Goal: Transaction & Acquisition: Purchase product/service

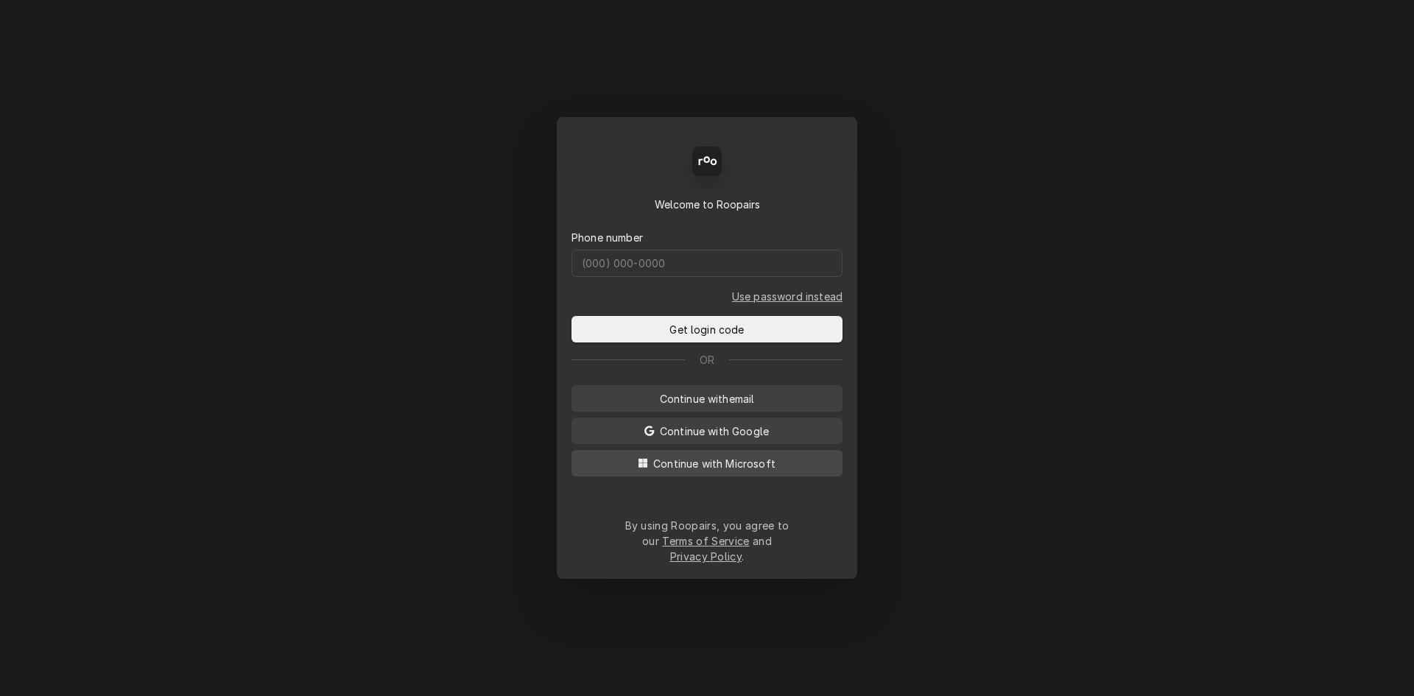
click at [776, 471] on span "Continue with Microsoft" at bounding box center [714, 463] width 128 height 15
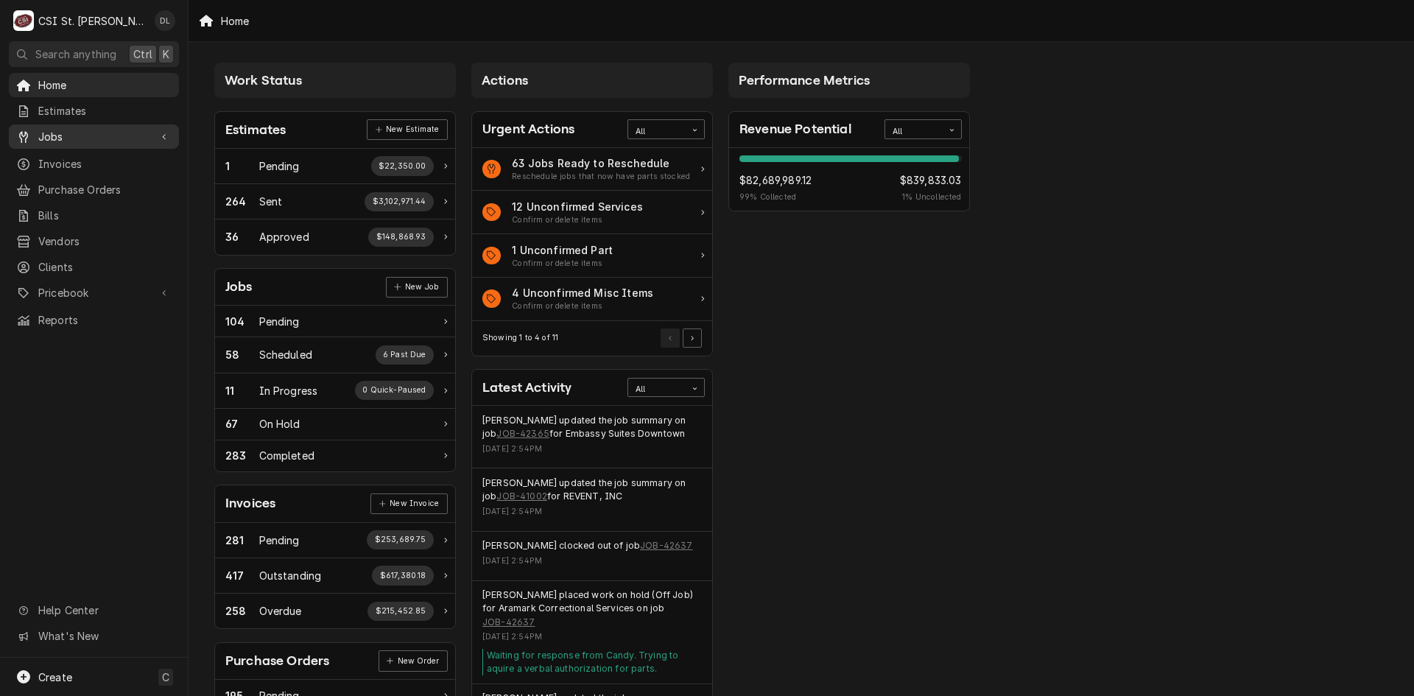
click at [85, 129] on span "Jobs" at bounding box center [93, 136] width 111 height 15
click at [76, 166] on link "Jobs" at bounding box center [94, 162] width 170 height 24
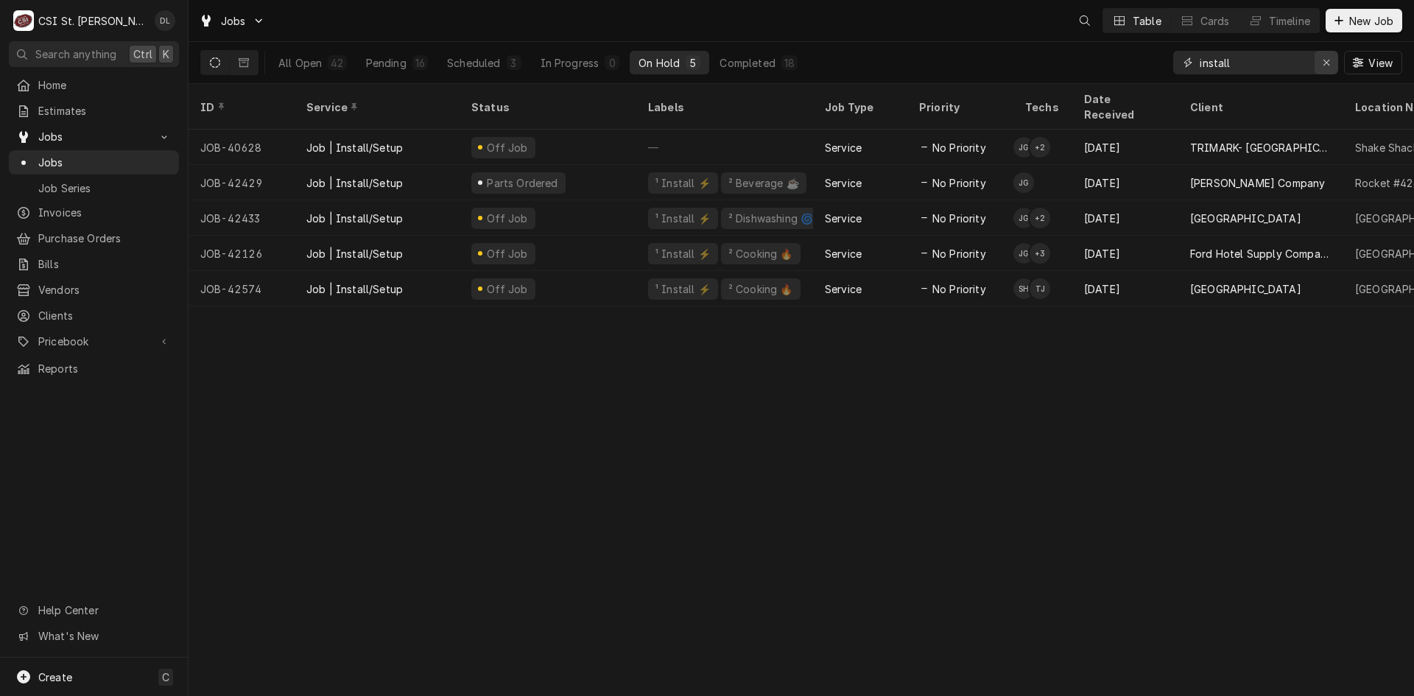
click at [1332, 57] on div "Erase input" at bounding box center [1326, 62] width 15 height 15
click at [1320, 61] on input "Dynamic Content Wrapper" at bounding box center [1269, 63] width 138 height 24
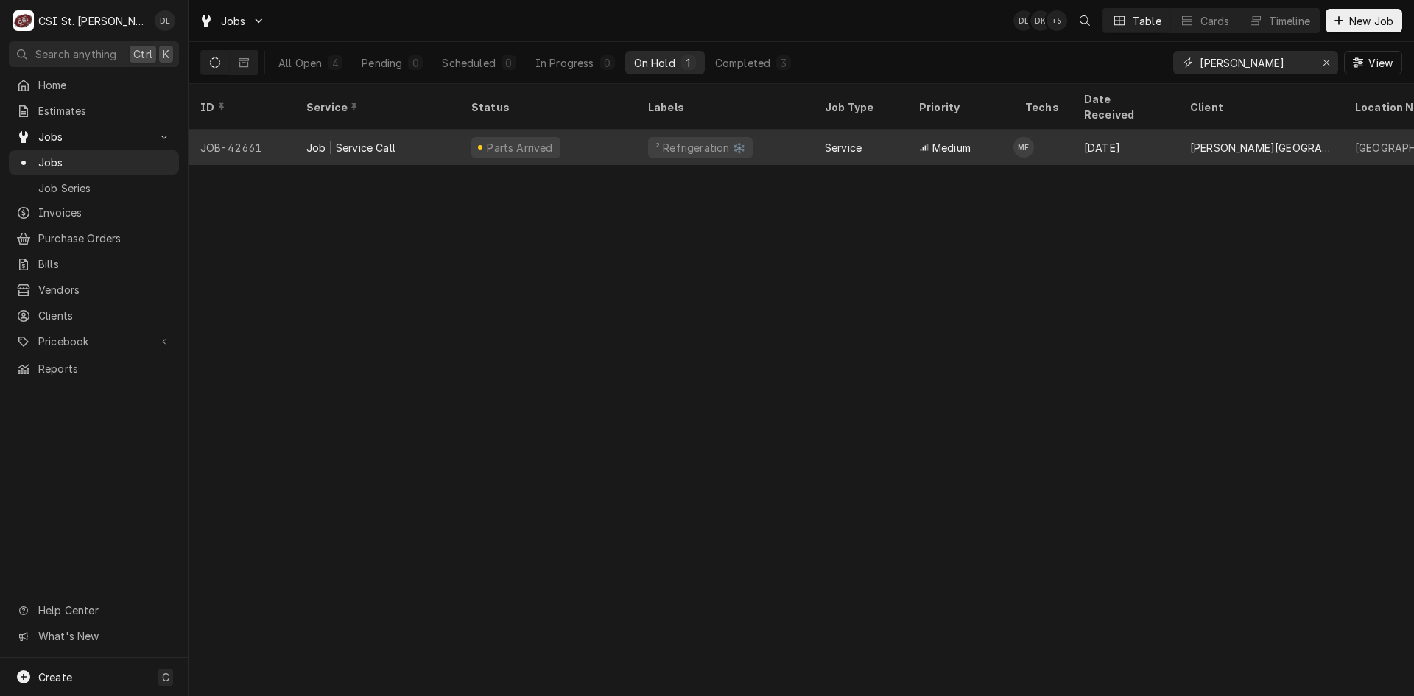
type input "[PERSON_NAME]"
click at [780, 130] on div "² Refrigeration ❄️" at bounding box center [724, 147] width 177 height 35
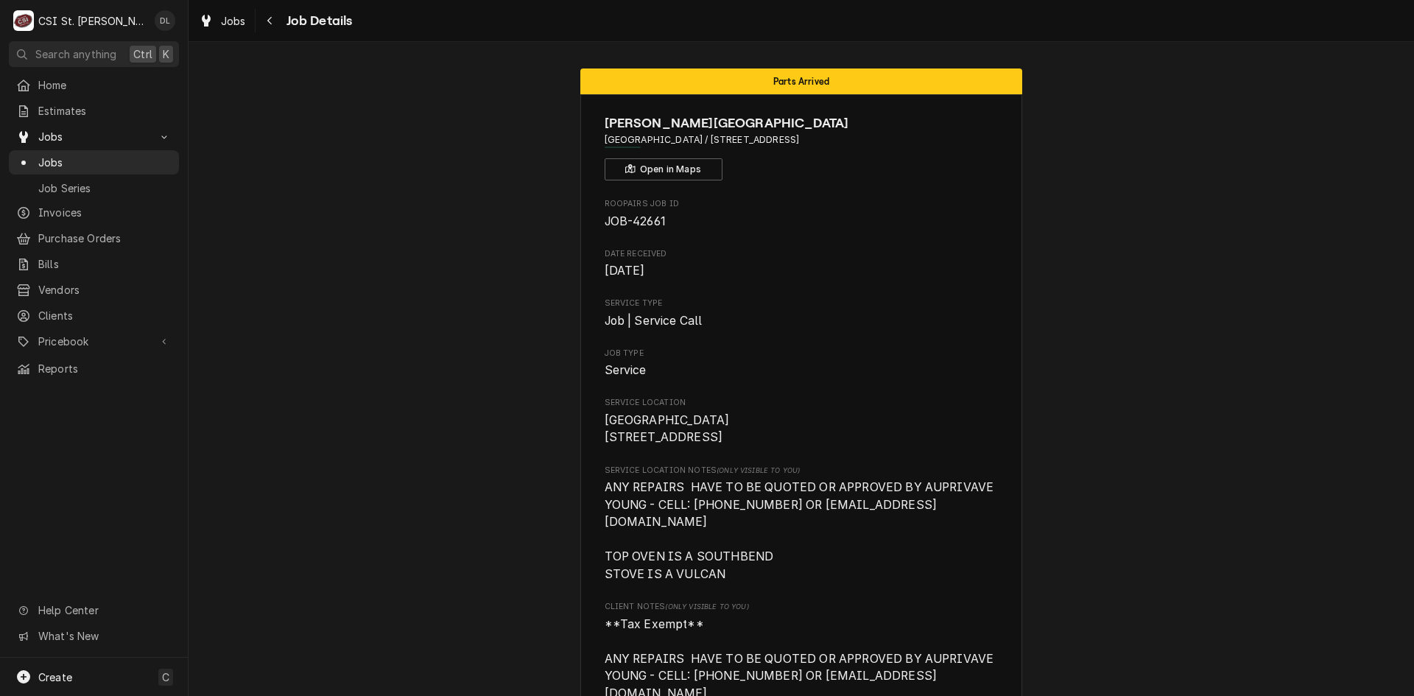
scroll to position [147, 0]
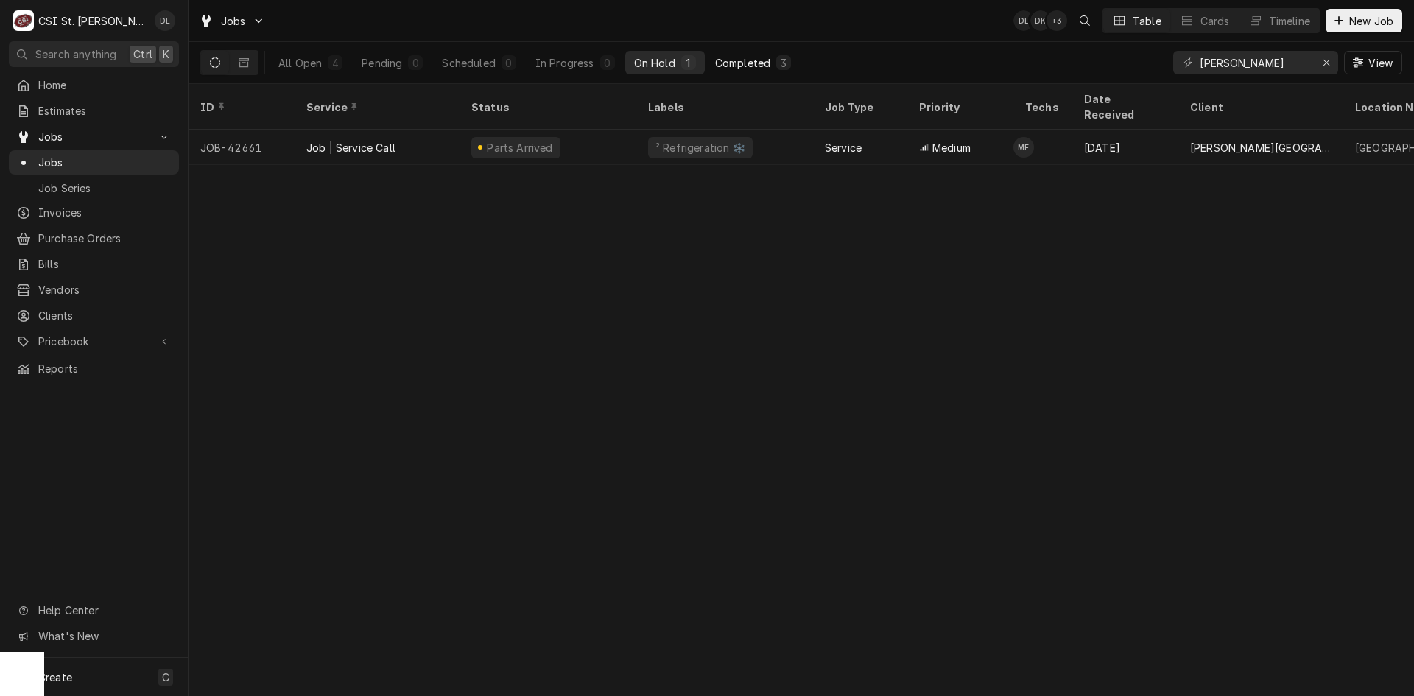
click at [765, 69] on div "Completed" at bounding box center [742, 62] width 55 height 15
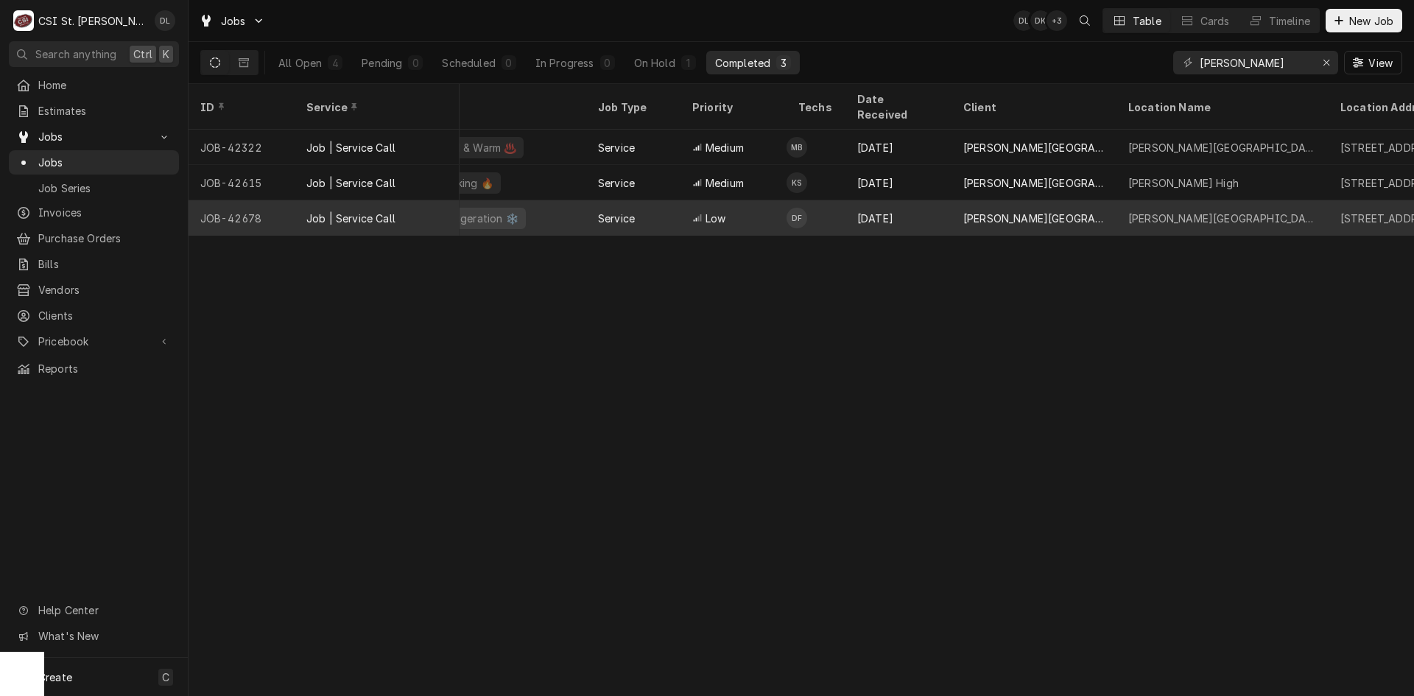
scroll to position [0, 225]
click at [859, 200] on div "Sep 15" at bounding box center [900, 217] width 106 height 35
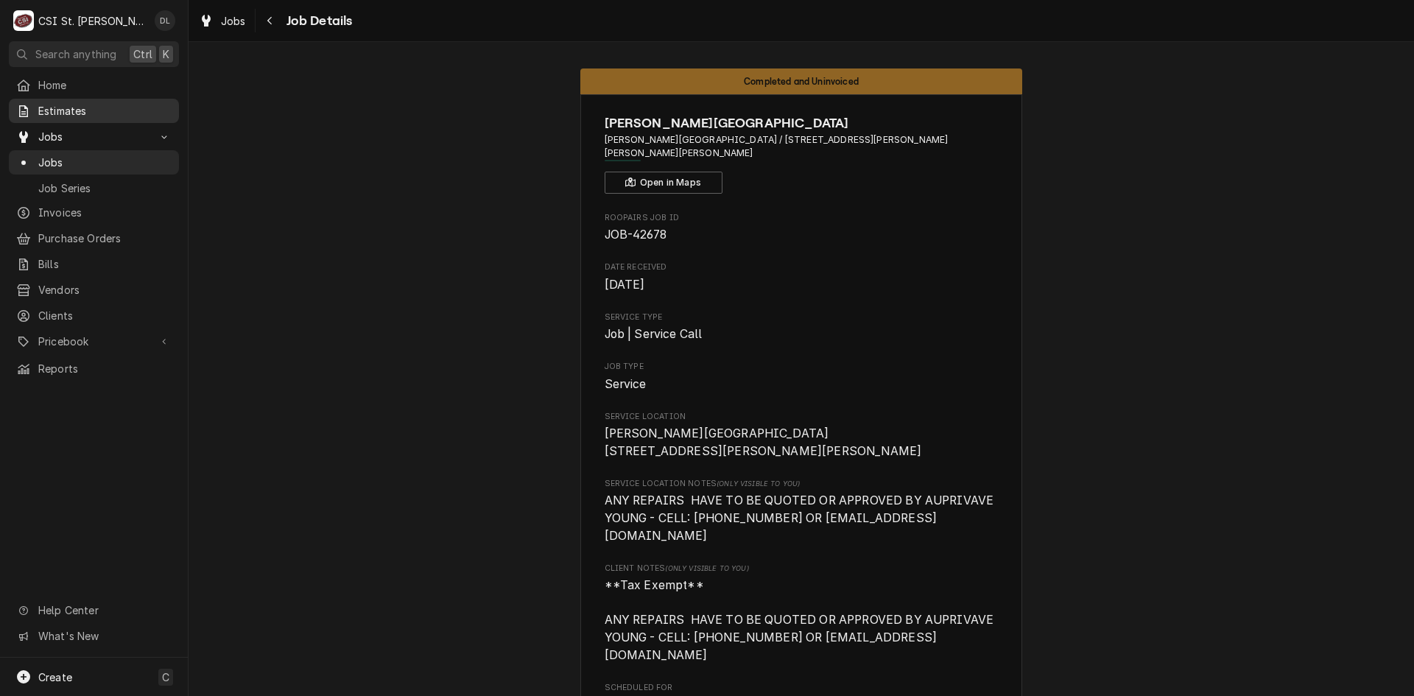
click at [80, 107] on span "Estimates" at bounding box center [104, 110] width 133 height 15
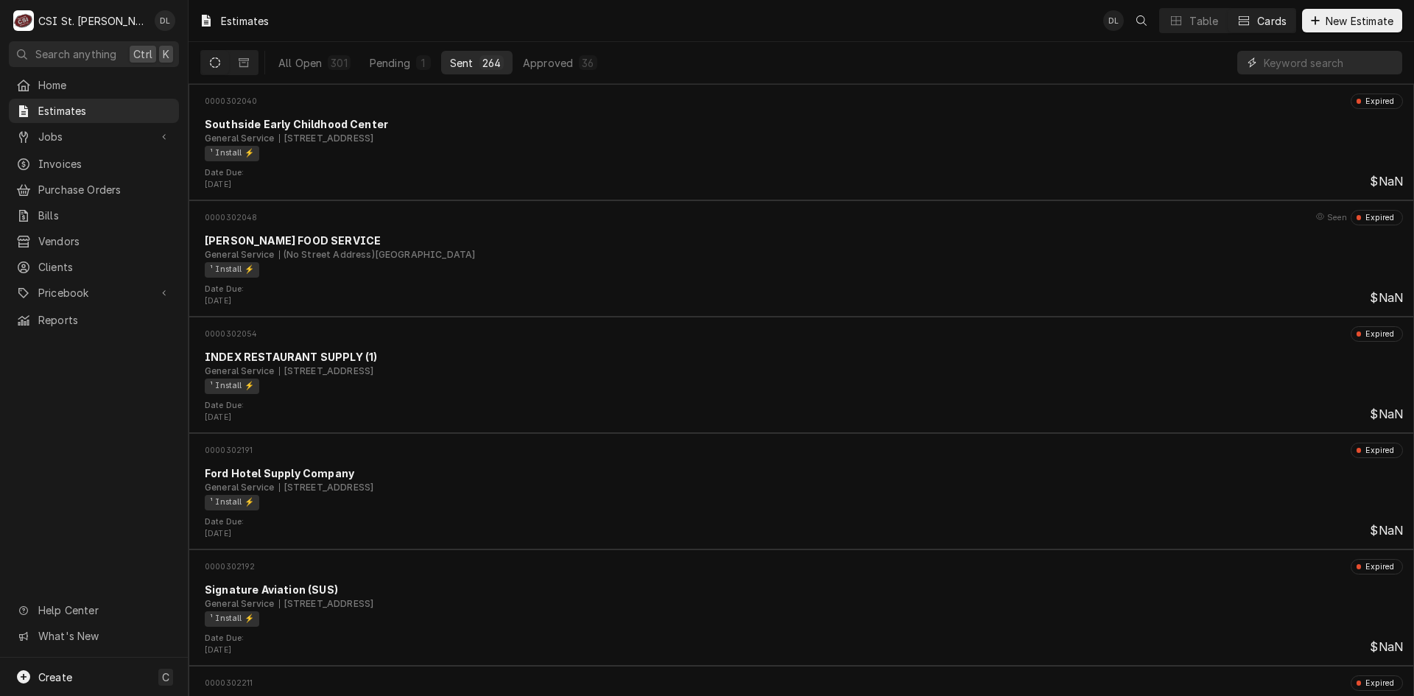
click at [1293, 69] on input "Dynamic Content Wrapper" at bounding box center [1329, 63] width 131 height 24
click at [1319, 21] on div "Dynamic Content Wrapper" at bounding box center [1315, 20] width 15 height 15
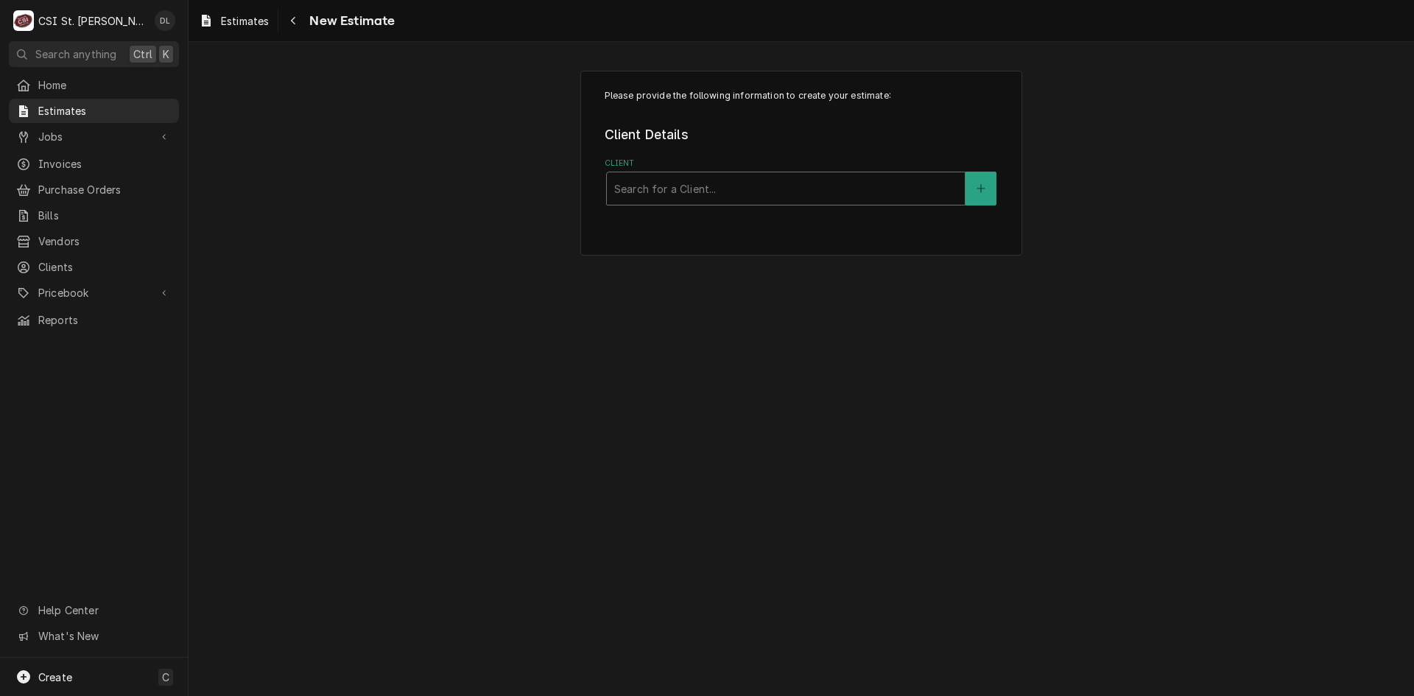
click at [791, 192] on div "Client" at bounding box center [785, 188] width 343 height 27
type input "jennings school"
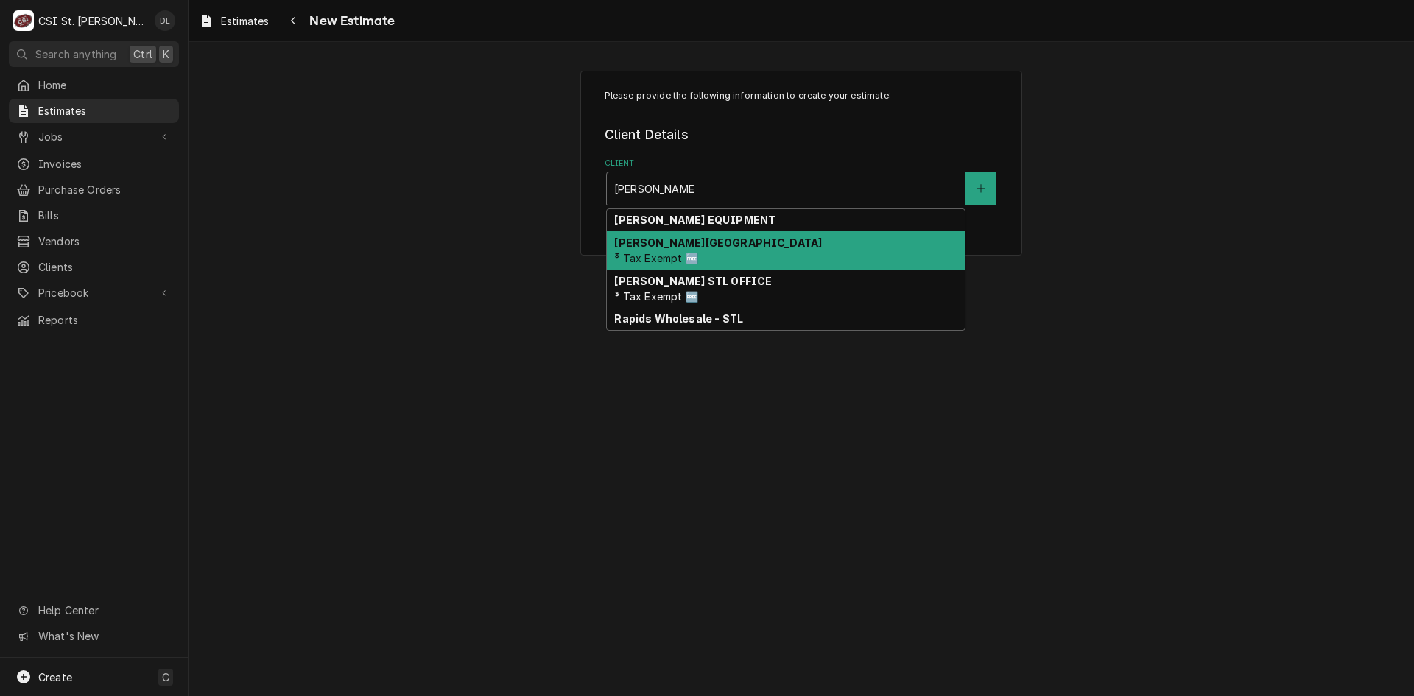
click at [717, 242] on strong "Jennings School District" at bounding box center [718, 242] width 208 height 13
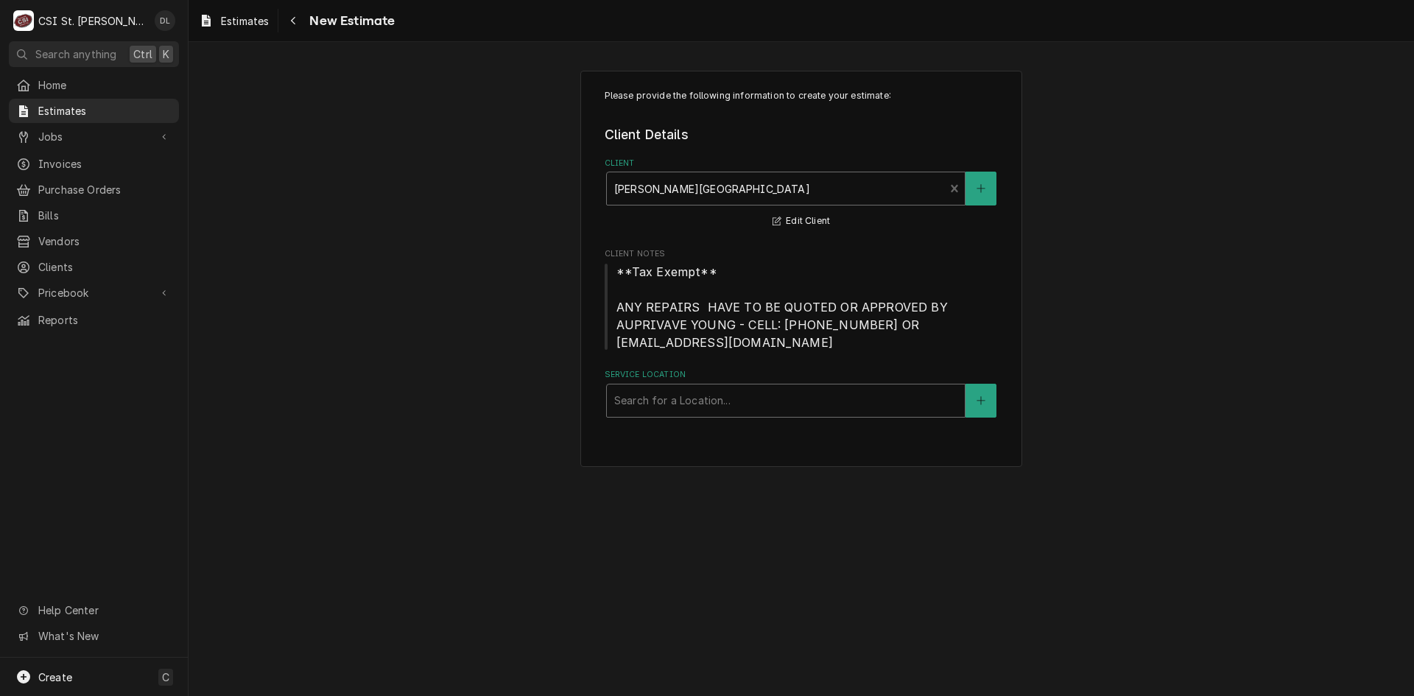
click at [728, 385] on div "Search for a Location..." at bounding box center [786, 400] width 358 height 32
type input "han"
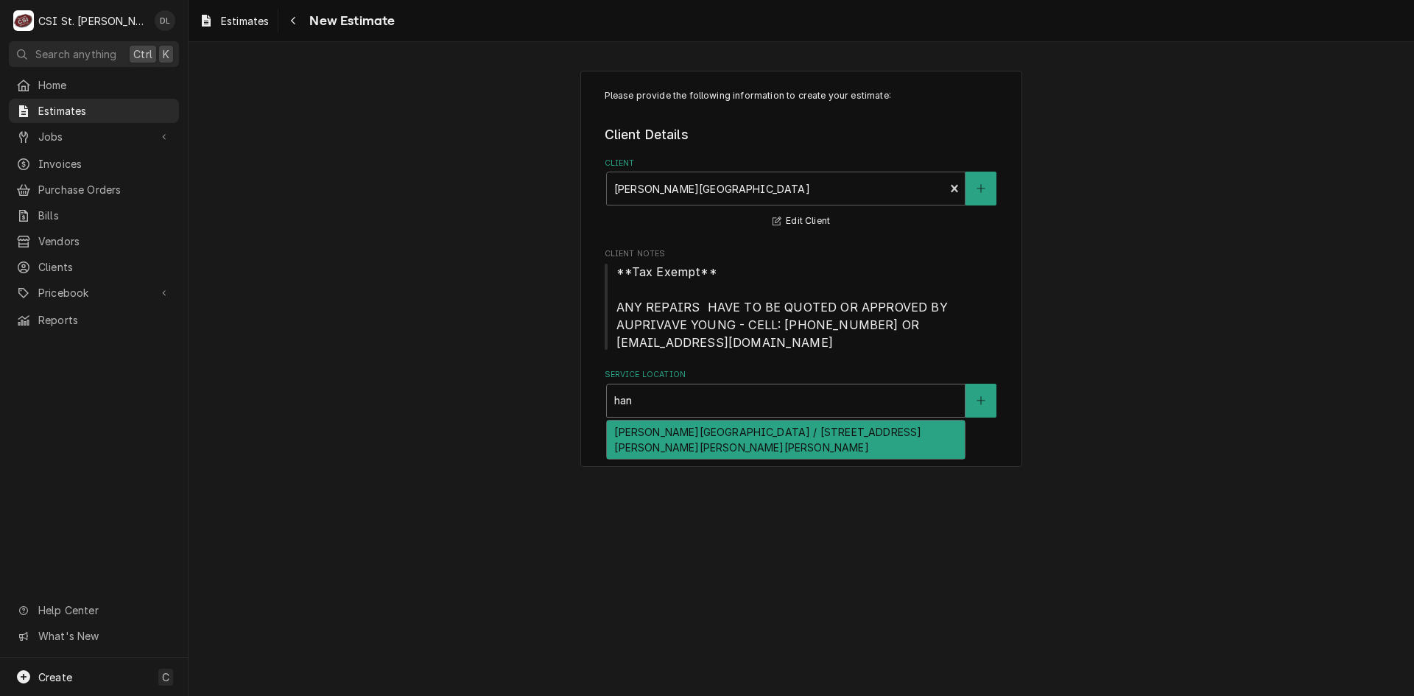
click at [768, 432] on div "Hanrahan Elementary / 8430 Lucas and Hunt Rd, Jennings, MO 63136" at bounding box center [786, 440] width 358 height 38
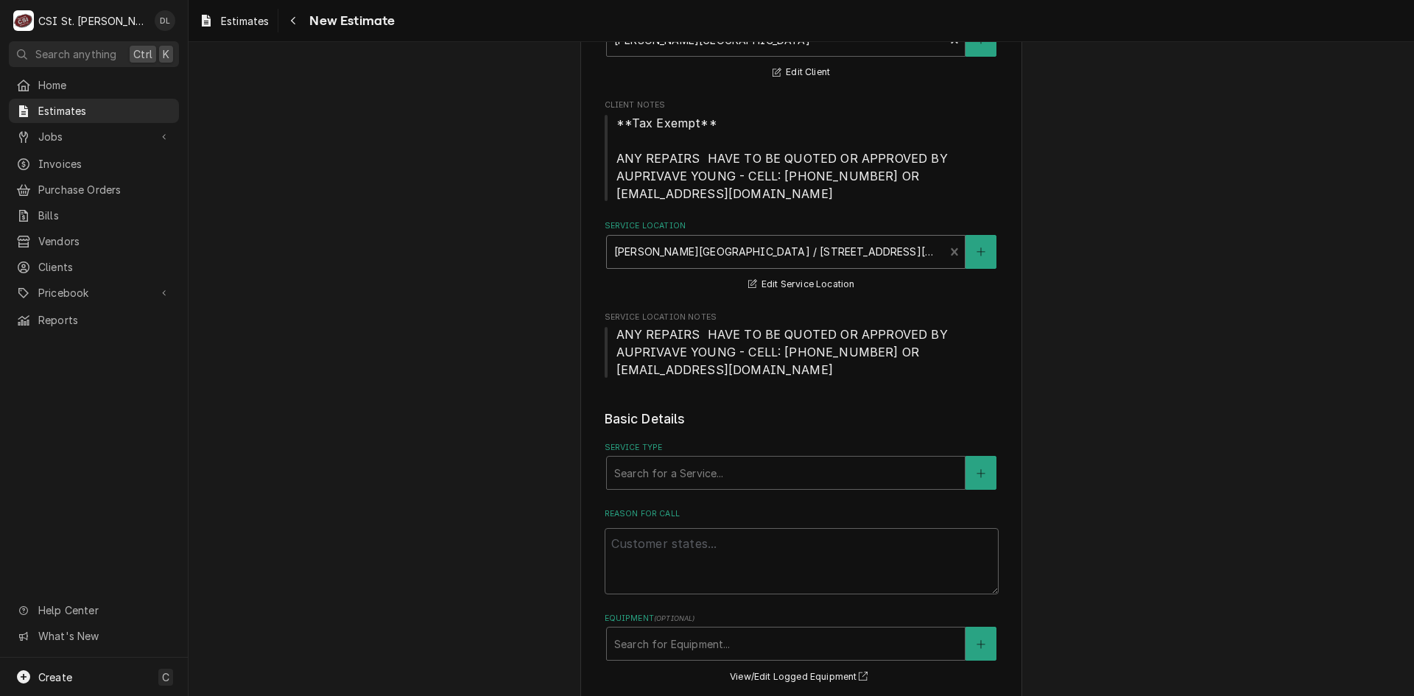
scroll to position [221, 0]
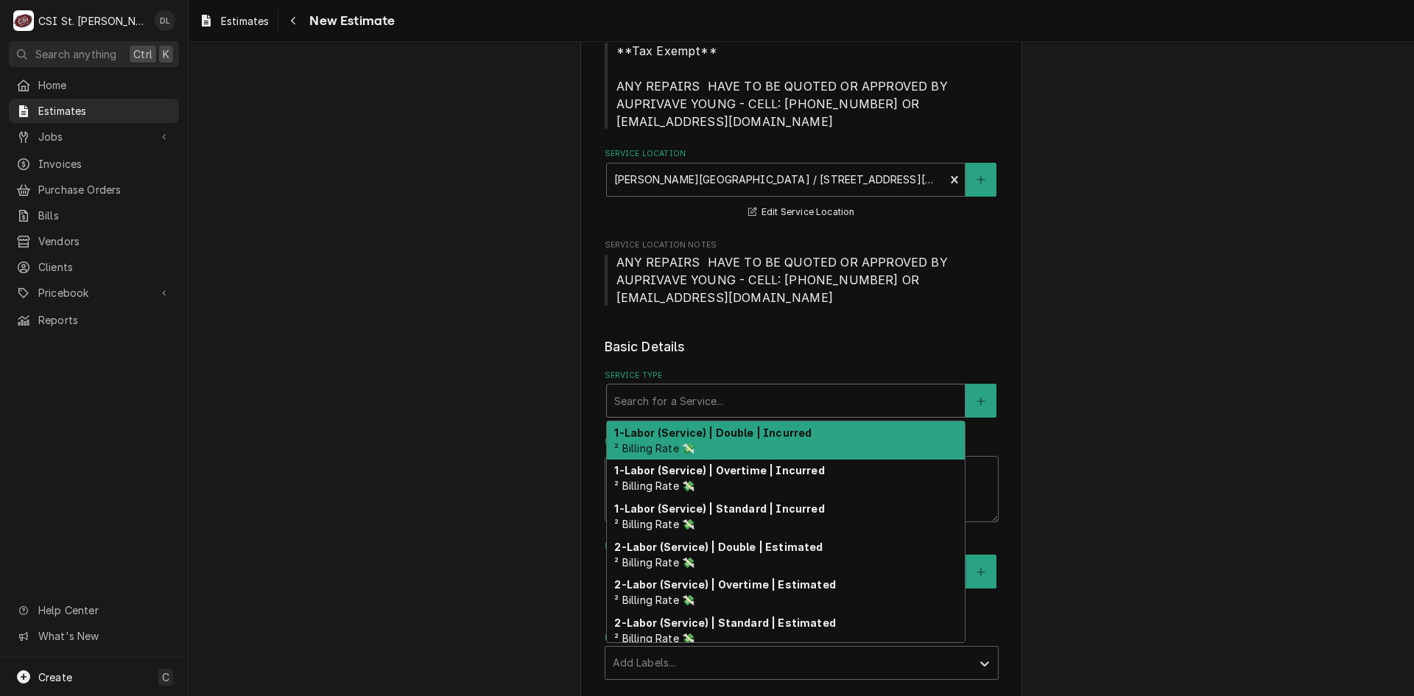
click at [750, 407] on div "Service Type" at bounding box center [785, 400] width 343 height 27
type textarea "x"
type input "i"
type textarea "x"
type input "in"
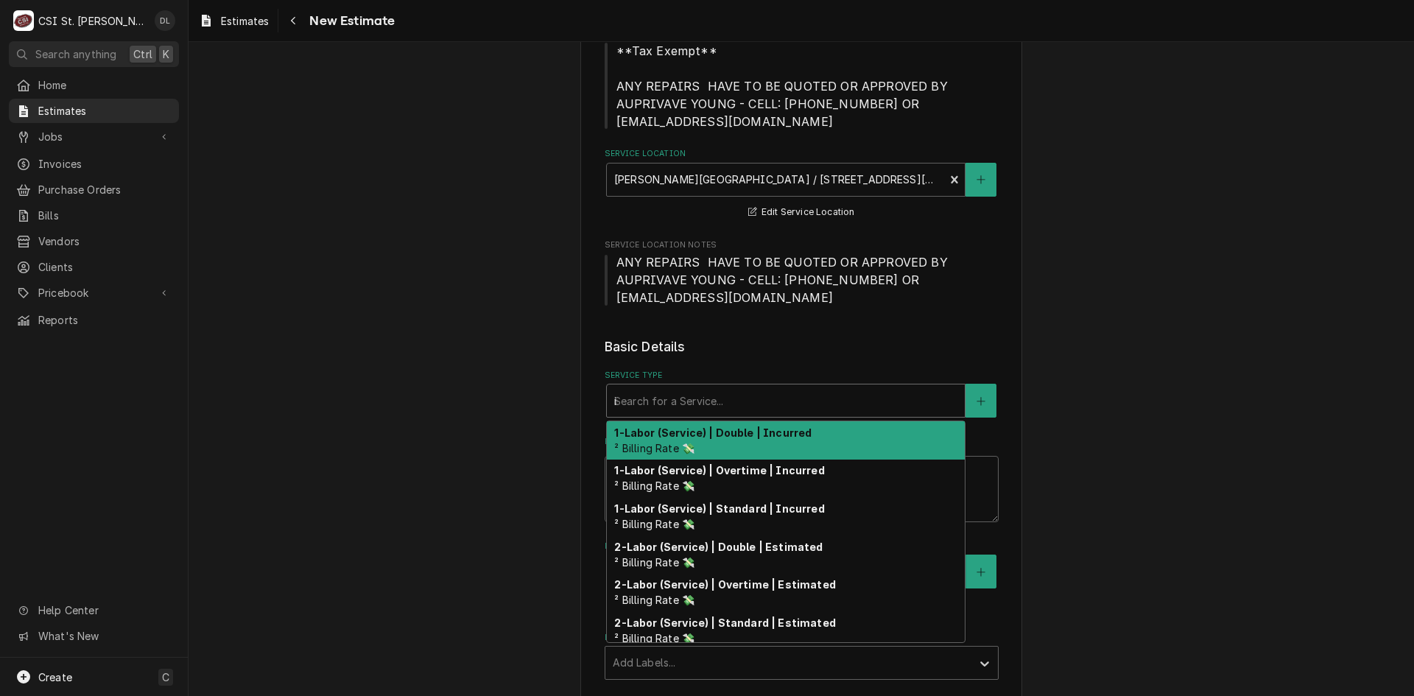
type textarea "x"
type input "ins"
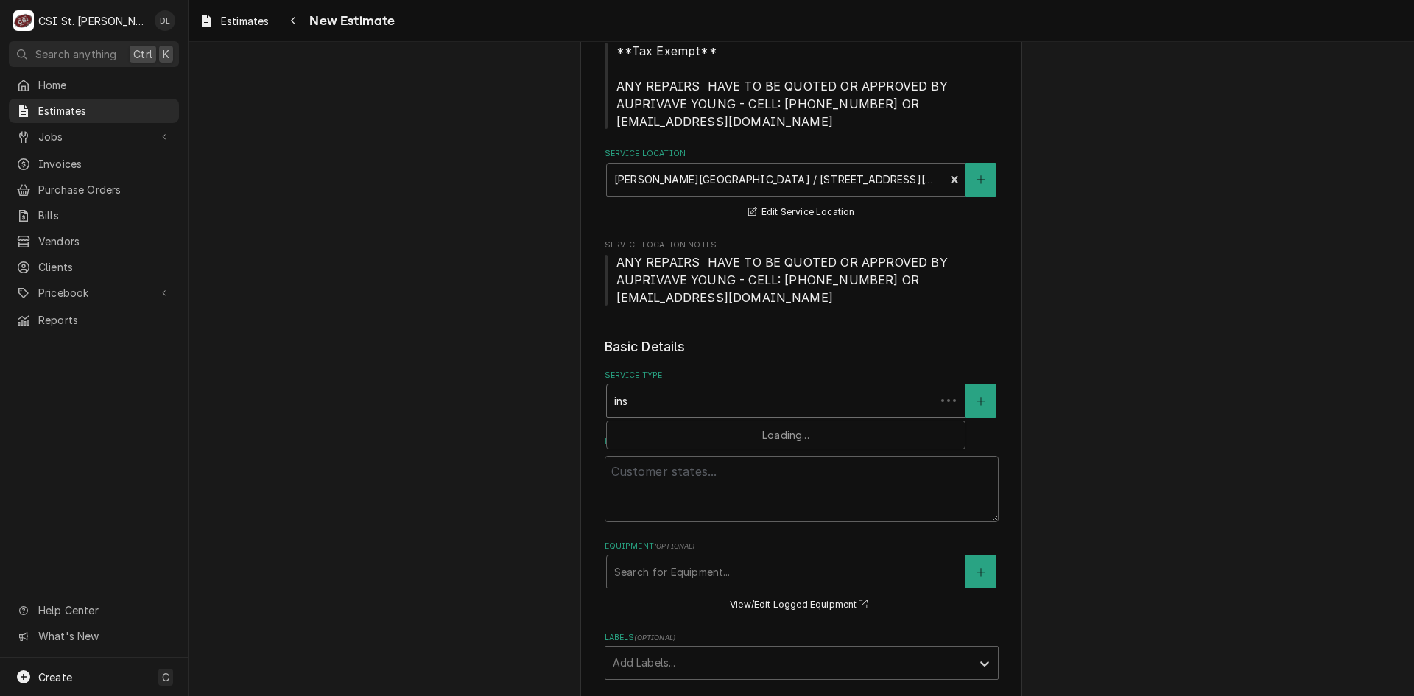
type textarea "x"
type input "inst"
type textarea "x"
type input "insta"
type textarea "x"
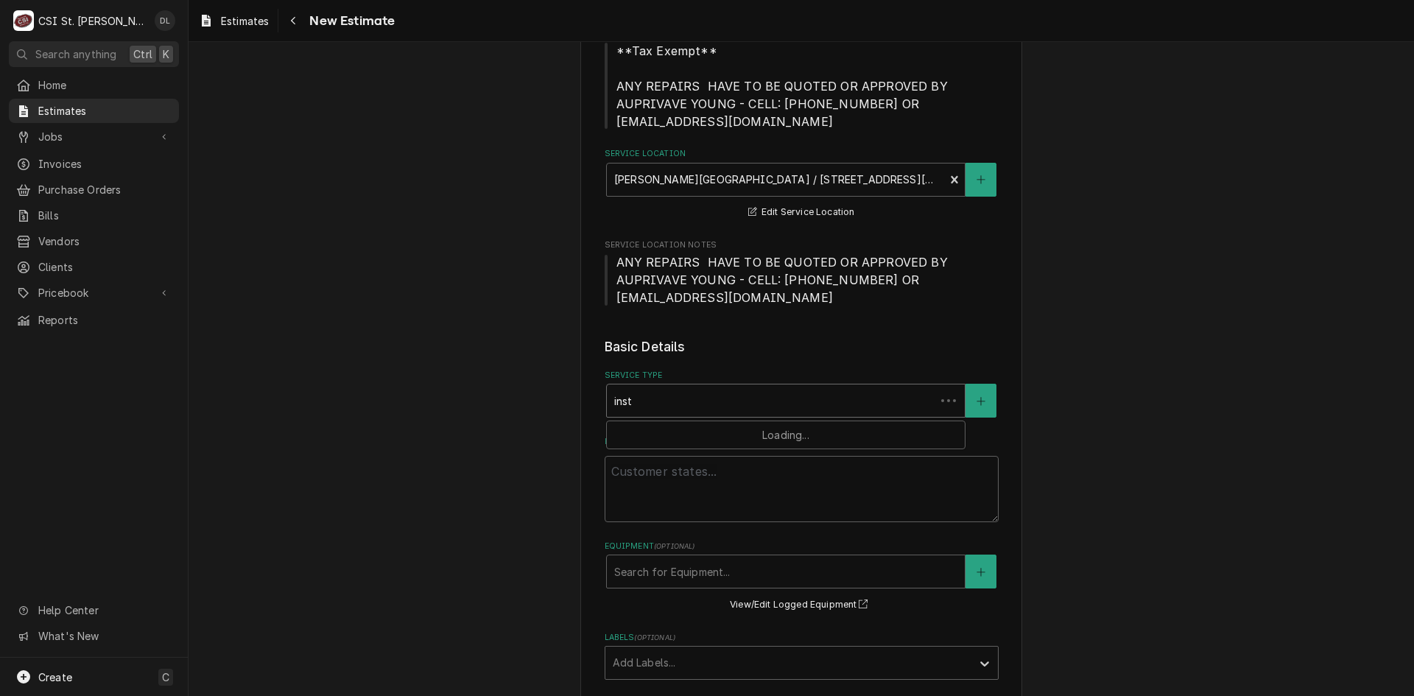
type input "instal"
type textarea "x"
type input "install"
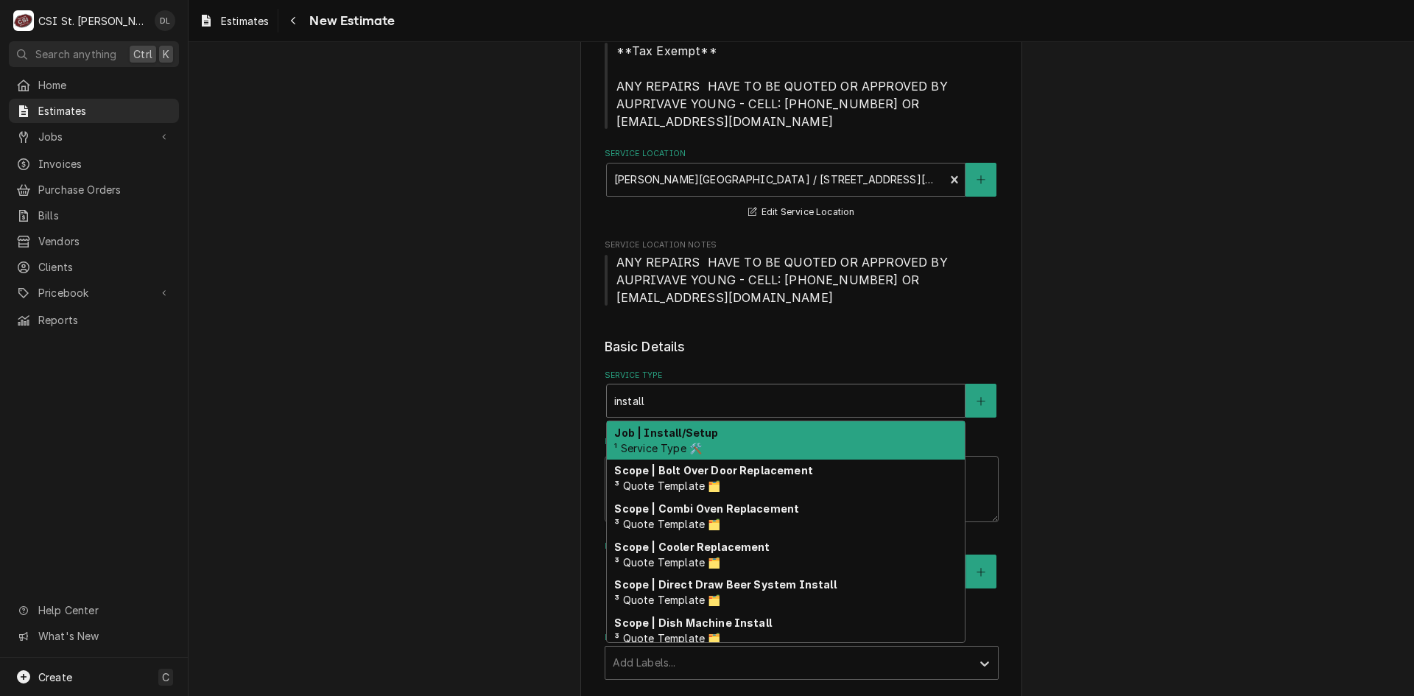
click at [720, 423] on div "Job | Install/Setup ¹ Service Type 🛠️" at bounding box center [786, 440] width 358 height 38
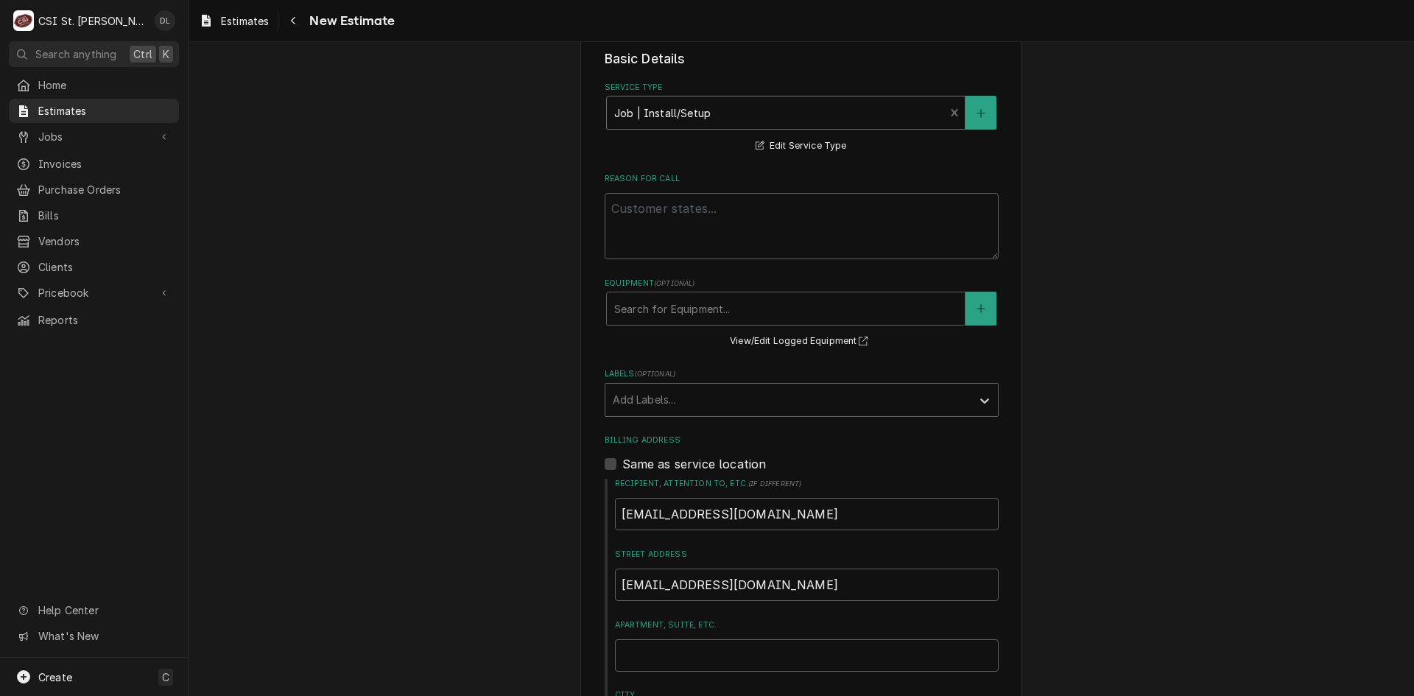
scroll to position [516, 0]
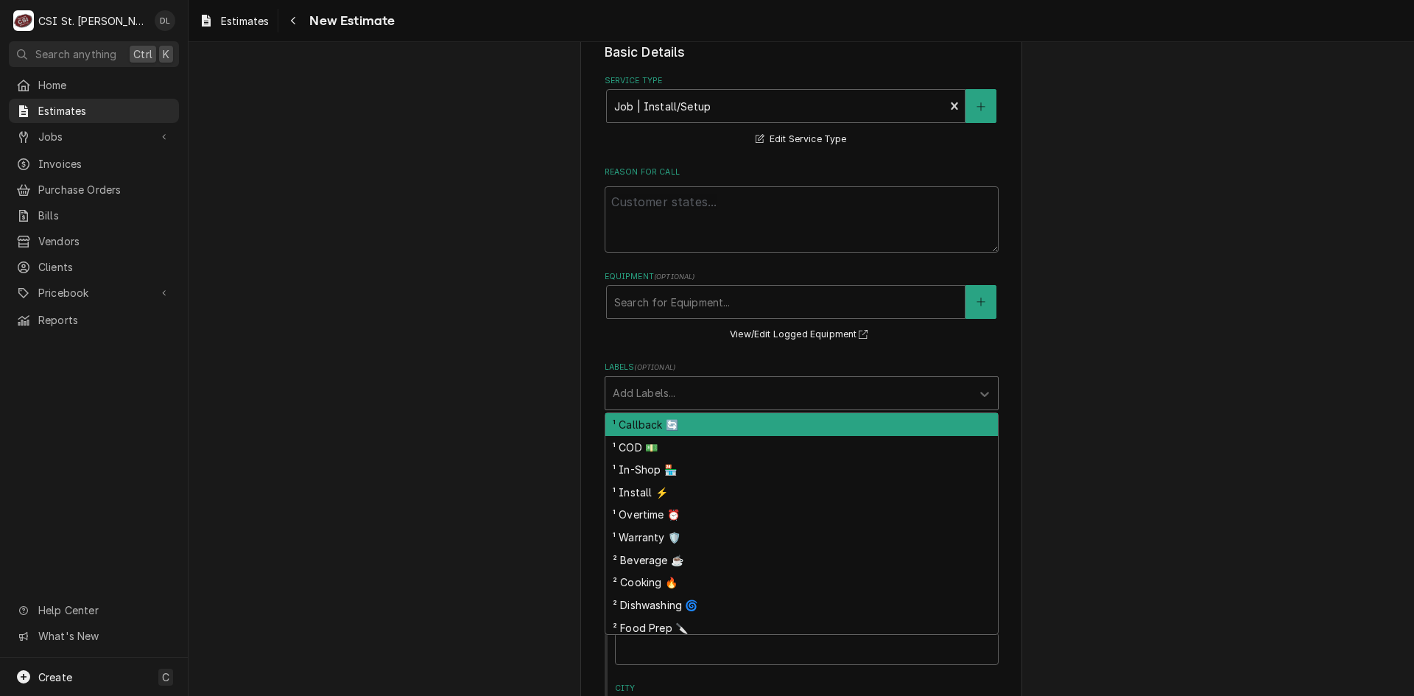
click at [842, 390] on div "Labels" at bounding box center [788, 393] width 351 height 27
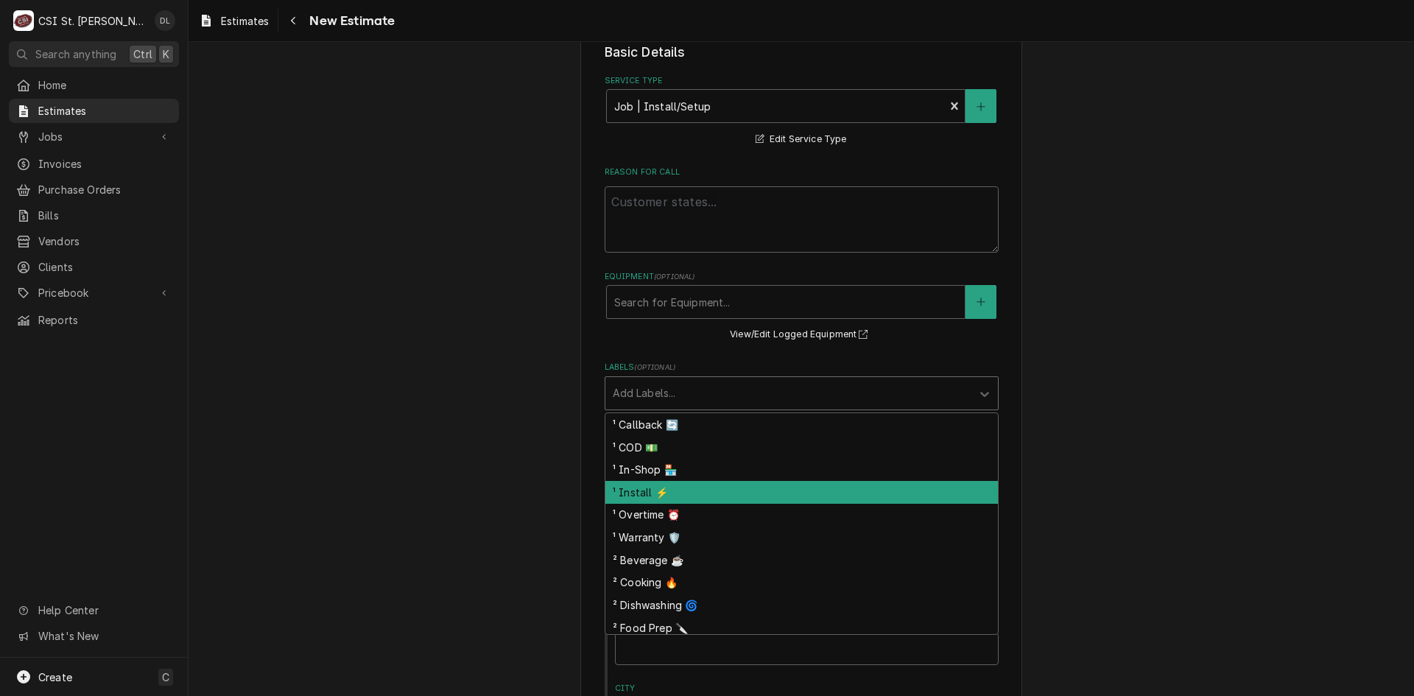
drag, startPoint x: 643, startPoint y: 481, endPoint x: 712, endPoint y: 403, distance: 104.3
click at [644, 478] on div "¹ Callback 🔄 ¹ COD 💵 ¹ In-Shop 🏪 ¹ Install ⚡️ ¹ Overtime ⏰ ¹ Warranty 🛡️ ² Beve…" at bounding box center [801, 523] width 393 height 221
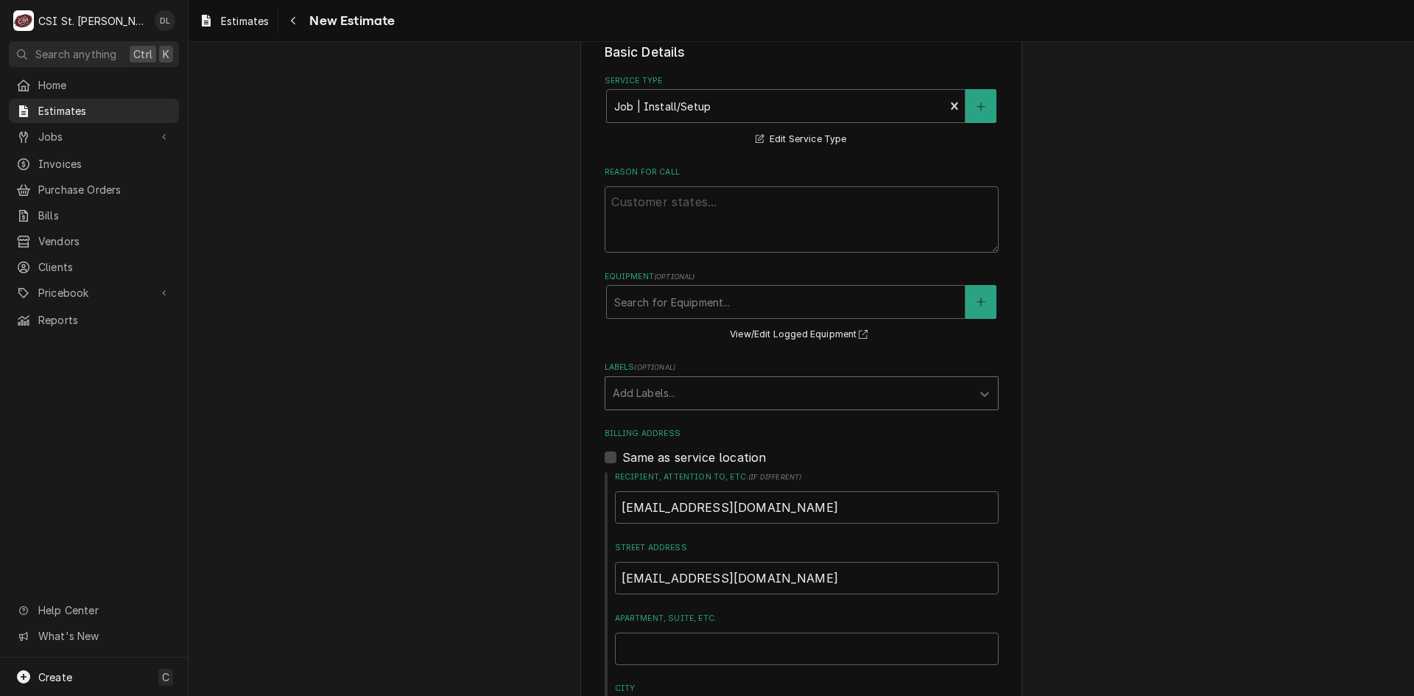
click at [748, 387] on div "Labels" at bounding box center [788, 393] width 351 height 27
click at [745, 387] on div "Labels" at bounding box center [788, 393] width 351 height 27
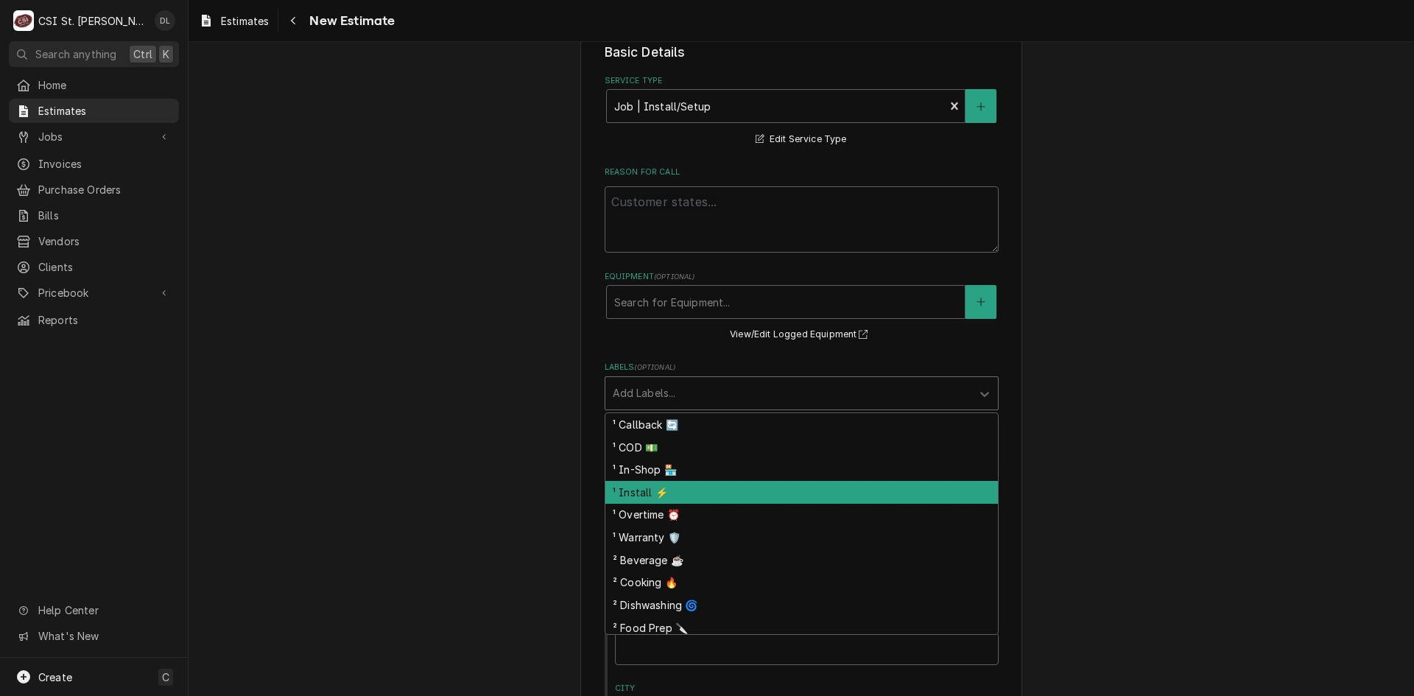
click at [653, 491] on div "¹ Install ⚡️" at bounding box center [801, 492] width 393 height 23
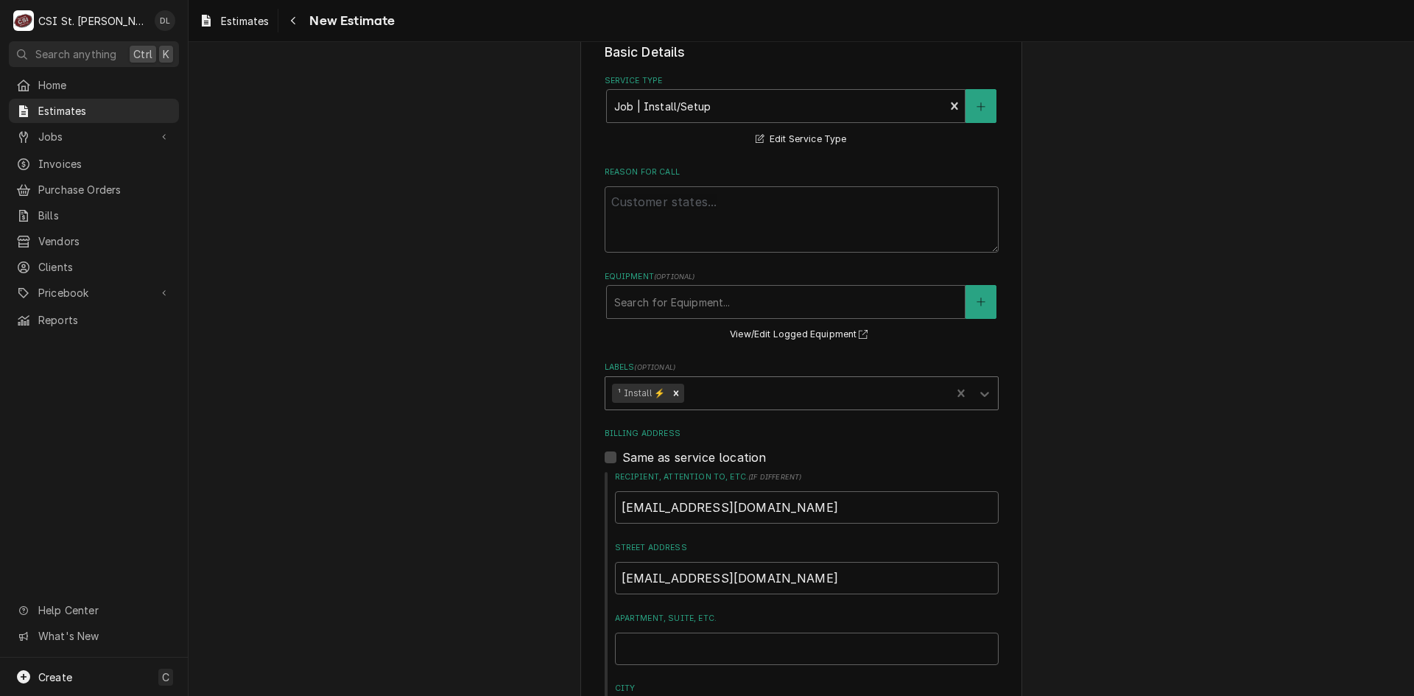
click at [720, 381] on div "Labels" at bounding box center [815, 393] width 257 height 27
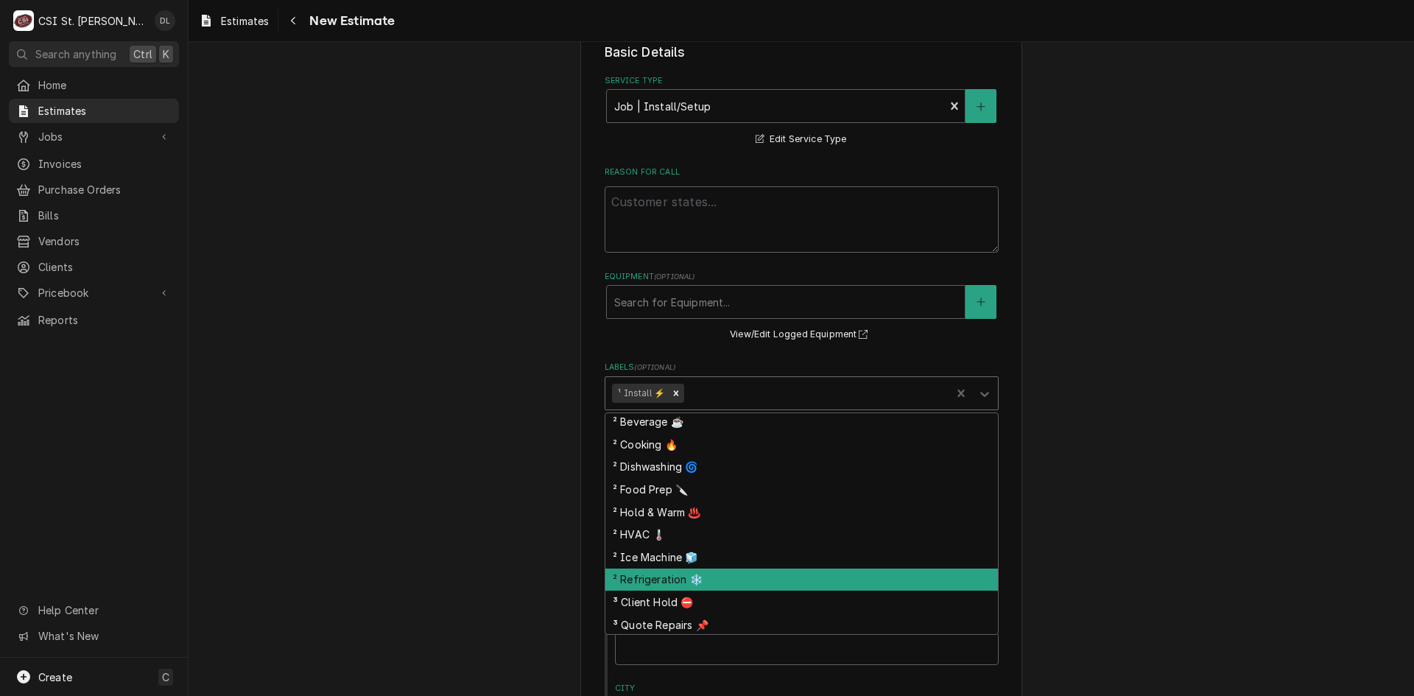
scroll to position [117, 0]
click at [686, 569] on div "² Refrigeration ❄️" at bounding box center [801, 578] width 393 height 23
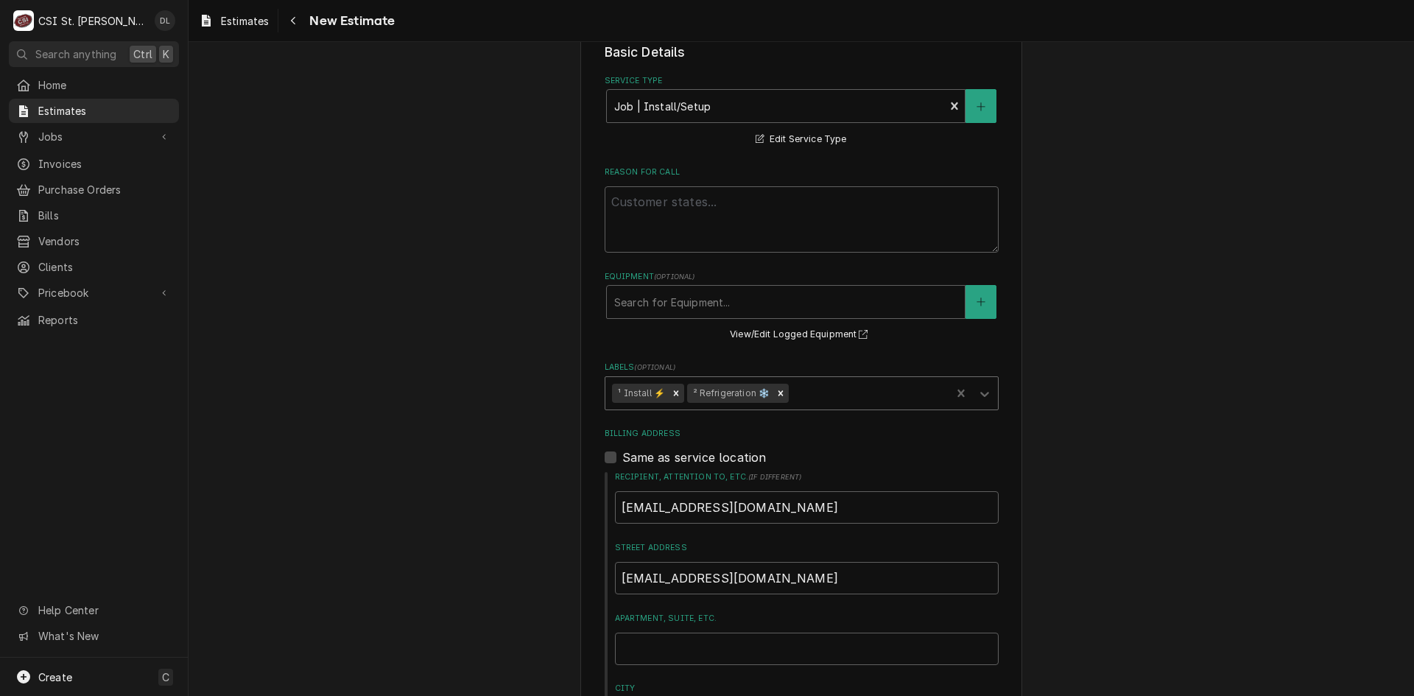
type textarea "x"
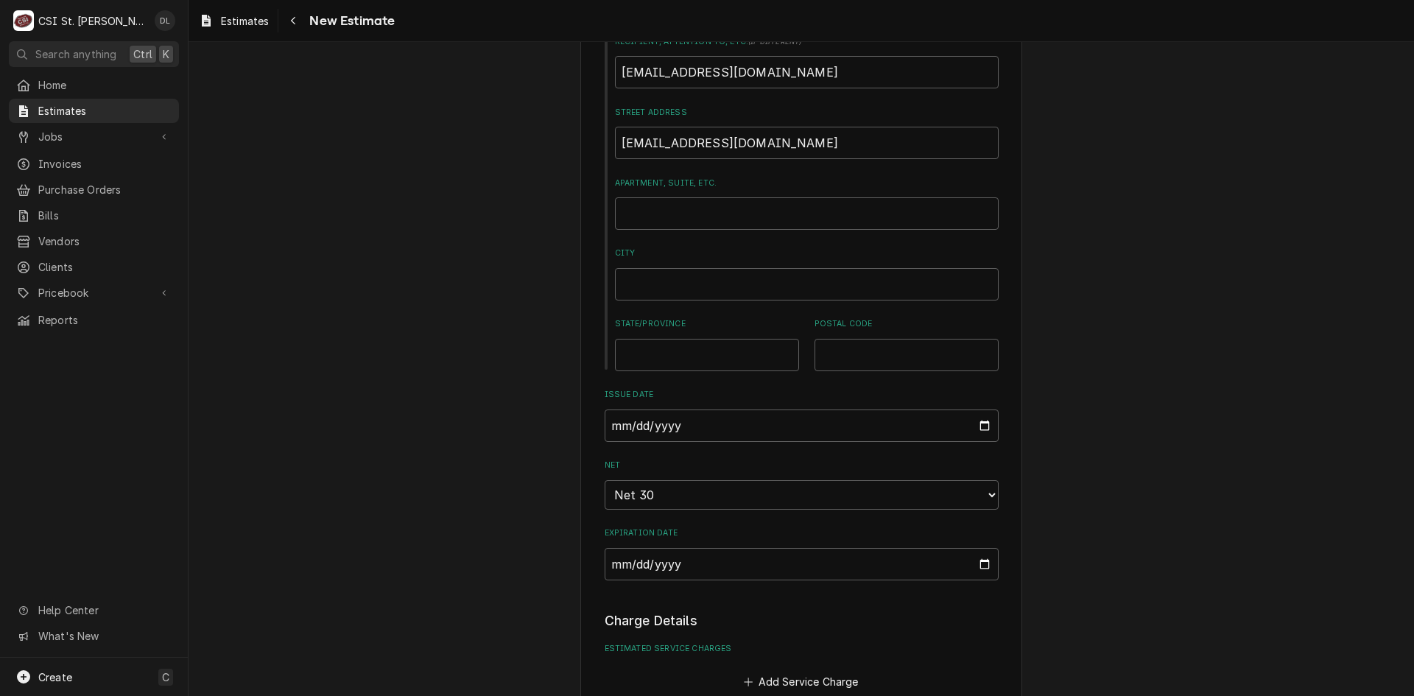
scroll to position [1105, 0]
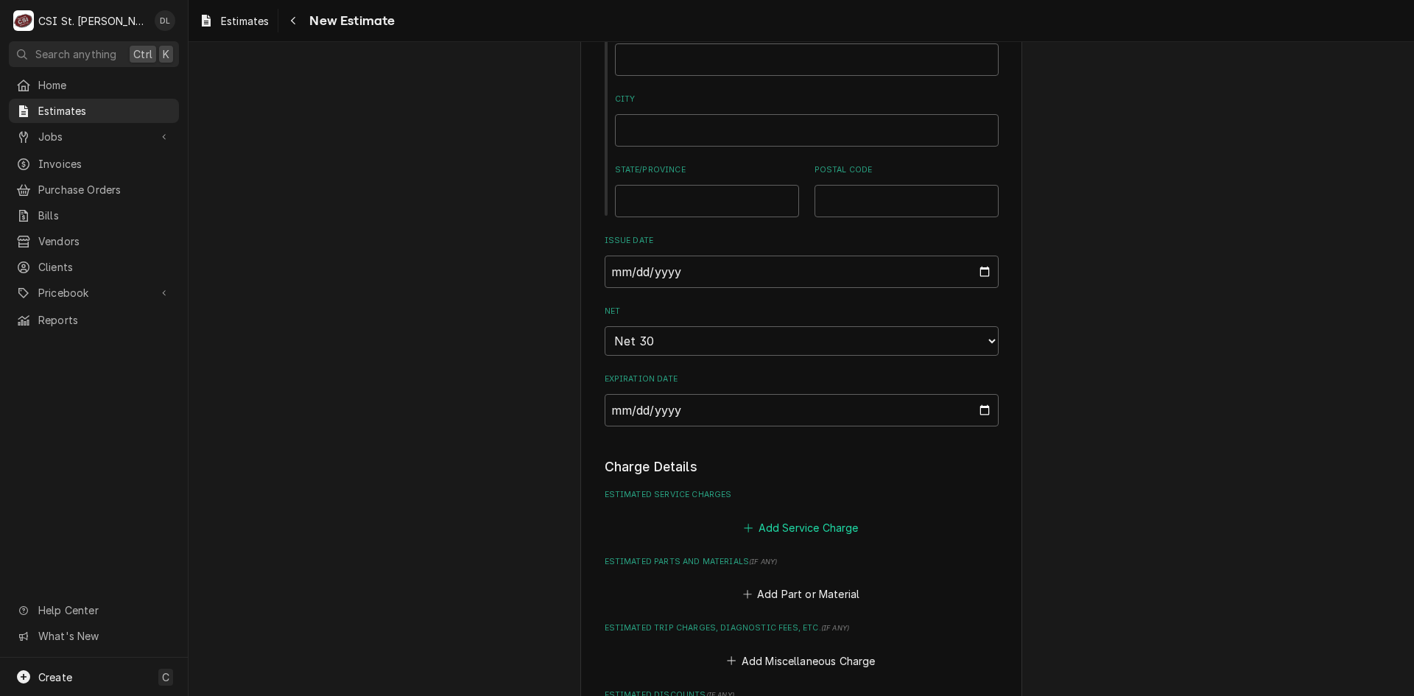
click at [746, 524] on icon "Estimated Service Charges" at bounding box center [748, 528] width 9 height 10
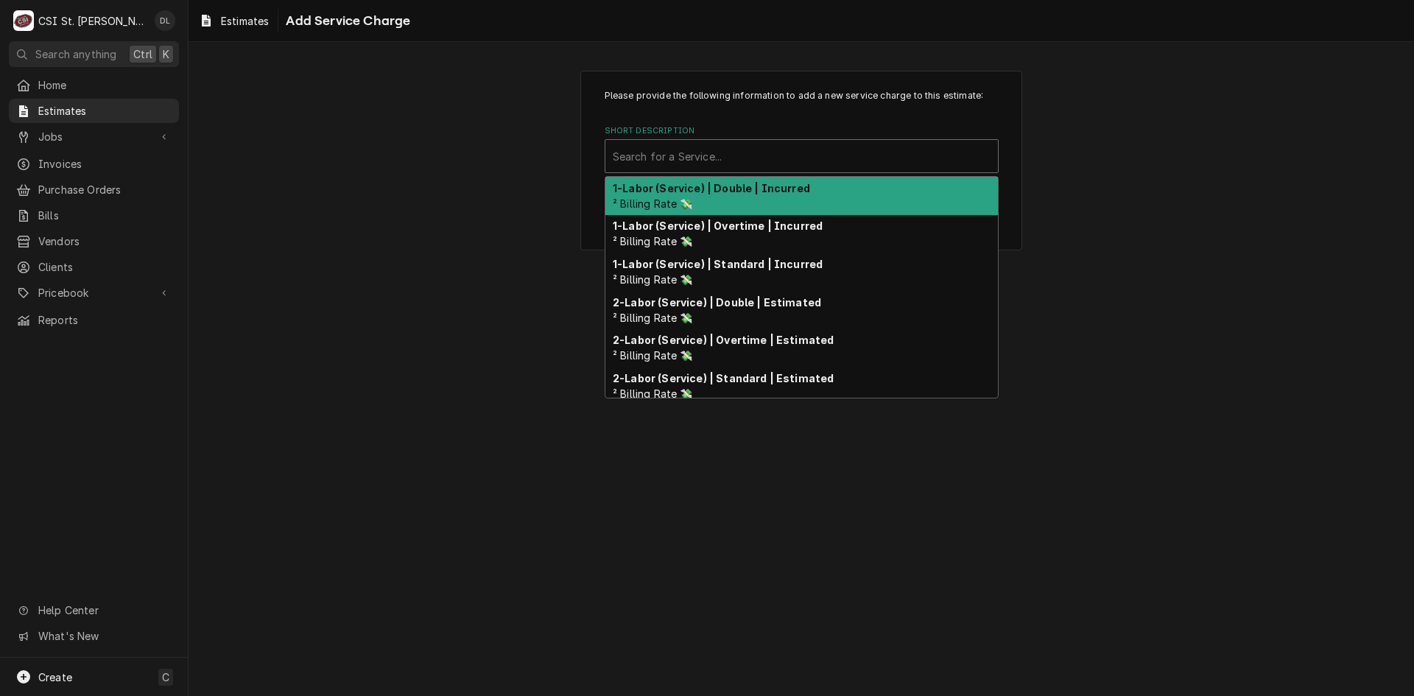
click at [736, 165] on div "Short Description" at bounding box center [802, 156] width 378 height 27
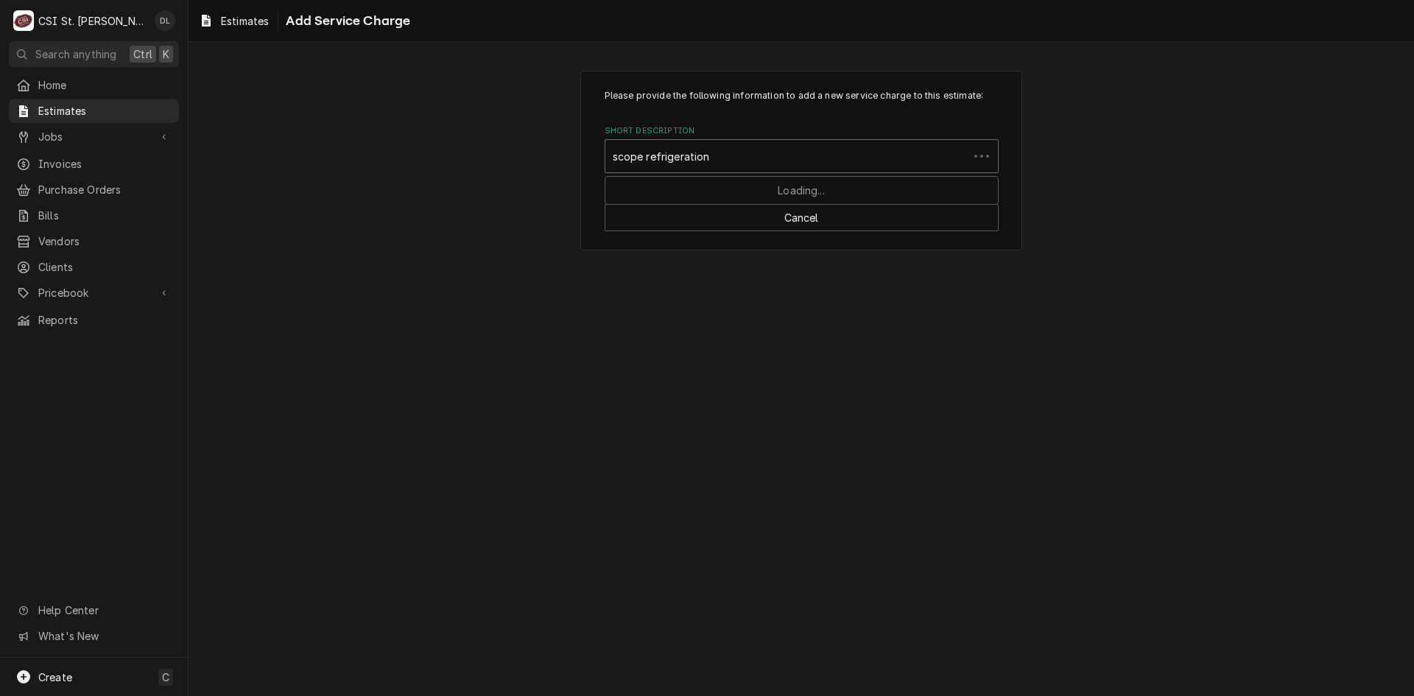
type input "scope refrigeration"
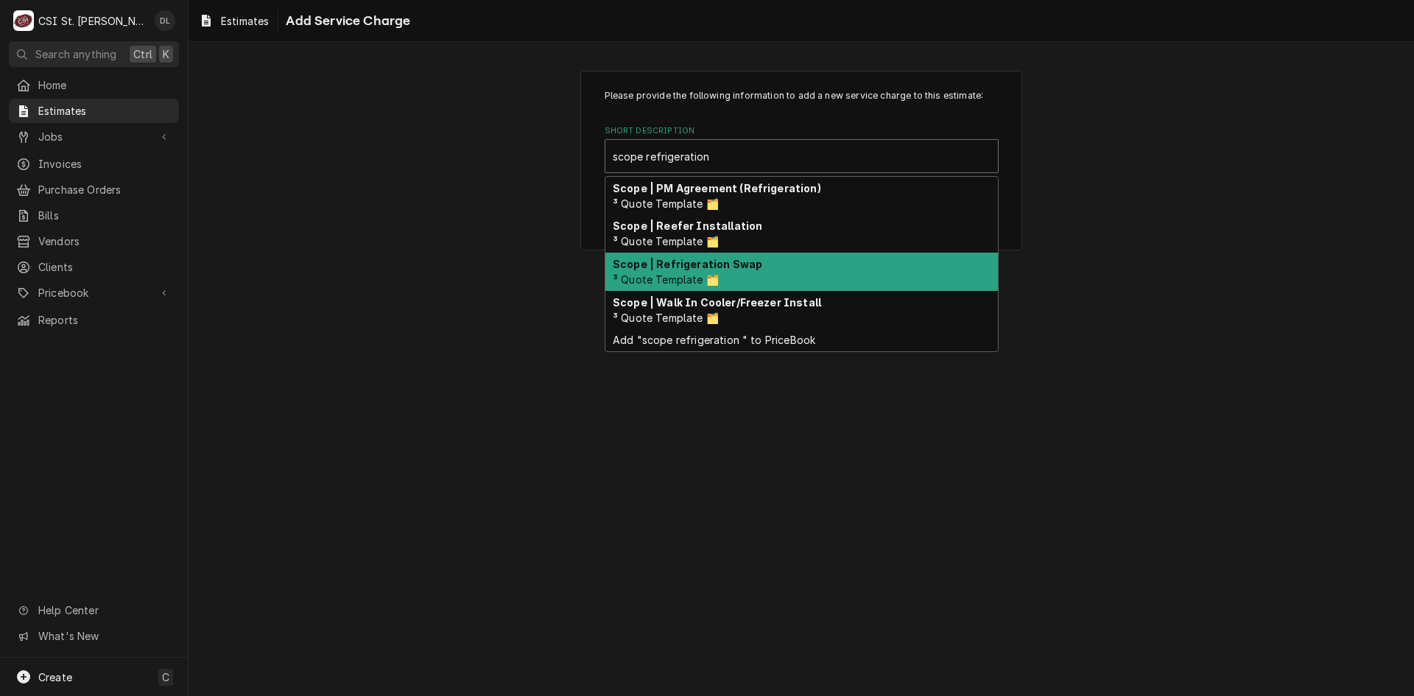
click at [686, 265] on strong "Scope | Refrigeration Swap" at bounding box center [688, 264] width 150 height 13
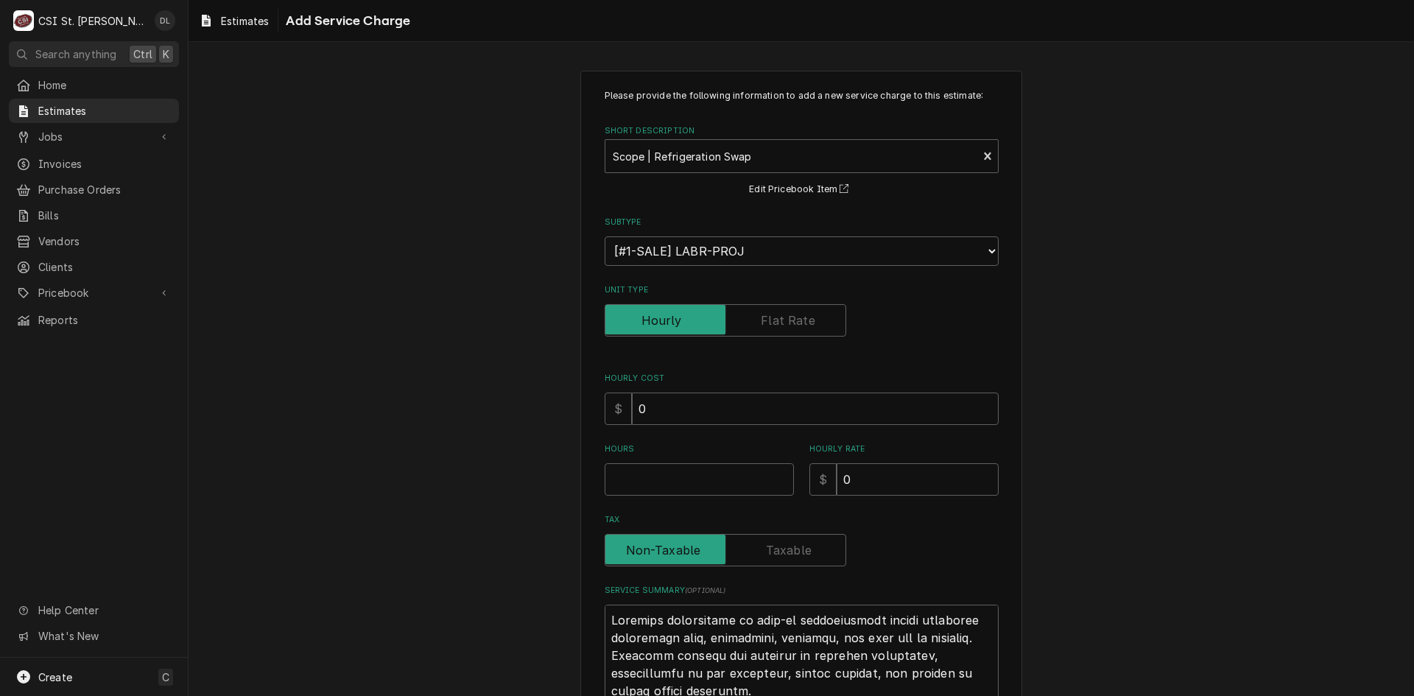
type textarea "x"
click at [817, 323] on input "Unit Type" at bounding box center [725, 320] width 228 height 32
checkbox input "true"
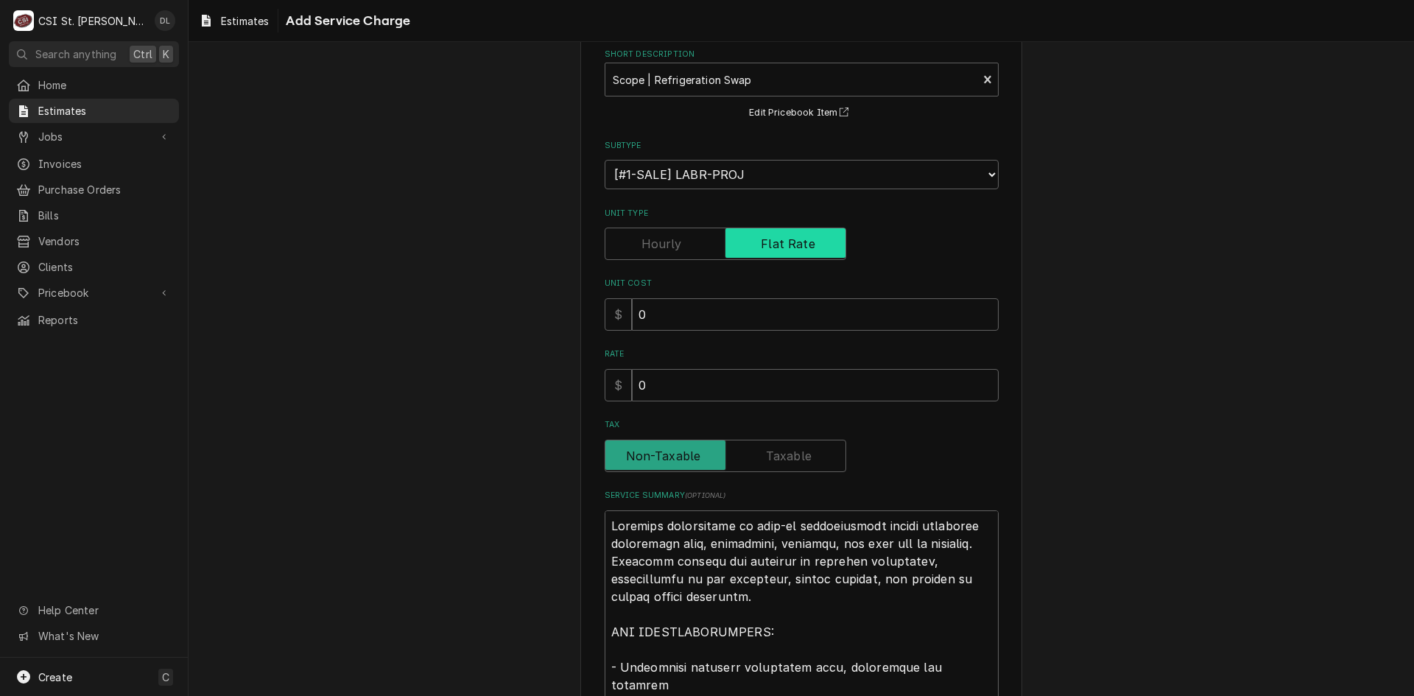
scroll to position [147, 0]
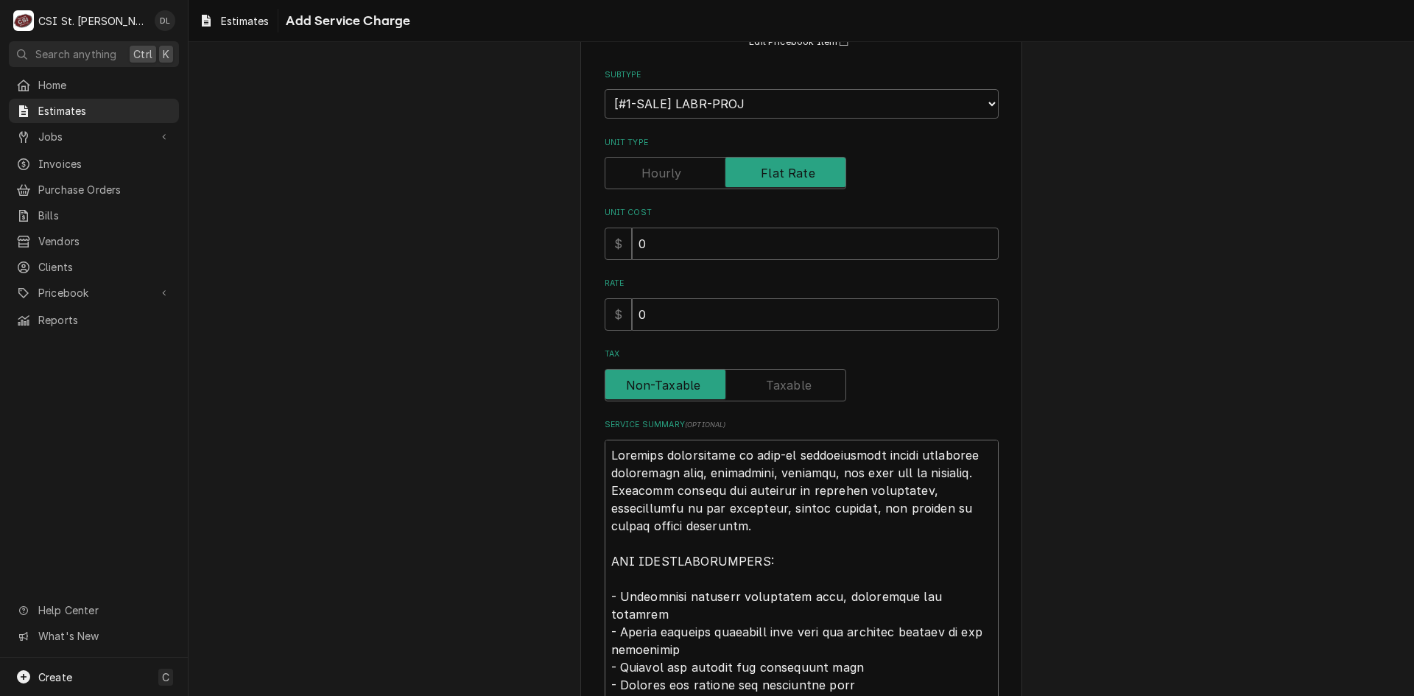
drag, startPoint x: 697, startPoint y: 470, endPoint x: 607, endPoint y: 476, distance: 90.8
type textarea "x"
type textarea "Complete replacement of walk-in refrigeration system including , evaporator, co…"
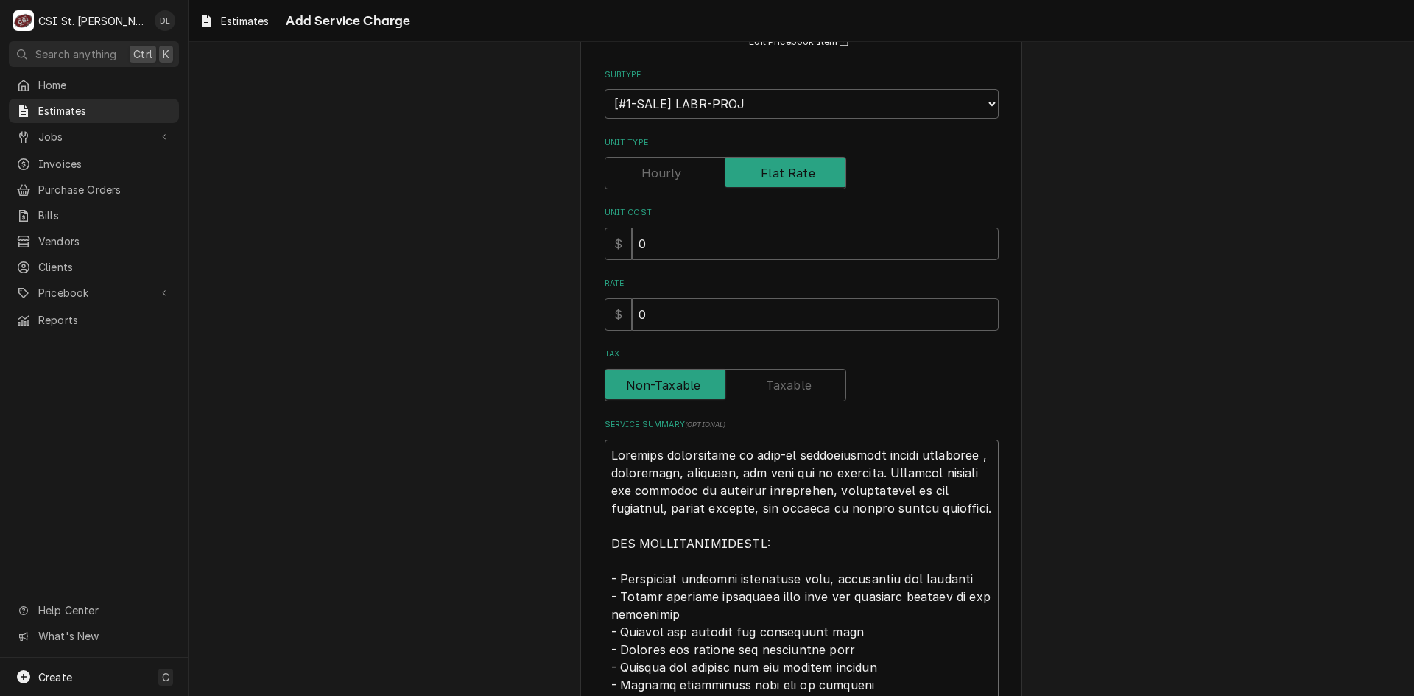
type textarea "x"
type textarea "Complete replacement of walk-in refrigeration system including, evaporator, con…"
drag, startPoint x: 862, startPoint y: 474, endPoint x: 725, endPoint y: 477, distance: 137.0
type textarea "x"
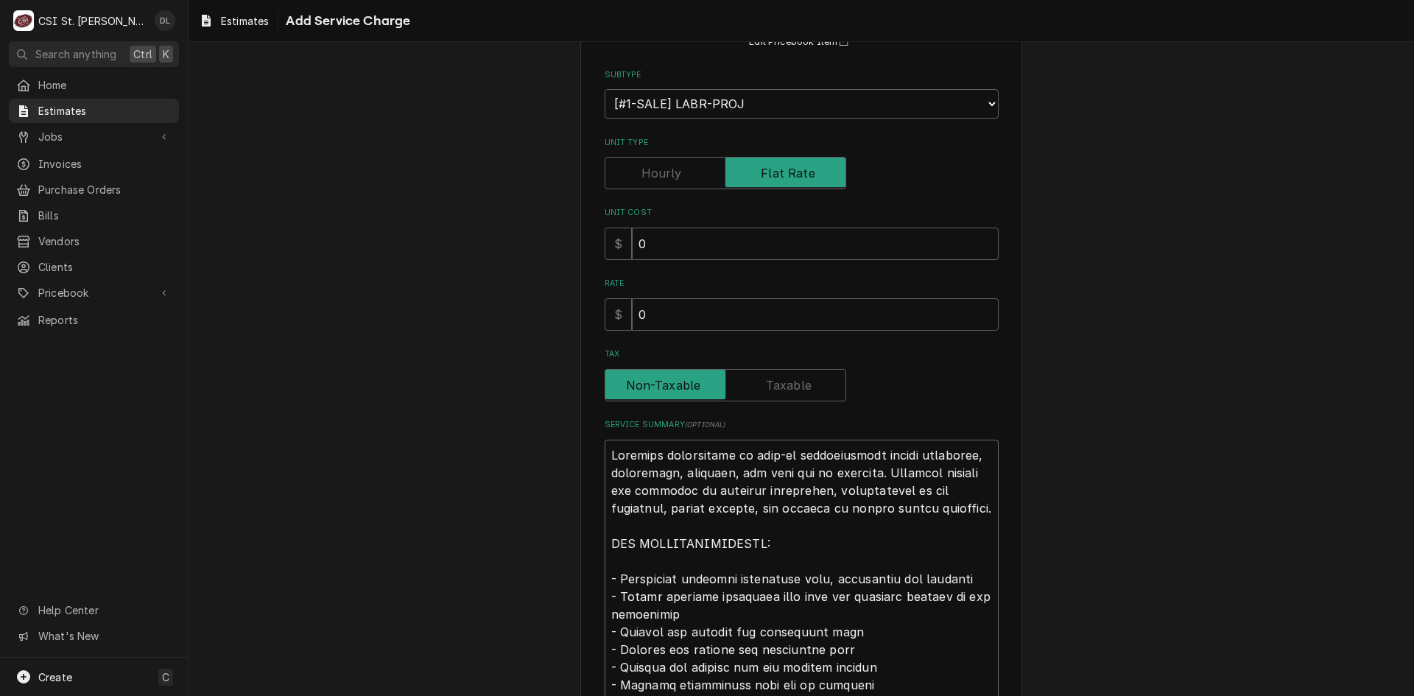
type textarea "Complete replacement of walk-in refrigeration system including, evaporator, con…"
type textarea "x"
type textarea "Complete replacement of walk-in refrigeration system including, evaporator, con…"
type textarea "x"
type textarea "Complete replacement of walk-in refrigeration system including, evaporator, con…"
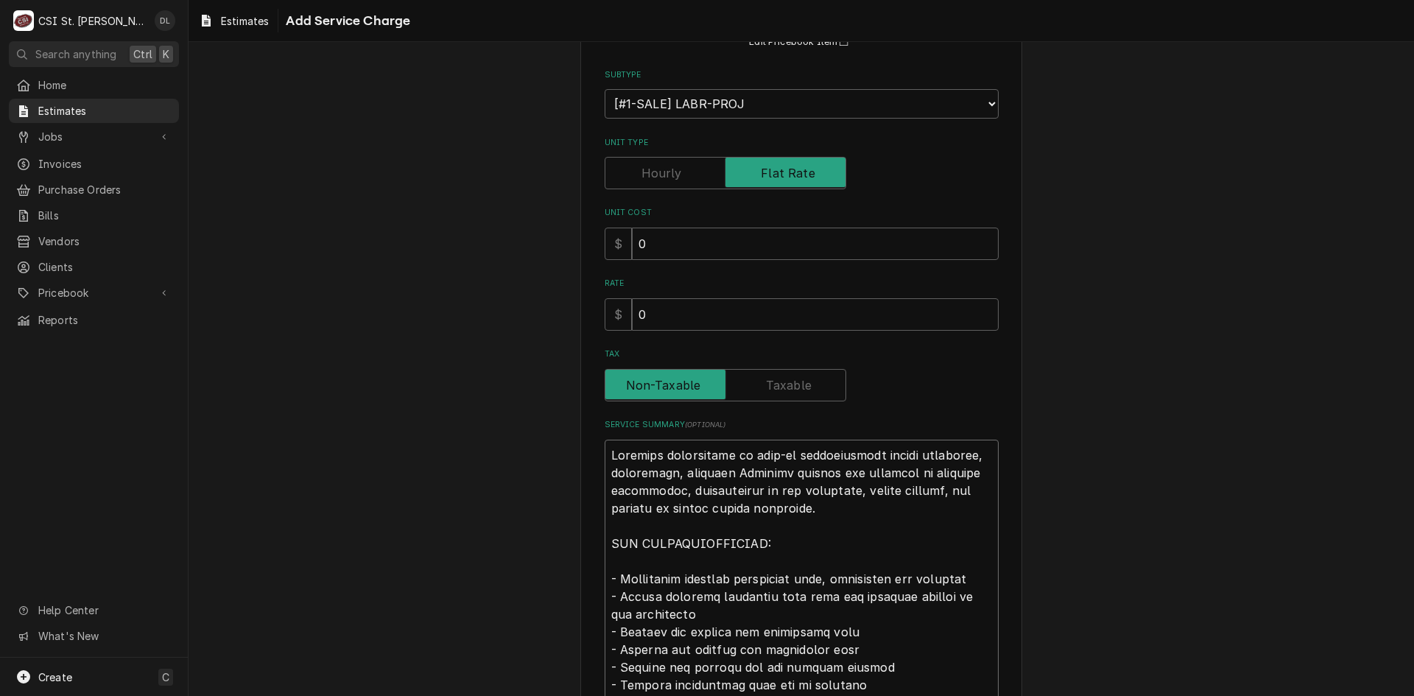
type textarea "x"
type textarea "Complete replacement of walk-in refrigeration system including, evaporator, con…"
type textarea "x"
type textarea "Complete replacement of walk-in refrigeration system including, evaporator, con…"
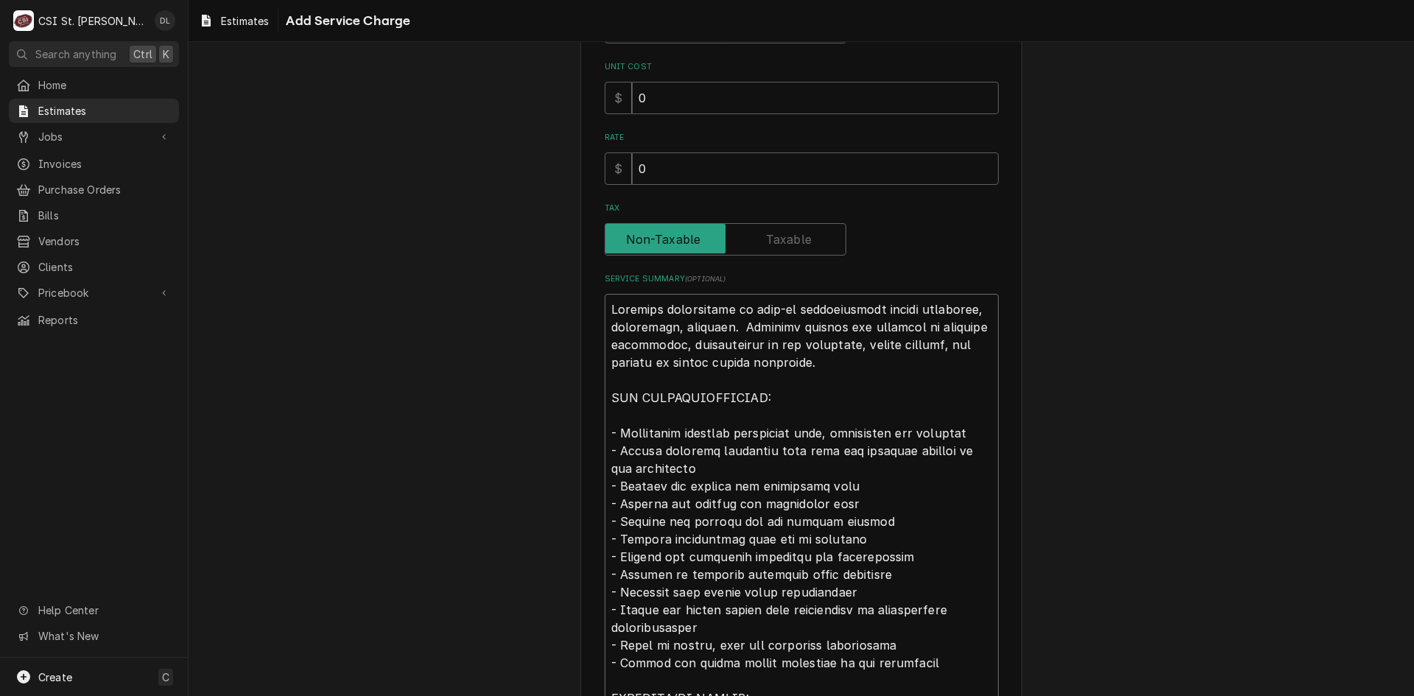
scroll to position [295, 0]
drag, startPoint x: 823, startPoint y: 426, endPoint x: 726, endPoint y: 435, distance: 96.8
click at [726, 435] on textarea "Service Summary ( optional )" at bounding box center [802, 572] width 394 height 561
type textarea "x"
type textarea "Complete replacement of walk-in refrigeration system including, evaporator, con…"
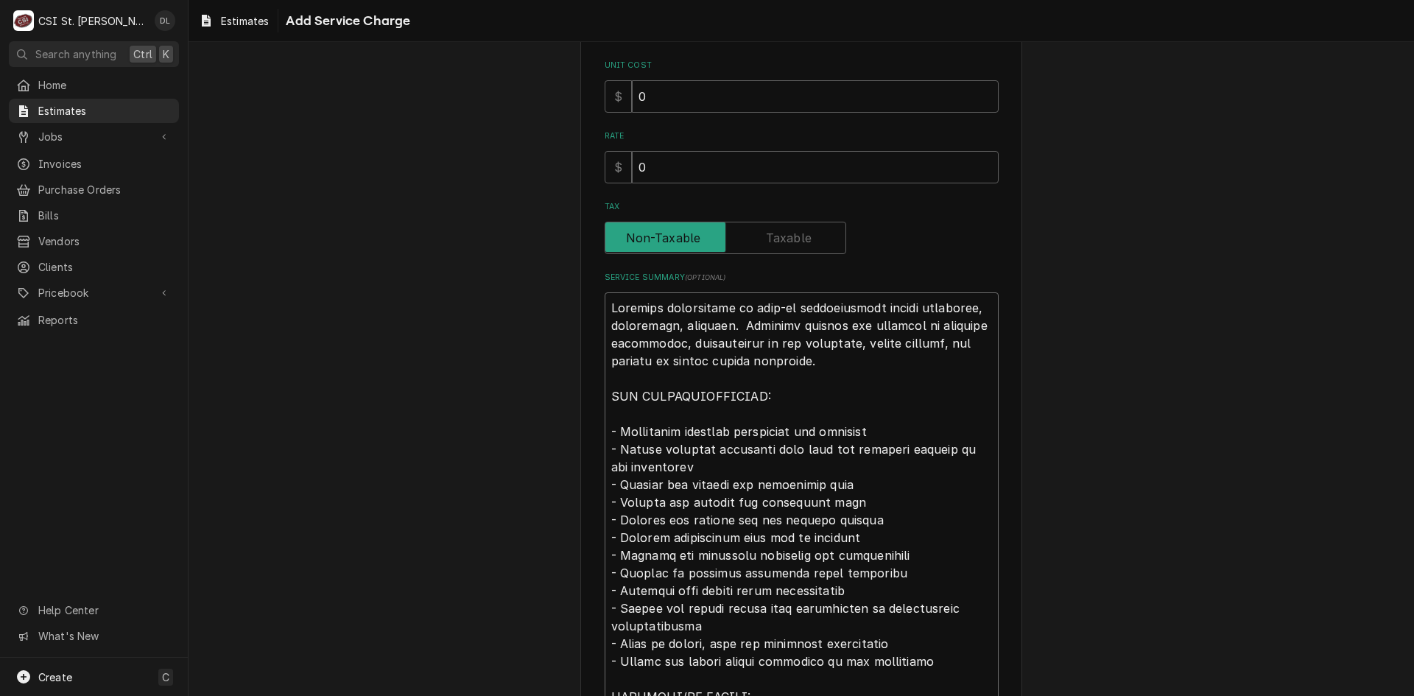
type textarea "x"
type textarea "Complete replacement of walk-in refrigeration system including, evaporator, con…"
drag, startPoint x: 856, startPoint y: 501, endPoint x: 604, endPoint y: 507, distance: 252.0
click at [605, 507] on textarea "Service Summary ( optional )" at bounding box center [802, 572] width 394 height 561
type textarea "x"
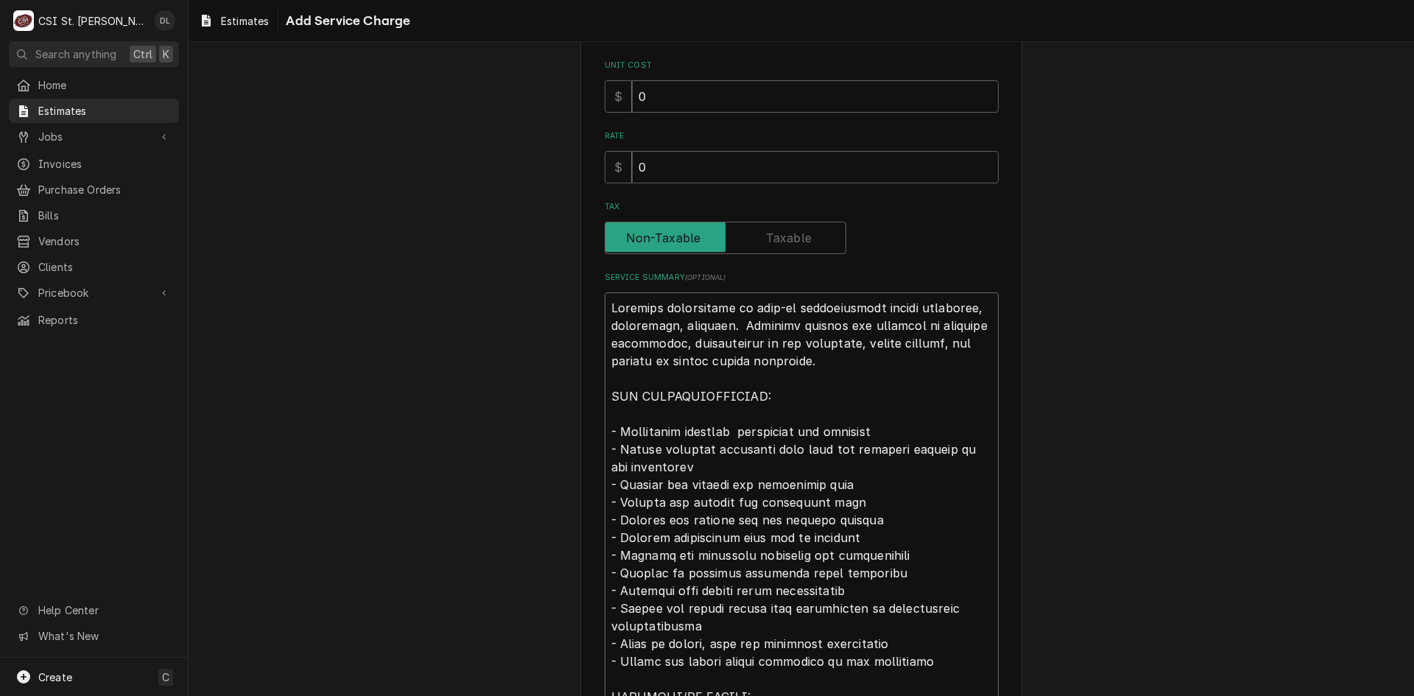
type textarea "Complete replacement of walk-in refrigeration system including, evaporator, con…"
type textarea "x"
type textarea "Complete replacement of walk-in refrigeration system including, evaporator, con…"
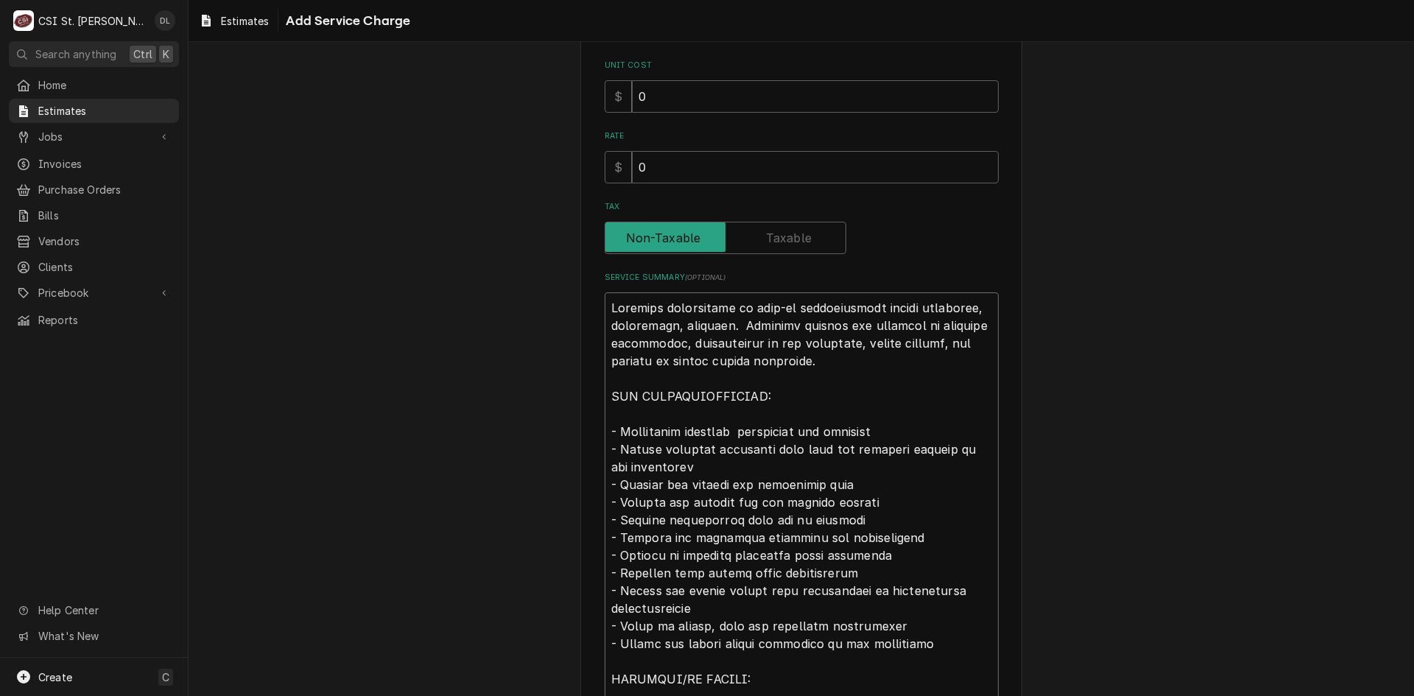
drag, startPoint x: 852, startPoint y: 523, endPoint x: 601, endPoint y: 528, distance: 251.2
click at [605, 528] on textarea "Service Summary ( optional )" at bounding box center [802, 564] width 394 height 544
type textarea "x"
type textarea "Complete replacement of walk-in refrigeration system including, evaporator, con…"
type textarea "x"
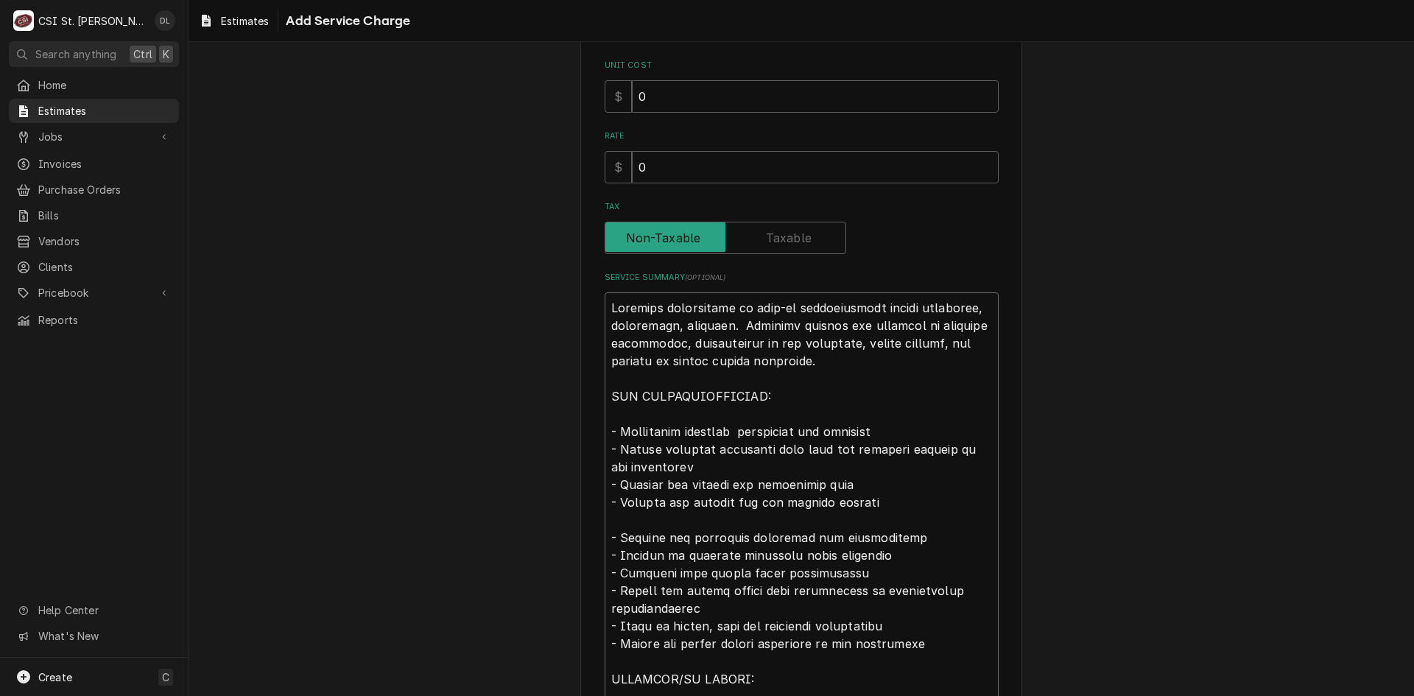
type textarea "Complete replacement of walk-in refrigeration system including, evaporator, con…"
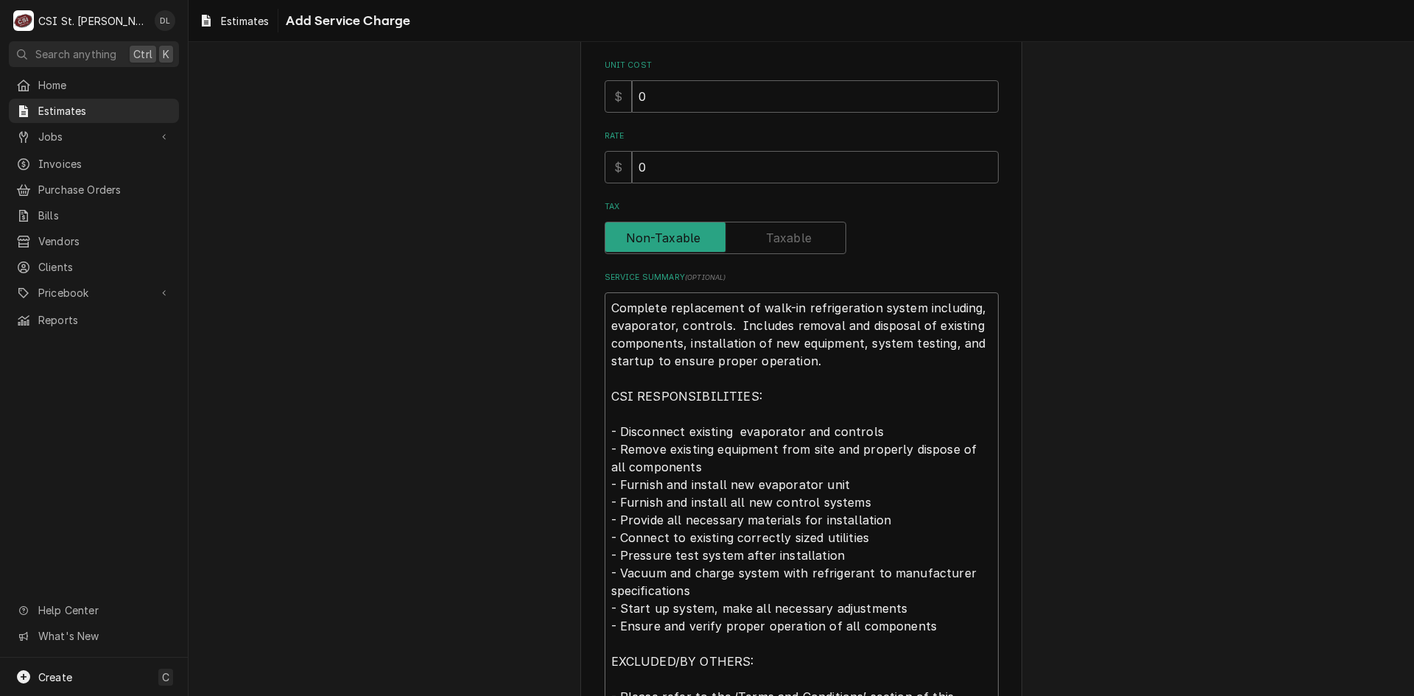
type textarea "x"
type textarea "Complete replacement of walk-in refrigeration system including, evaporator, con…"
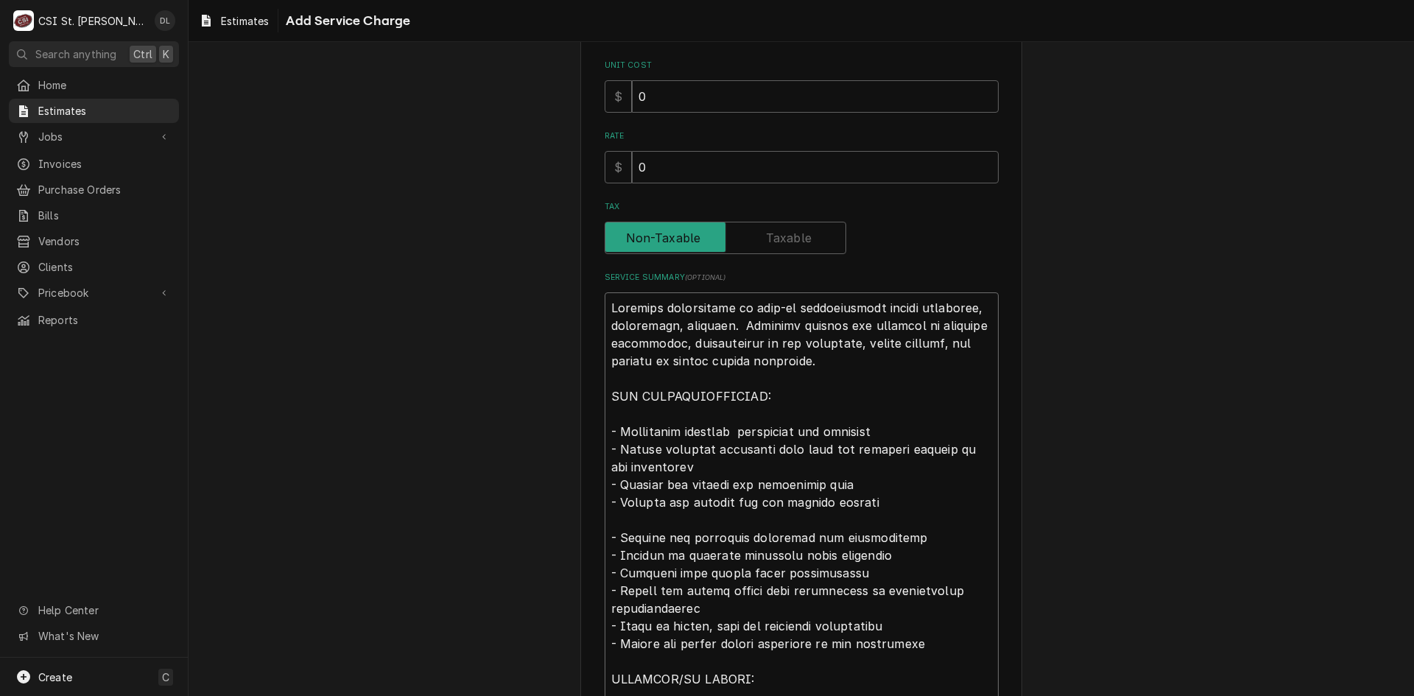
type textarea "x"
type textarea "Complete replacement of walk-in refrigeration system including, evaporator, con…"
type textarea "x"
type textarea "Complete replacement of walk-in refrigeration system including, evaporator, con…"
type textarea "x"
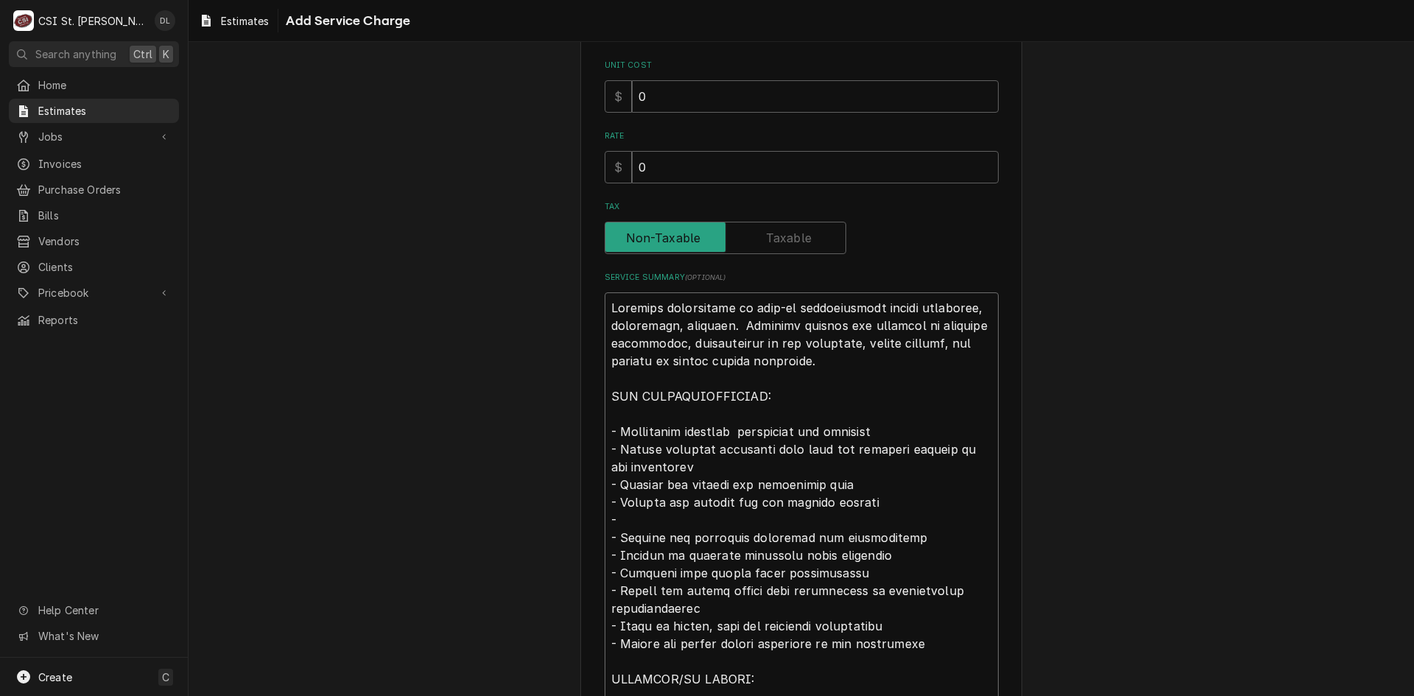
type textarea "Complete replacement of walk-in refrigeration system including, evaporator, con…"
type textarea "x"
type textarea "Complete replacement of walk-in refrigeration system including, evaporator, con…"
type textarea "x"
type textarea "Complete replacement of walk-in refrigeration system including, evaporator, con…"
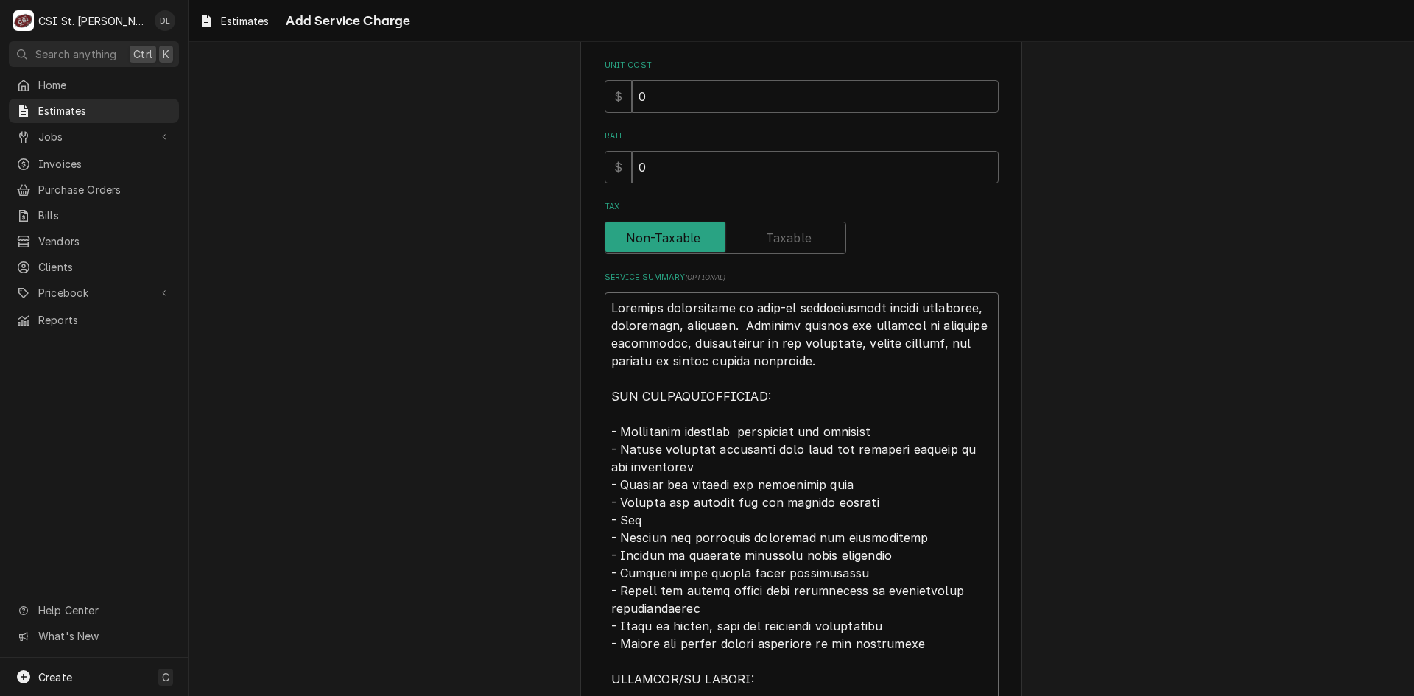
type textarea "x"
type textarea "Complete replacement of walk-in refrigeration system including, evaporator, con…"
type textarea "x"
type textarea "Complete replacement of walk-in refrigeration system including, evaporator, con…"
type textarea "x"
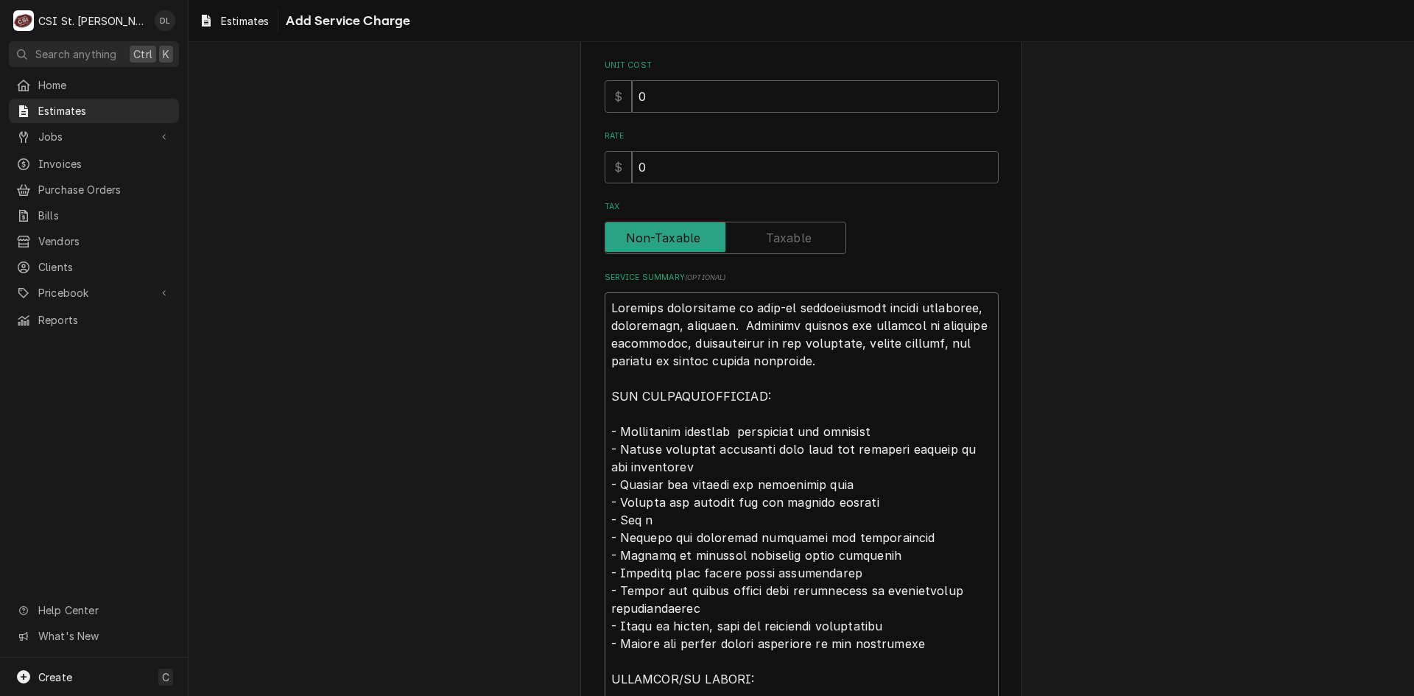
type textarea "Complete replacement of walk-in refrigeration system including, evaporator, con…"
type textarea "x"
type textarea "Complete replacement of walk-in refrigeration system including, evaporator, con…"
type textarea "x"
type textarea "Complete replacement of walk-in refrigeration system including, evaporator, con…"
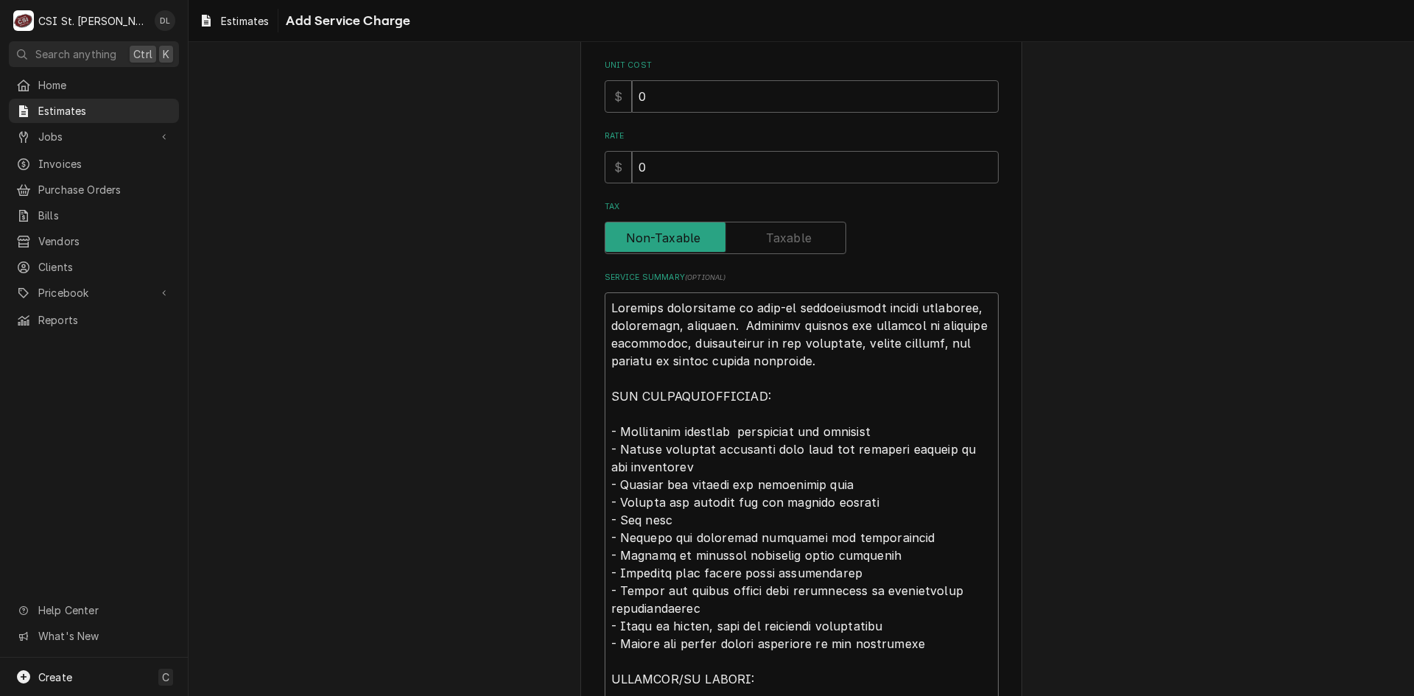
type textarea "x"
type textarea "Complete replacement of walk-in refrigeration system including, evaporator, con…"
type textarea "x"
type textarea "Complete replacement of walk-in refrigeration system including, evaporator, con…"
type textarea "x"
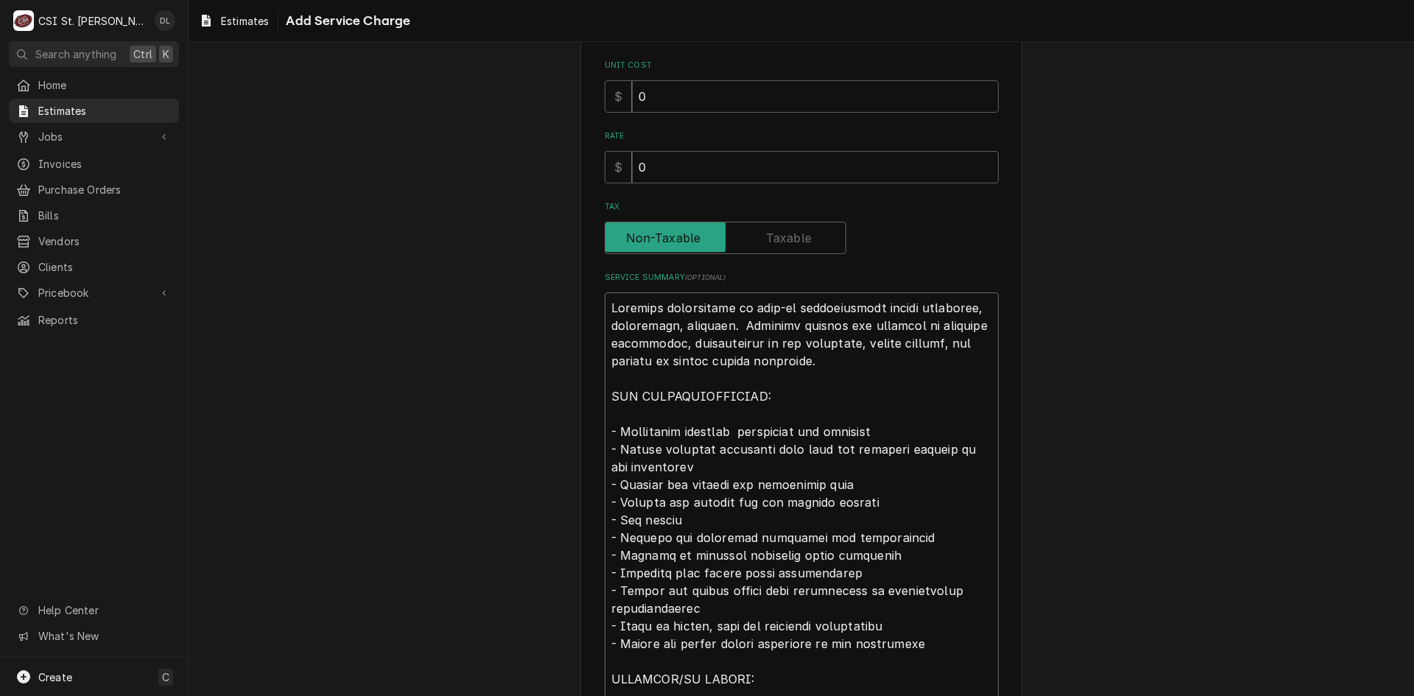
type textarea "Complete replacement of walk-in refrigeration system including, evaporator, con…"
type textarea "x"
type textarea "Complete replacement of walk-in refrigeration system including, evaporator, con…"
type textarea "x"
type textarea "Complete replacement of walk-in refrigeration system including, evaporator, con…"
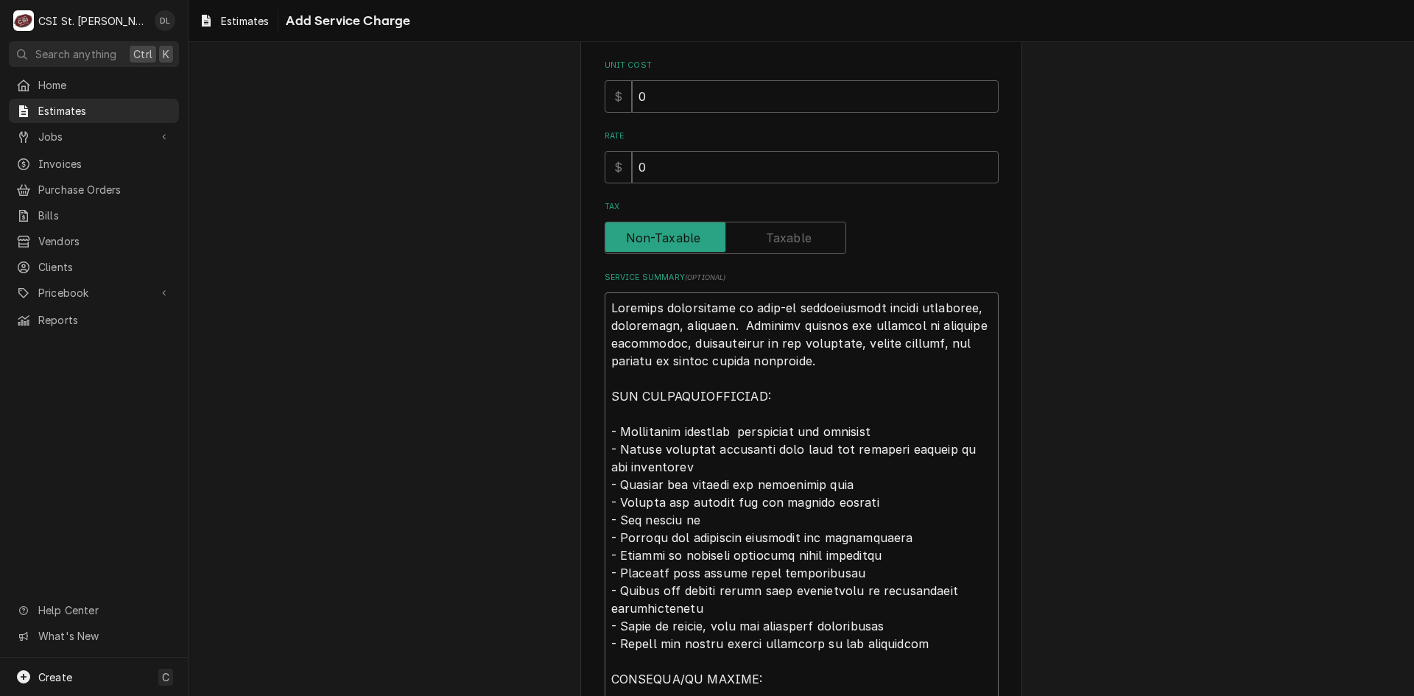
type textarea "x"
type textarea "Complete replacement of walk-in refrigeration system including, evaporator, con…"
type textarea "x"
type textarea "Complete replacement of walk-in refrigeration system including, evaporator, con…"
type textarea "x"
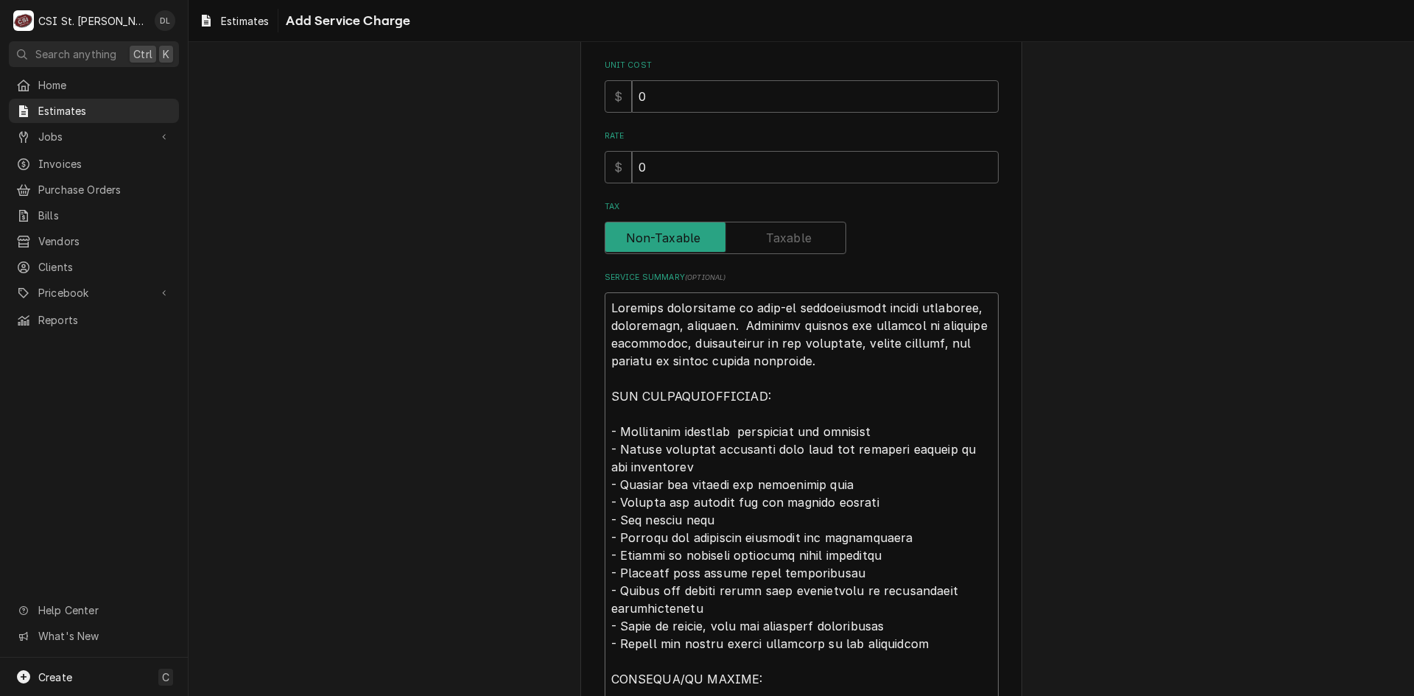
type textarea "Complete replacement of walk-in refrigeration system including, evaporator, con…"
type textarea "x"
type textarea "Complete replacement of walk-in refrigeration system including, evaporator, con…"
type textarea "x"
type textarea "Complete replacement of walk-in refrigeration system including, evaporator, con…"
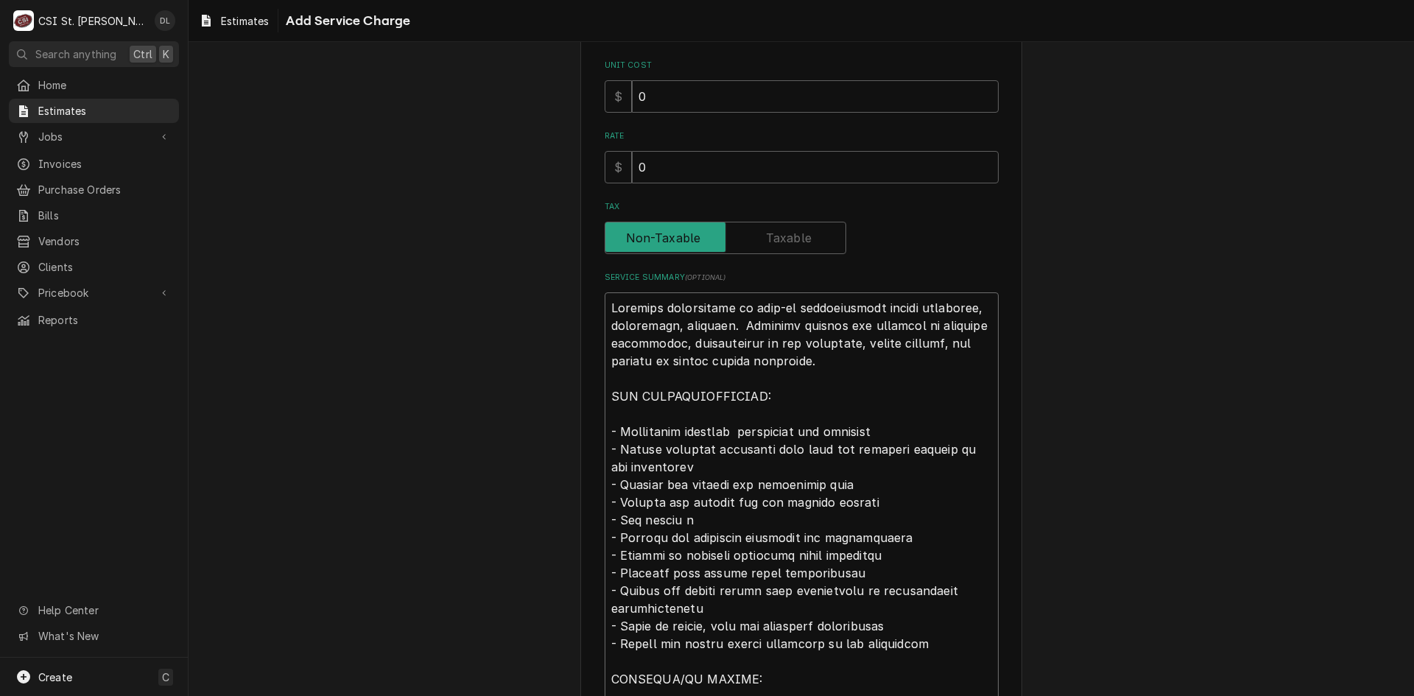
type textarea "x"
type textarea "Complete replacement of walk-in refrigeration system including, evaporator, con…"
type textarea "x"
type textarea "Complete replacement of walk-in refrigeration system including, evaporator, con…"
type textarea "x"
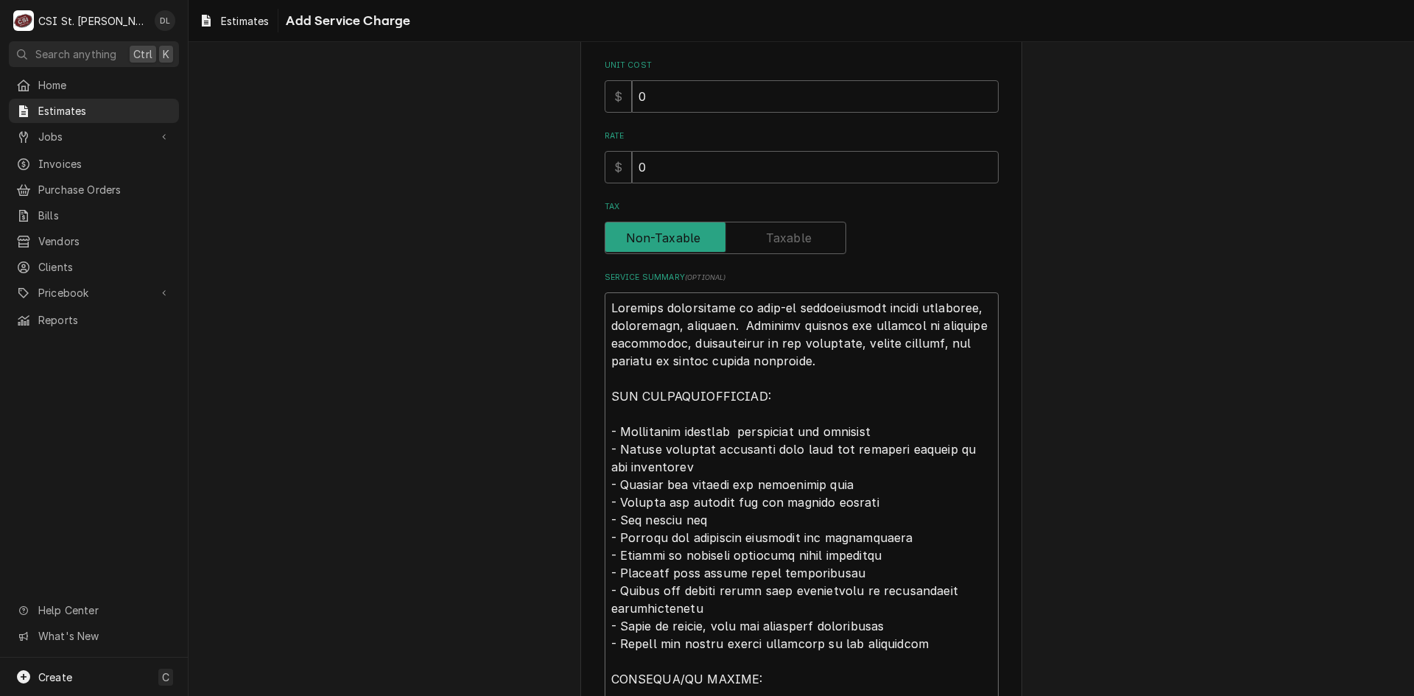
type textarea "Complete replacement of walk-in refrigeration system including, evaporator, con…"
type textarea "x"
type textarea "Complete replacement of walk-in refrigeration system including, evaporator, con…"
type textarea "x"
type textarea "Complete replacement of walk-in refrigeration system including, evaporator, con…"
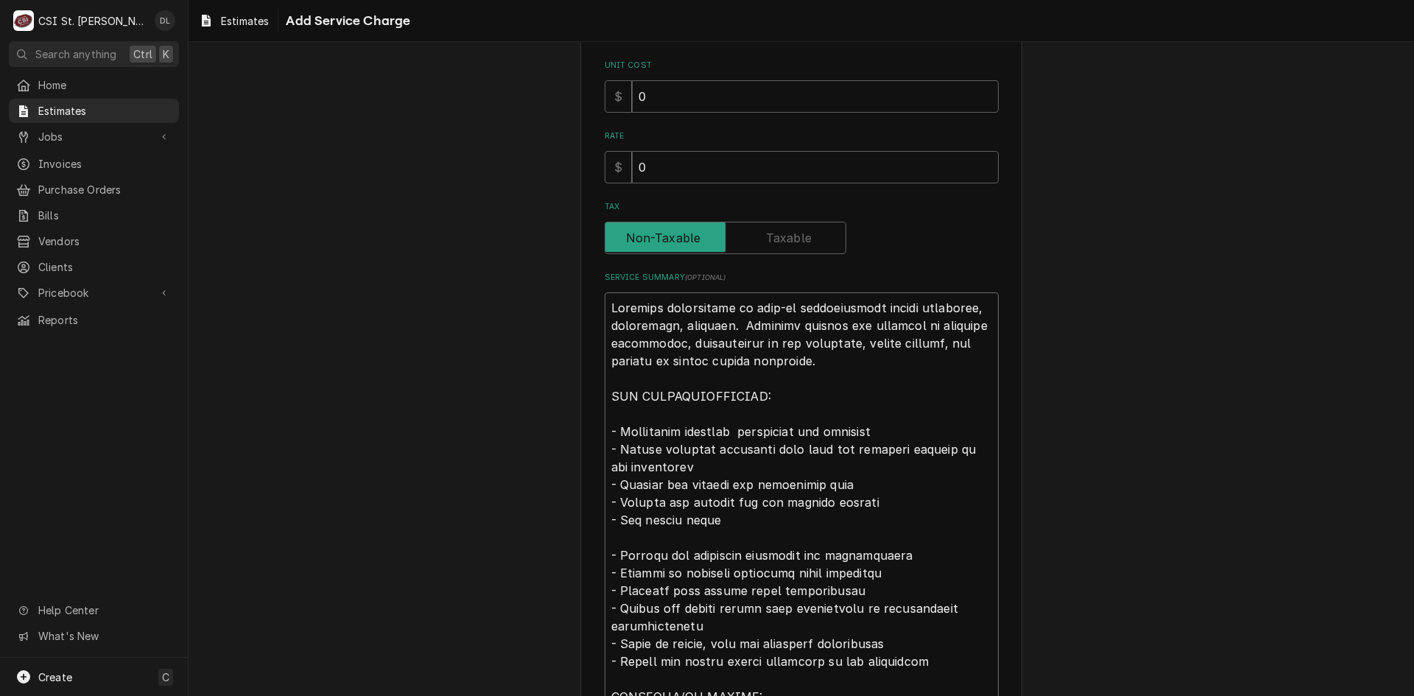
type textarea "x"
type textarea "Complete replacement of walk-in refrigeration system including, evaporator, con…"
type textarea "x"
type textarea "Complete replacement of walk-in refrigeration system including, evaporator, con…"
type textarea "x"
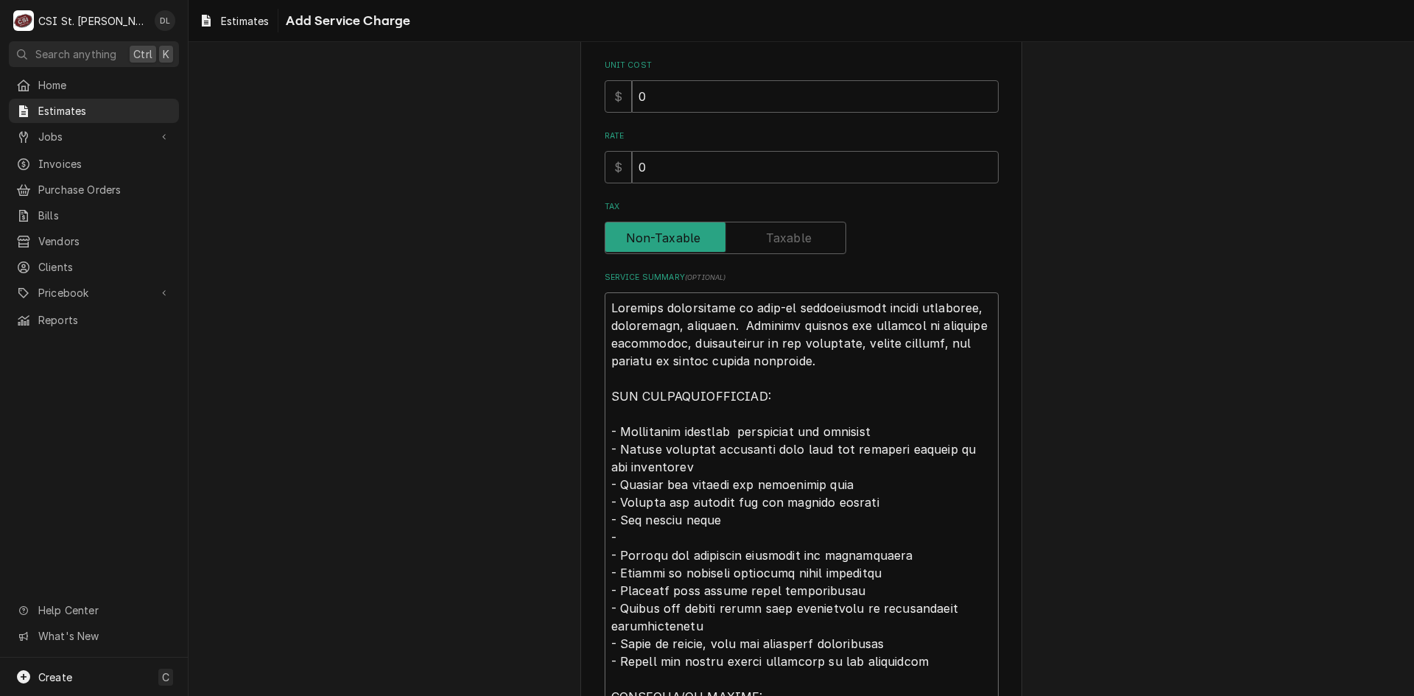
type textarea "Complete replacement of walk-in refrigeration system including, evaporator, con…"
type textarea "x"
type textarea "Complete replacement of walk-in refrigeration system including, evaporator, con…"
type textarea "x"
type textarea "Complete replacement of walk-in refrigeration system including, evaporator, con…"
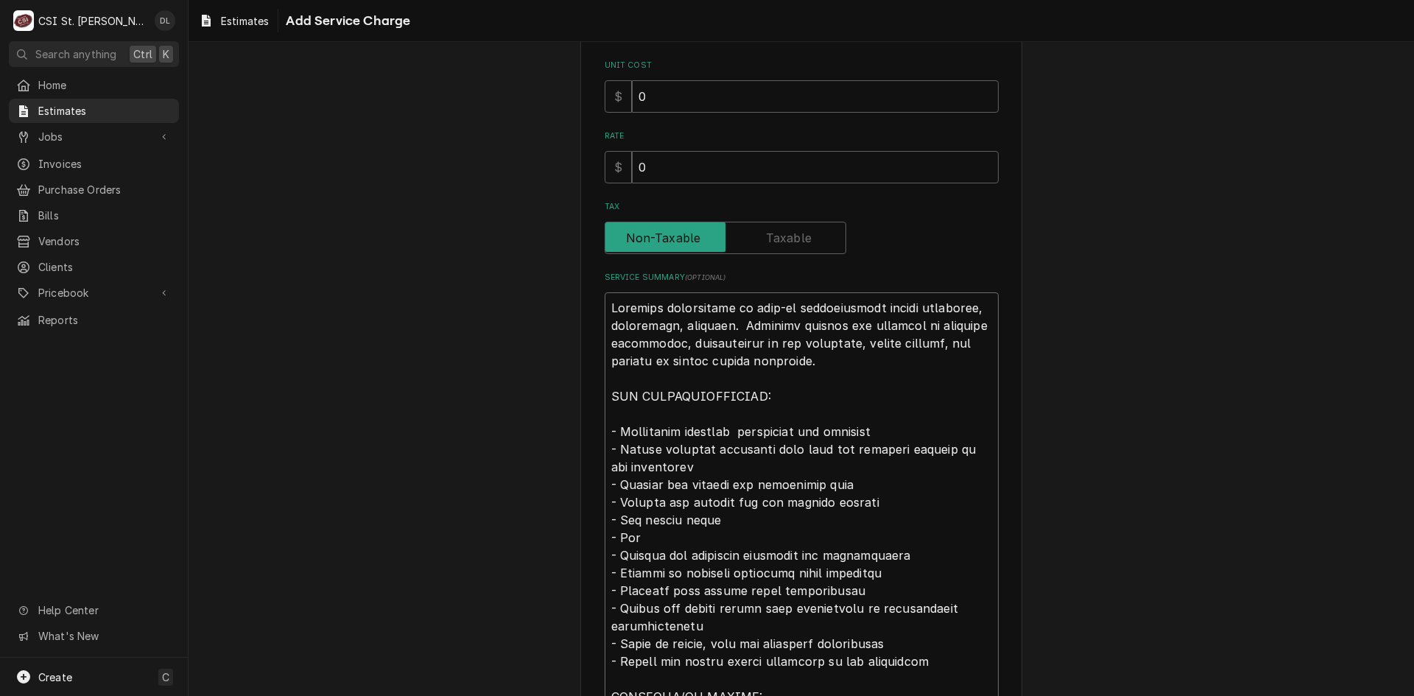
type textarea "x"
type textarea "Complete replacement of walk-in refrigeration system including, evaporator, con…"
type textarea "x"
type textarea "Complete replacement of walk-in refrigeration system including, evaporator, con…"
type textarea "x"
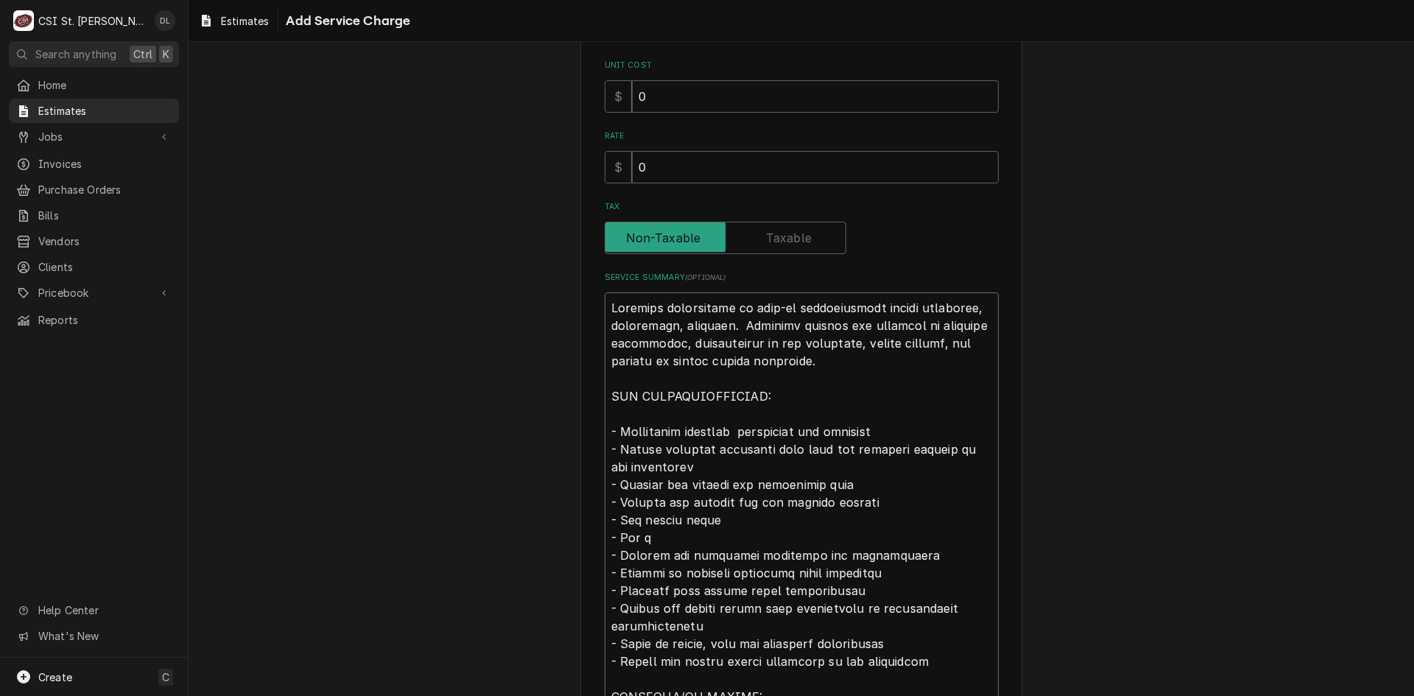
type textarea "Complete replacement of walk-in refrigeration system including, evaporator, con…"
type textarea "x"
type textarea "Complete replacement of walk-in refrigeration system including, evaporator, con…"
type textarea "x"
type textarea "Complete replacement of walk-in refrigeration system including, evaporator, con…"
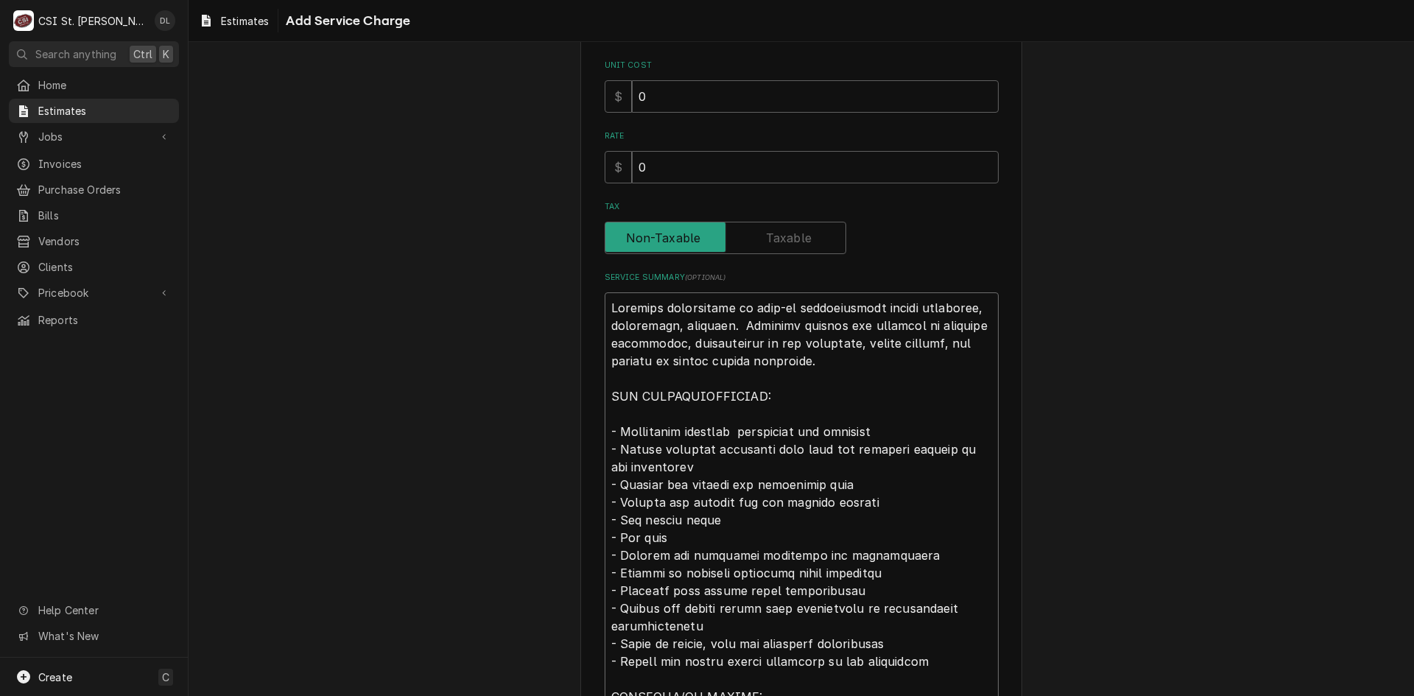
type textarea "x"
type textarea "Complete replacement of walk-in refrigeration system including, evaporator, con…"
type textarea "x"
type textarea "Complete replacement of walk-in refrigeration system including, evaporator, con…"
type textarea "x"
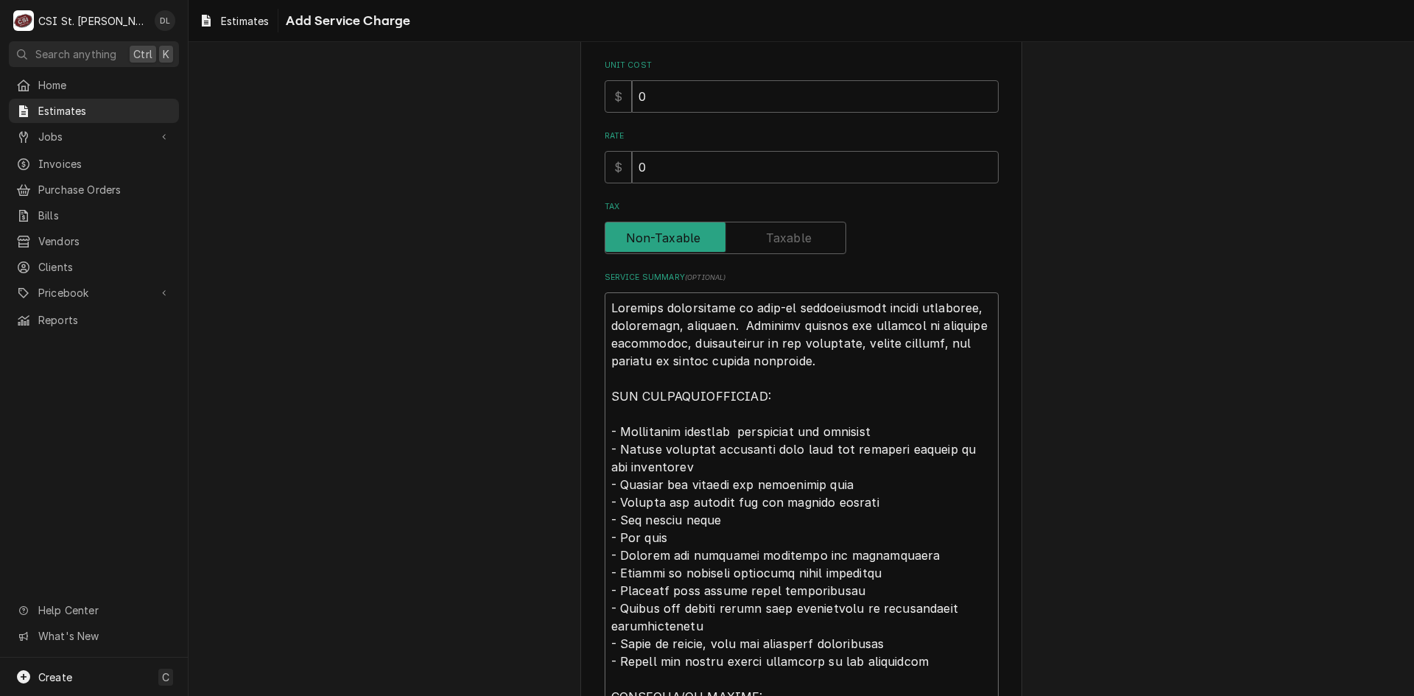
type textarea "Complete replacement of walk-in refrigeration system including, evaporator, con…"
type textarea "x"
type textarea "Complete replacement of walk-in refrigeration system including, evaporator, con…"
type textarea "x"
type textarea "Complete replacement of walk-in refrigeration system including, evaporator, con…"
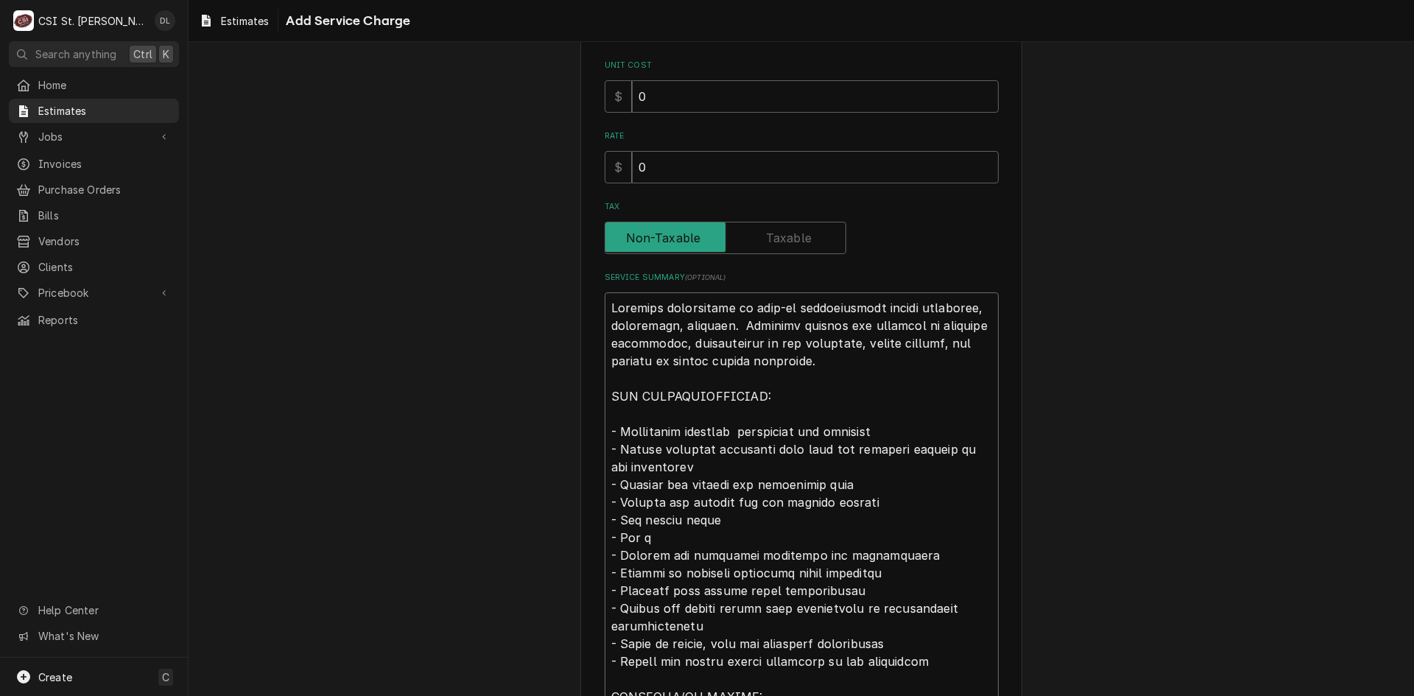
type textarea "x"
type textarea "Complete replacement of walk-in refrigeration system including, evaporator, con…"
type textarea "x"
type textarea "Complete replacement of walk-in refrigeration system including, evaporator, con…"
type textarea "x"
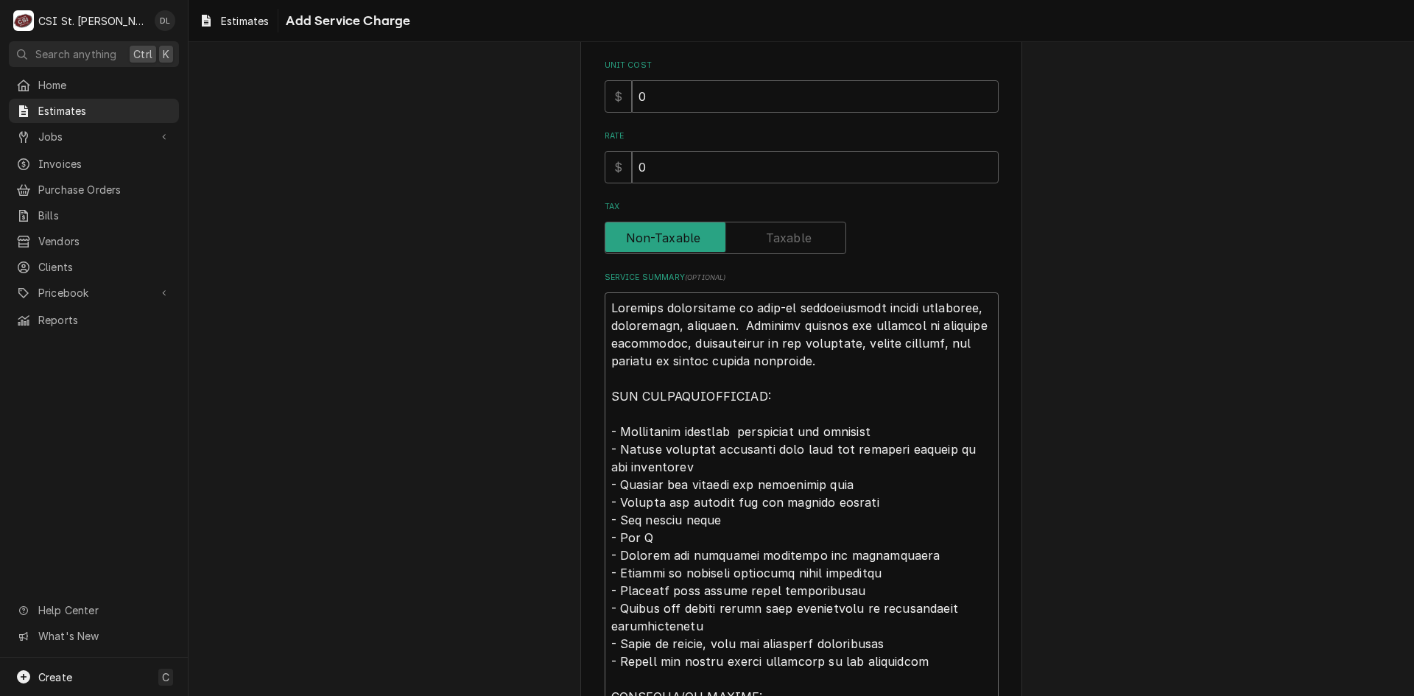
type textarea "Complete replacement of walk-in refrigeration system including, evaporator, con…"
type textarea "x"
type textarea "Complete replacement of walk-in refrigeration system including, evaporator, con…"
type textarea "x"
type textarea "Complete replacement of walk-in refrigeration system including, evaporator, con…"
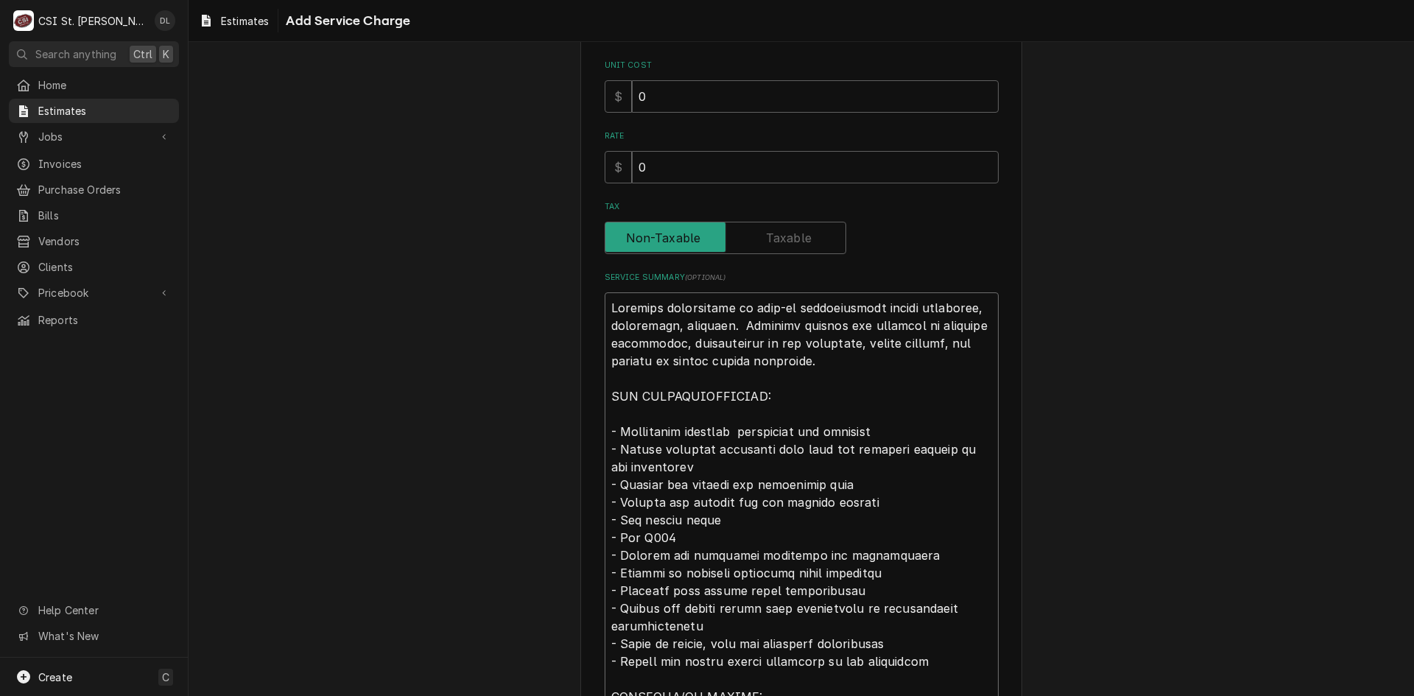
type textarea "x"
type textarea "Complete replacement of walk-in refrigeration system including, evaporator, con…"
type textarea "x"
type textarea "Complete replacement of walk-in refrigeration system including, evaporator, con…"
type textarea "x"
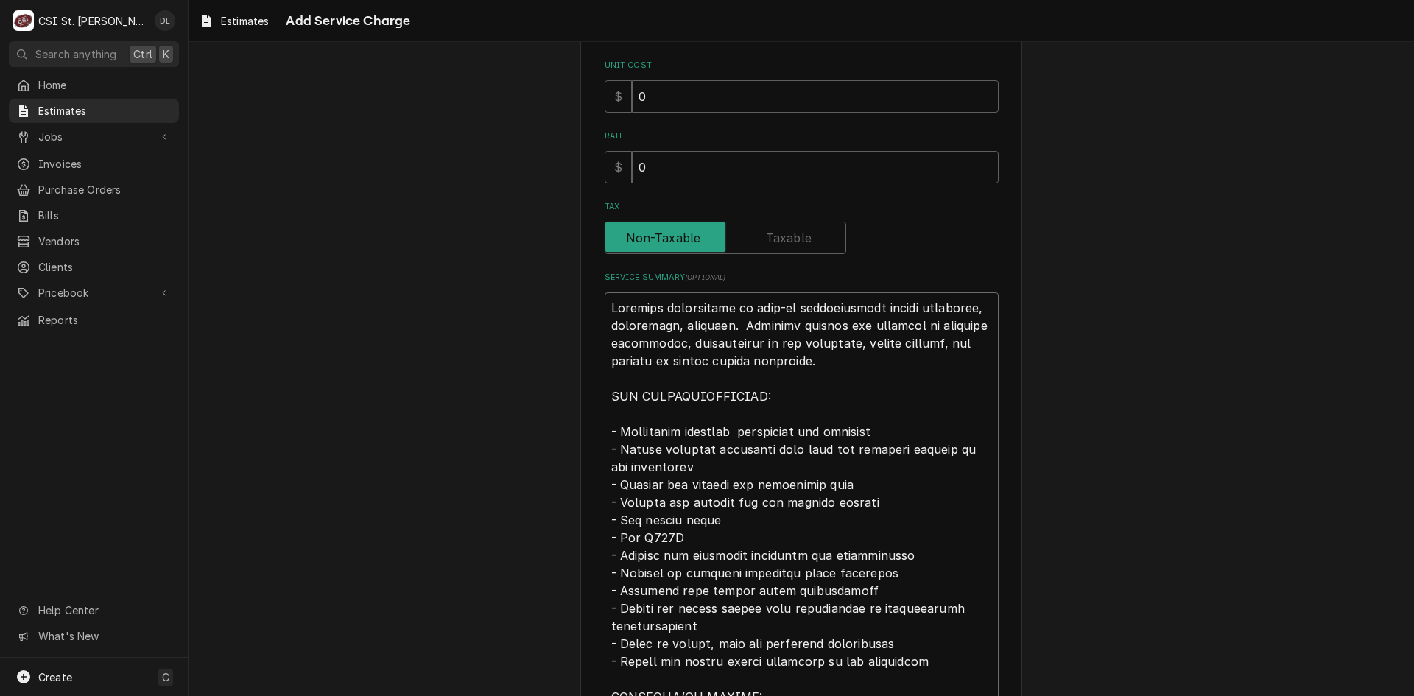
type textarea "Complete replacement of walk-in refrigeration system including, evaporator, con…"
type textarea "x"
type textarea "Complete replacement of walk-in refrigeration system including, evaporator, con…"
type textarea "x"
type textarea "Complete replacement of walk-in refrigeration system including, evaporator, con…"
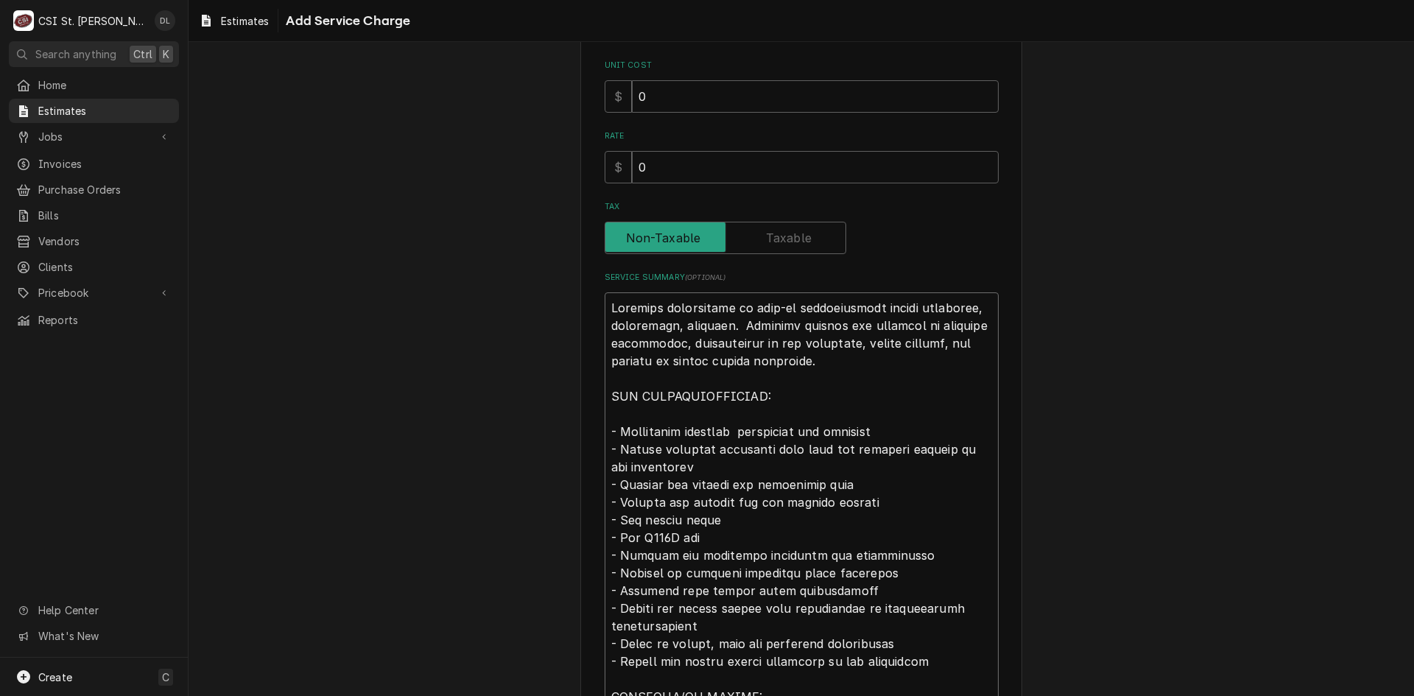
type textarea "x"
type textarea "Complete replacement of walk-in refrigeration system including, evaporator, con…"
type textarea "x"
type textarea "Complete replacement of walk-in refrigeration system including, evaporator, con…"
type textarea "x"
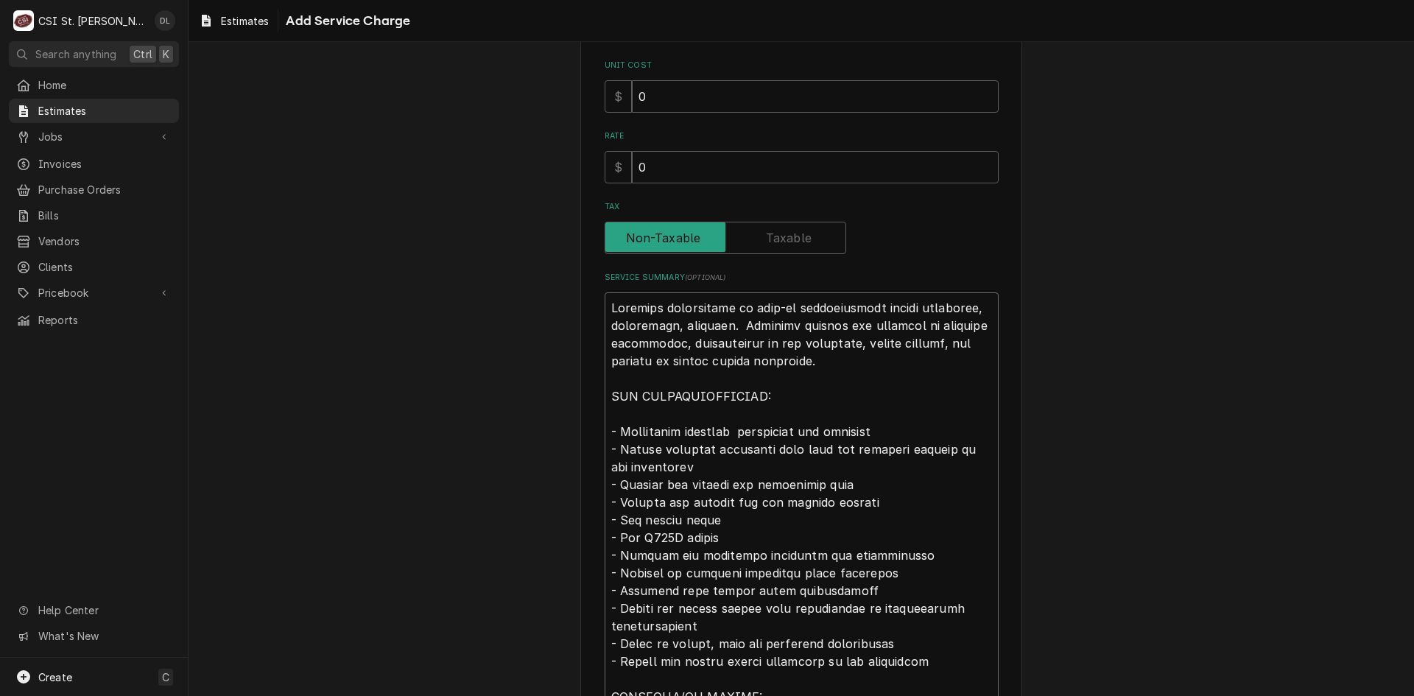
type textarea "Complete replacement of walk-in refrigeration system including, evaporator, con…"
type textarea "x"
type textarea "Complete replacement of walk-in refrigeration system including, evaporator, con…"
type textarea "x"
type textarea "Complete replacement of walk-in refrigeration system including, evaporator, con…"
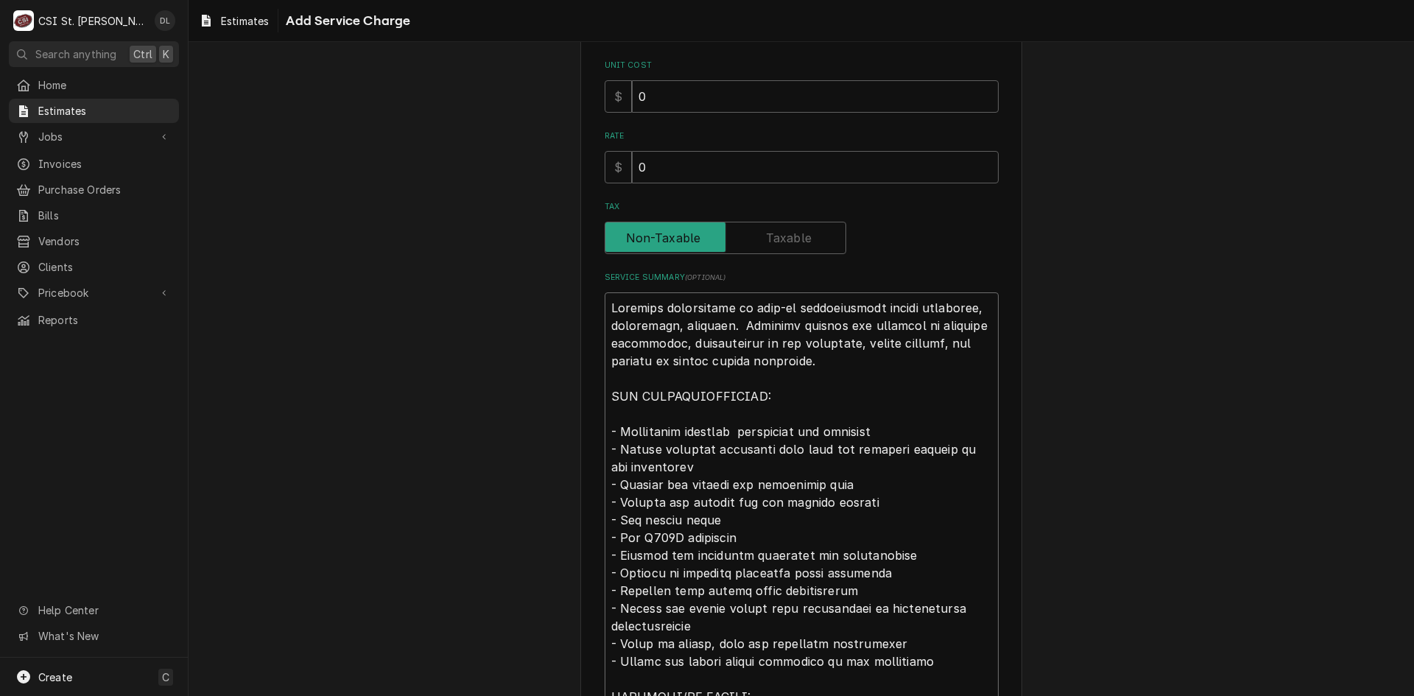
type textarea "x"
type textarea "Complete replacement of walk-in refrigeration system including, evaporator, con…"
type textarea "x"
type textarea "Complete replacement of walk-in refrigeration system including, evaporator, con…"
type textarea "x"
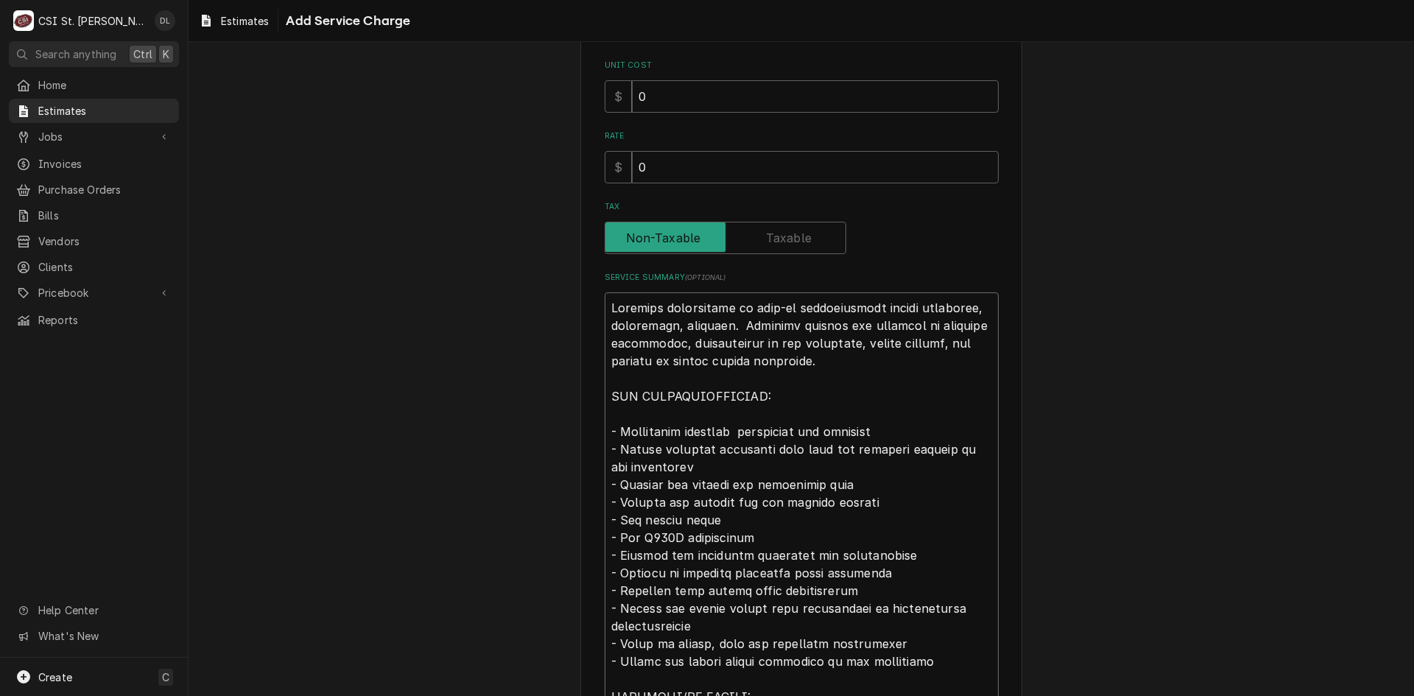
type textarea "Complete replacement of walk-in refrigeration system including, evaporator, con…"
type textarea "x"
type textarea "Complete replacement of walk-in refrigeration system including, evaporator, con…"
type textarea "x"
type textarea "Complete replacement of walk-in refrigeration system including, evaporator, con…"
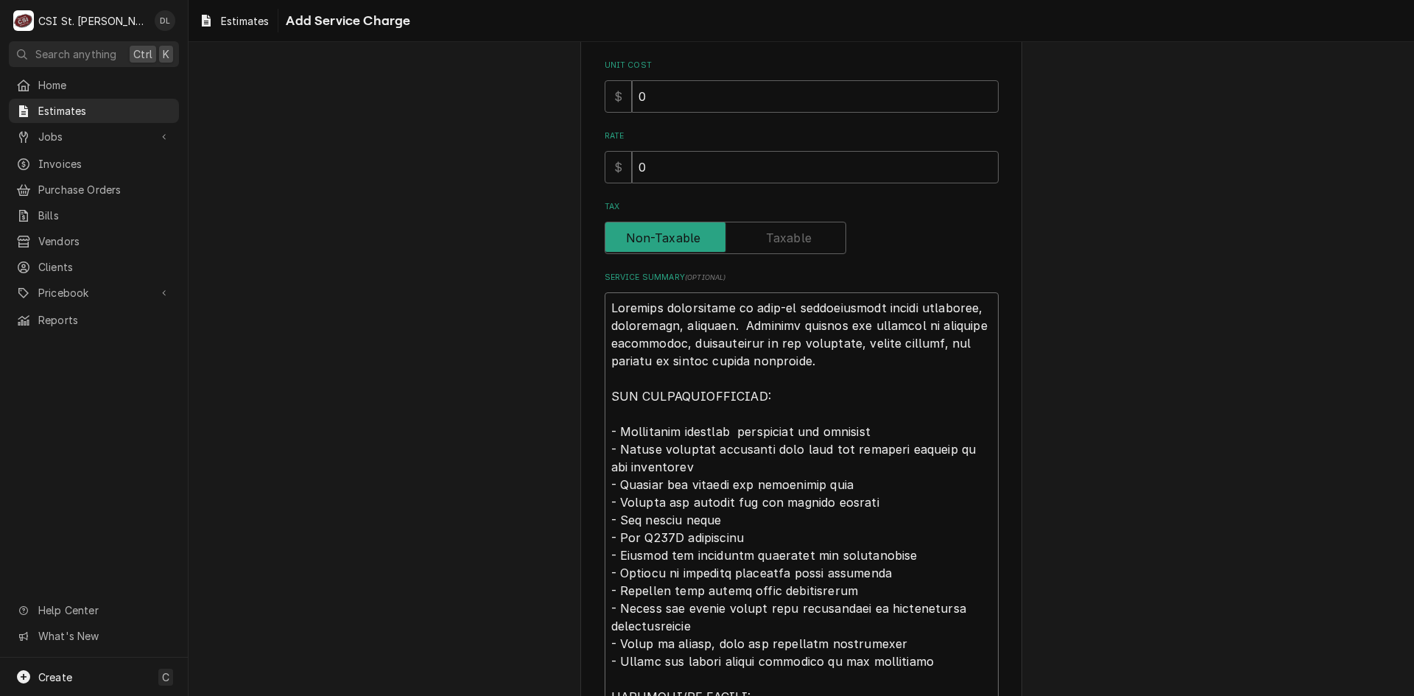
type textarea "x"
type textarea "Complete replacement of walk-in refrigeration system including, evaporator, con…"
type textarea "x"
type textarea "Complete replacement of walk-in refrigeration system including, evaporator, con…"
type textarea "x"
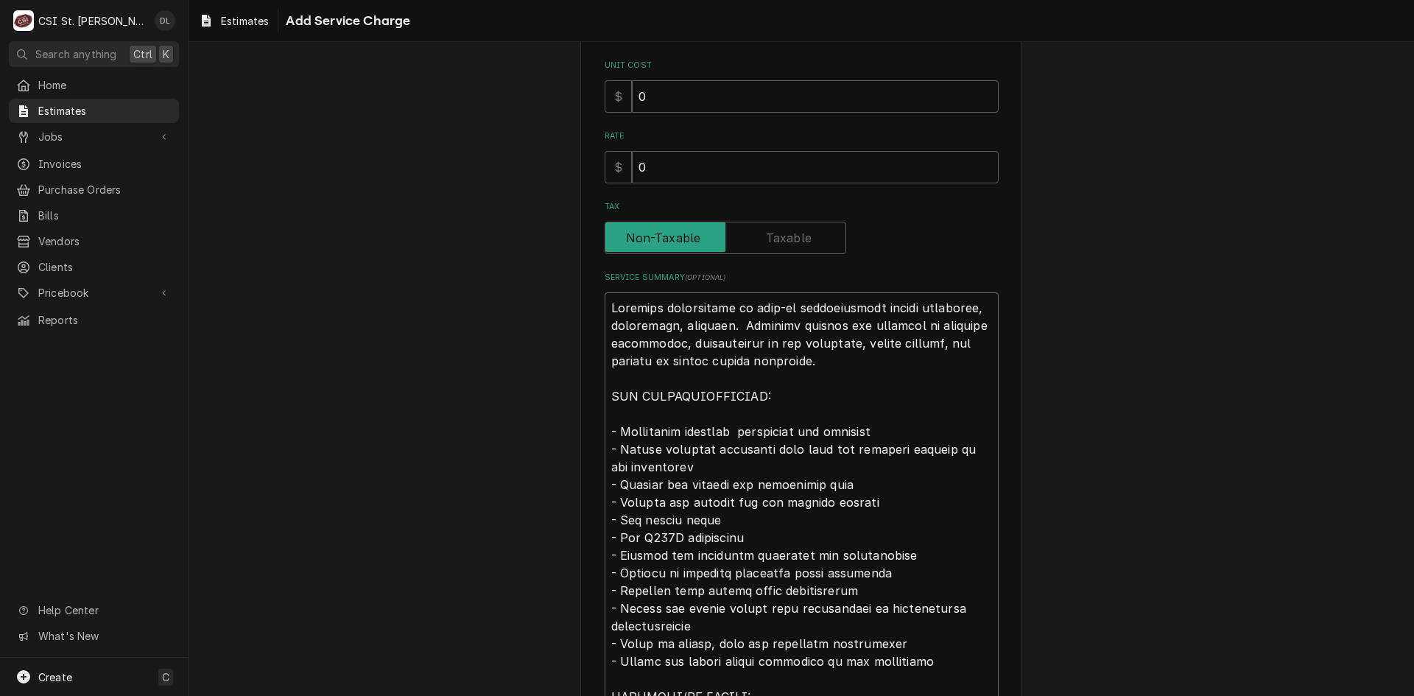
type textarea "Complete replacement of walk-in refrigeration system including, evaporator, con…"
type textarea "x"
type textarea "Complete replacement of walk-in refrigeration system including, evaporator, con…"
type textarea "x"
type textarea "Complete replacement of walk-in refrigeration system including, evaporator, con…"
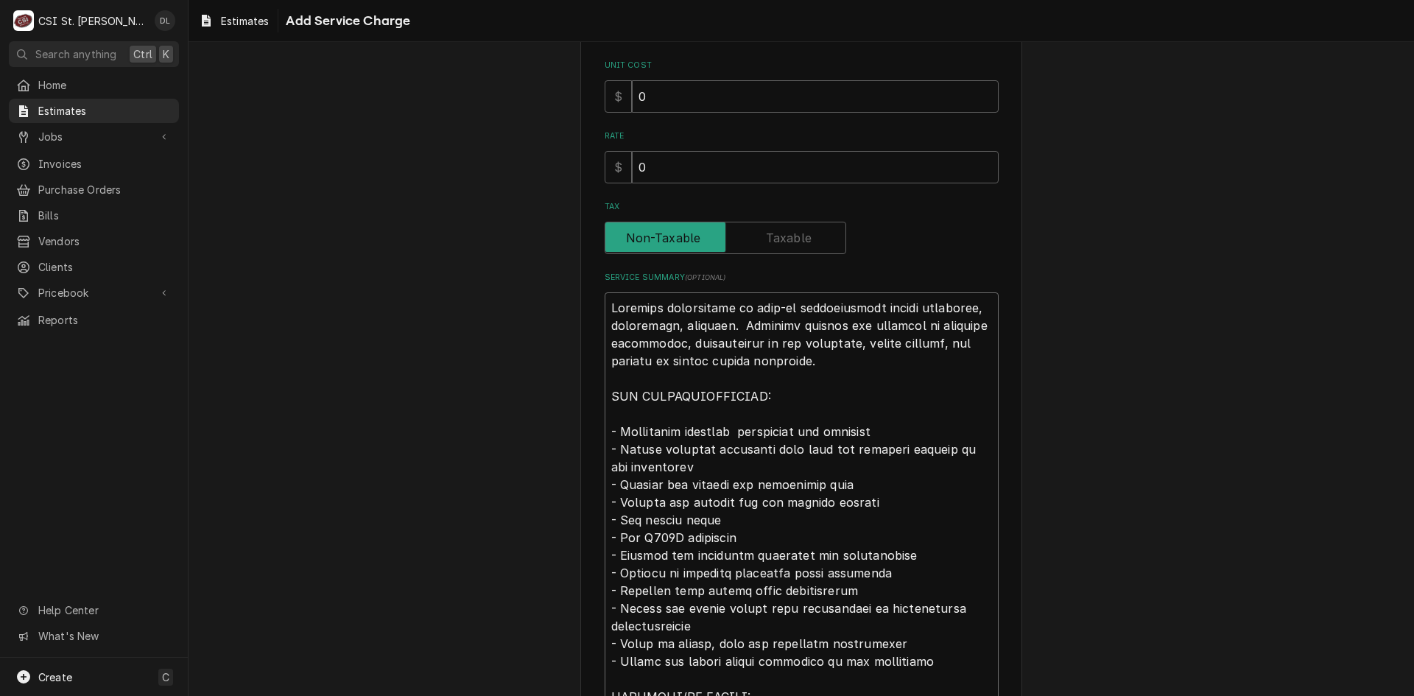
type textarea "x"
type textarea "Complete replacement of walk-in refrigeration system including, evaporator, con…"
type textarea "x"
type textarea "Complete replacement of walk-in refrigeration system including, evaporator, con…"
type textarea "x"
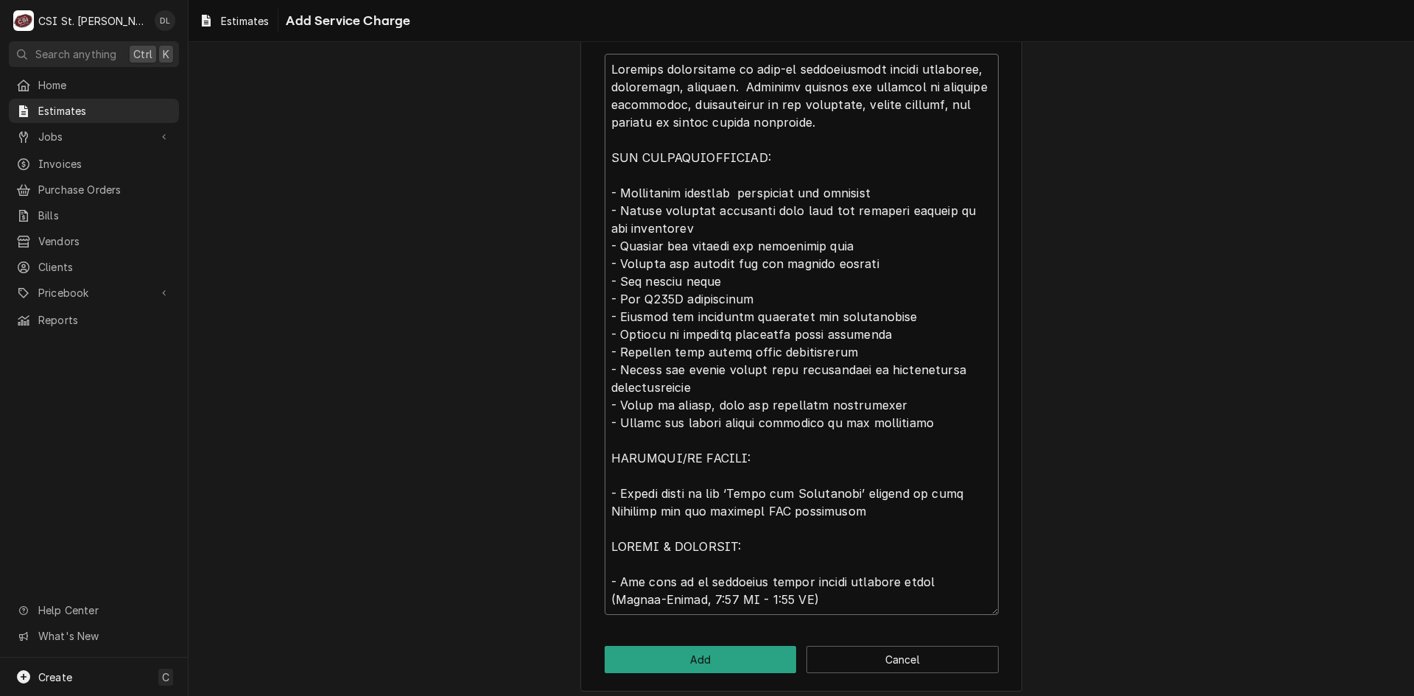
scroll to position [542, 0]
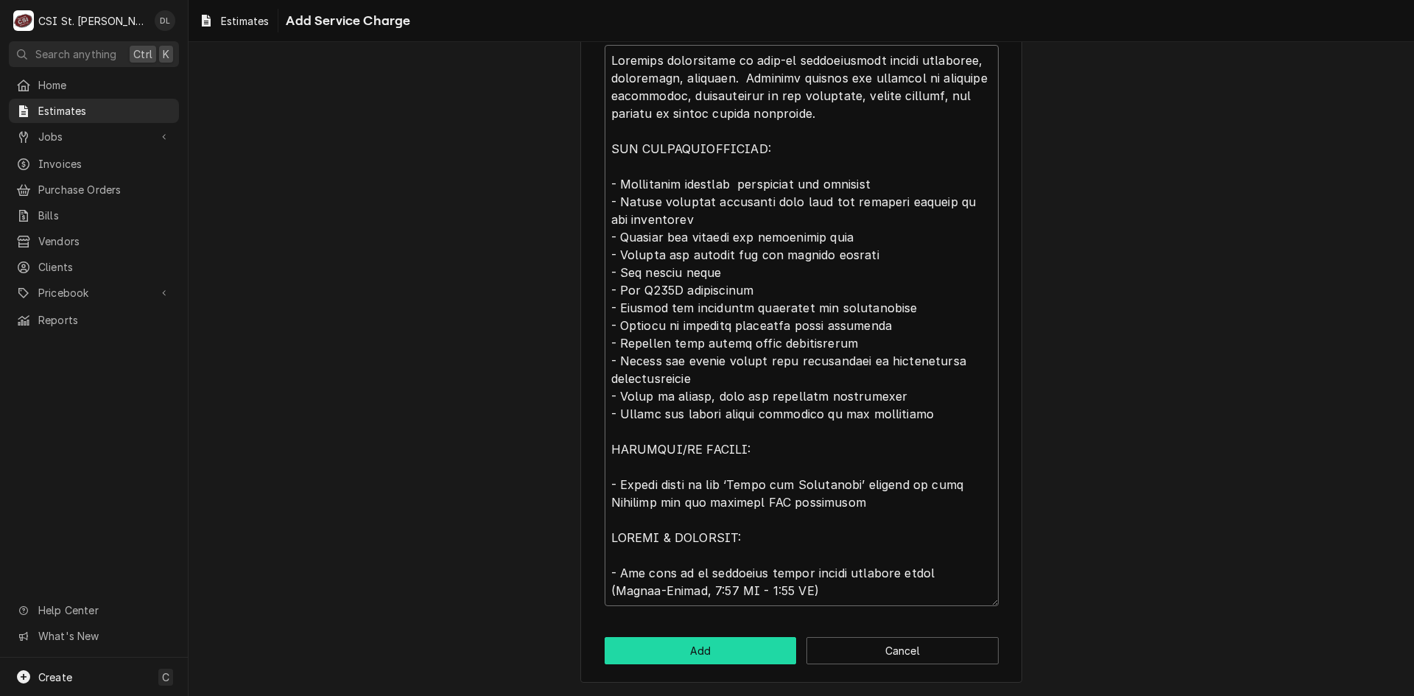
type textarea "Complete replacement of walk-in refrigeration system including, evaporator, con…"
click at [701, 646] on button "Add" at bounding box center [701, 650] width 192 height 27
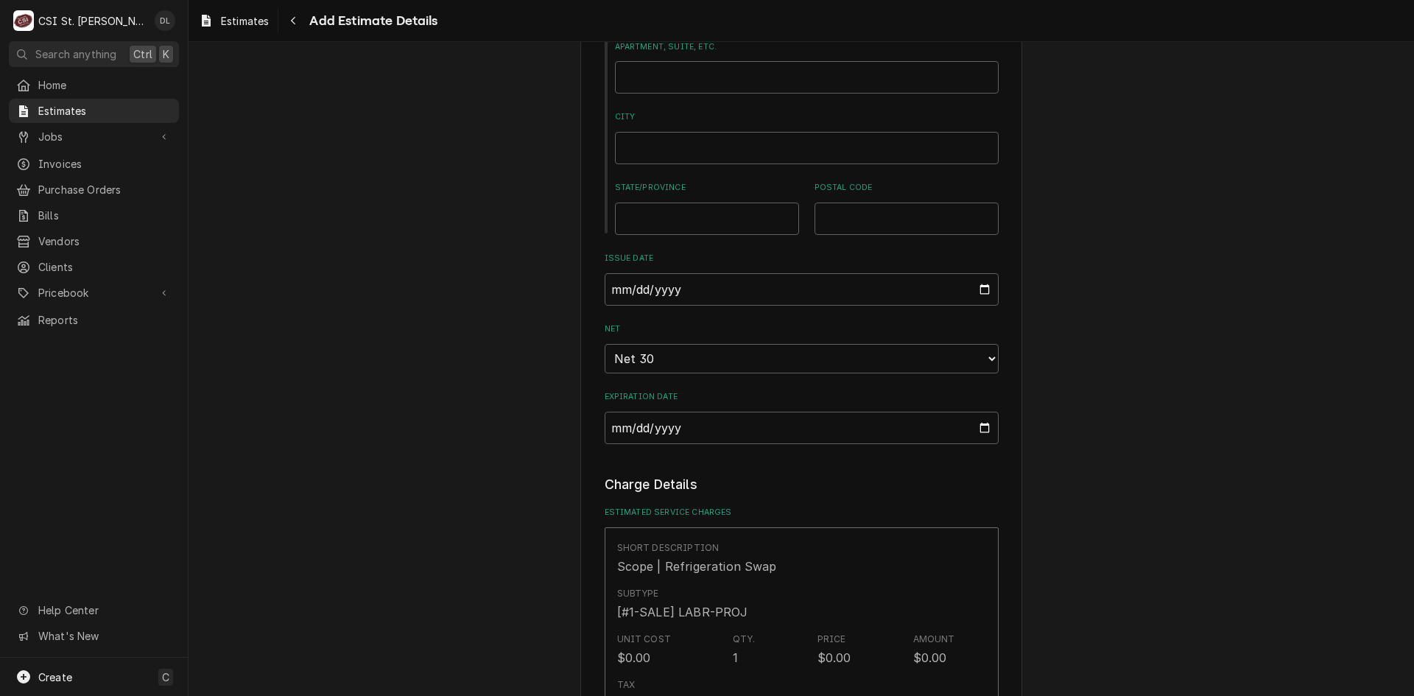
type textarea "x"
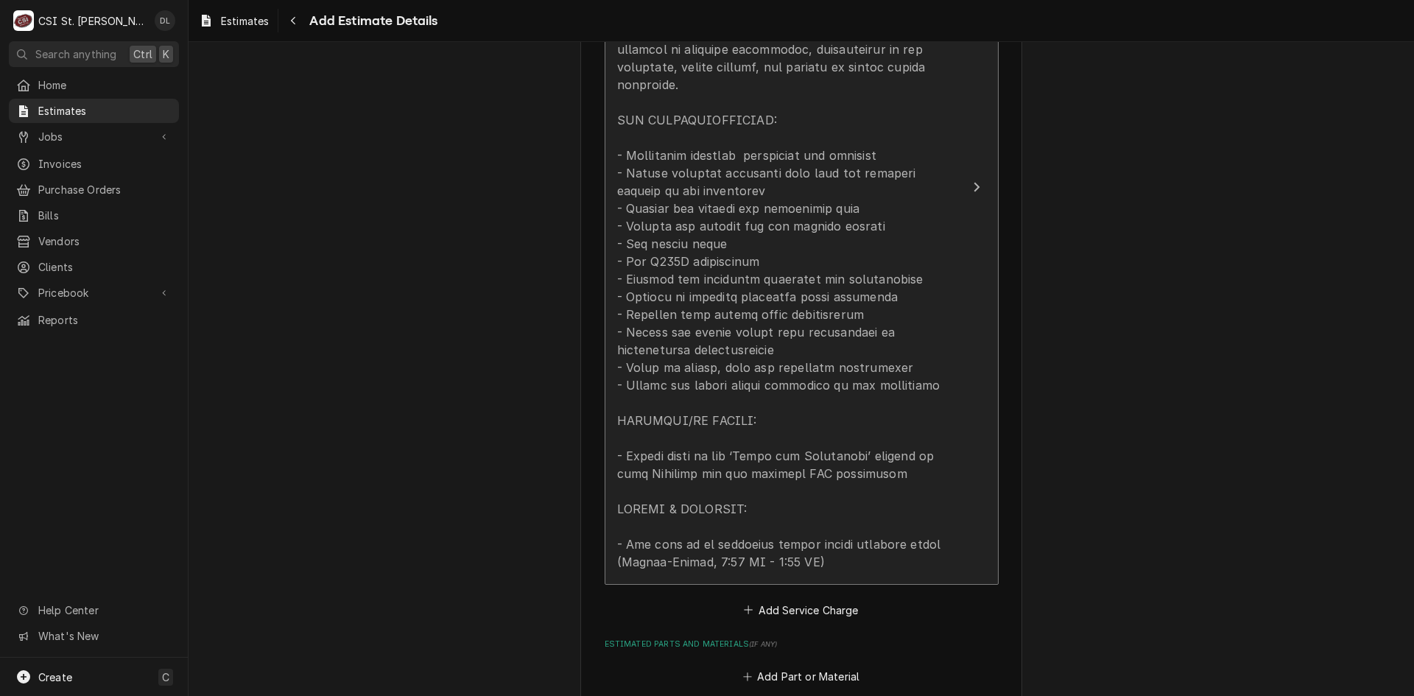
scroll to position [2118, 0]
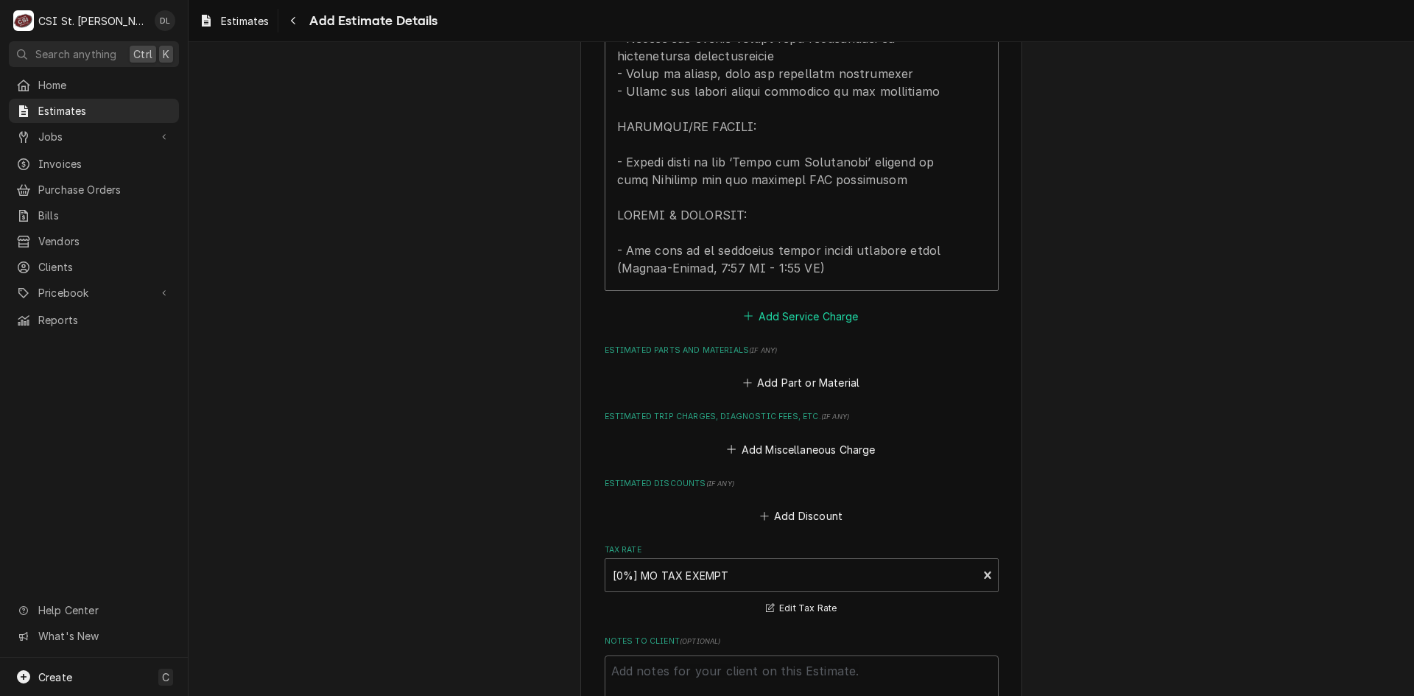
click at [744, 319] on icon "Estimated Service Charges" at bounding box center [748, 316] width 9 height 10
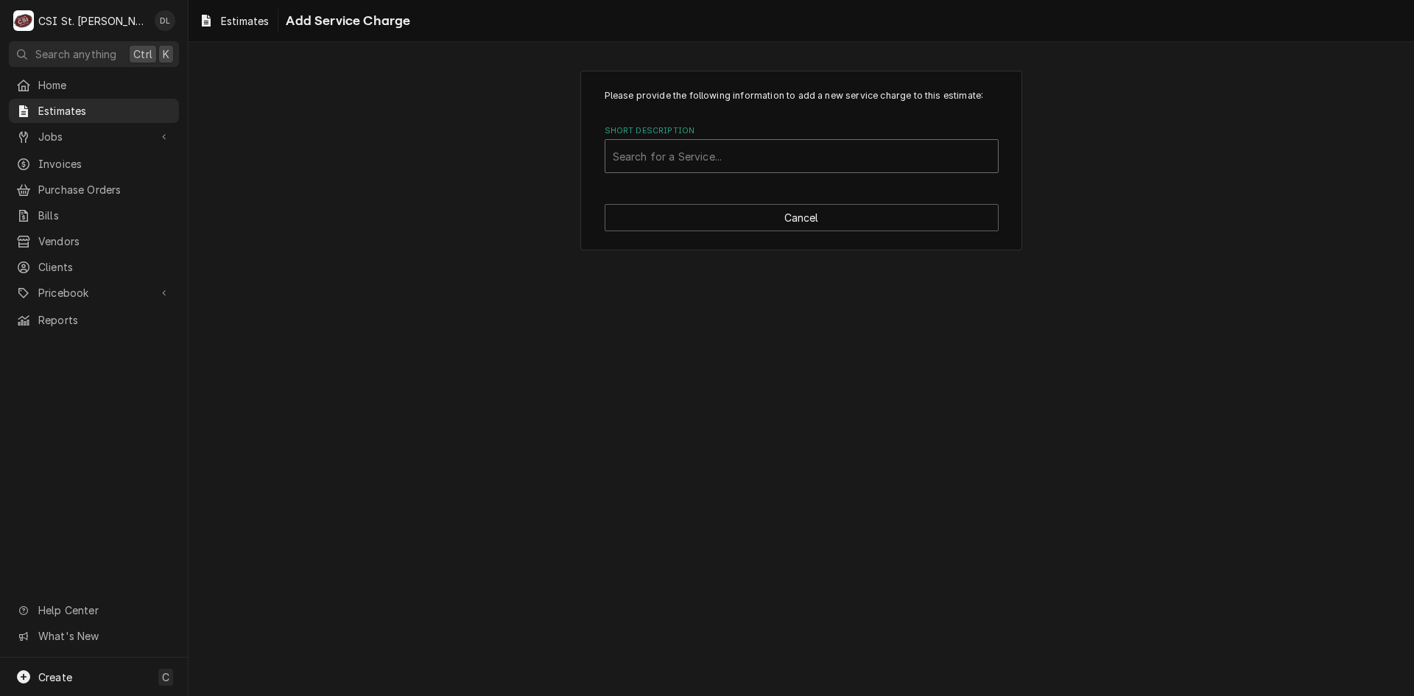
click at [663, 148] on div "Short Description" at bounding box center [802, 156] width 378 height 27
type input "project labor"
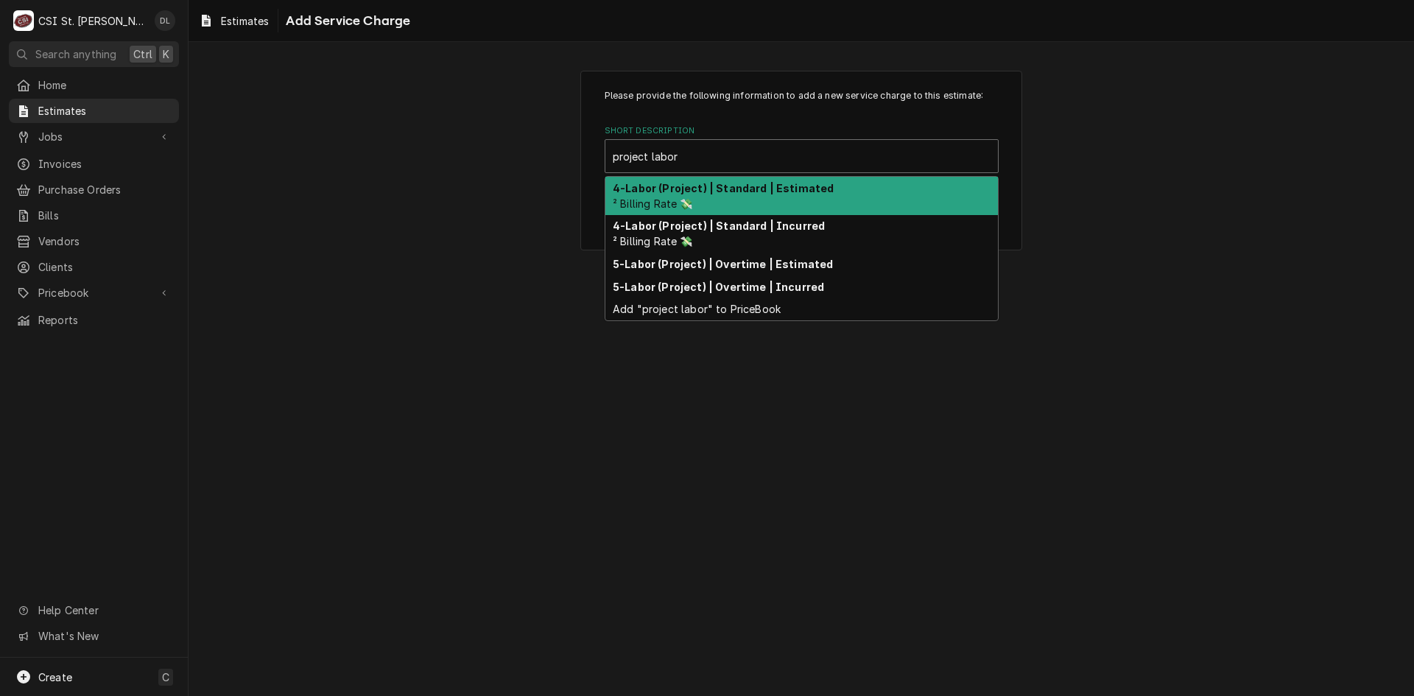
click at [684, 191] on strong "4-Labor (Project) | Standard | Estimated" at bounding box center [723, 188] width 221 height 13
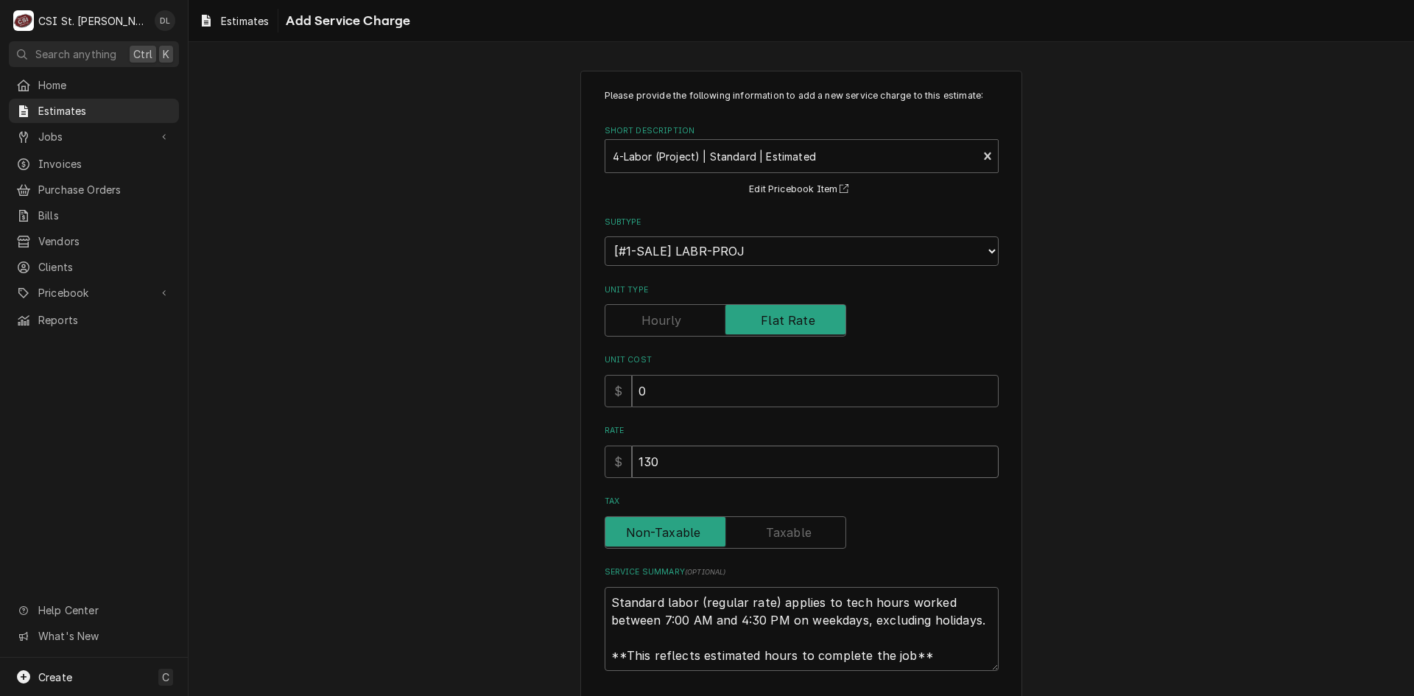
drag, startPoint x: 720, startPoint y: 469, endPoint x: 570, endPoint y: 457, distance: 150.0
click at [571, 458] on div "Please provide the following information to add a new service charge to this es…" at bounding box center [802, 408] width 1226 height 703
type textarea "x"
type input "2"
type textarea "x"
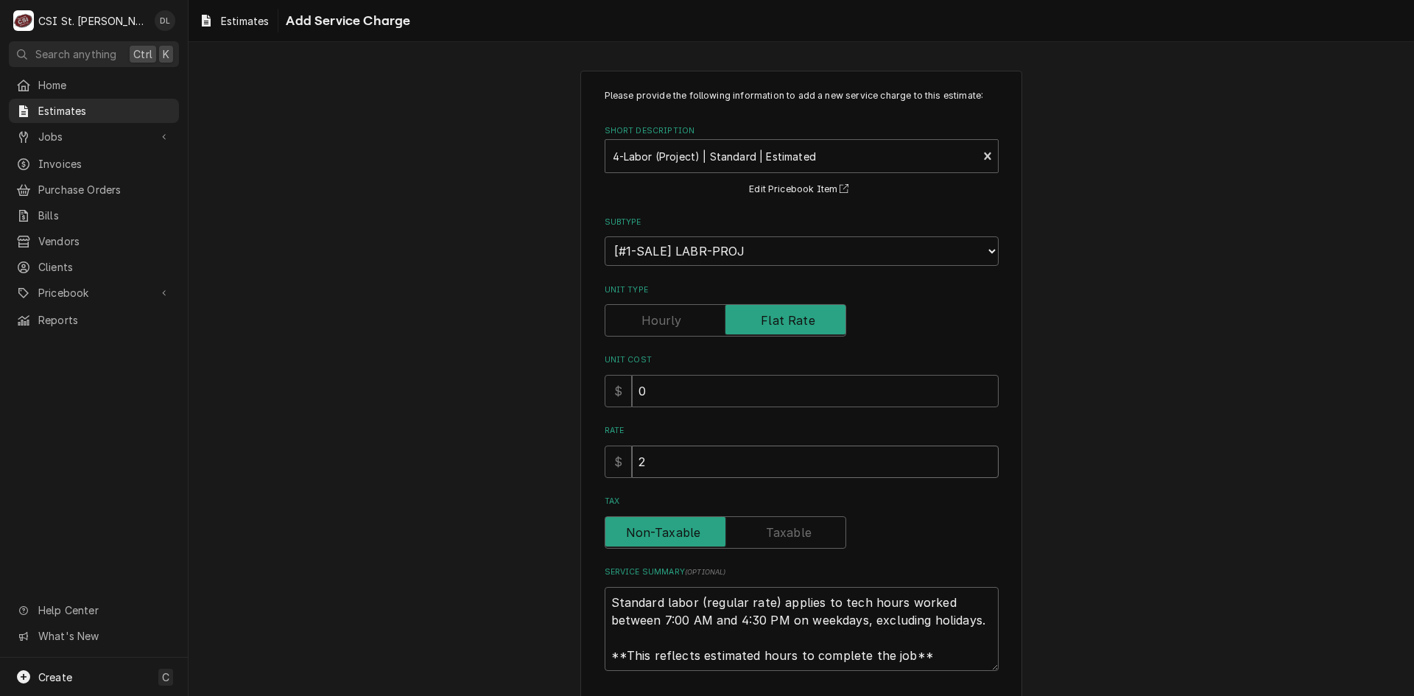
type input "20"
type textarea "x"
type input "208"
type textarea "x"
type input "2080"
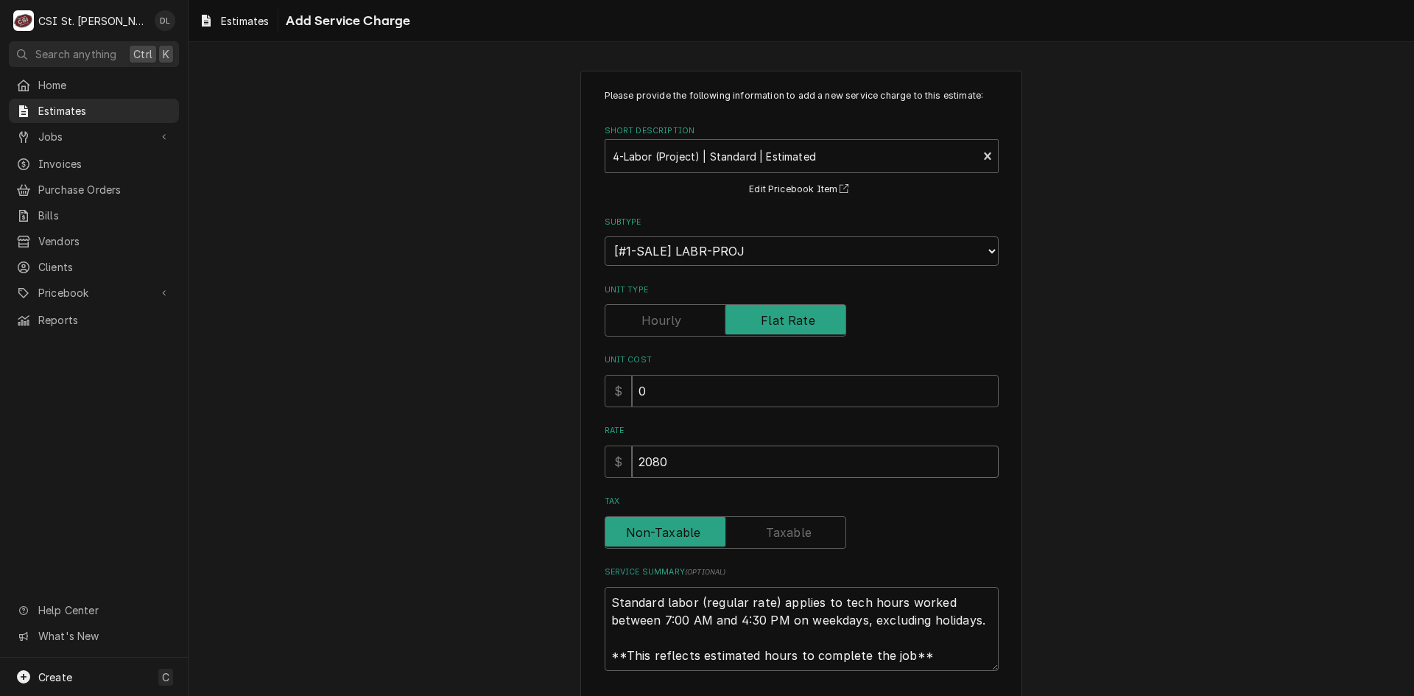
type textarea "x"
click at [437, 455] on div "Please provide the following information to add a new service charge to this es…" at bounding box center [802, 408] width 1226 height 703
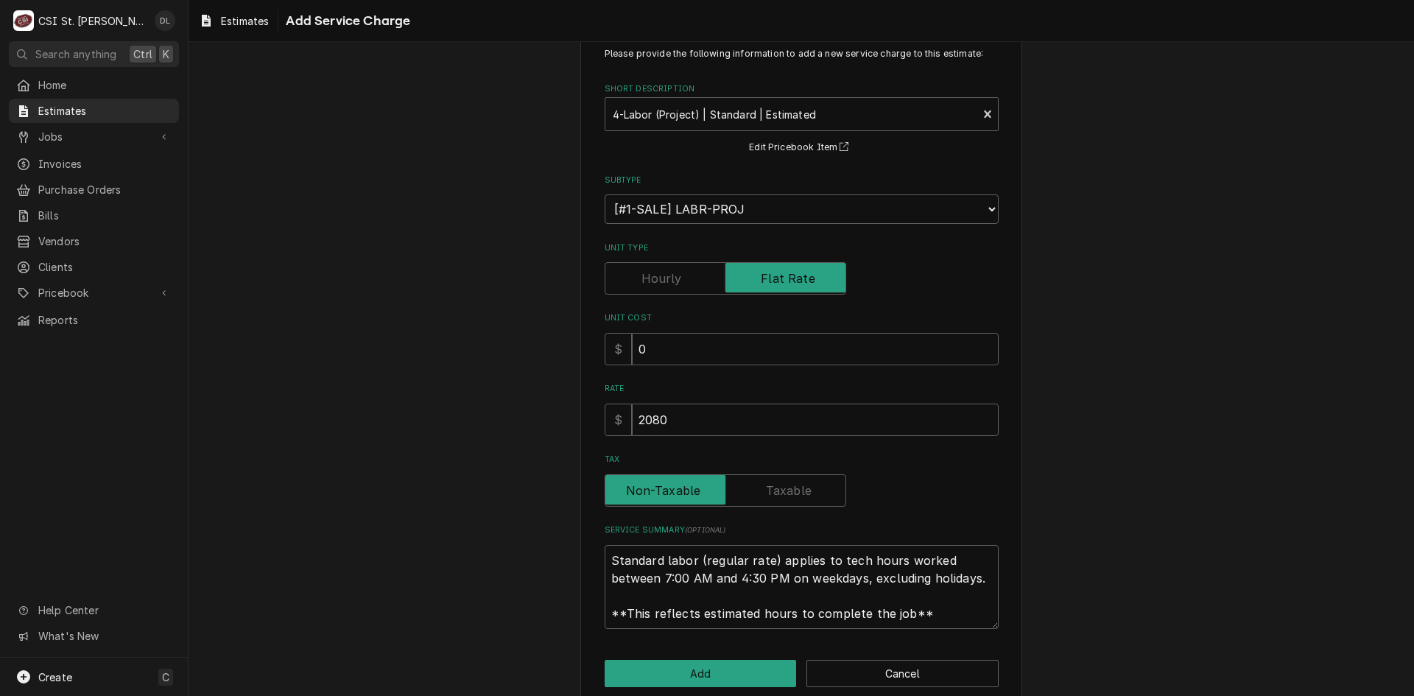
scroll to position [65, 0]
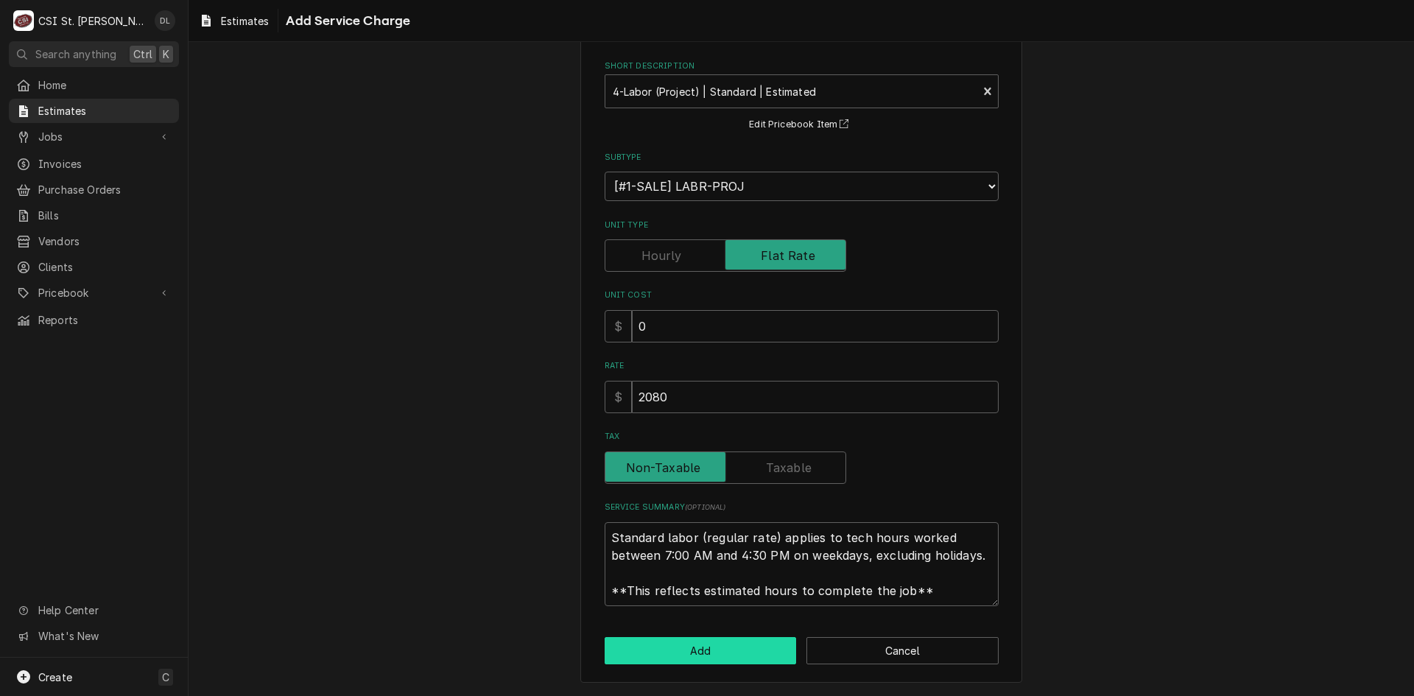
click at [698, 653] on button "Add" at bounding box center [701, 650] width 192 height 27
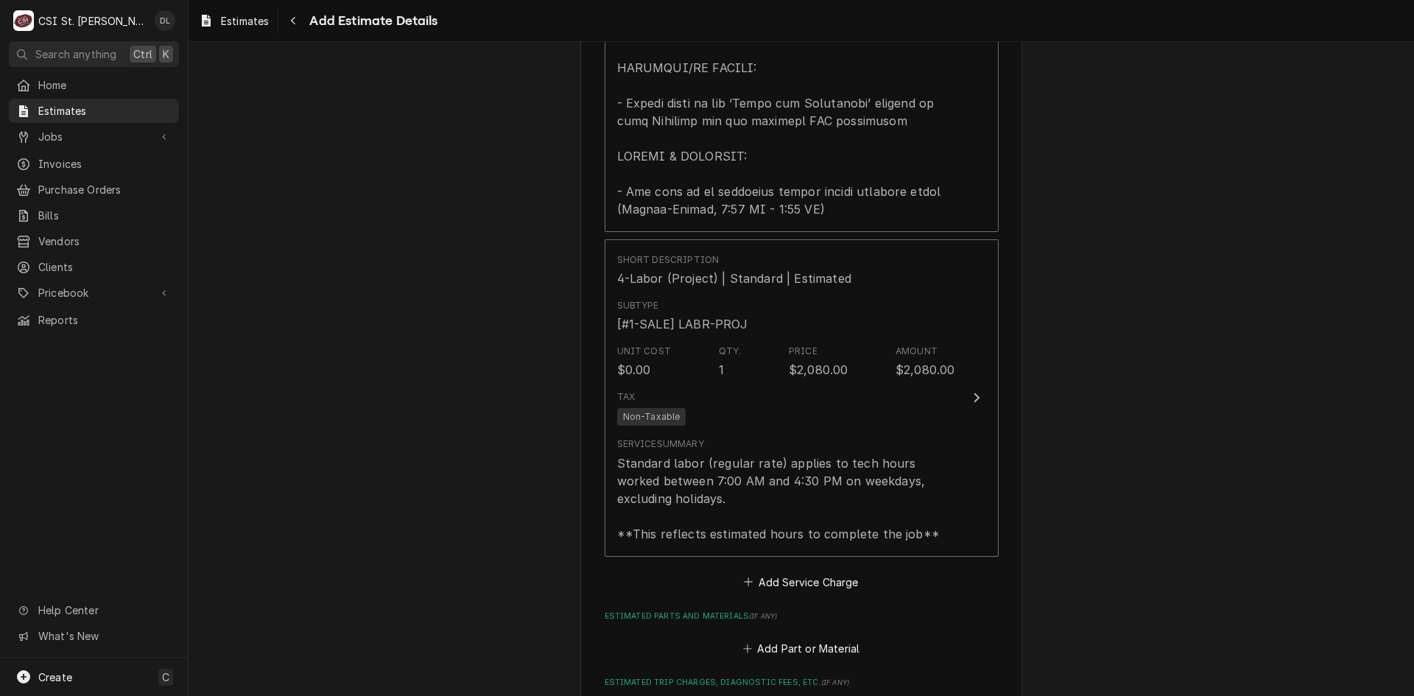
scroll to position [2367, 0]
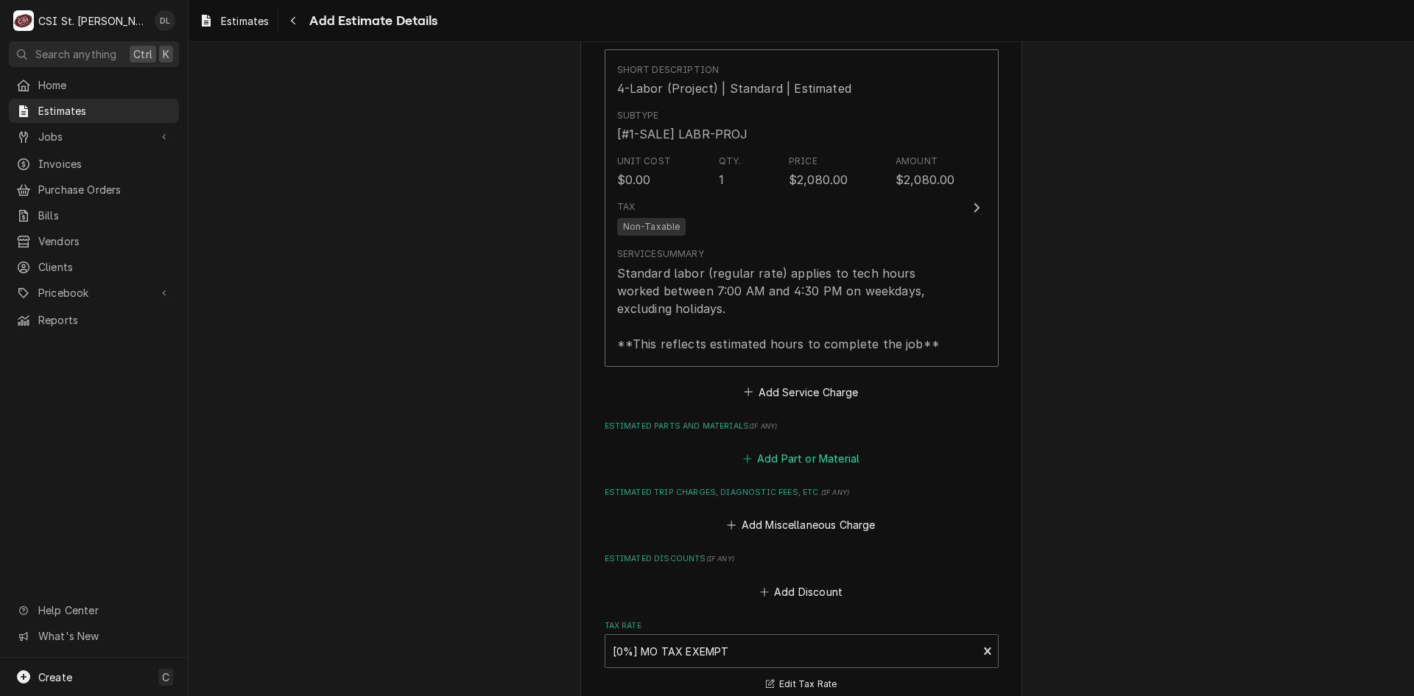
click at [743, 459] on icon "Estimated Parts and Materials" at bounding box center [747, 459] width 9 height 10
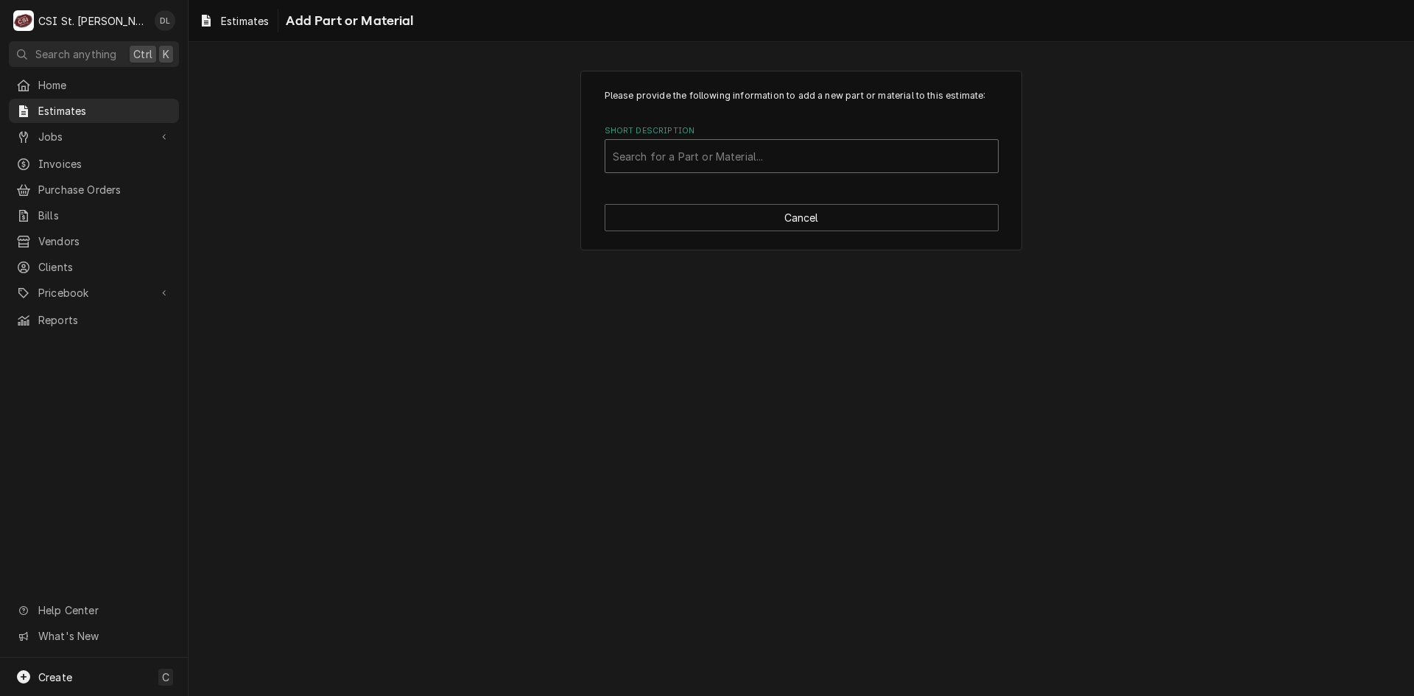
click at [749, 159] on div "Short Description" at bounding box center [802, 156] width 378 height 27
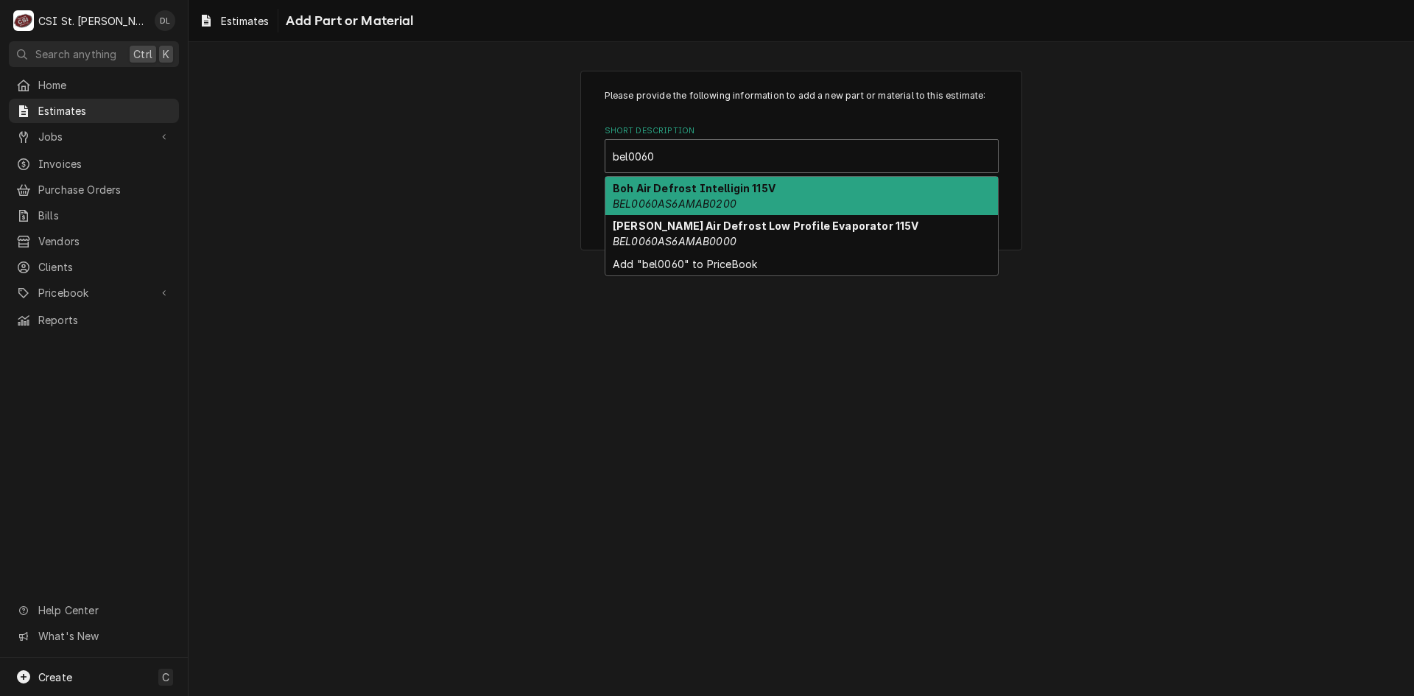
click at [732, 200] on em "BEL0060AS6AMAB0200" at bounding box center [675, 203] width 124 height 13
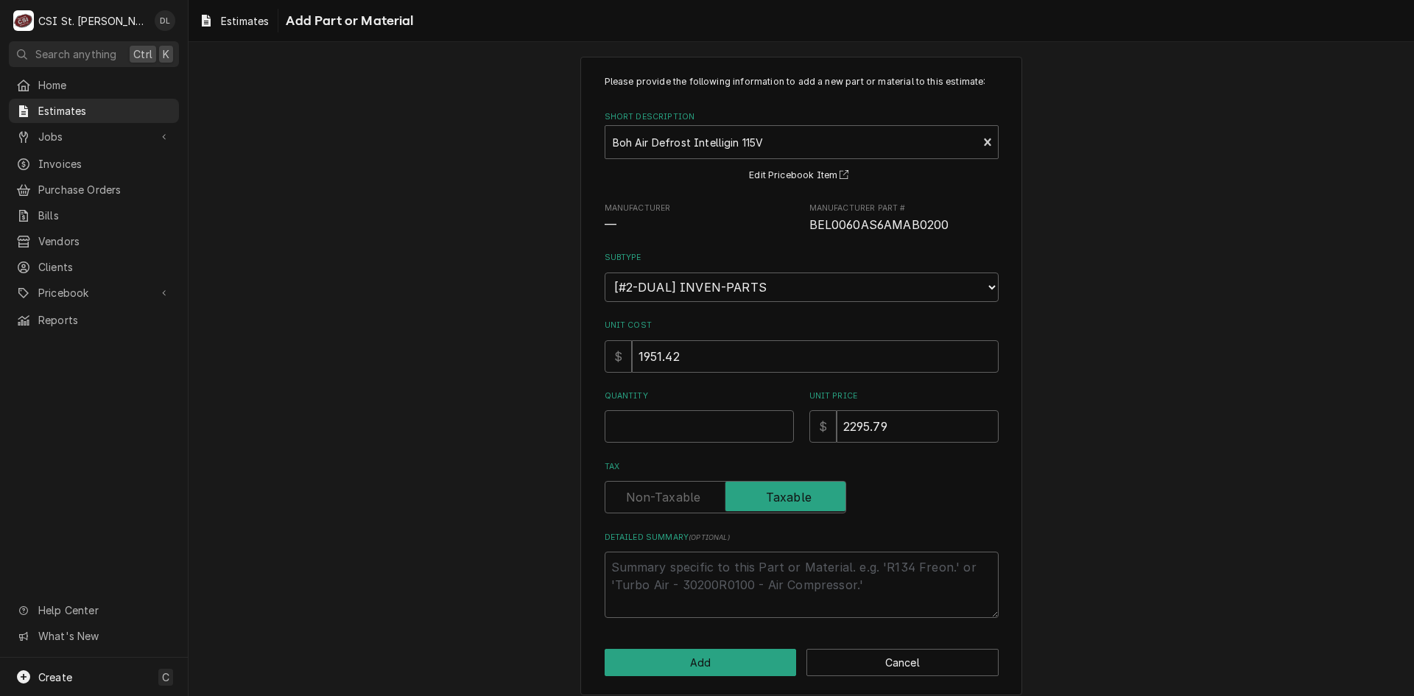
scroll to position [26, 0]
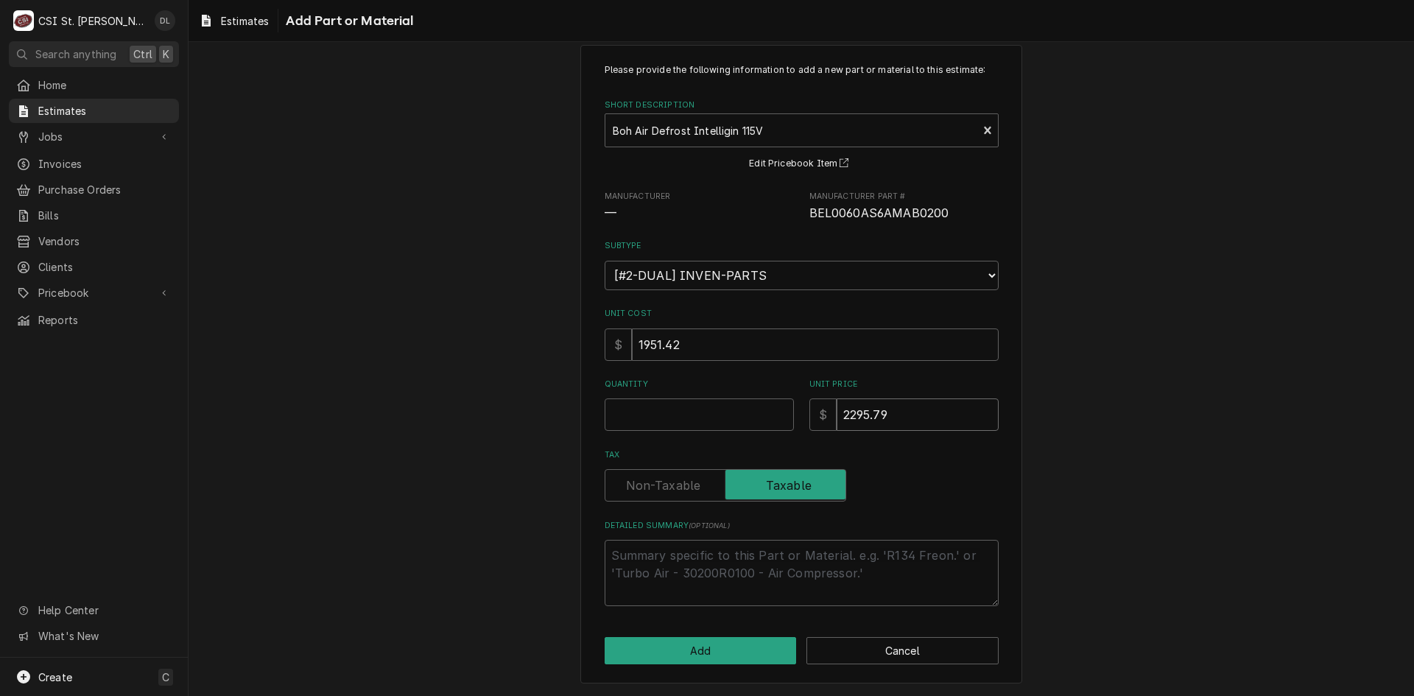
drag, startPoint x: 722, startPoint y: 387, endPoint x: 713, endPoint y: 387, distance: 9.6
click at [713, 387] on div "Quantity Unit Price $ 2295.79" at bounding box center [802, 405] width 394 height 52
click at [675, 423] on input "Quantity" at bounding box center [699, 414] width 189 height 32
click at [720, 641] on button "Add" at bounding box center [701, 650] width 192 height 27
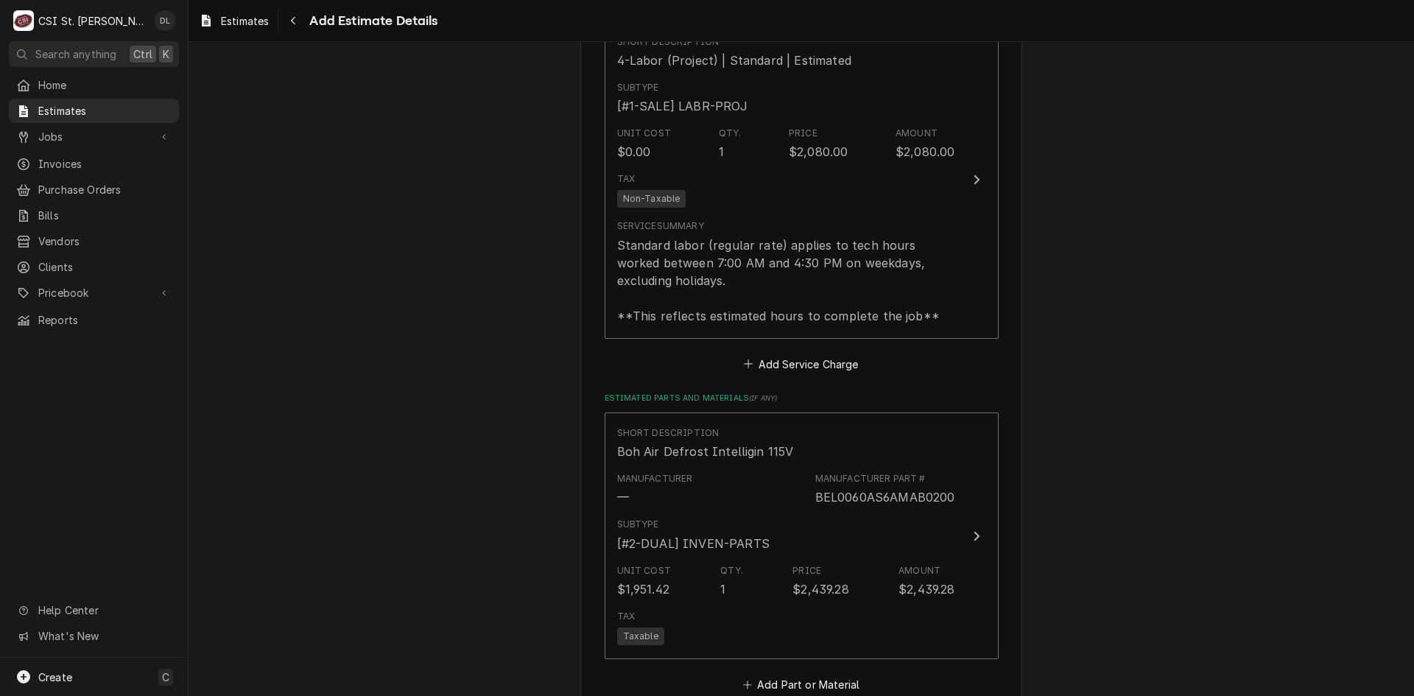
scroll to position [2763, 0]
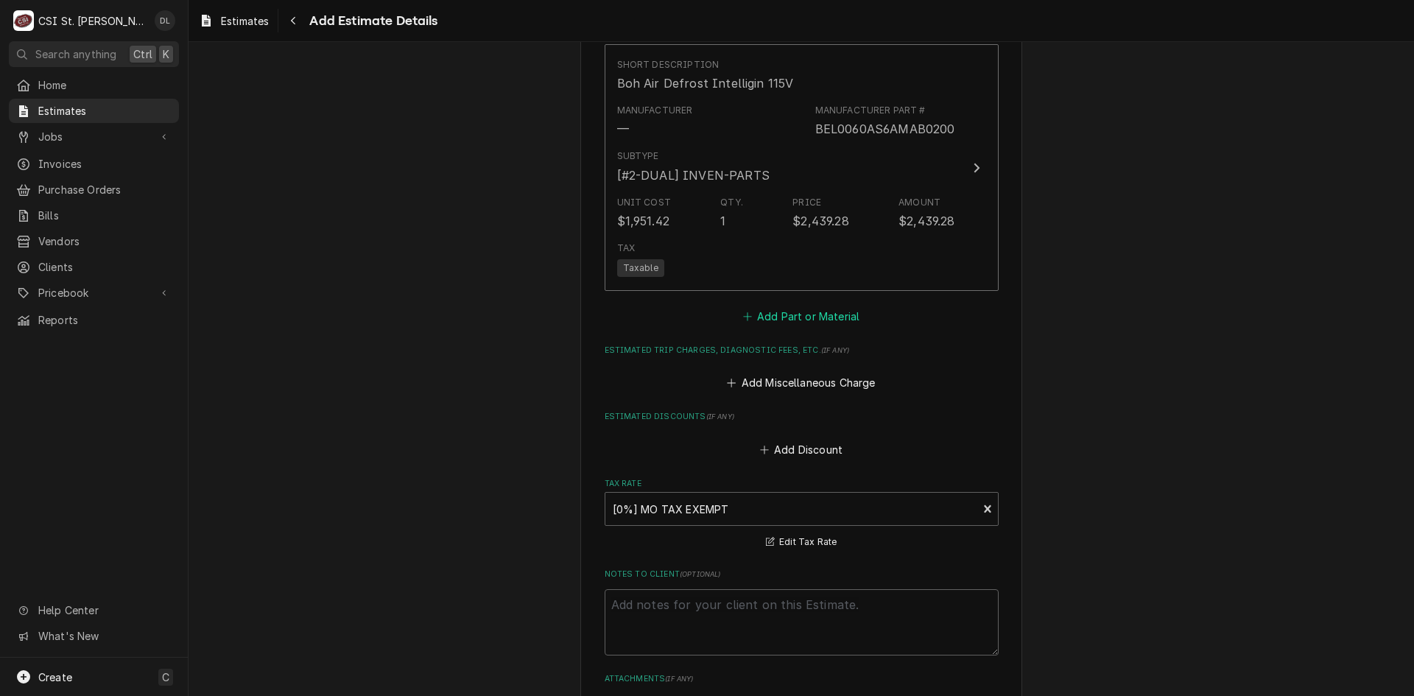
click at [743, 314] on icon "Estimated Parts and Materials" at bounding box center [747, 317] width 9 height 10
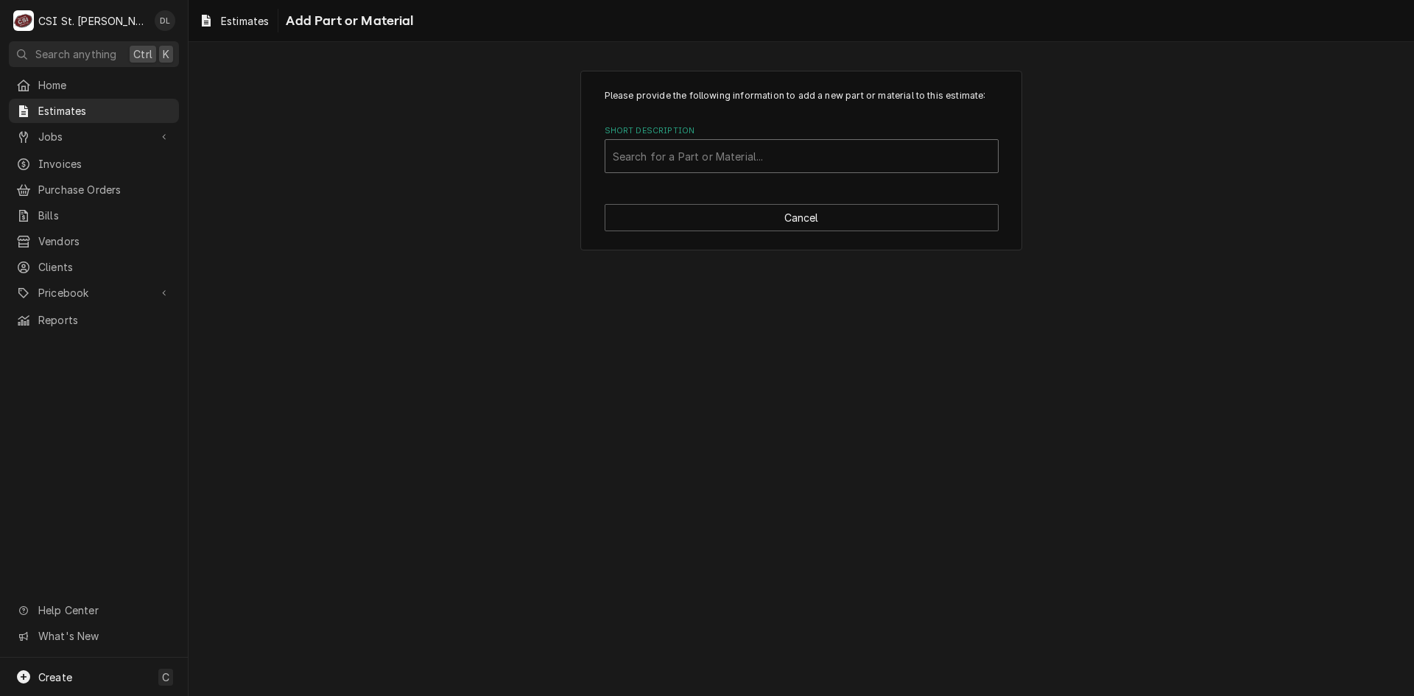
click at [720, 161] on div "Short Description" at bounding box center [802, 156] width 378 height 27
click at [720, 161] on div "c" at bounding box center [802, 156] width 378 height 27
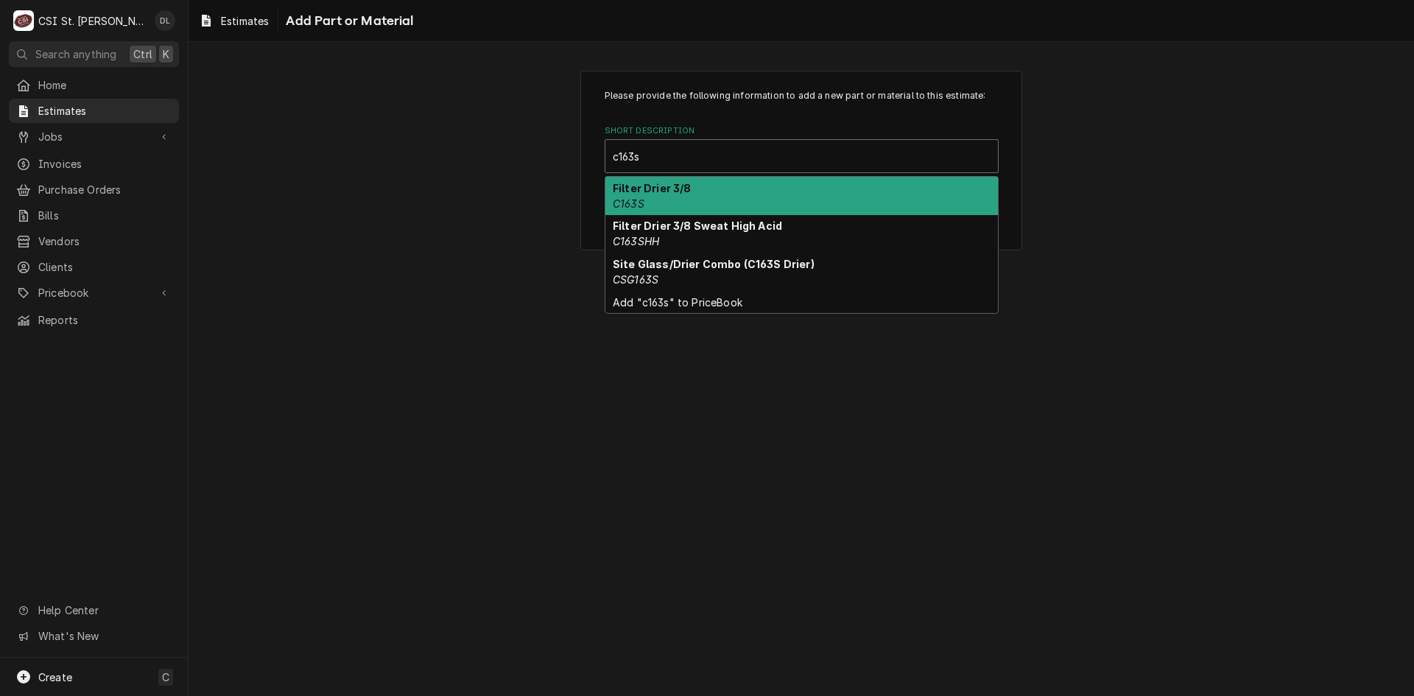
click at [665, 187] on strong "Filter Drier 3/8" at bounding box center [652, 188] width 79 height 13
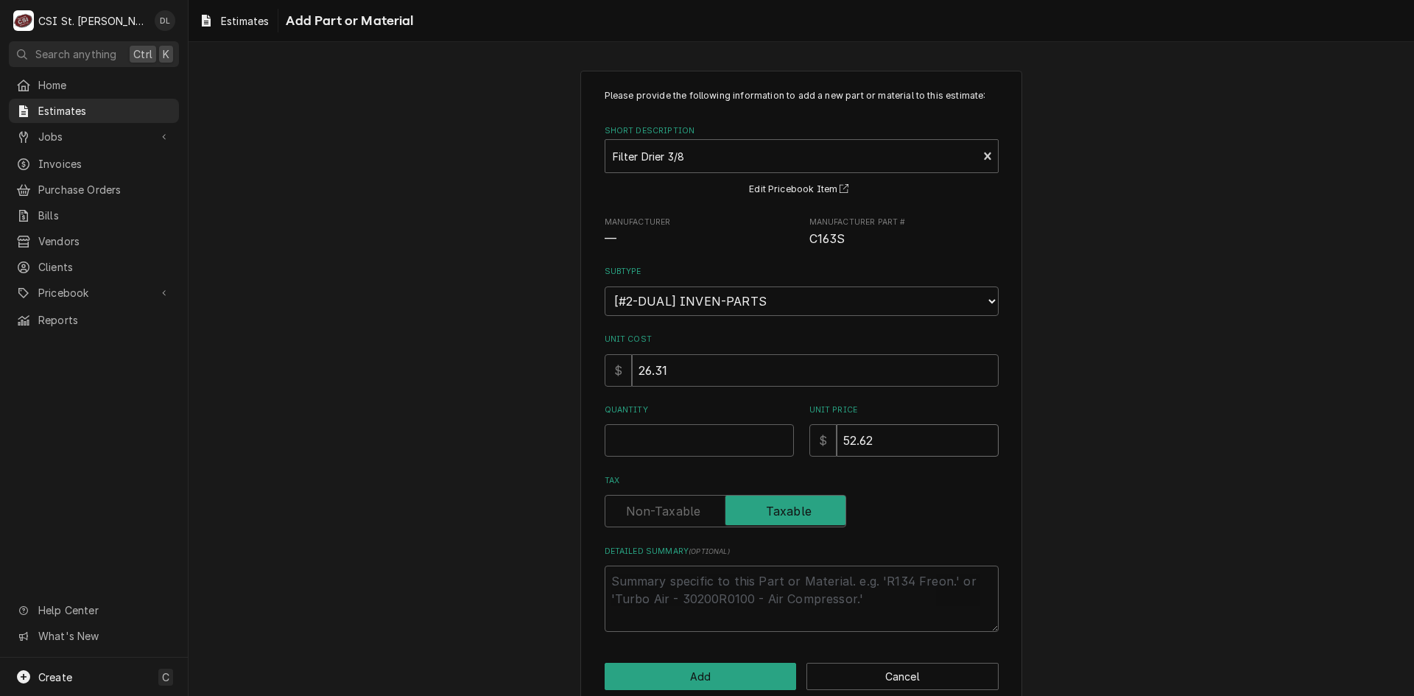
drag, startPoint x: 899, startPoint y: 450, endPoint x: 805, endPoint y: 439, distance: 94.2
click at [809, 439] on div "$ 52.62" at bounding box center [903, 440] width 189 height 32
click at [703, 444] on input "Quantity" at bounding box center [699, 440] width 189 height 32
click at [720, 683] on button "Add" at bounding box center [701, 676] width 192 height 27
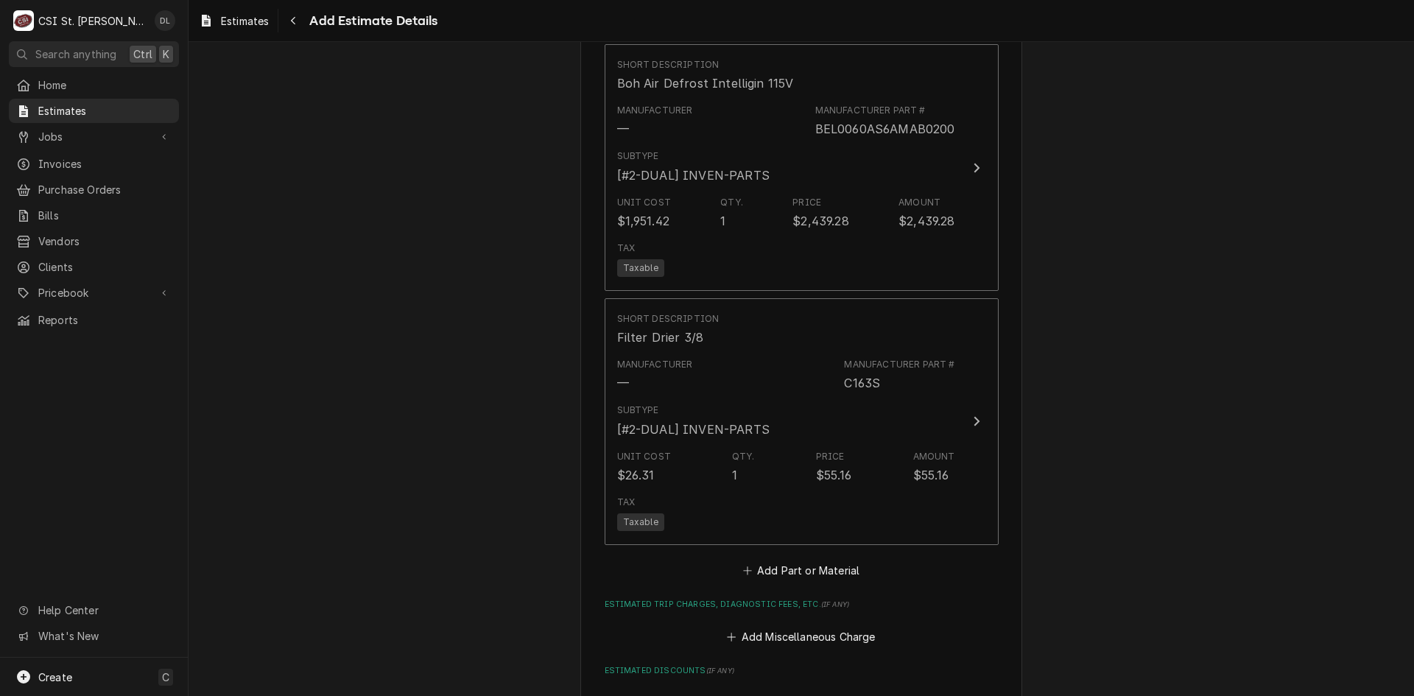
scroll to position [2837, 0]
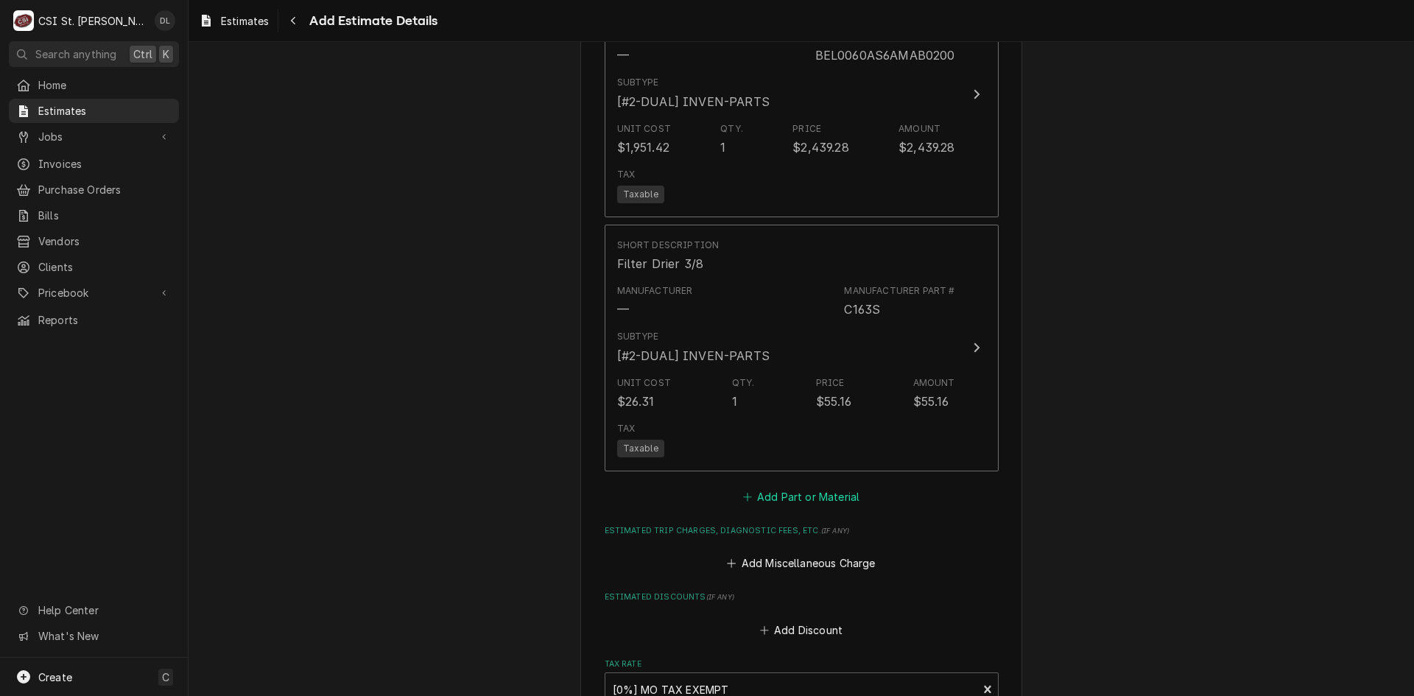
click at [743, 497] on icon "Estimated Parts and Materials" at bounding box center [747, 497] width 8 height 8
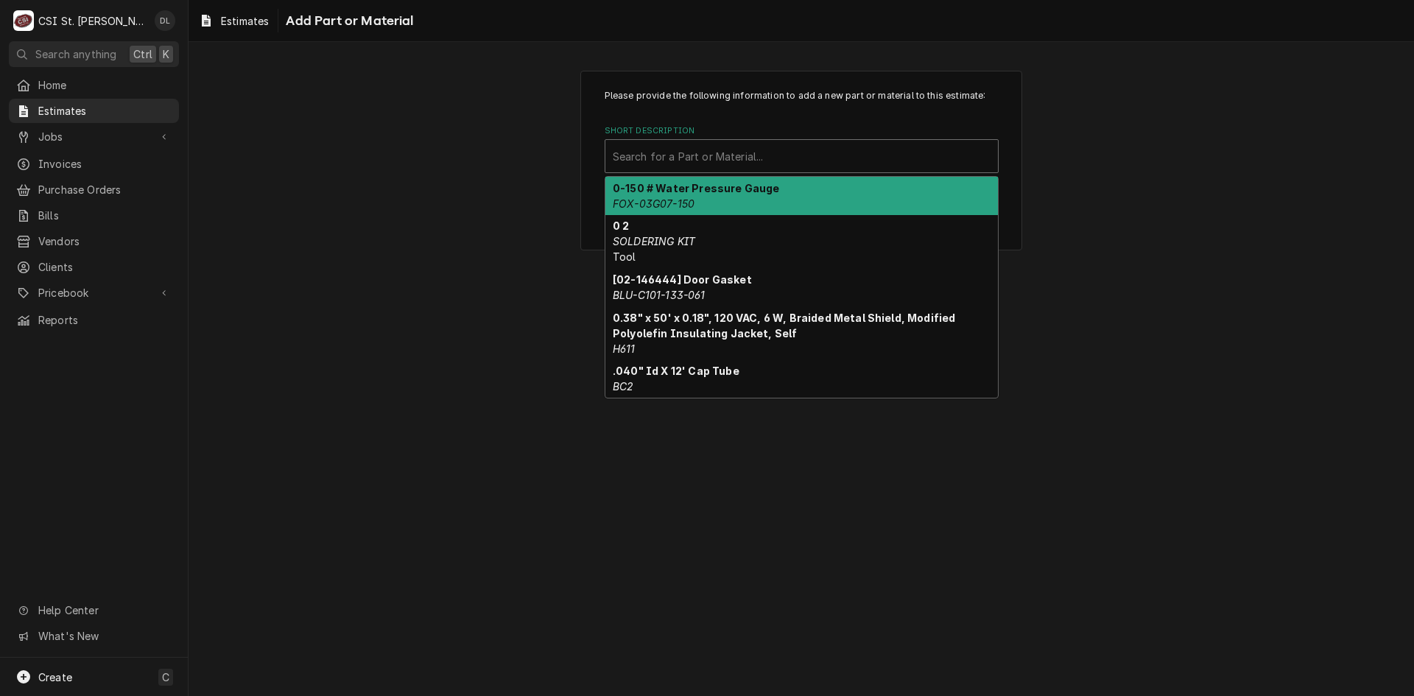
click at [742, 155] on div "Short Description" at bounding box center [802, 156] width 378 height 27
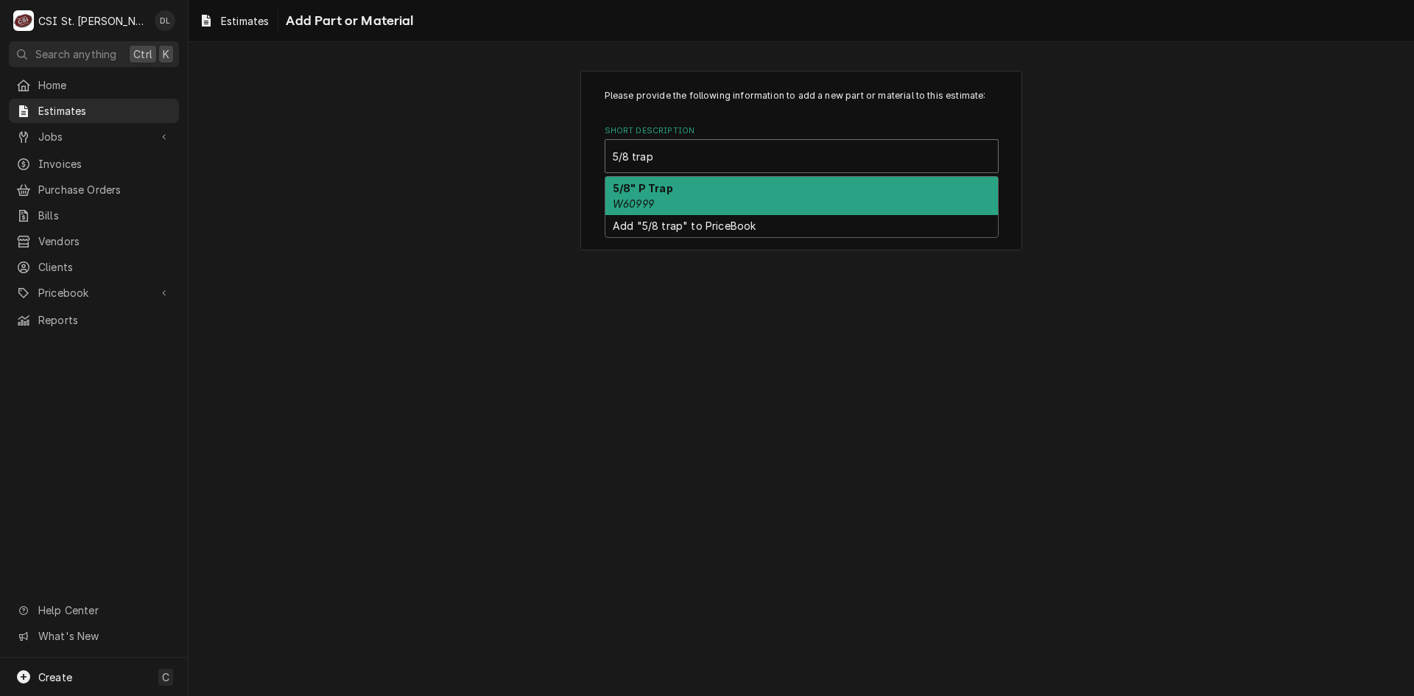
click at [688, 191] on div "5/8" P Trap W60999" at bounding box center [801, 196] width 393 height 38
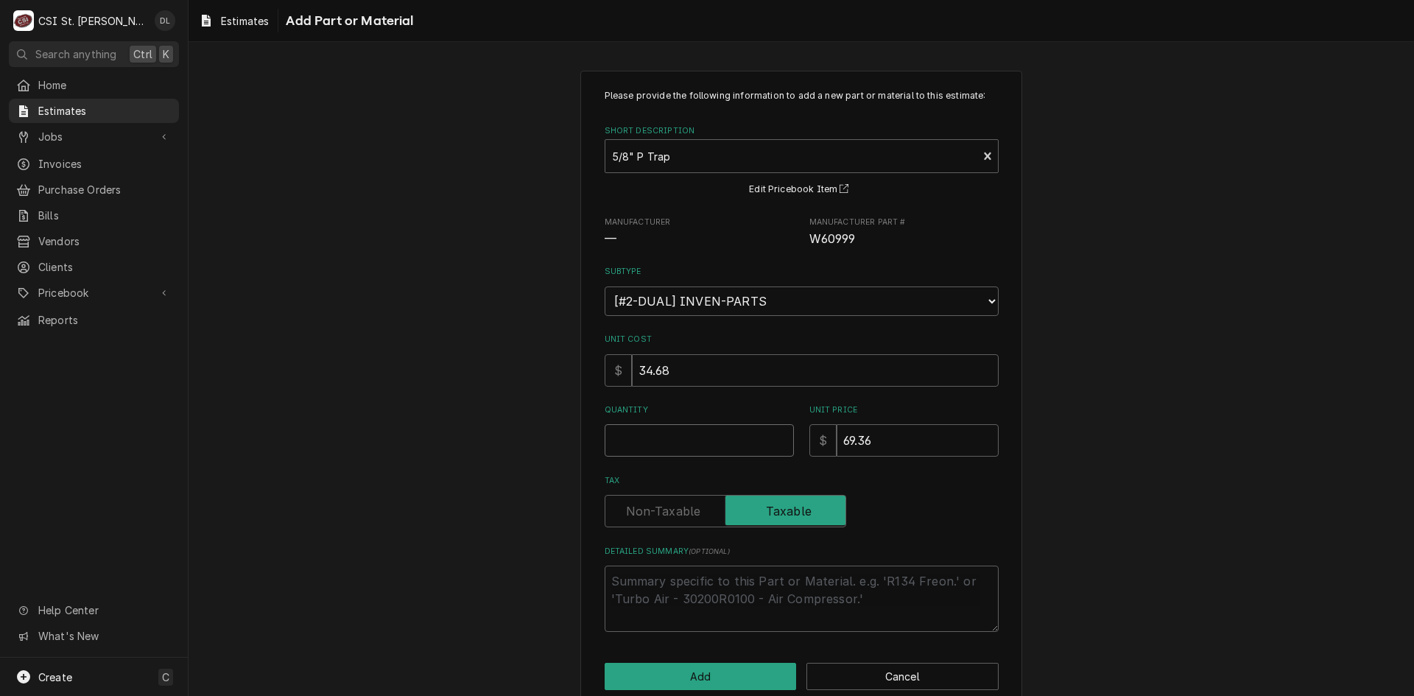
click at [678, 446] on input "Quantity" at bounding box center [699, 440] width 189 height 32
click at [718, 672] on button "Add" at bounding box center [701, 676] width 192 height 27
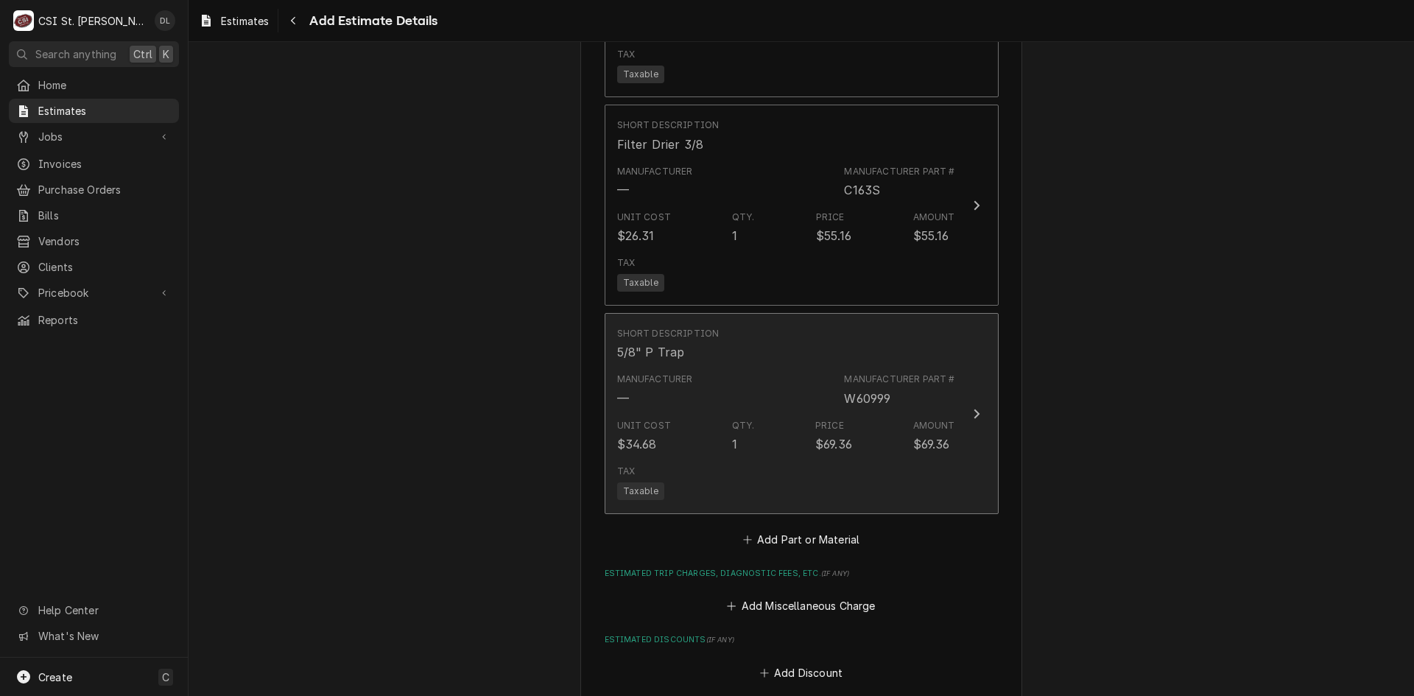
scroll to position [2957, 0]
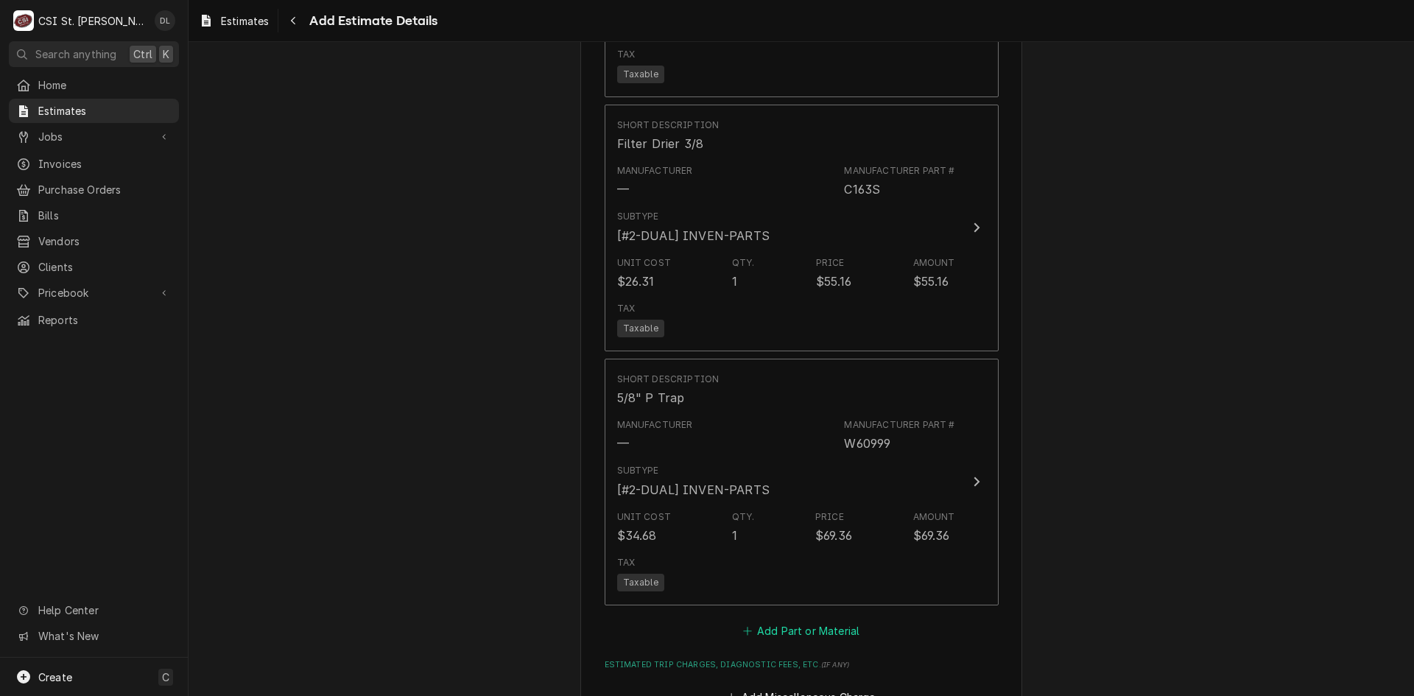
click at [740, 634] on button "Add Part or Material" at bounding box center [801, 630] width 122 height 21
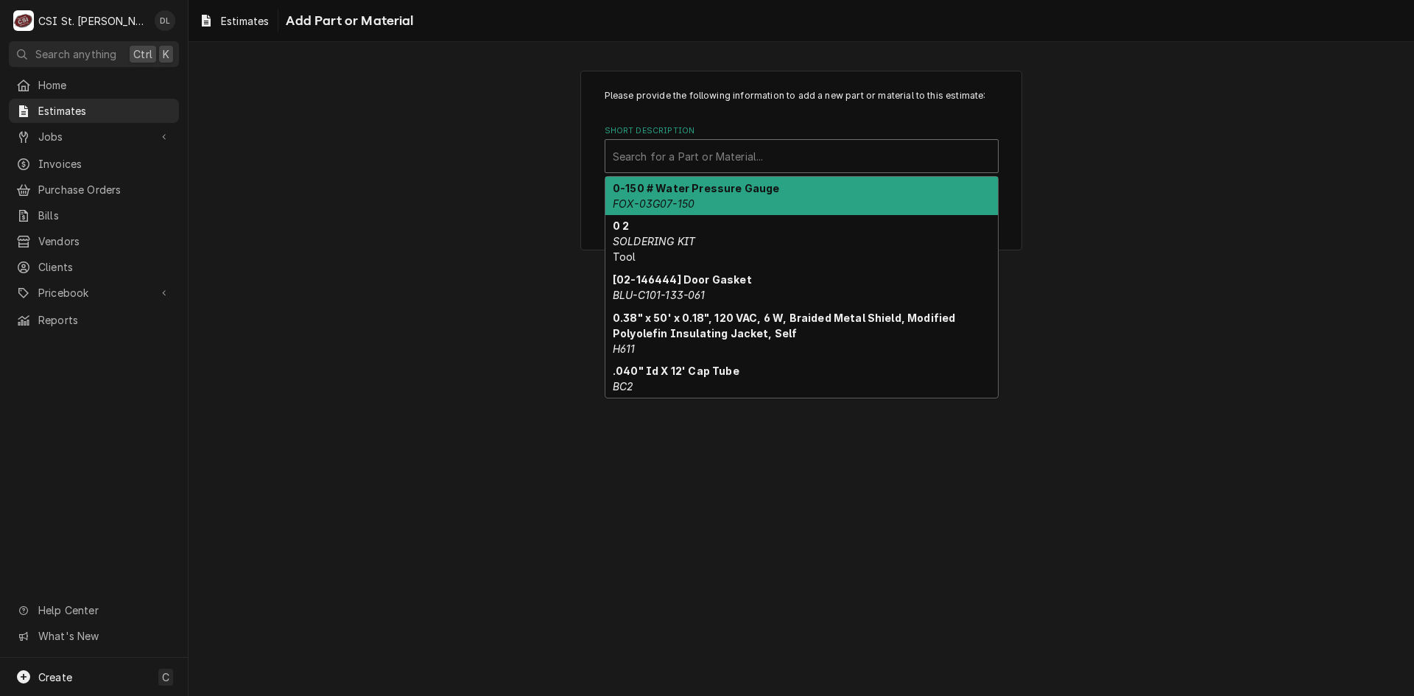
click at [761, 171] on div "Search for a Part or Material..." at bounding box center [801, 156] width 393 height 32
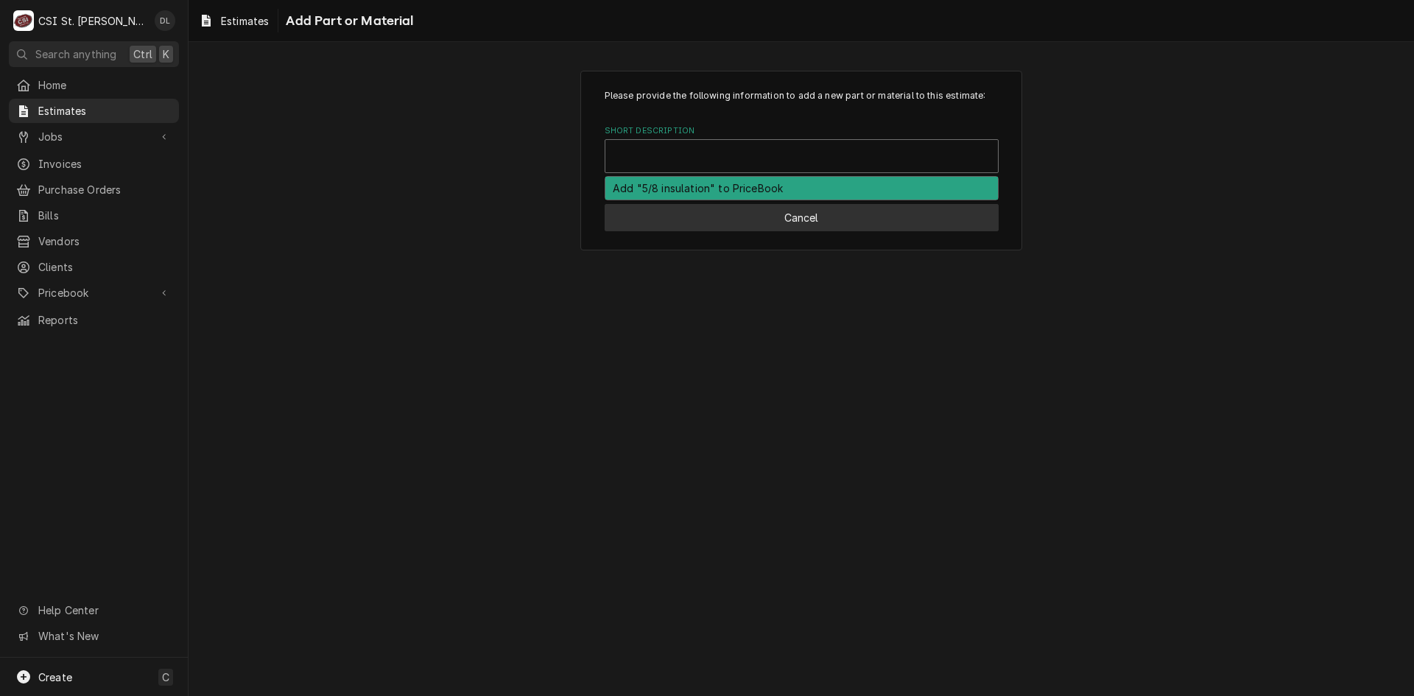
click at [818, 217] on button "Cancel" at bounding box center [802, 217] width 394 height 27
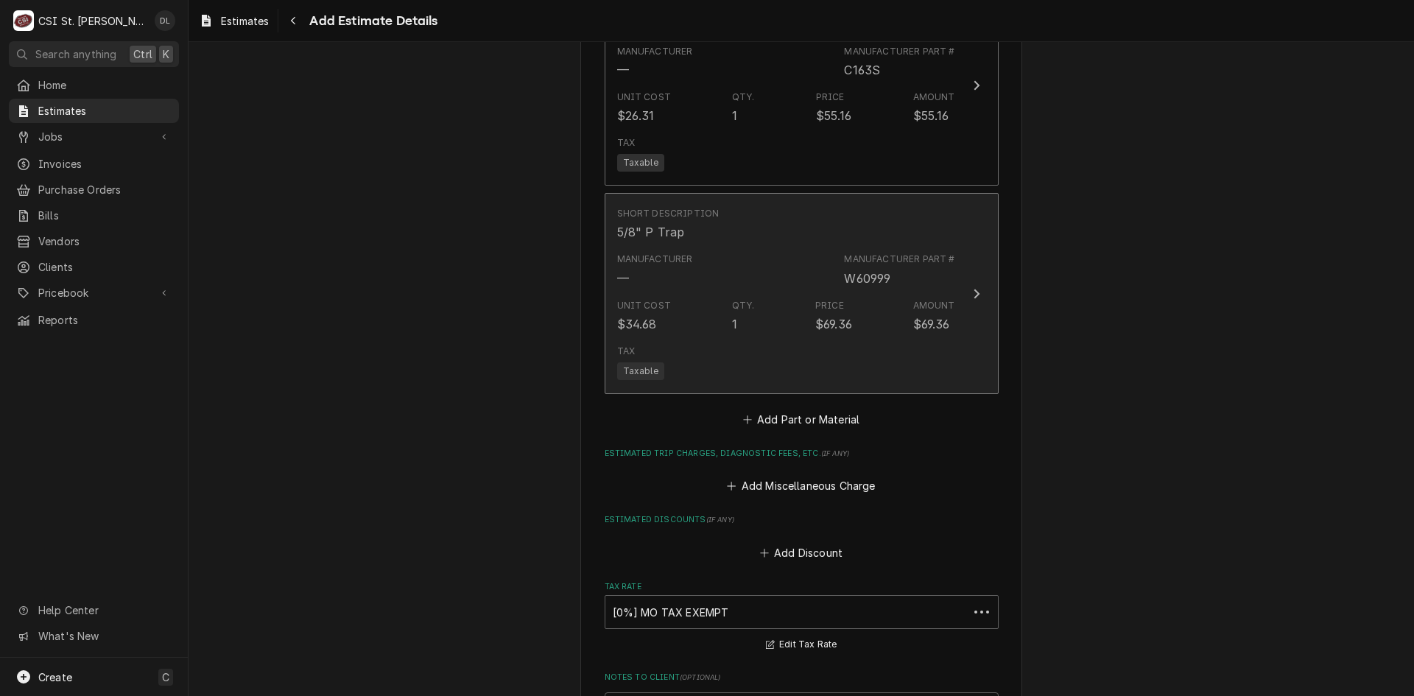
scroll to position [3076, 0]
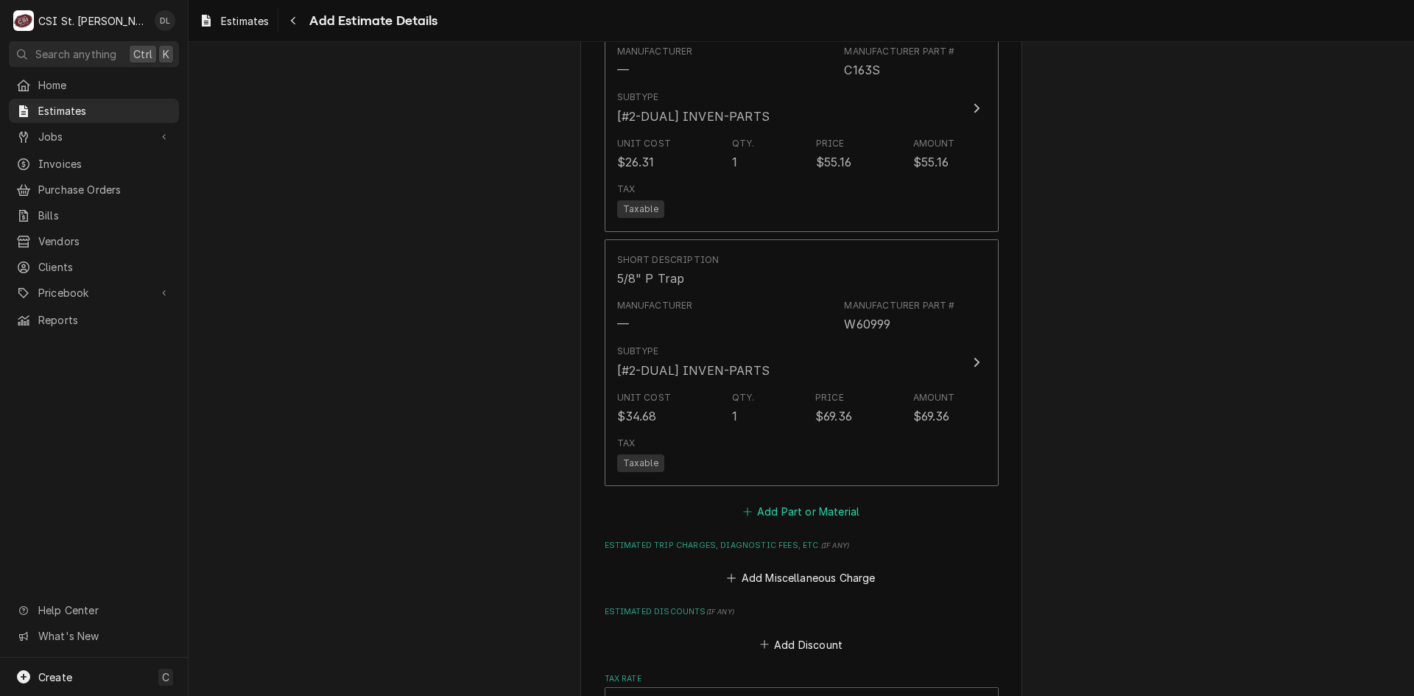
click at [743, 516] on icon "Estimated Parts and Materials" at bounding box center [747, 512] width 9 height 10
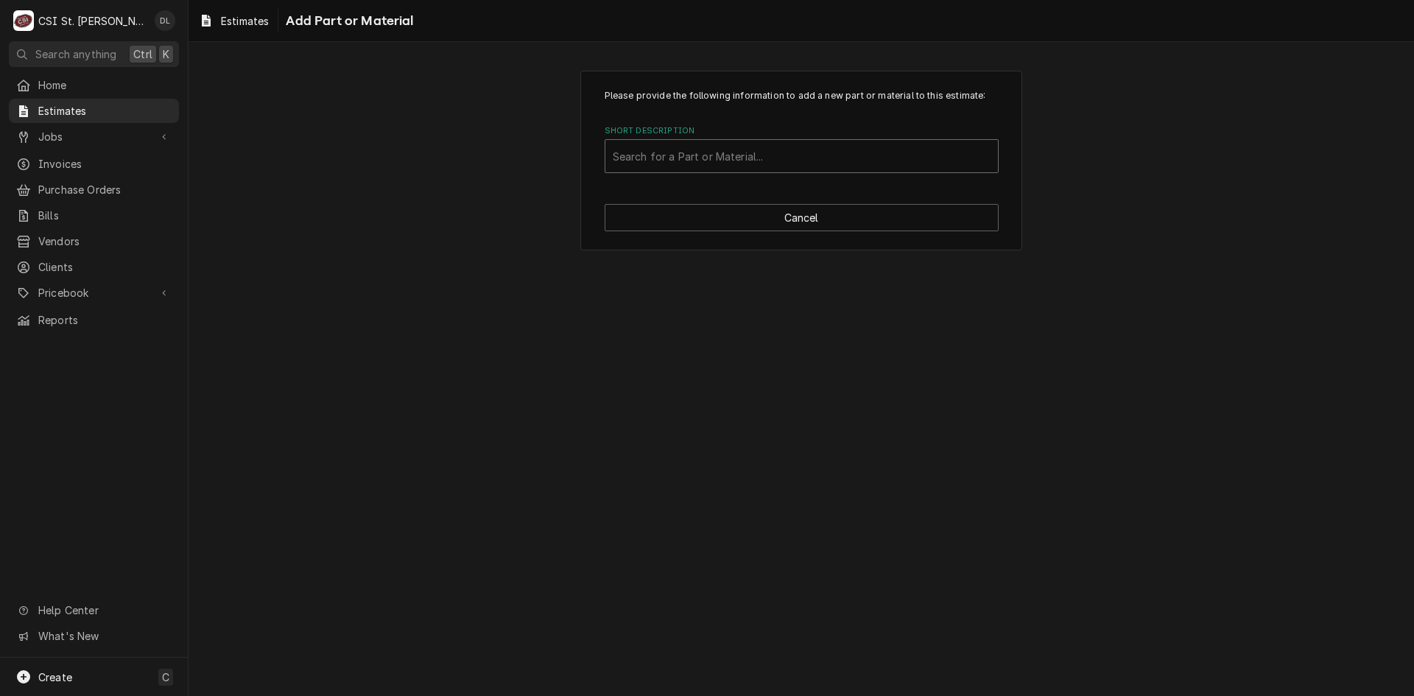
click at [752, 149] on div "Short Description" at bounding box center [802, 156] width 378 height 27
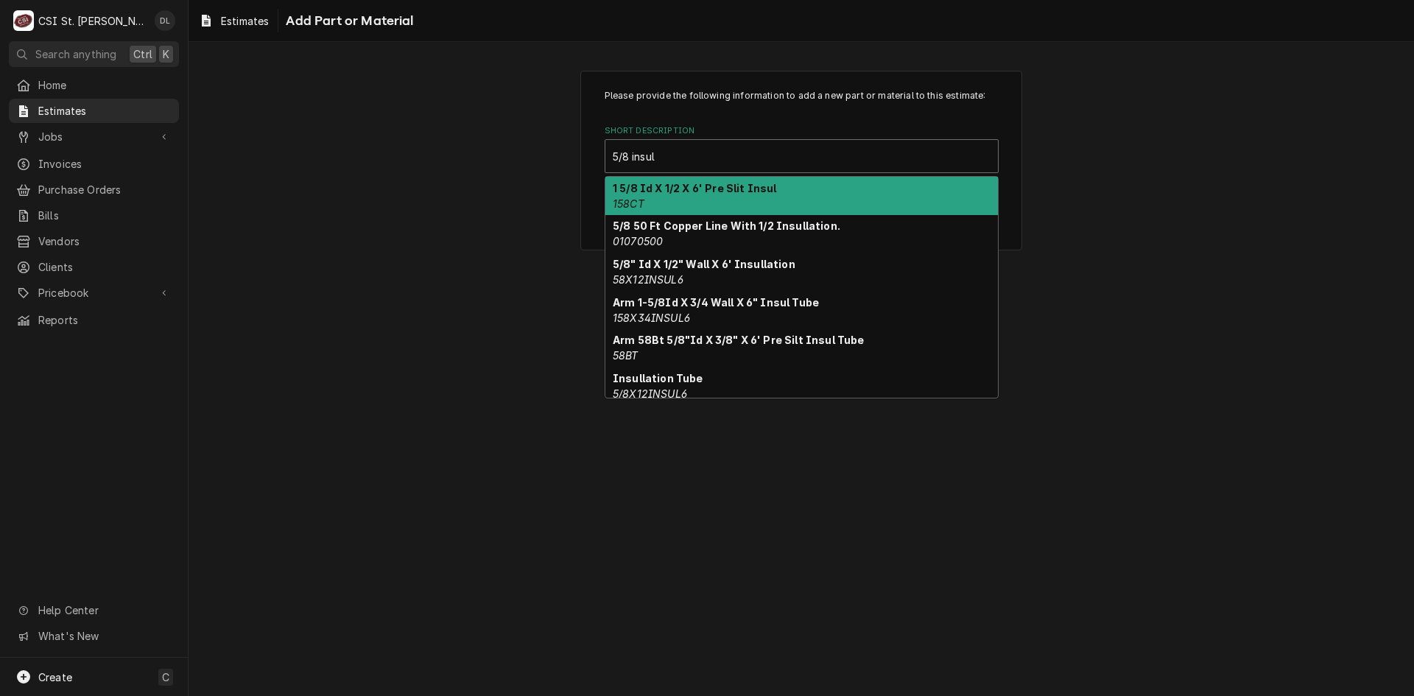
click at [720, 198] on div "1 5/8 Id X 1/2 X 6' Pre Slit Insul 158CT" at bounding box center [801, 196] width 393 height 38
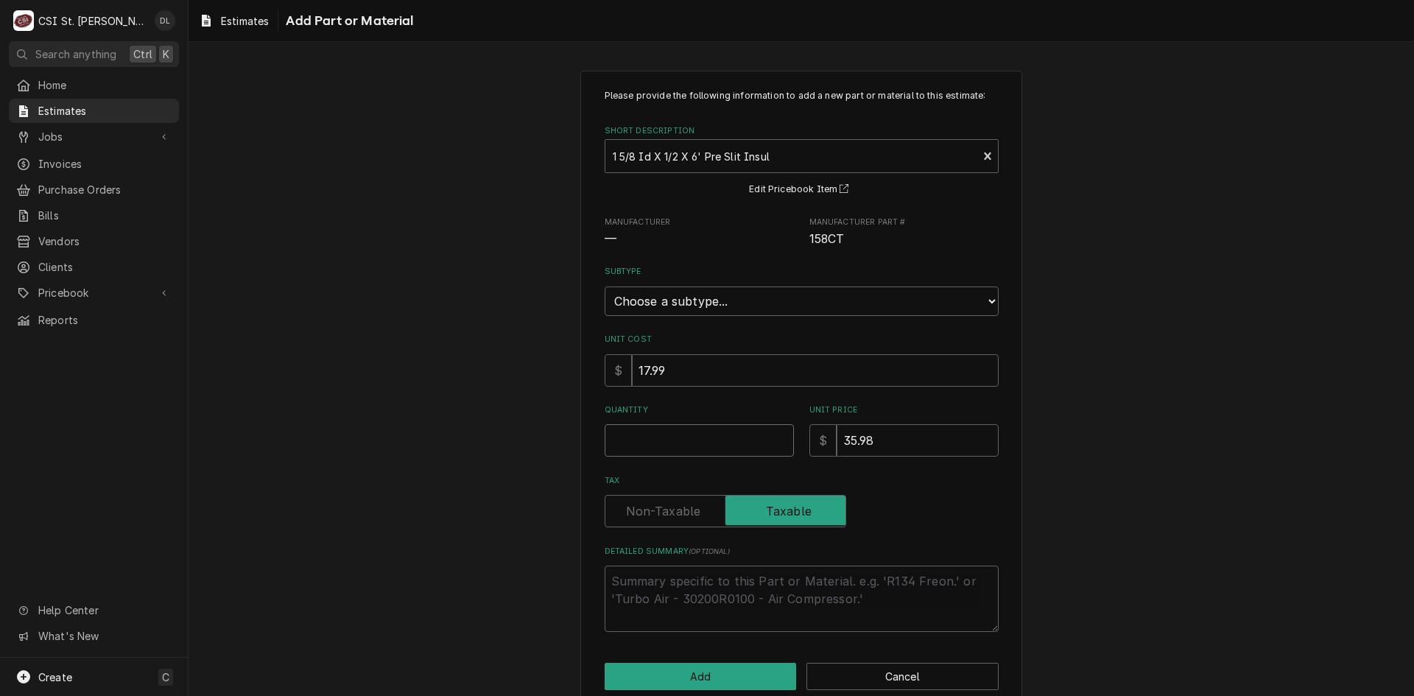
click at [692, 428] on input "Quantity" at bounding box center [699, 440] width 189 height 32
click at [675, 675] on button "Add" at bounding box center [701, 676] width 192 height 27
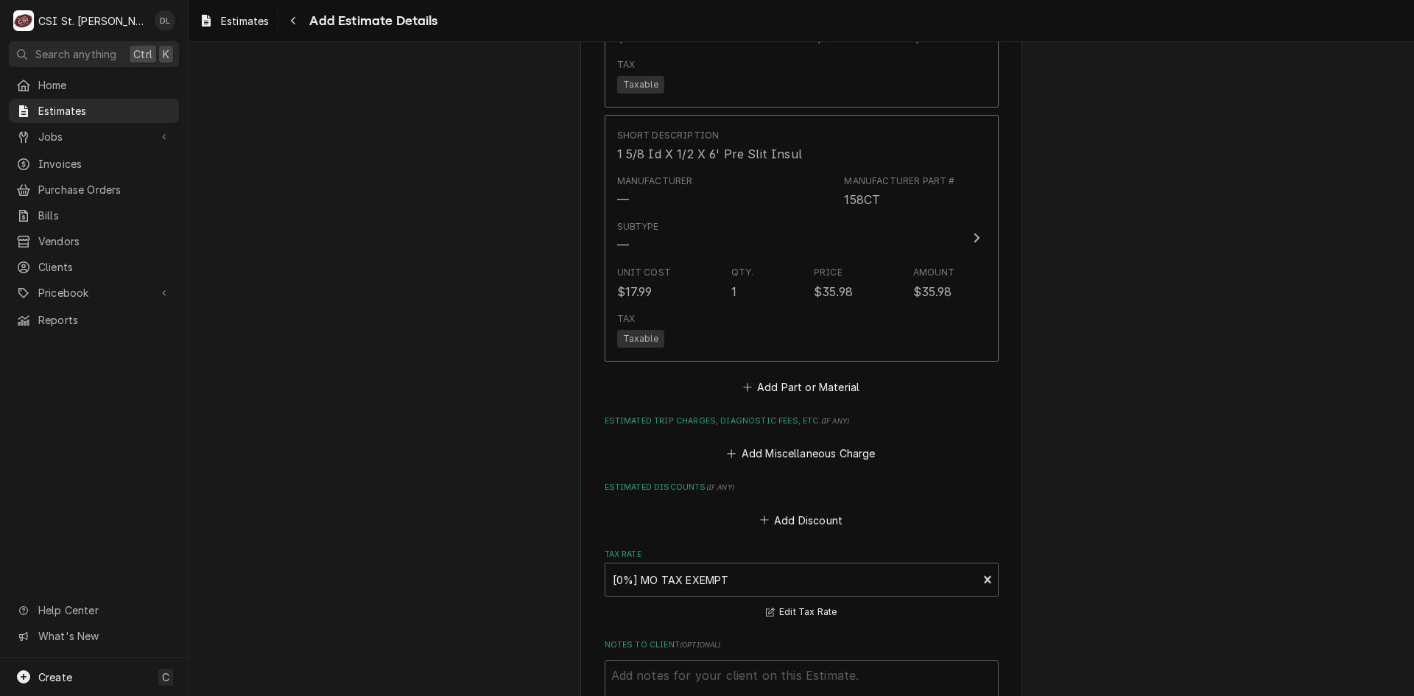
scroll to position [3463, 0]
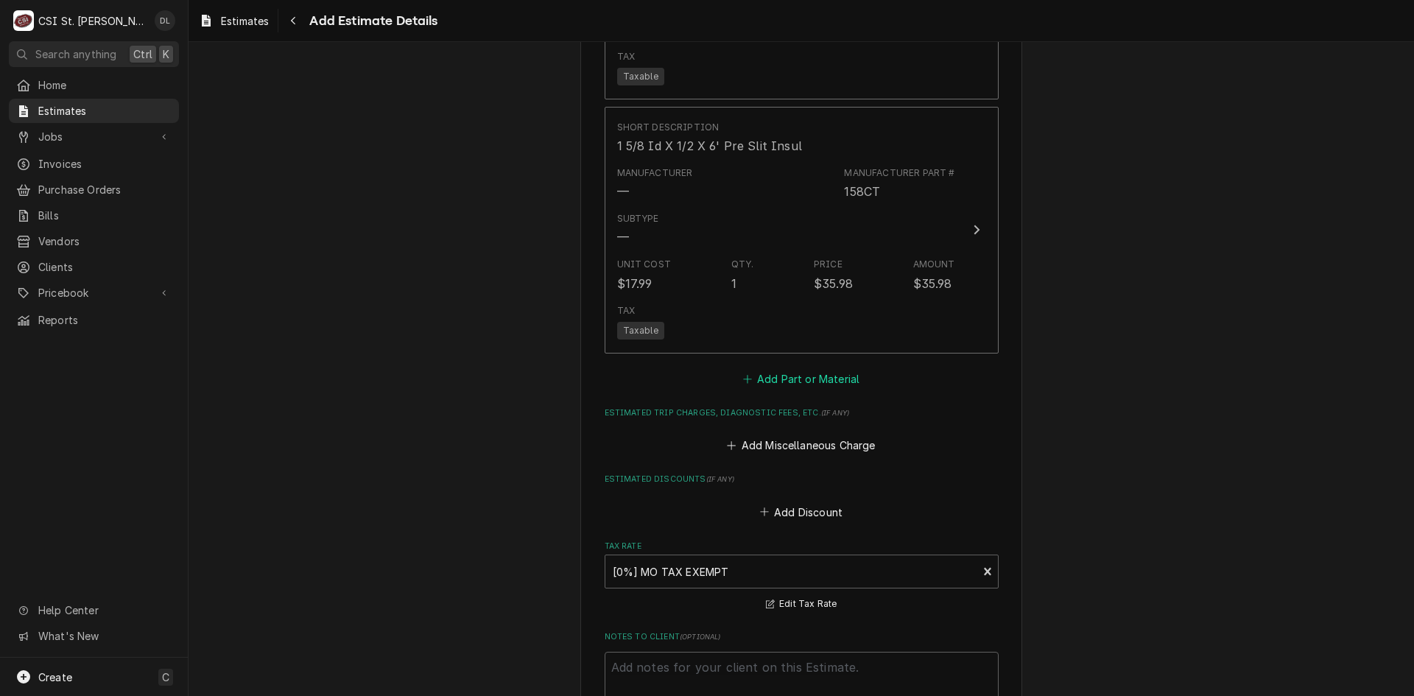
click at [745, 376] on icon "Estimated Parts and Materials" at bounding box center [747, 379] width 9 height 10
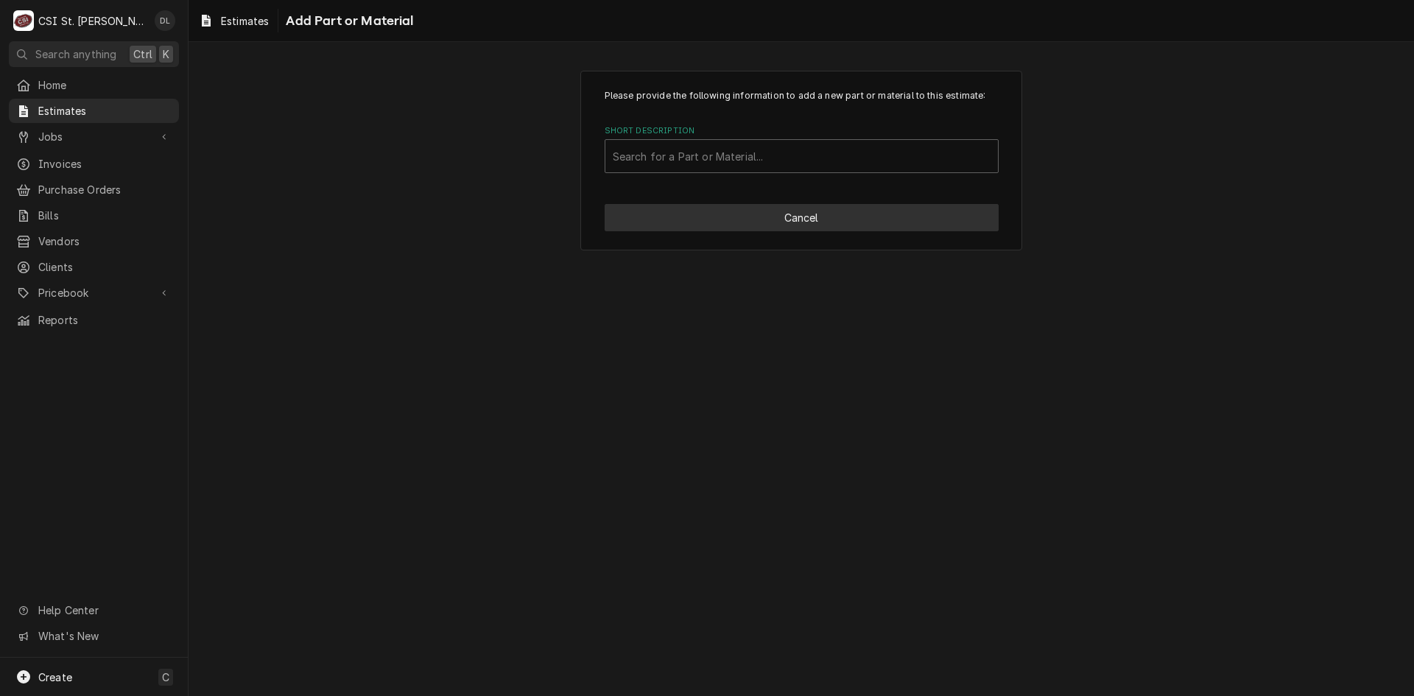
click at [792, 220] on button "Cancel" at bounding box center [802, 217] width 394 height 27
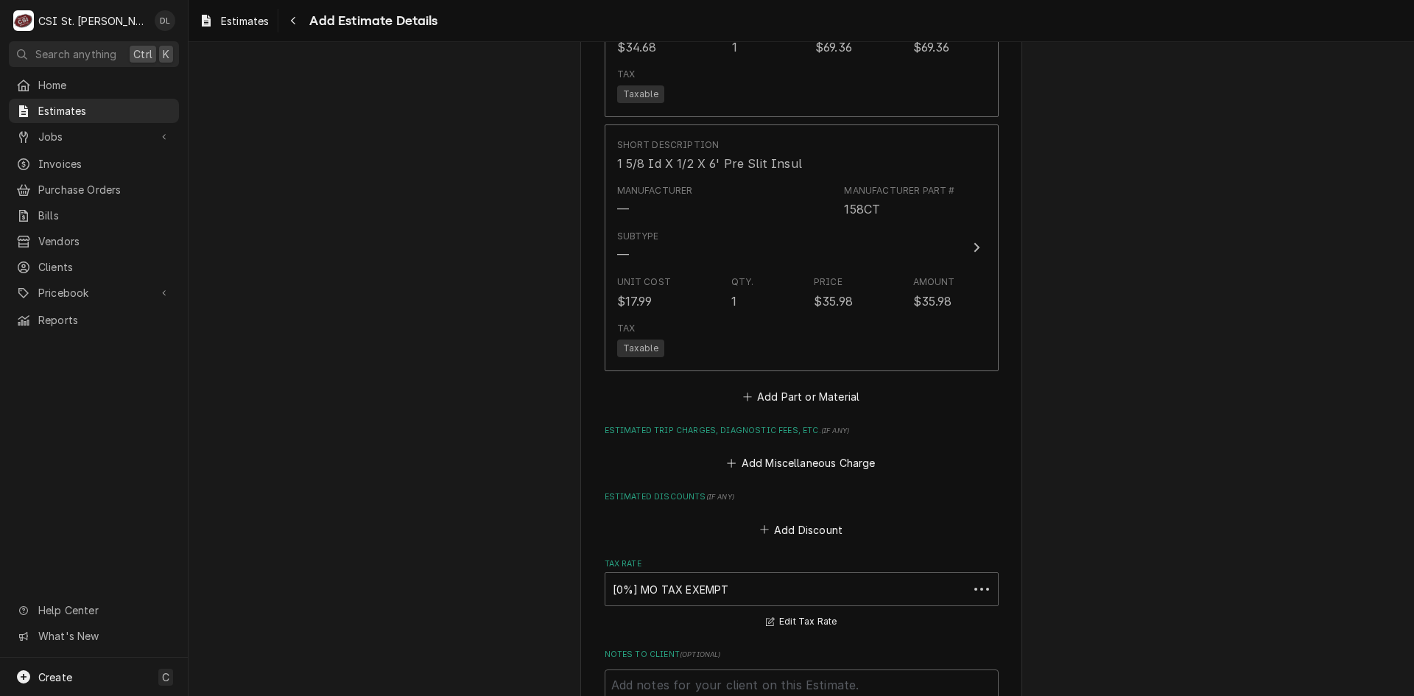
scroll to position [3720, 0]
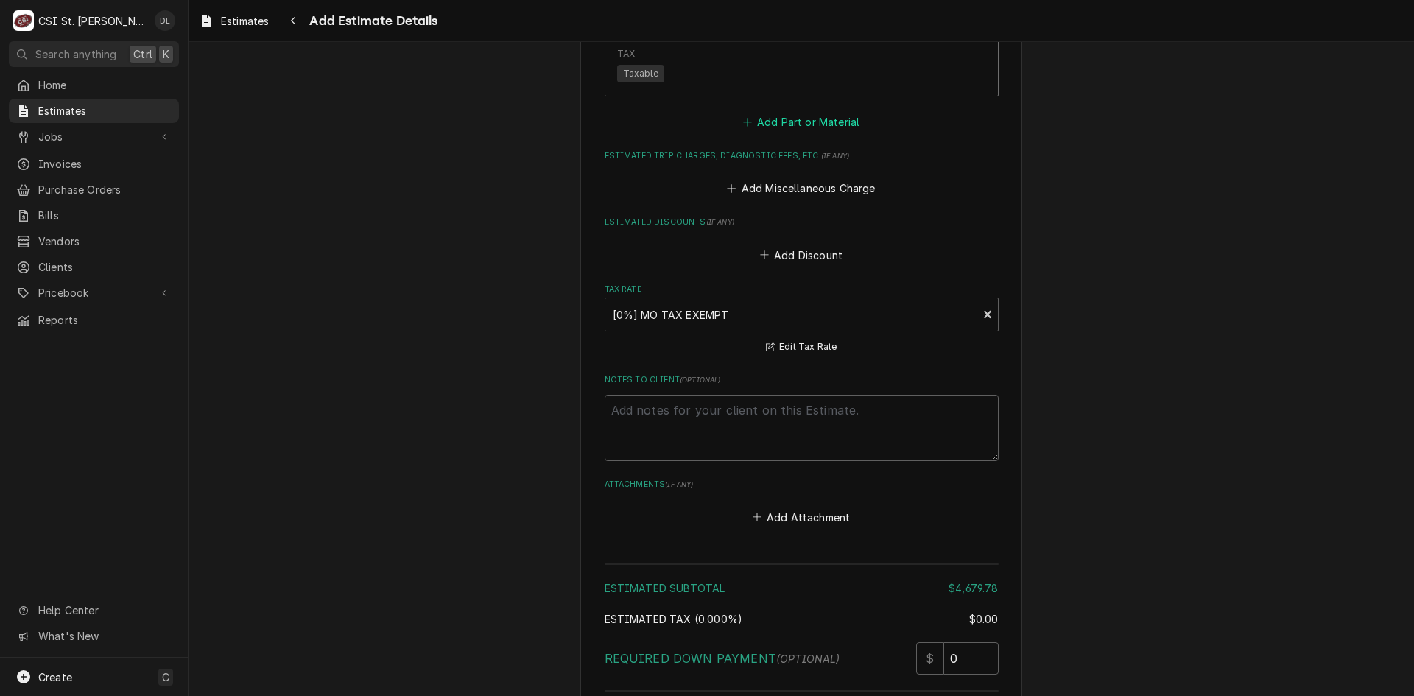
click at [740, 122] on button "Add Part or Material" at bounding box center [801, 121] width 122 height 21
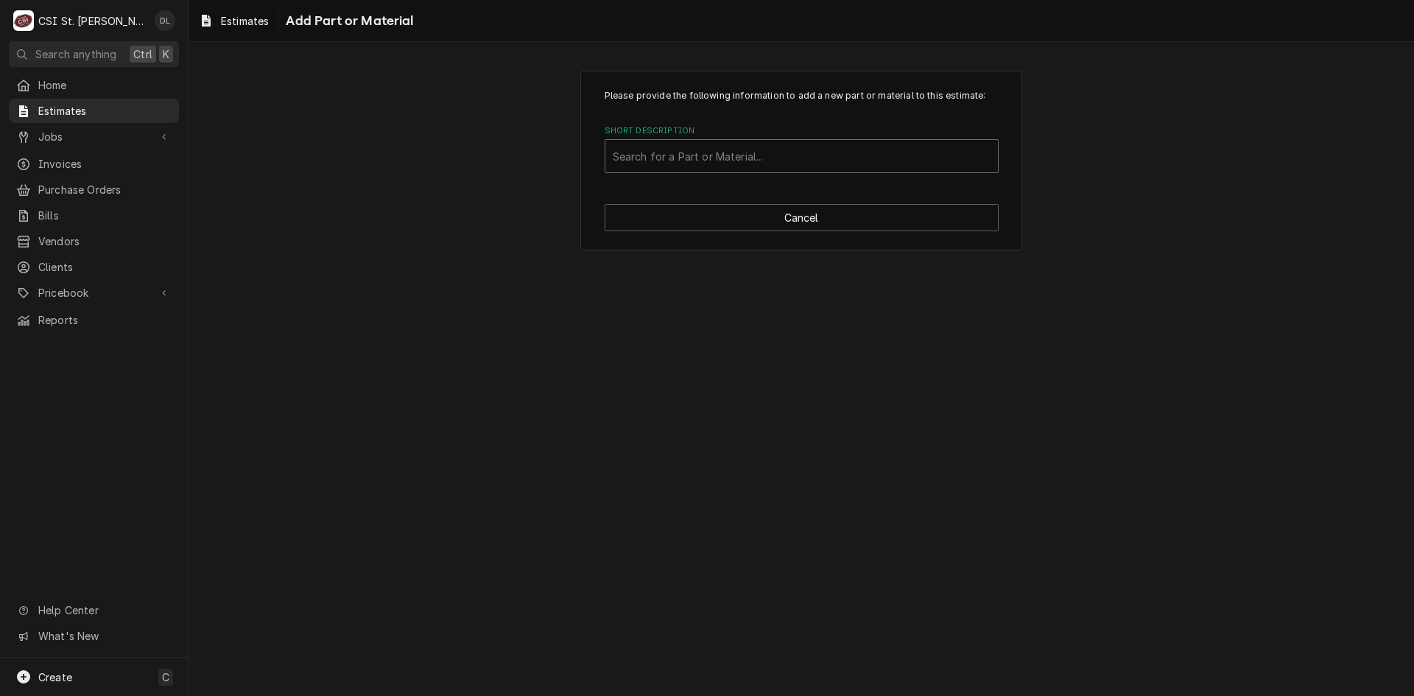
click at [678, 161] on div "Short Description" at bounding box center [802, 156] width 378 height 27
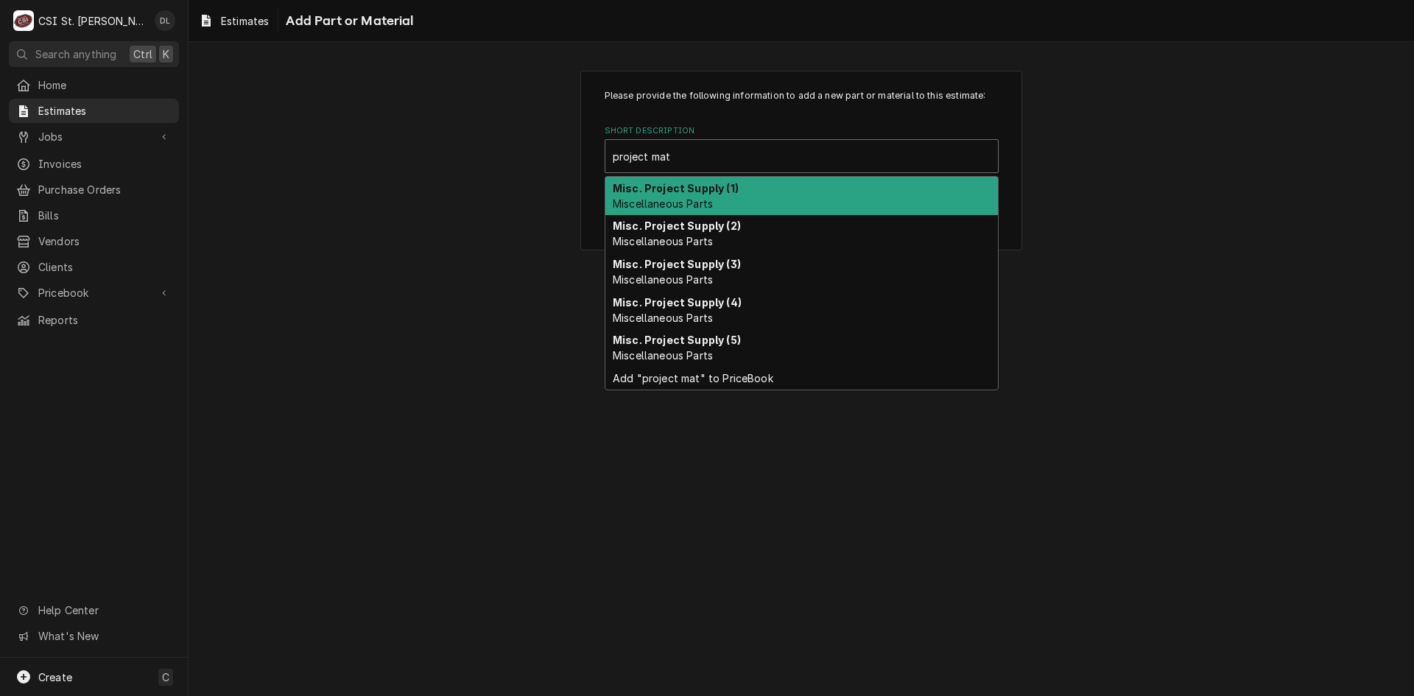
click at [714, 191] on strong "Misc. Project Supply (1)" at bounding box center [676, 188] width 126 height 13
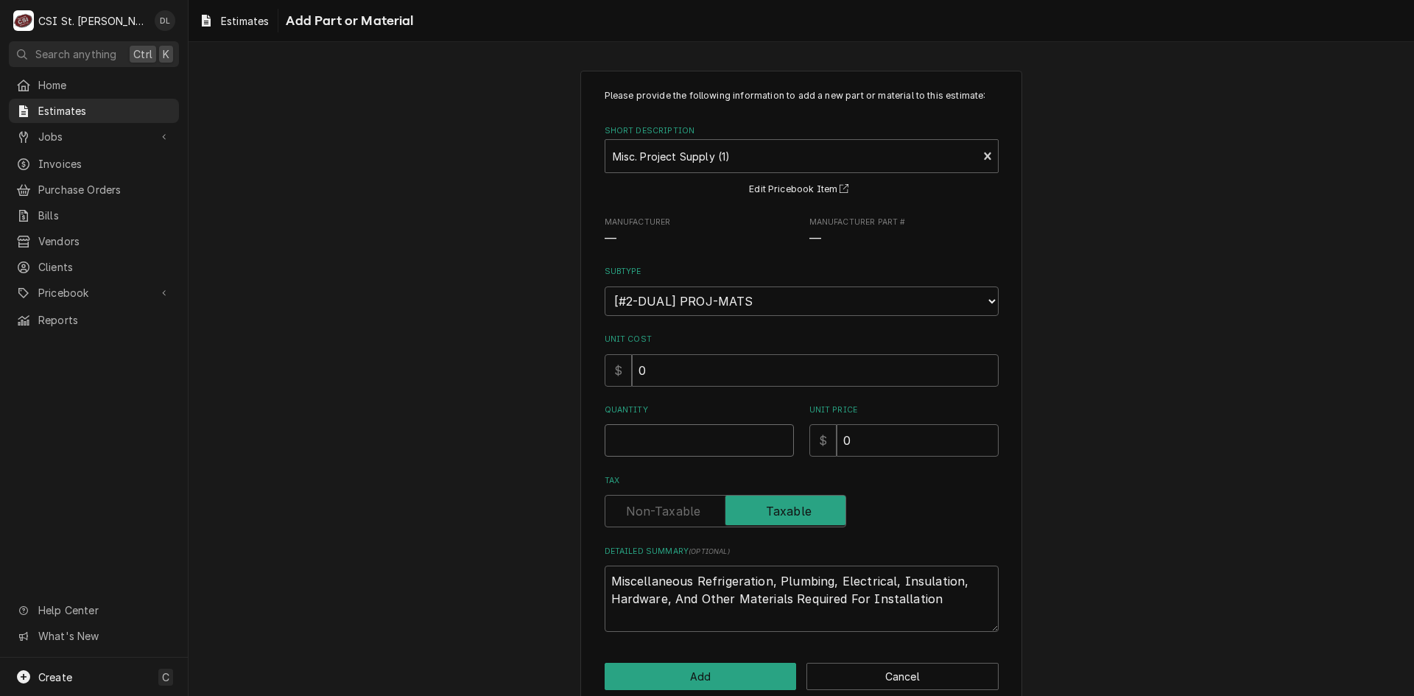
click at [675, 429] on input "Quantity" at bounding box center [699, 440] width 189 height 32
click at [748, 689] on button "Add" at bounding box center [701, 676] width 192 height 27
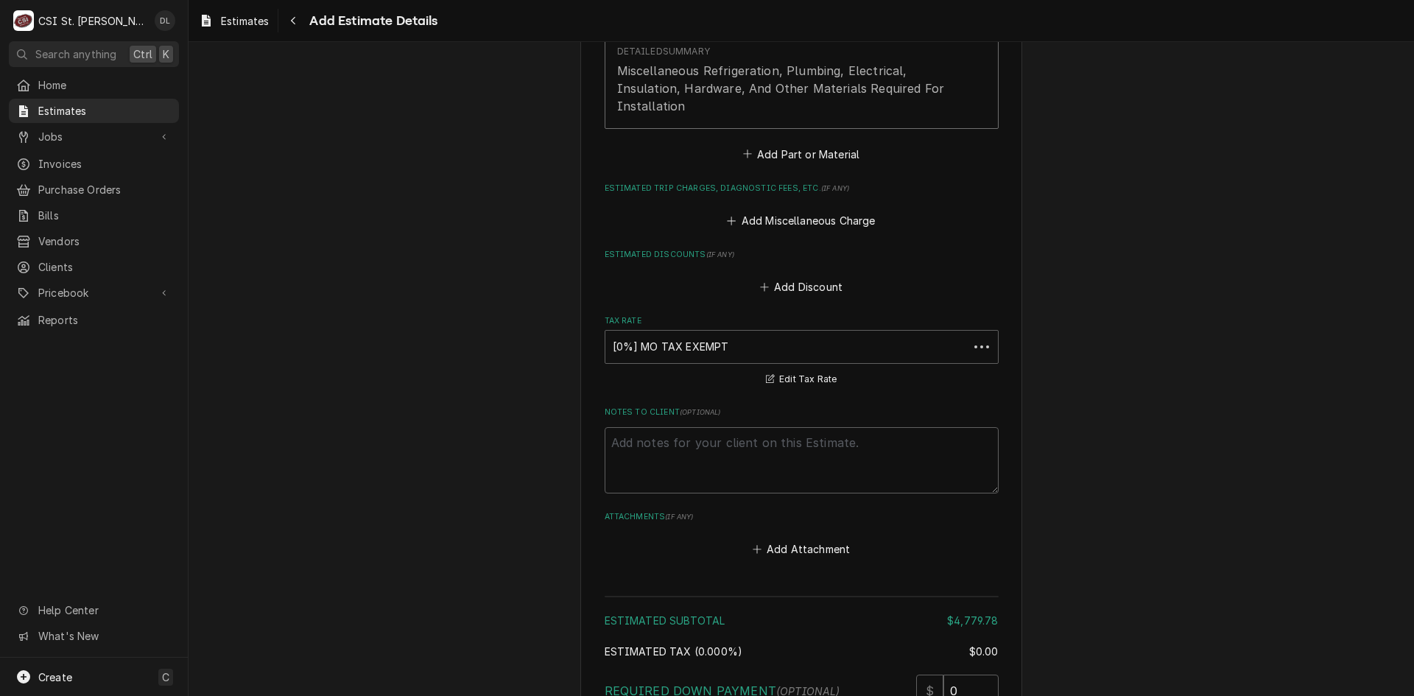
scroll to position [4023, 0]
click at [743, 151] on icon "Estimated Parts and Materials" at bounding box center [747, 154] width 9 height 10
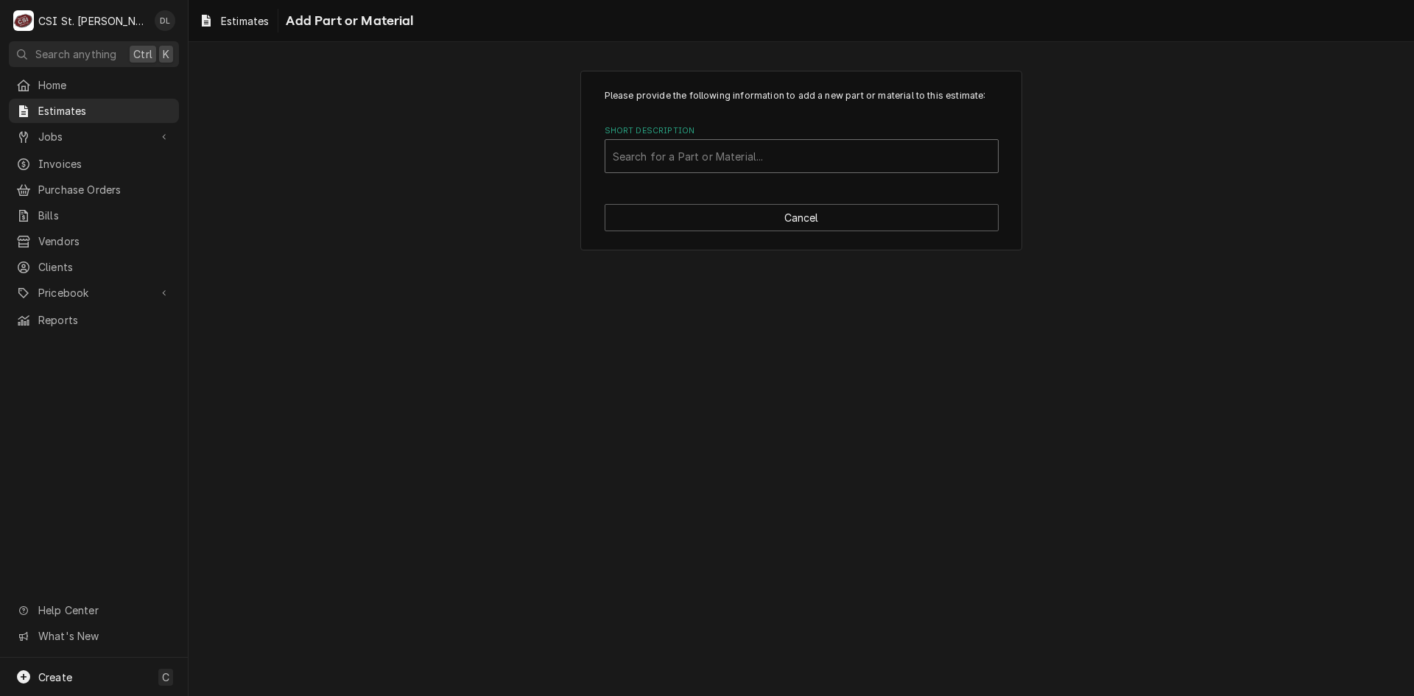
click at [704, 150] on div "Short Description" at bounding box center [802, 156] width 378 height 27
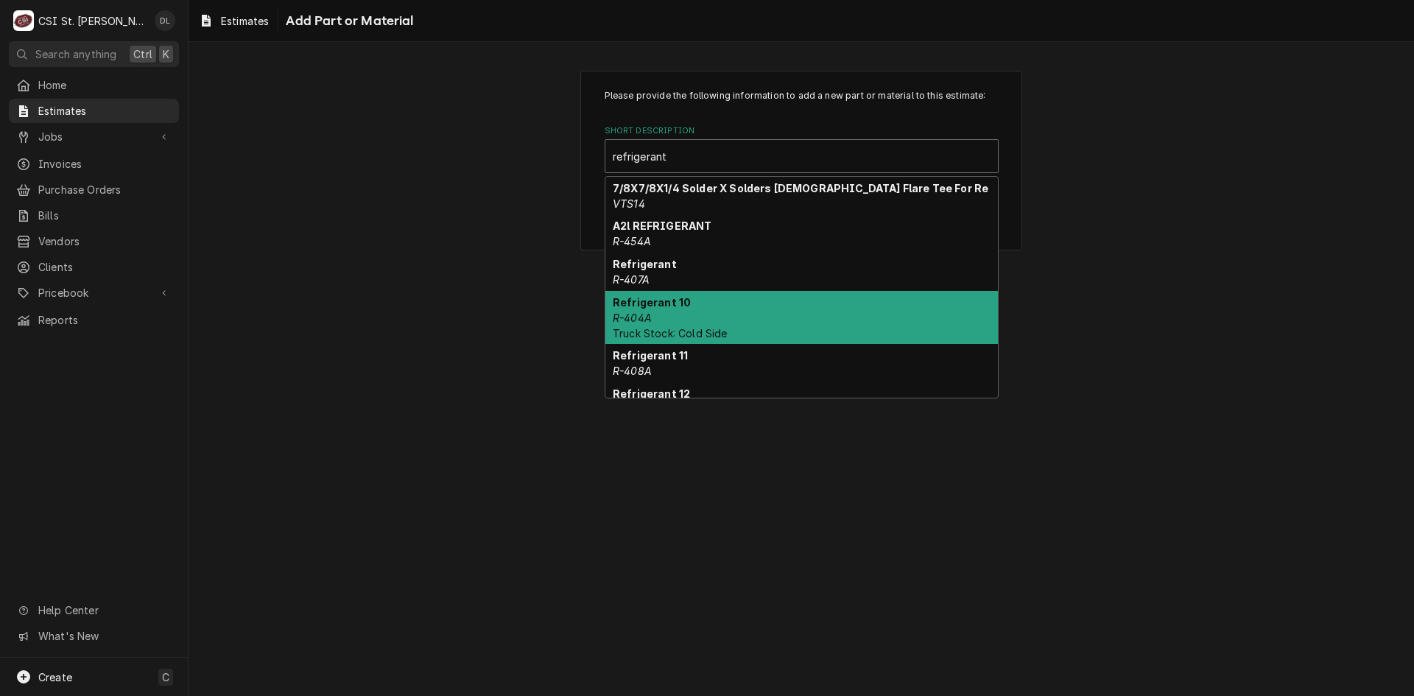
click at [673, 340] on div "Refrigerant 10 R-404A Truck Stock: Cold Side" at bounding box center [801, 318] width 393 height 54
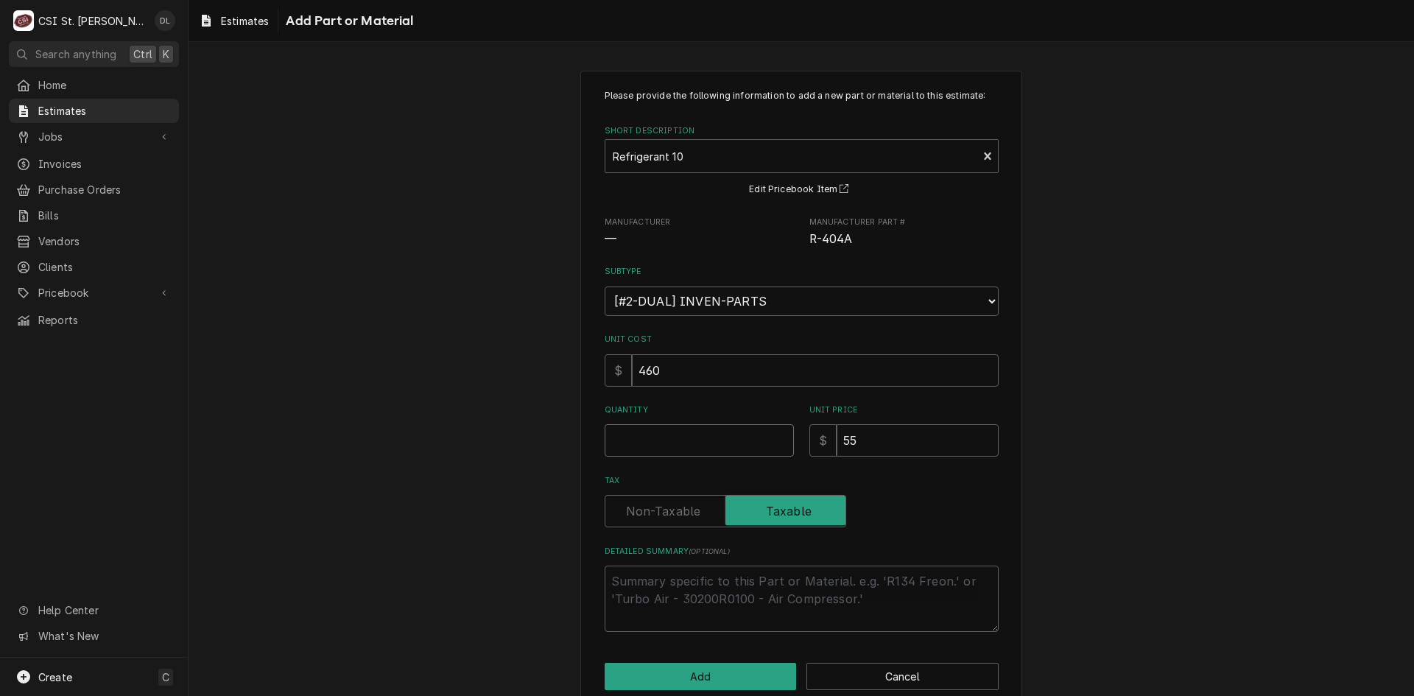
click at [696, 445] on input "Quantity" at bounding box center [699, 440] width 189 height 32
click at [712, 672] on button "Add" at bounding box center [701, 676] width 192 height 27
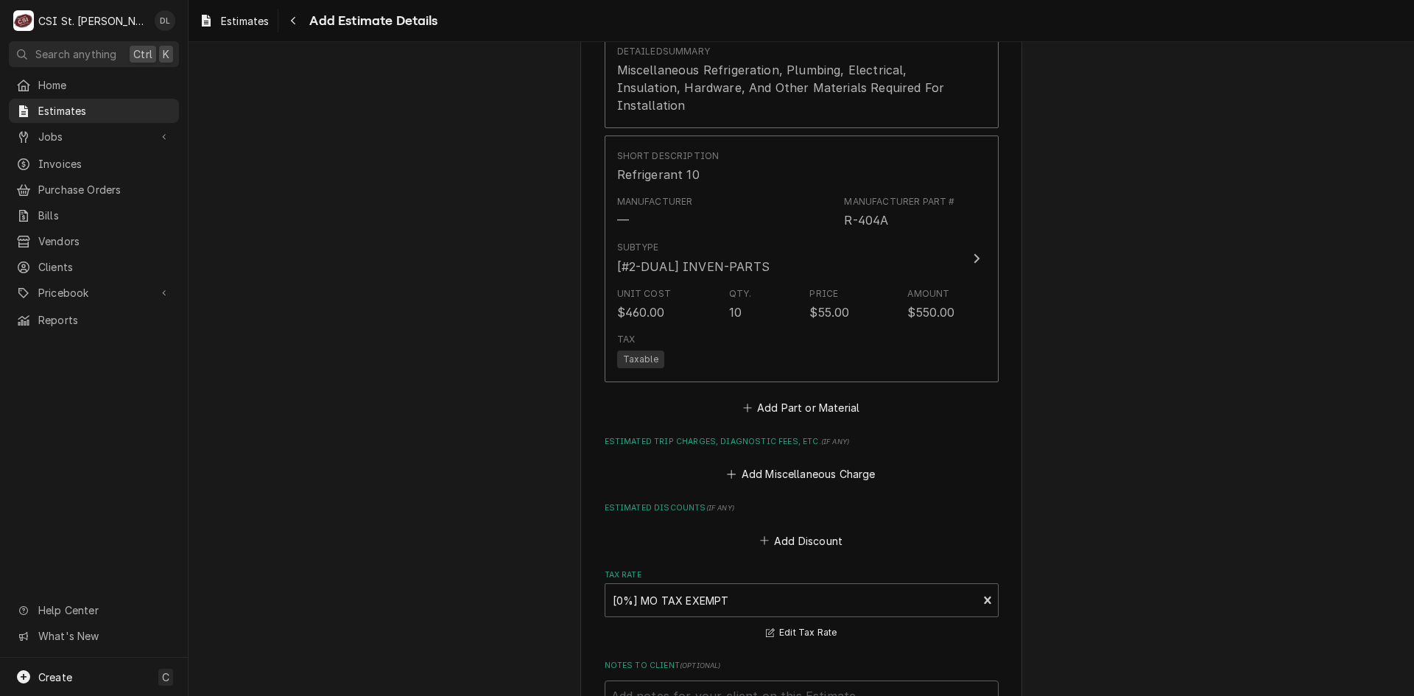
scroll to position [4390, 0]
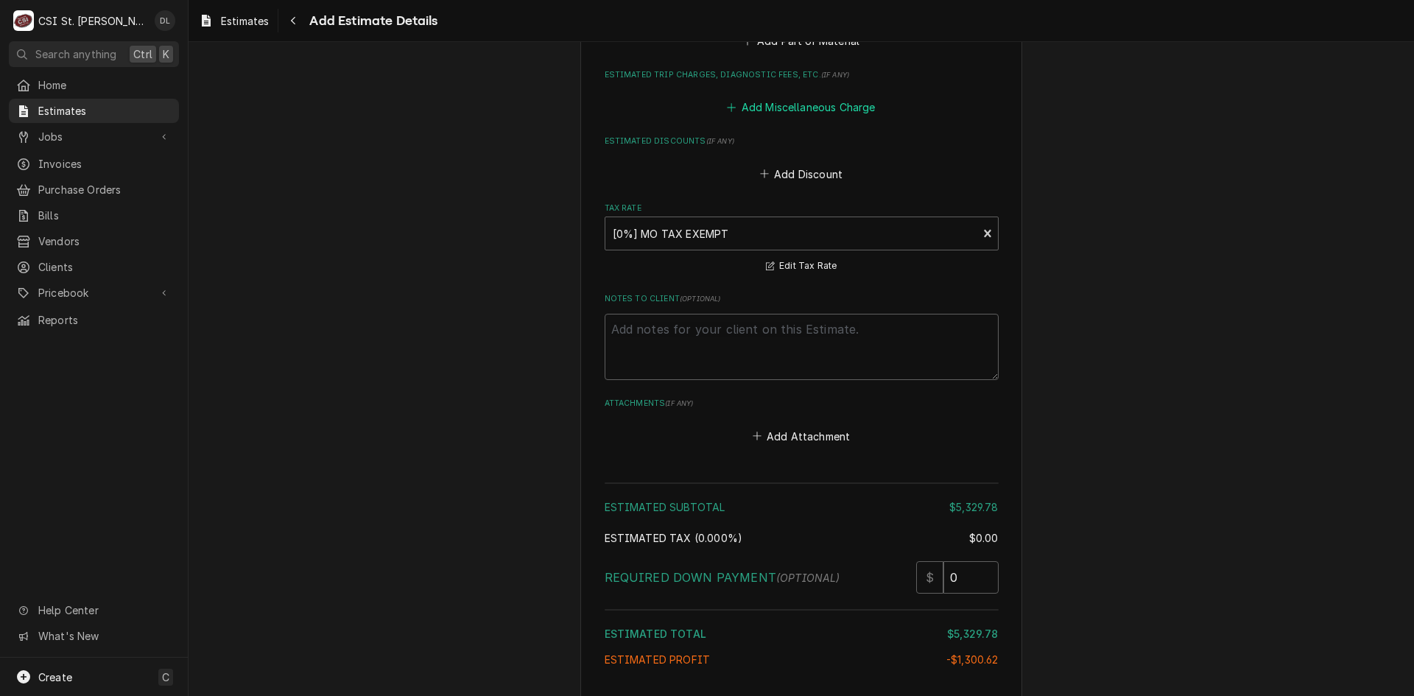
click at [728, 110] on icon "Estimated Trip Charges, Diagnostic Fees, etc." at bounding box center [731, 107] width 9 height 10
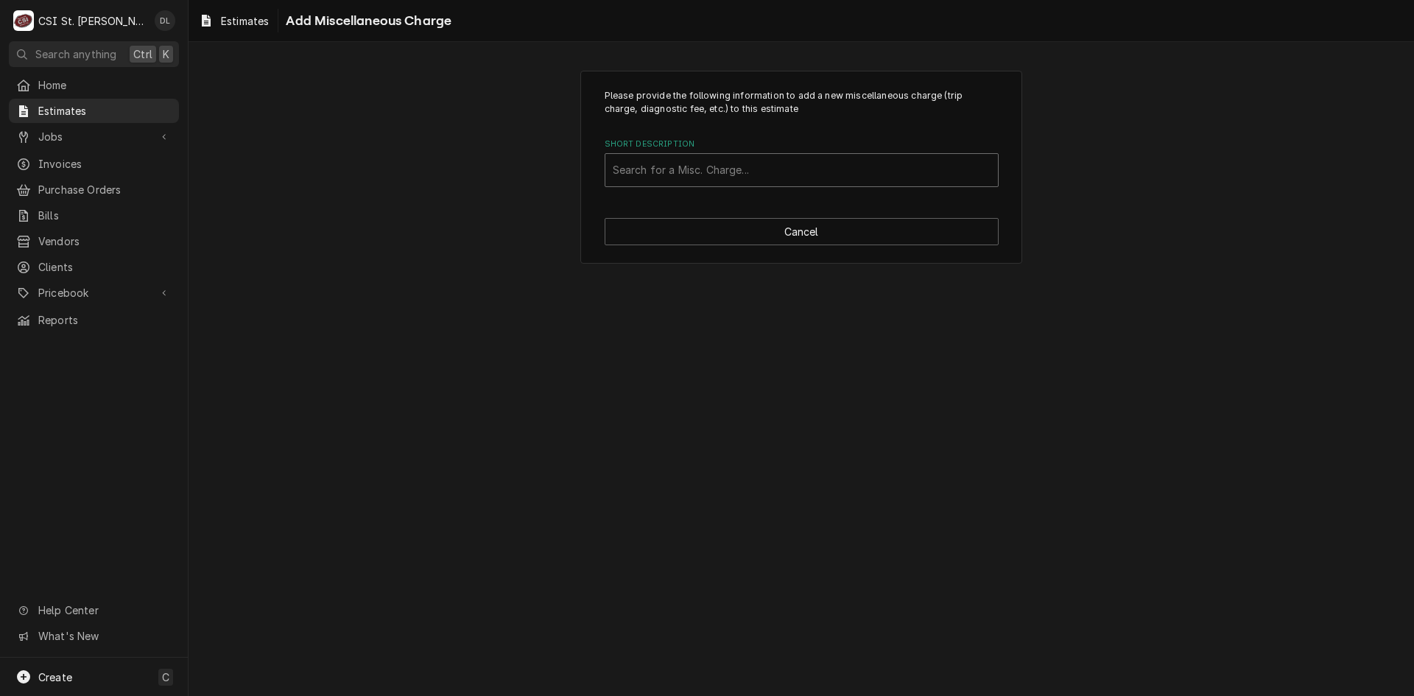
click at [698, 172] on div "Short Description" at bounding box center [802, 170] width 378 height 27
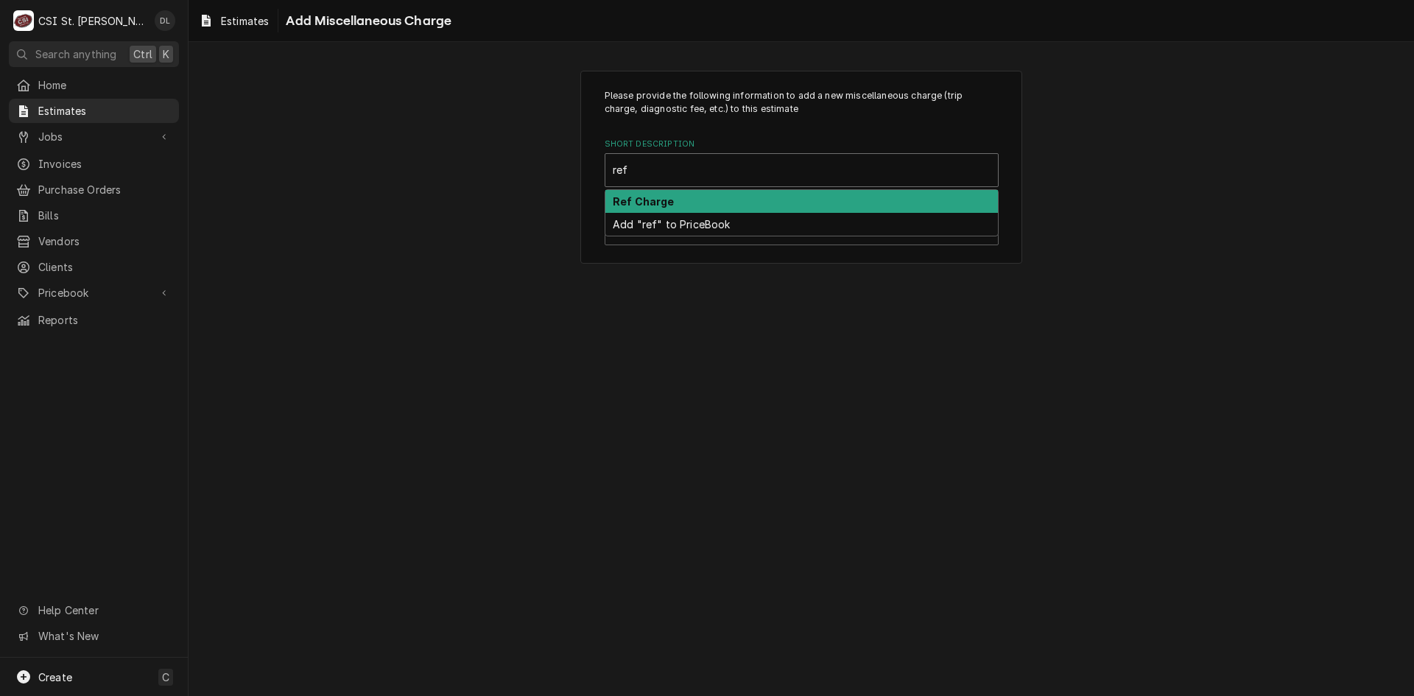
click at [693, 194] on div "Ref Charge" at bounding box center [801, 201] width 393 height 23
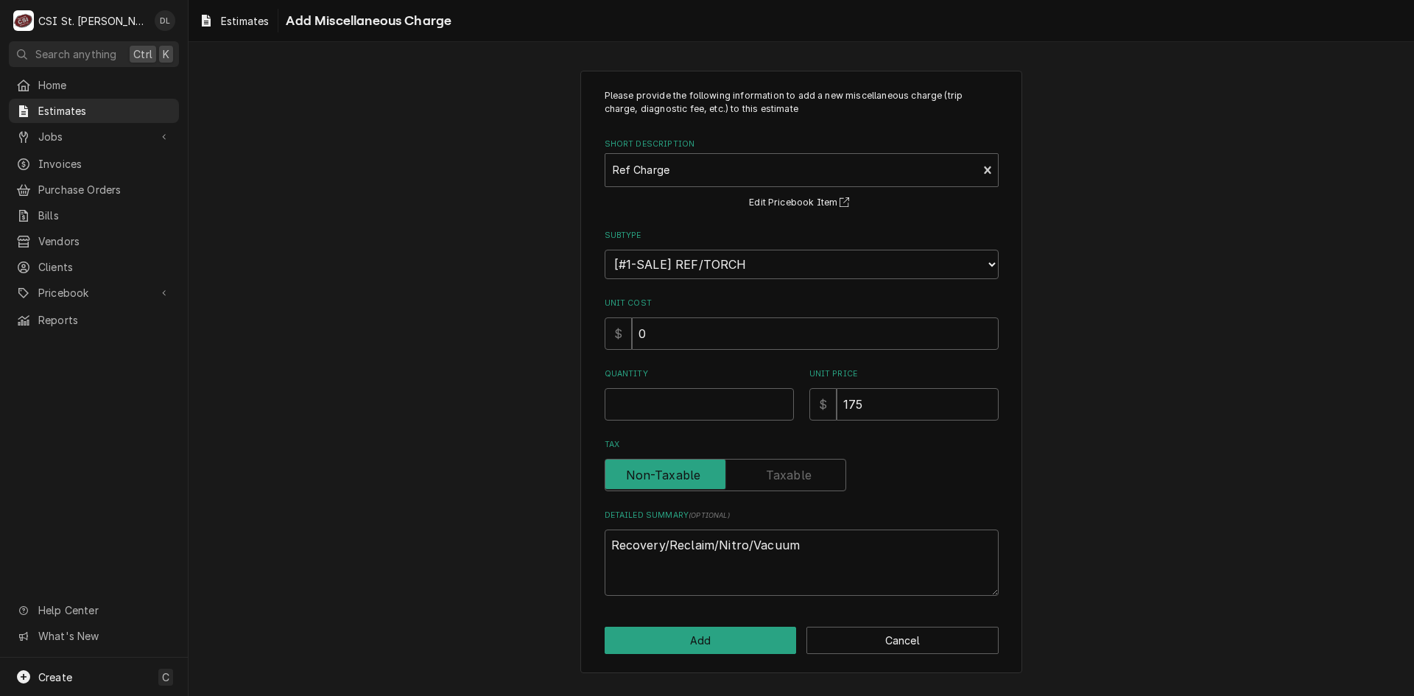
click at [690, 423] on div "Please provide the following information to add a new miscellaneous charge (tri…" at bounding box center [802, 342] width 394 height 507
click at [693, 406] on input "Quantity" at bounding box center [699, 404] width 189 height 32
click at [708, 628] on button "Add" at bounding box center [701, 640] width 192 height 27
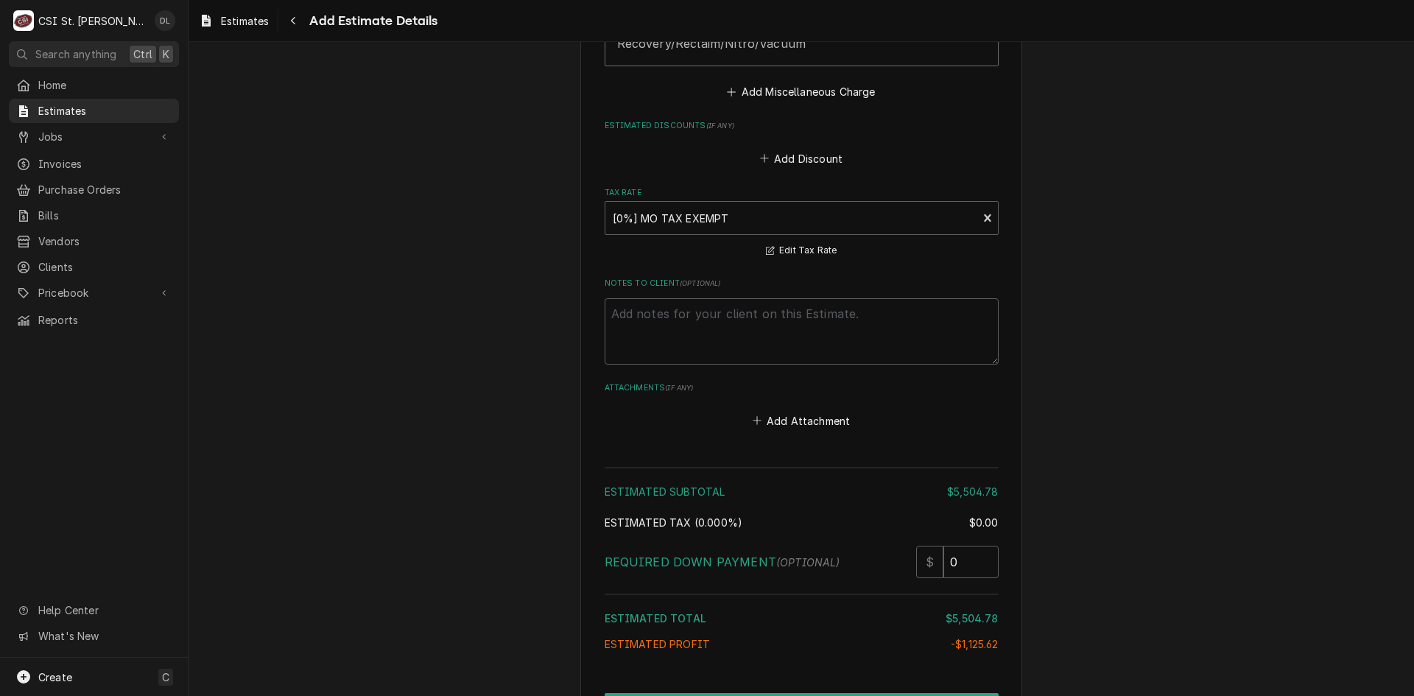
scroll to position [4753, 0]
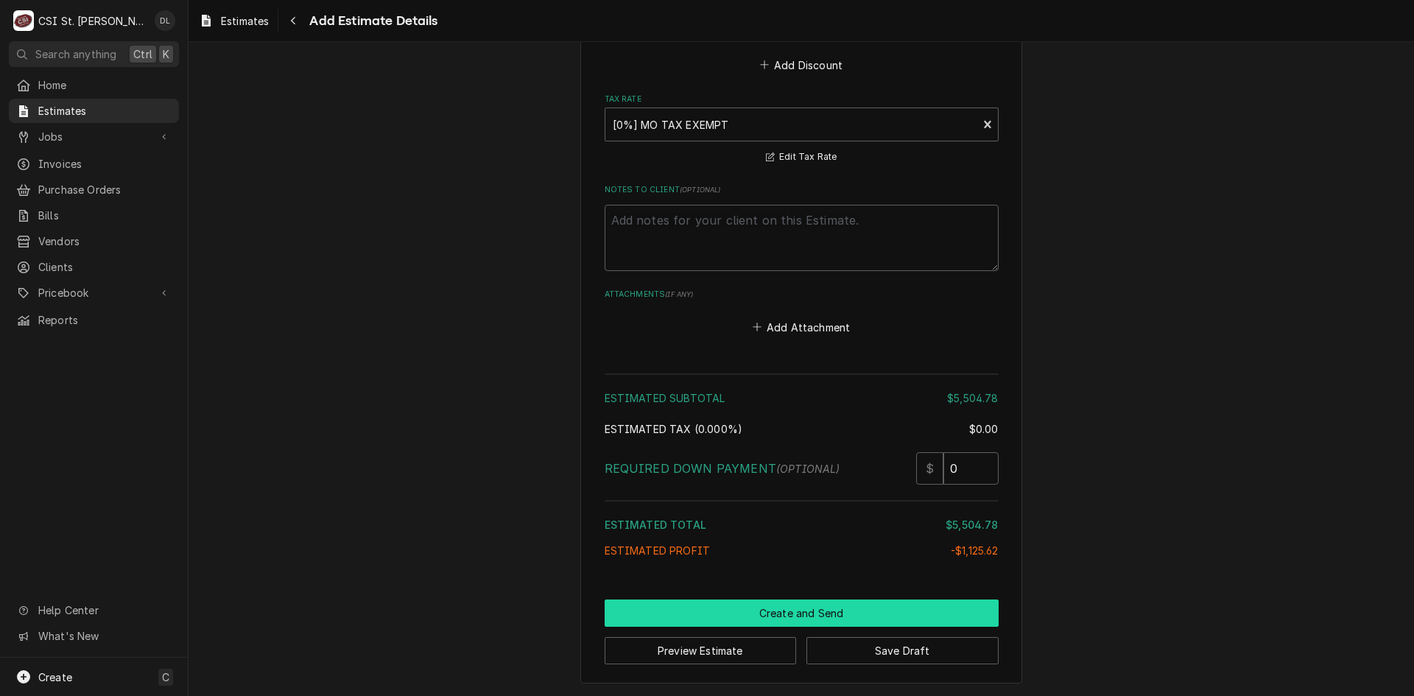
click at [805, 608] on button "Create and Send" at bounding box center [802, 612] width 394 height 27
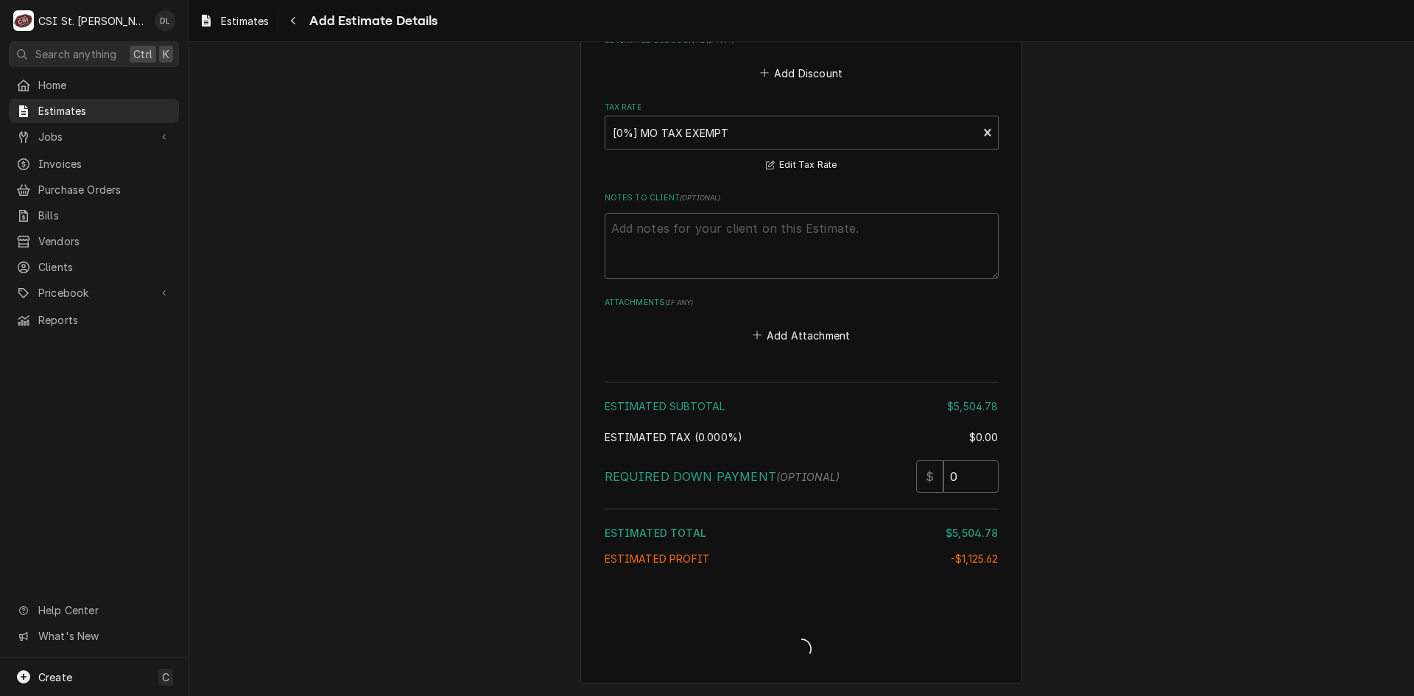
scroll to position [4745, 0]
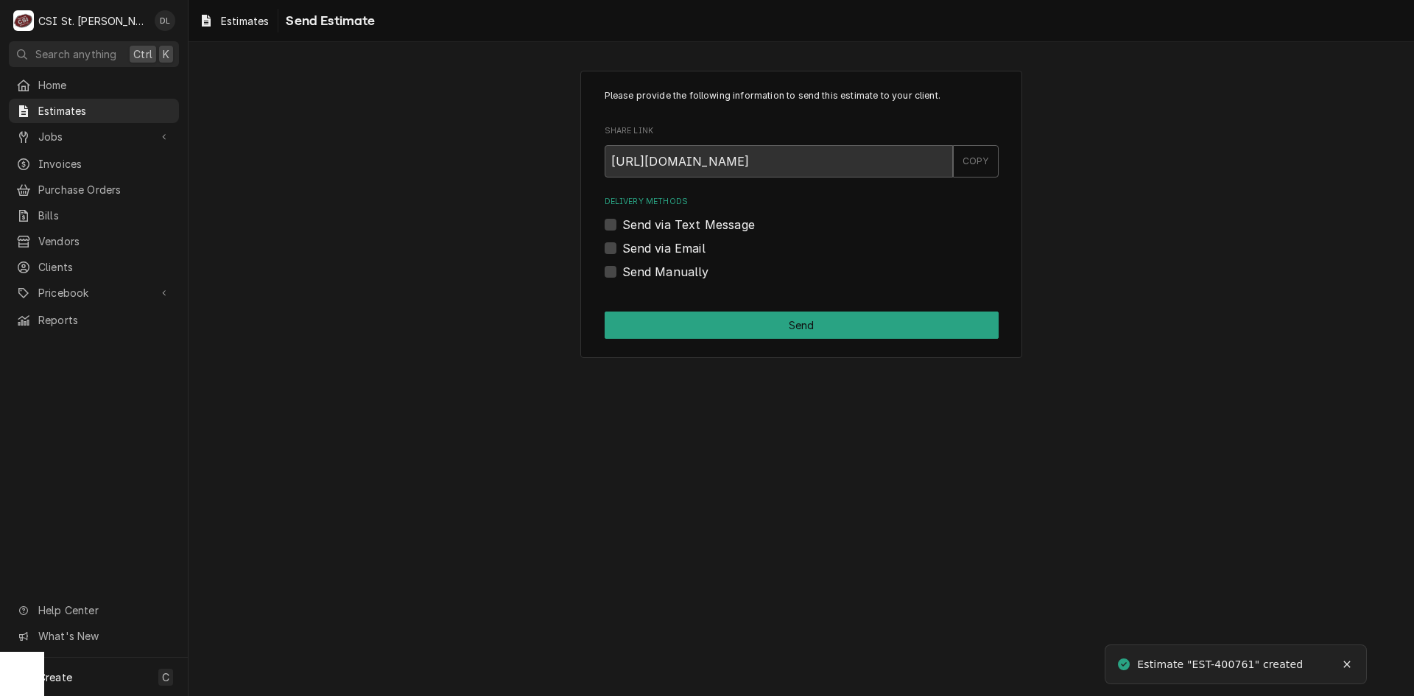
click at [617, 246] on div "Send via Email" at bounding box center [802, 248] width 394 height 18
click at [622, 246] on label "Send via Email" at bounding box center [663, 248] width 83 height 18
click at [622, 246] on input "Send via Email" at bounding box center [819, 255] width 394 height 32
checkbox input "true"
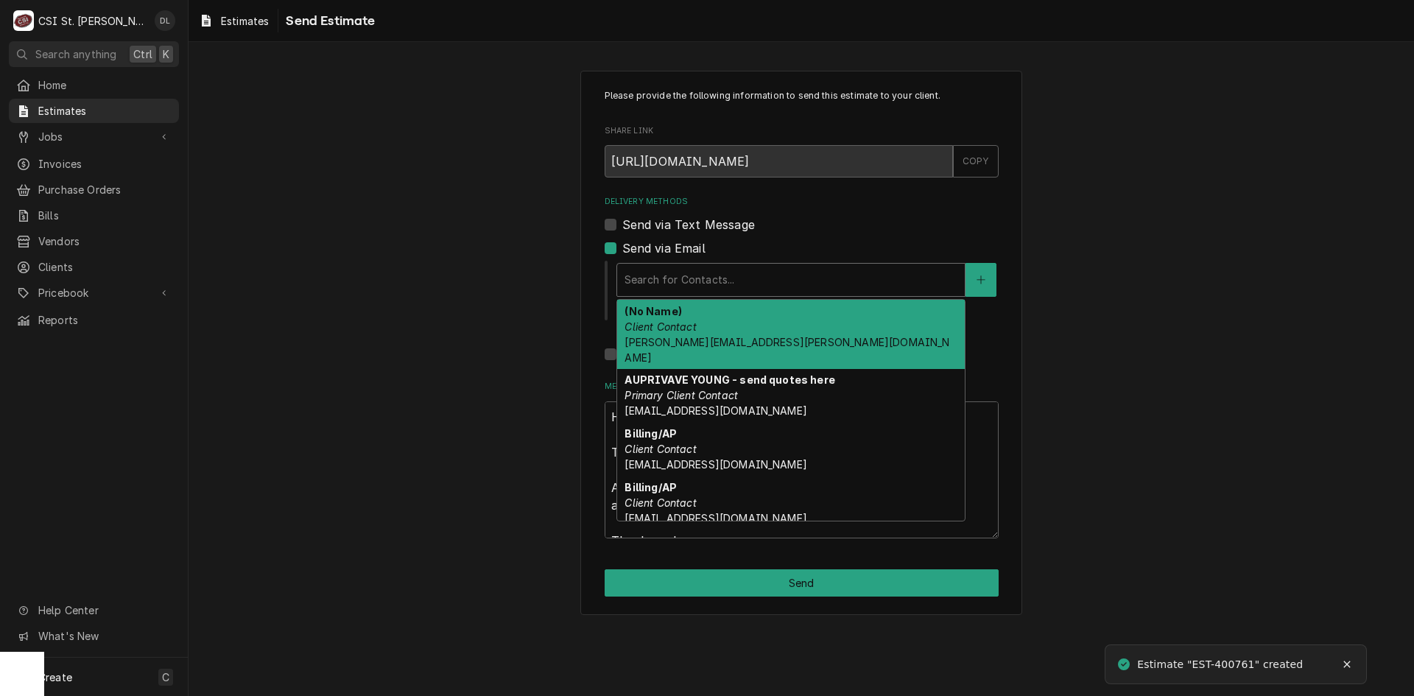
click at [778, 270] on div "Delivery Methods" at bounding box center [791, 280] width 333 height 27
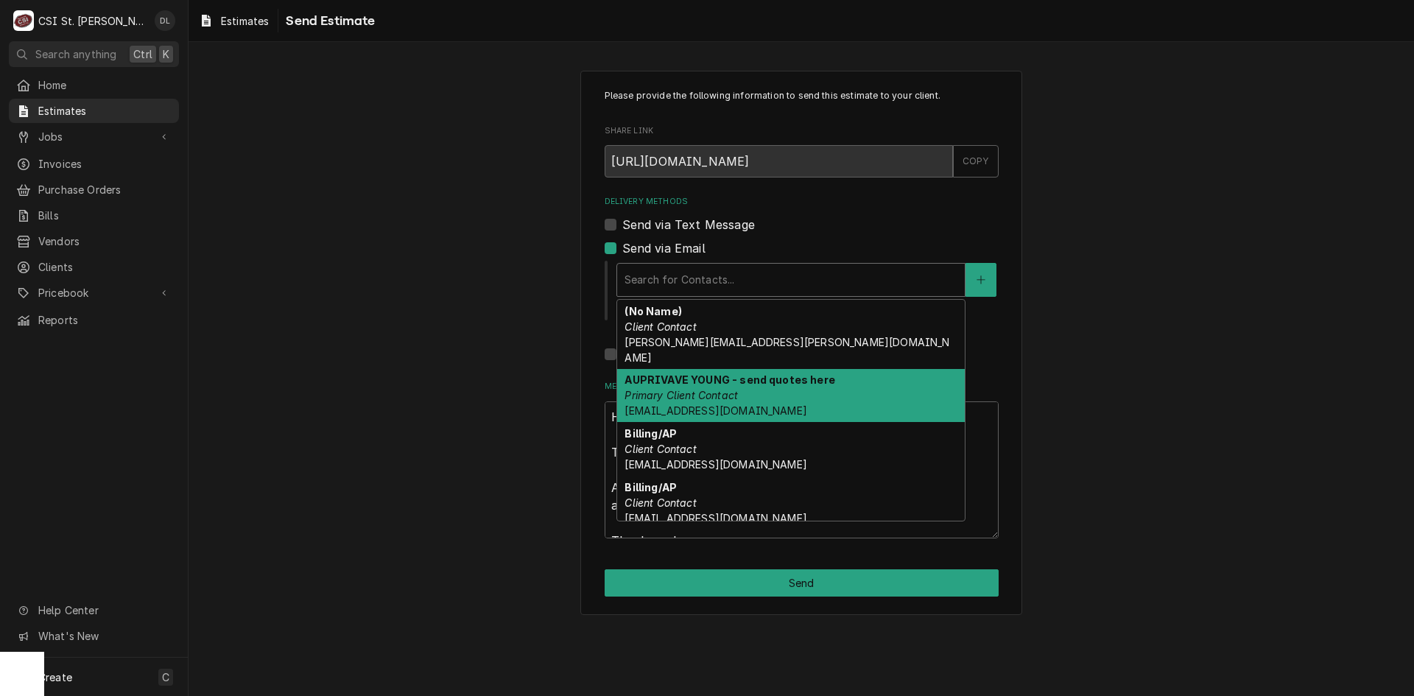
click at [788, 382] on div "AUPRIVAVE YOUNG - send quotes here Primary Client Contact AUPRIVAVE.YOUNG@SFCLL…" at bounding box center [791, 396] width 348 height 54
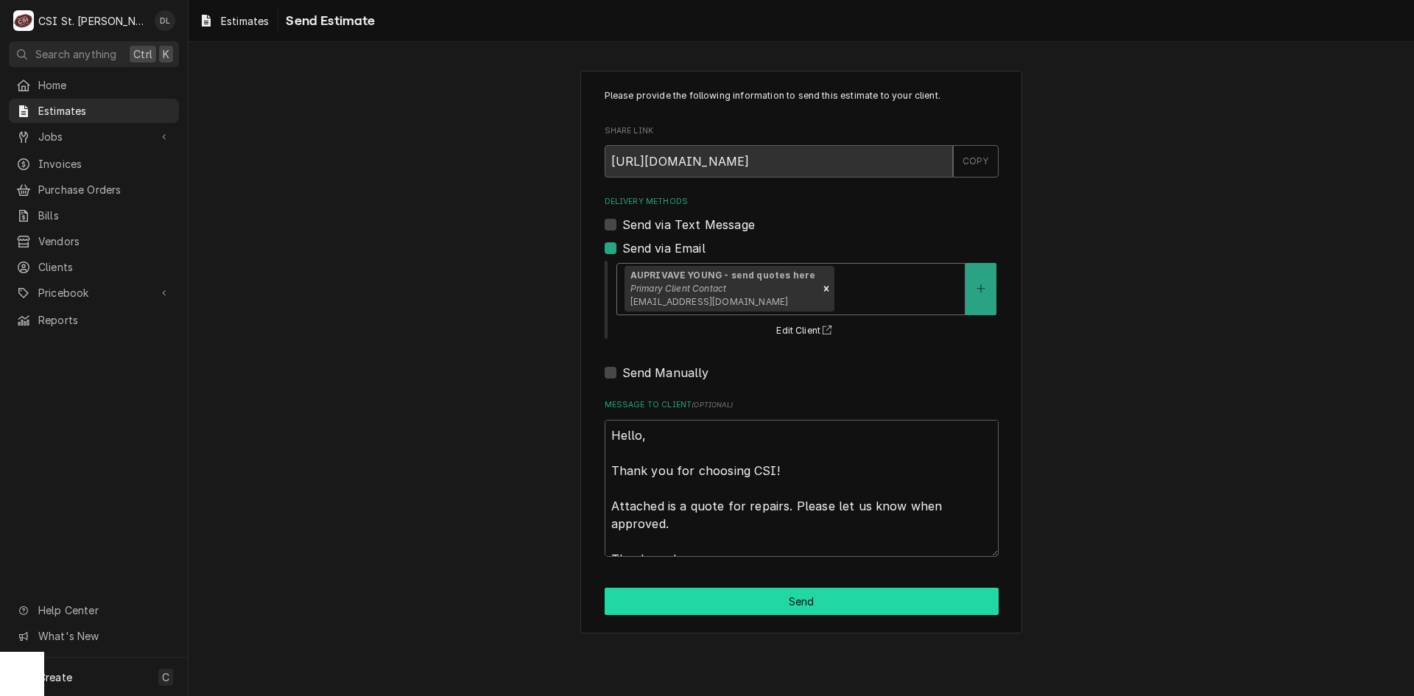
click at [787, 605] on button "Send" at bounding box center [802, 601] width 394 height 27
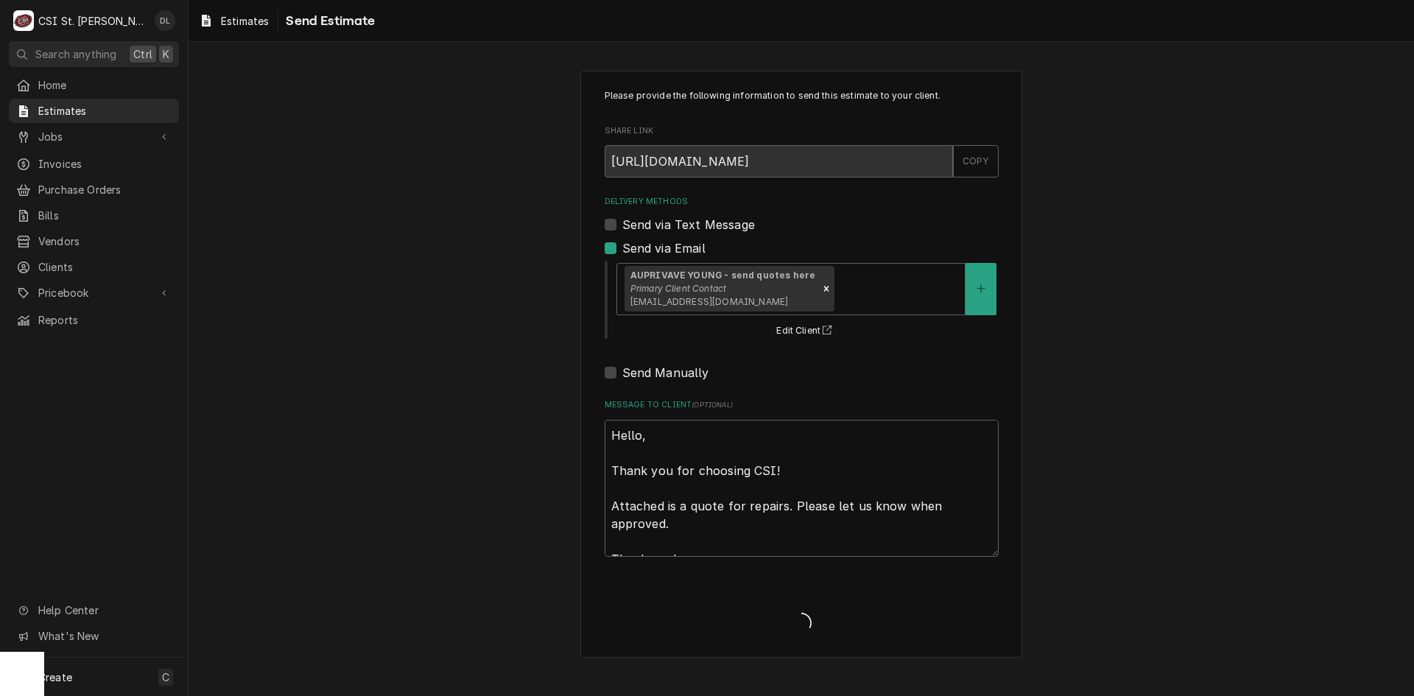
type textarea "x"
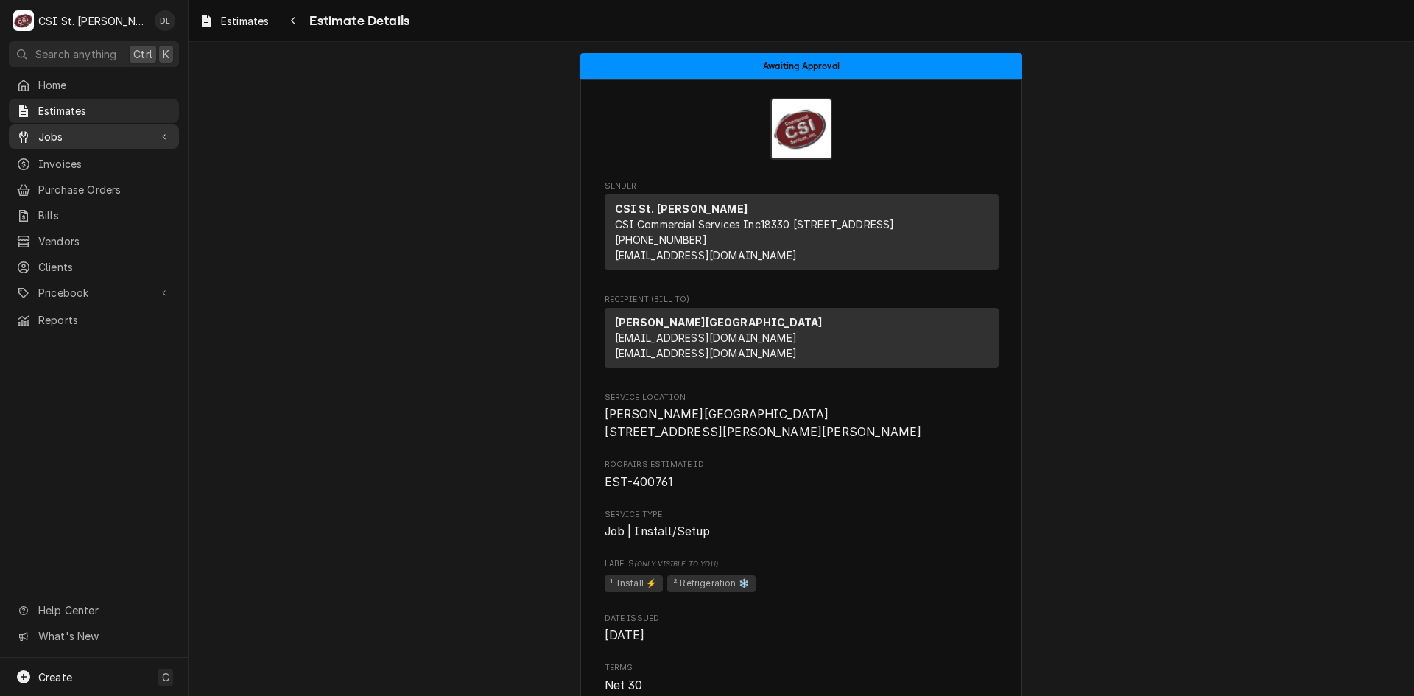
click at [80, 137] on span "Jobs" at bounding box center [93, 136] width 111 height 15
click at [81, 108] on span "Estimates" at bounding box center [104, 110] width 133 height 15
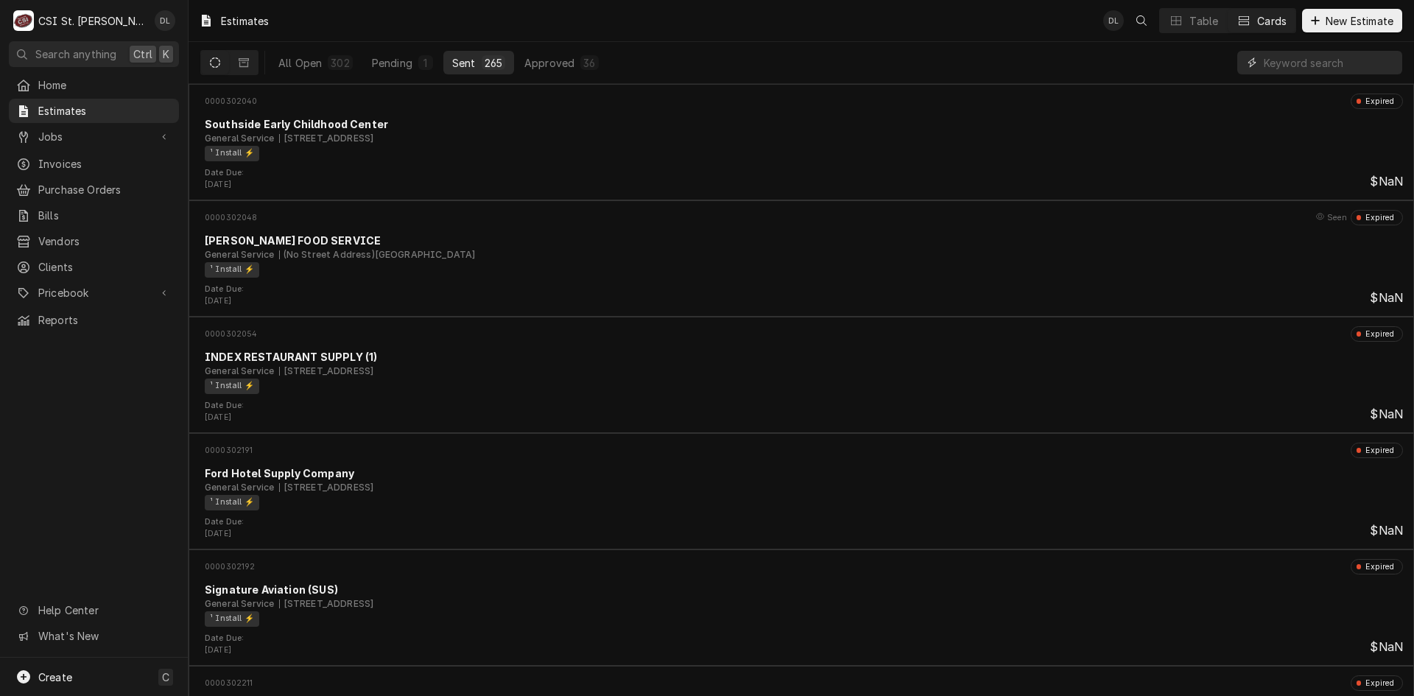
click at [1335, 63] on input "Dynamic Content Wrapper" at bounding box center [1329, 63] width 131 height 24
type input "wilson"
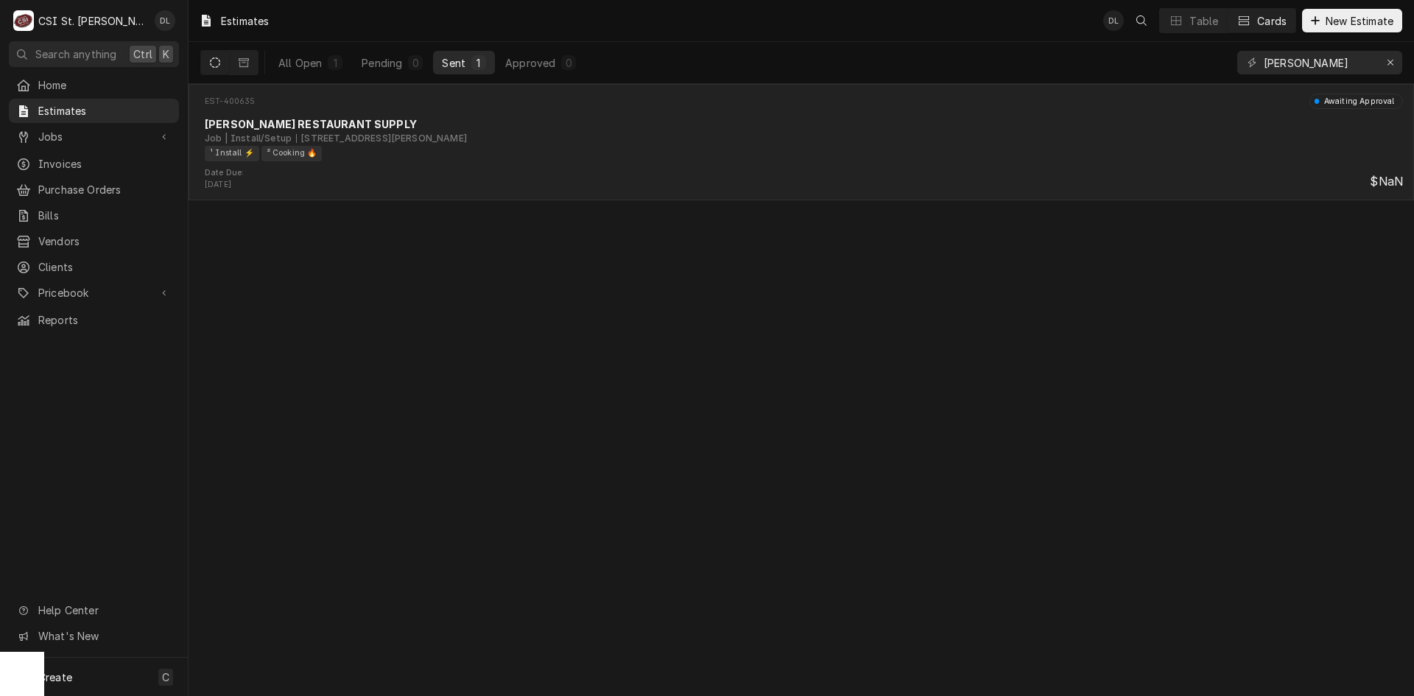
click at [627, 128] on div "[PERSON_NAME] RESTAURANT SUPPLY" at bounding box center [804, 123] width 1198 height 15
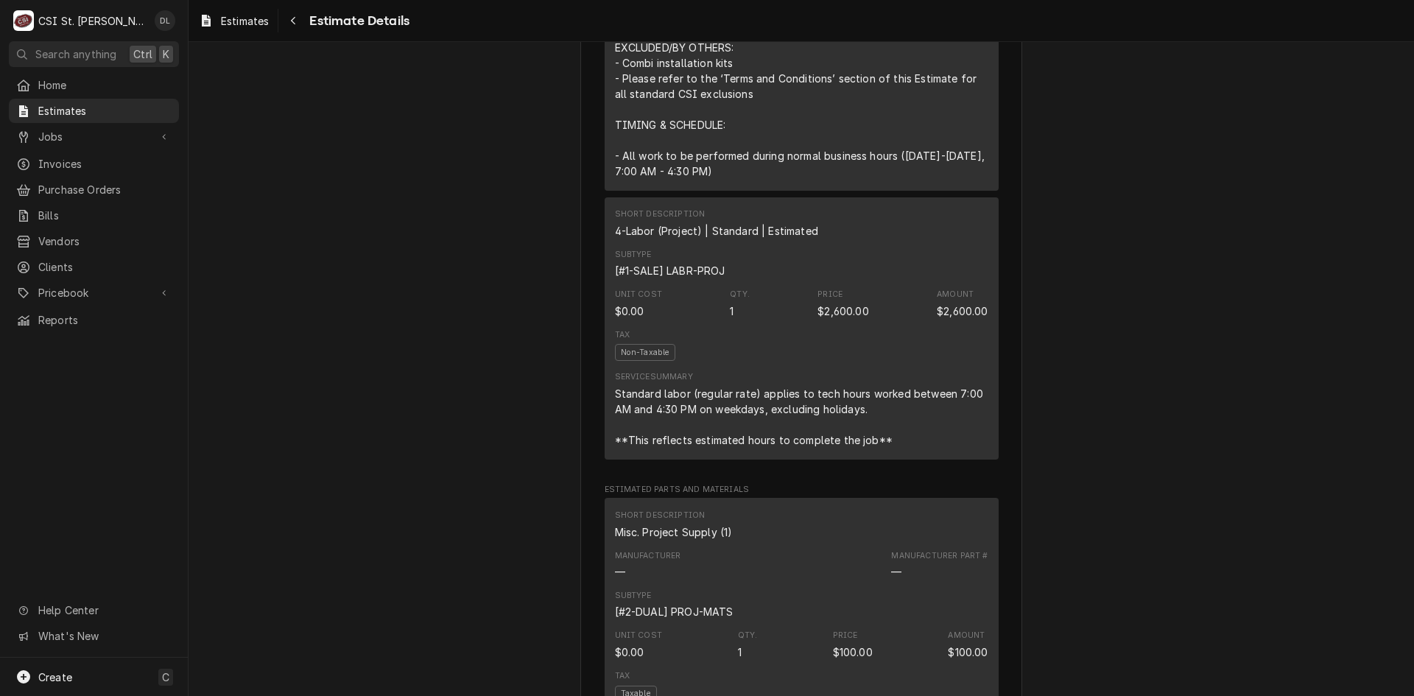
scroll to position [1111, 0]
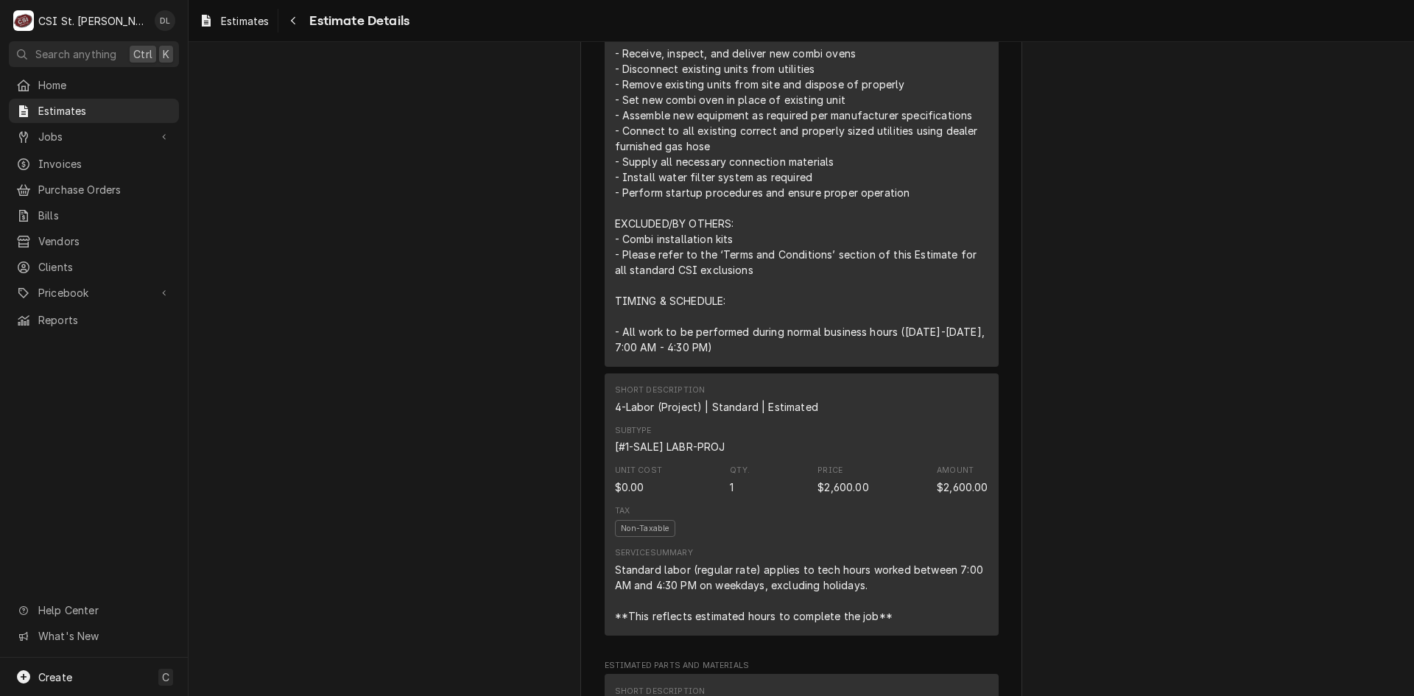
click at [856, 494] on div "Price $2,600.00" at bounding box center [842, 479] width 51 height 29
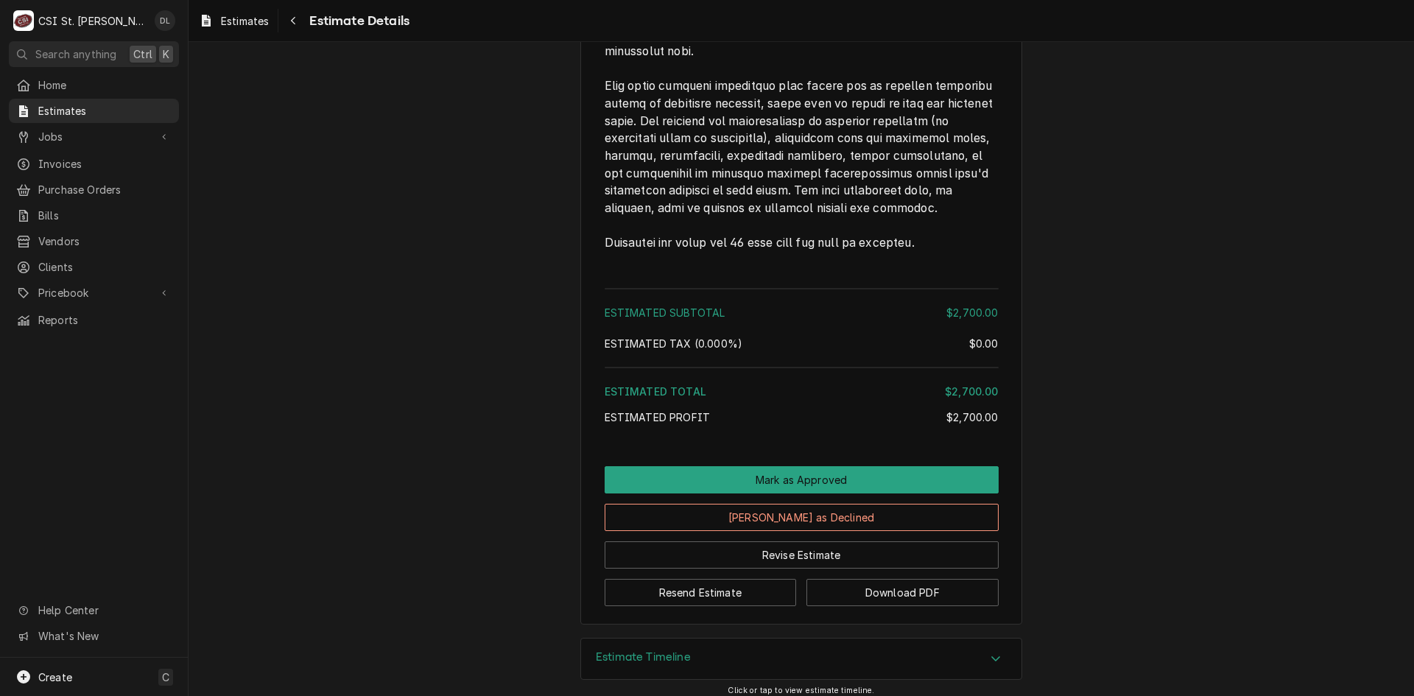
scroll to position [2658, 0]
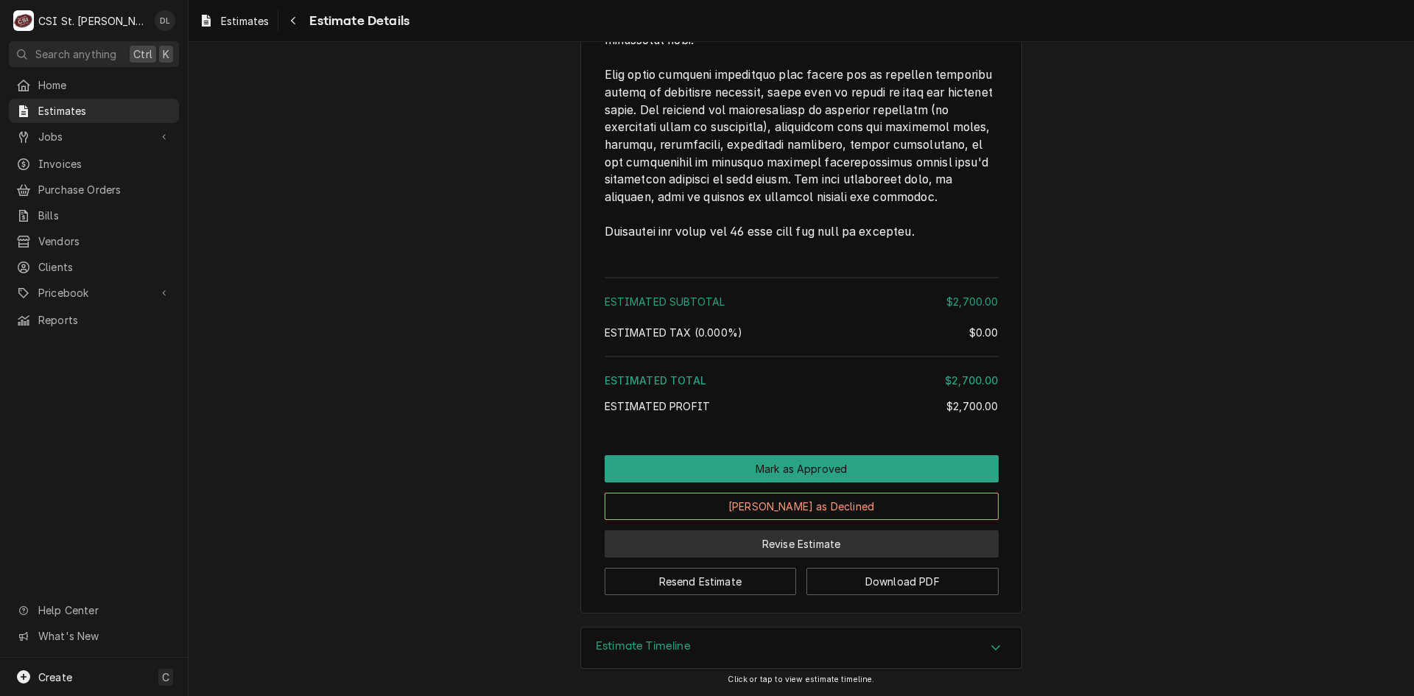
click at [826, 552] on button "Revise Estimate" at bounding box center [802, 543] width 394 height 27
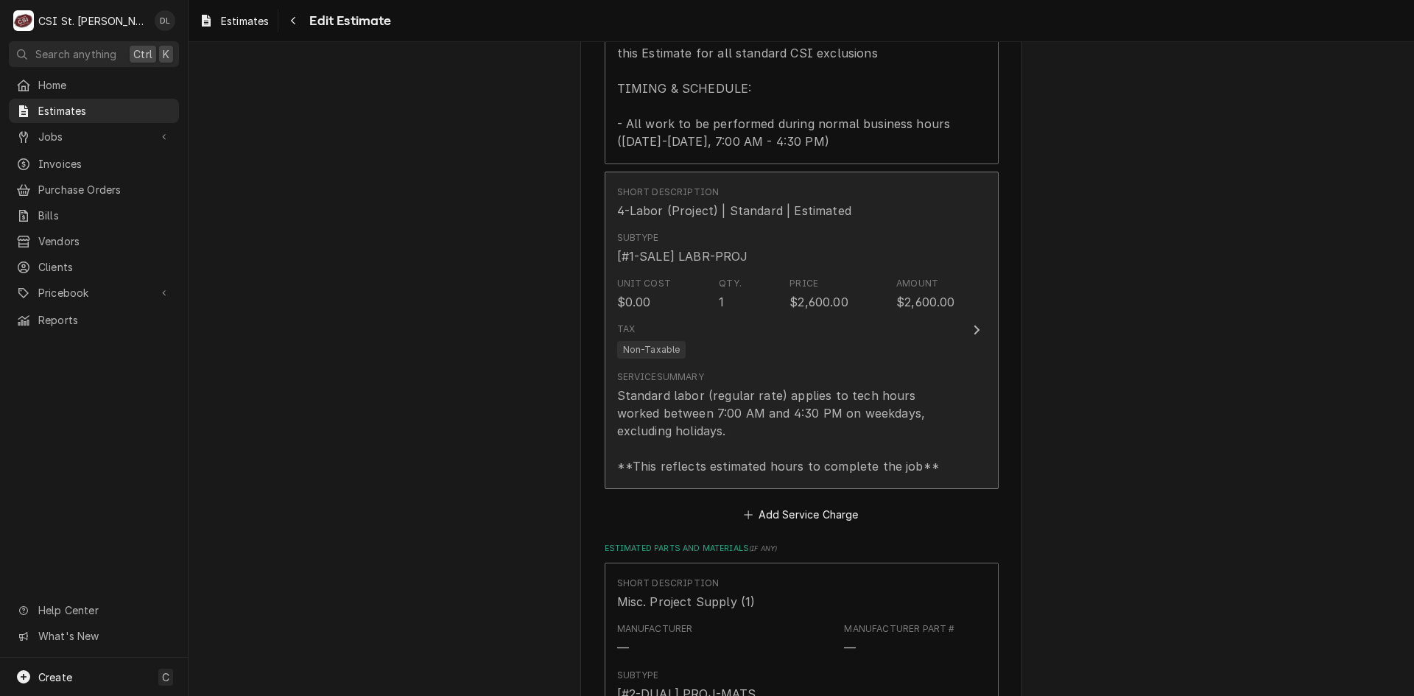
scroll to position [1989, 0]
click at [855, 328] on div "Tax Non-Taxable" at bounding box center [786, 337] width 338 height 47
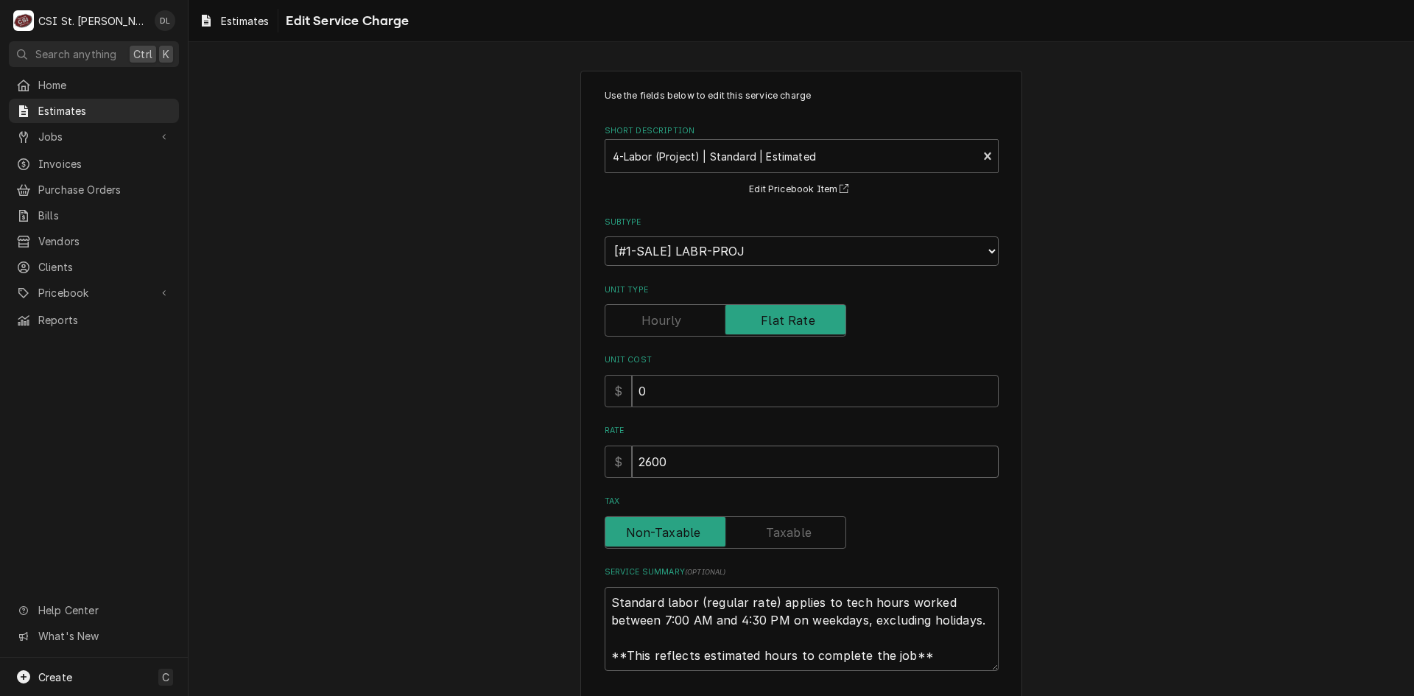
click at [618, 459] on div "$ 2600" at bounding box center [802, 462] width 394 height 32
type textarea "x"
type input "2"
type textarea "x"
type input "29"
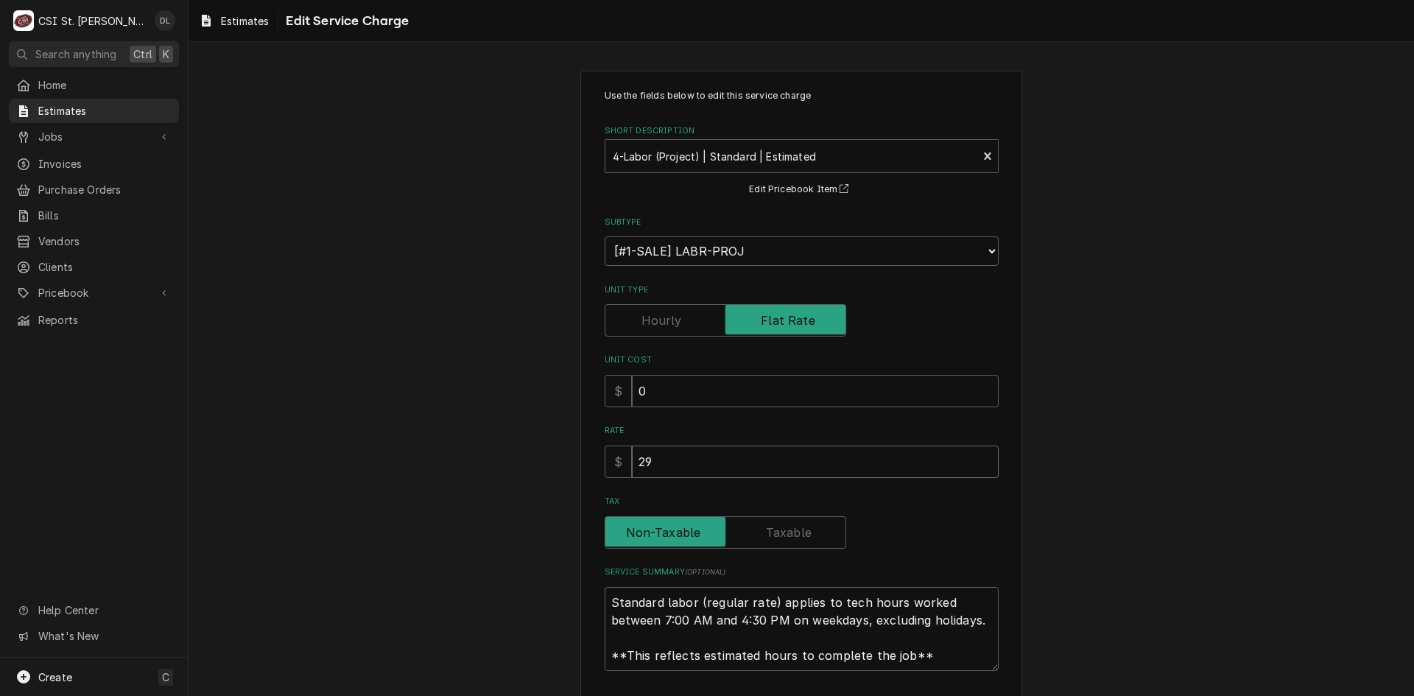
type textarea "x"
type input "290"
type textarea "x"
type input "2900"
type textarea "x"
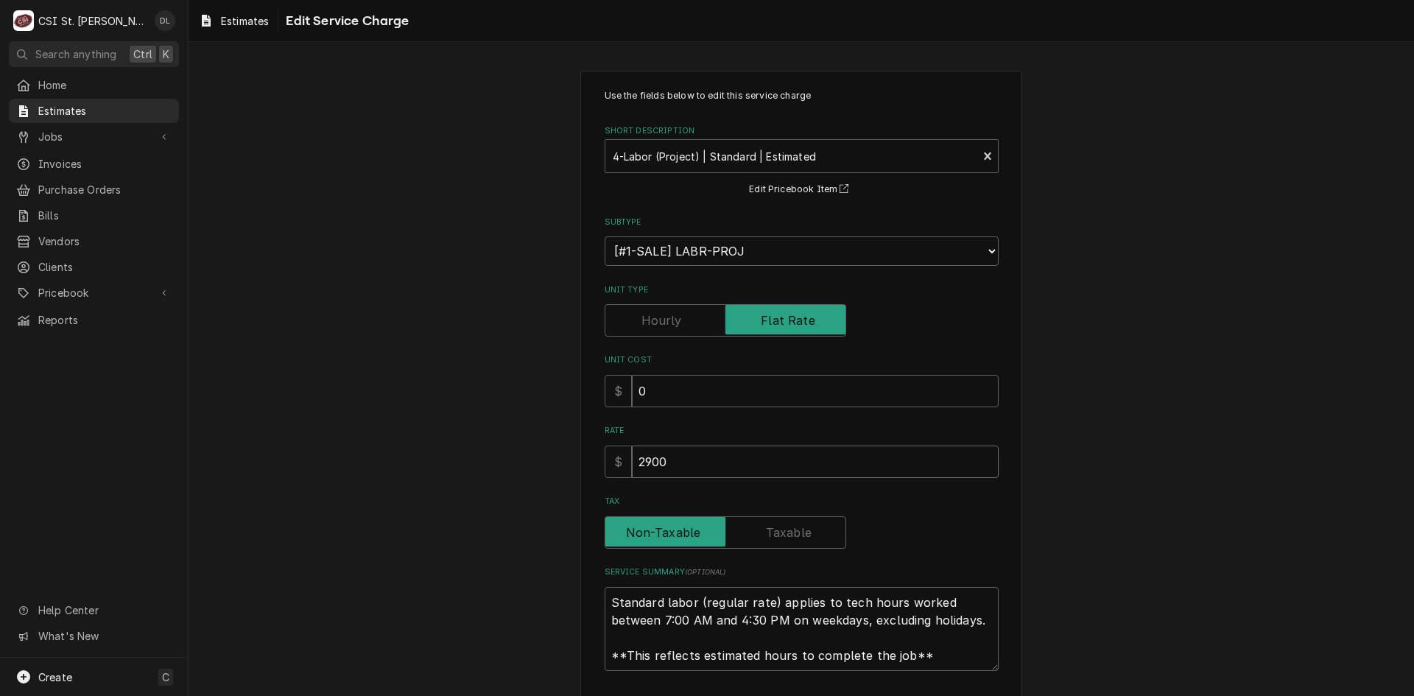
type input "2900"
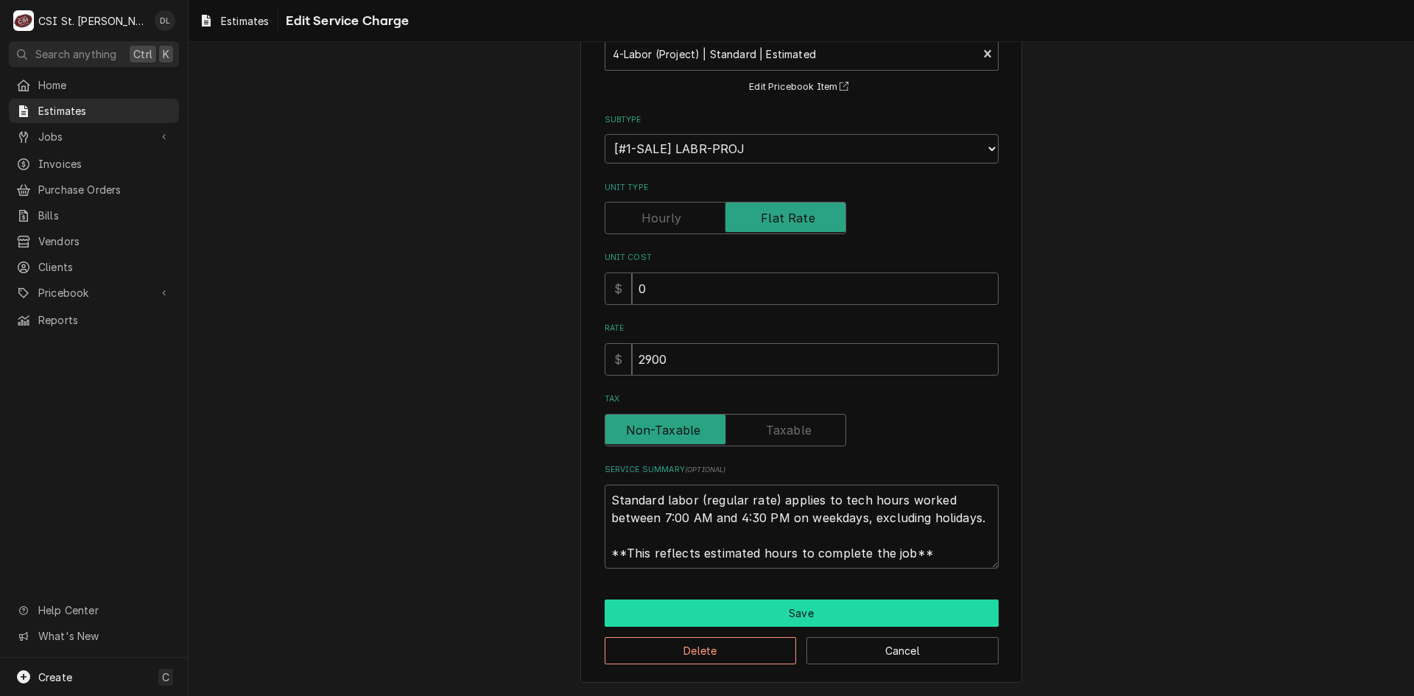
scroll to position [18, 0]
click at [801, 608] on button "Save" at bounding box center [802, 612] width 394 height 27
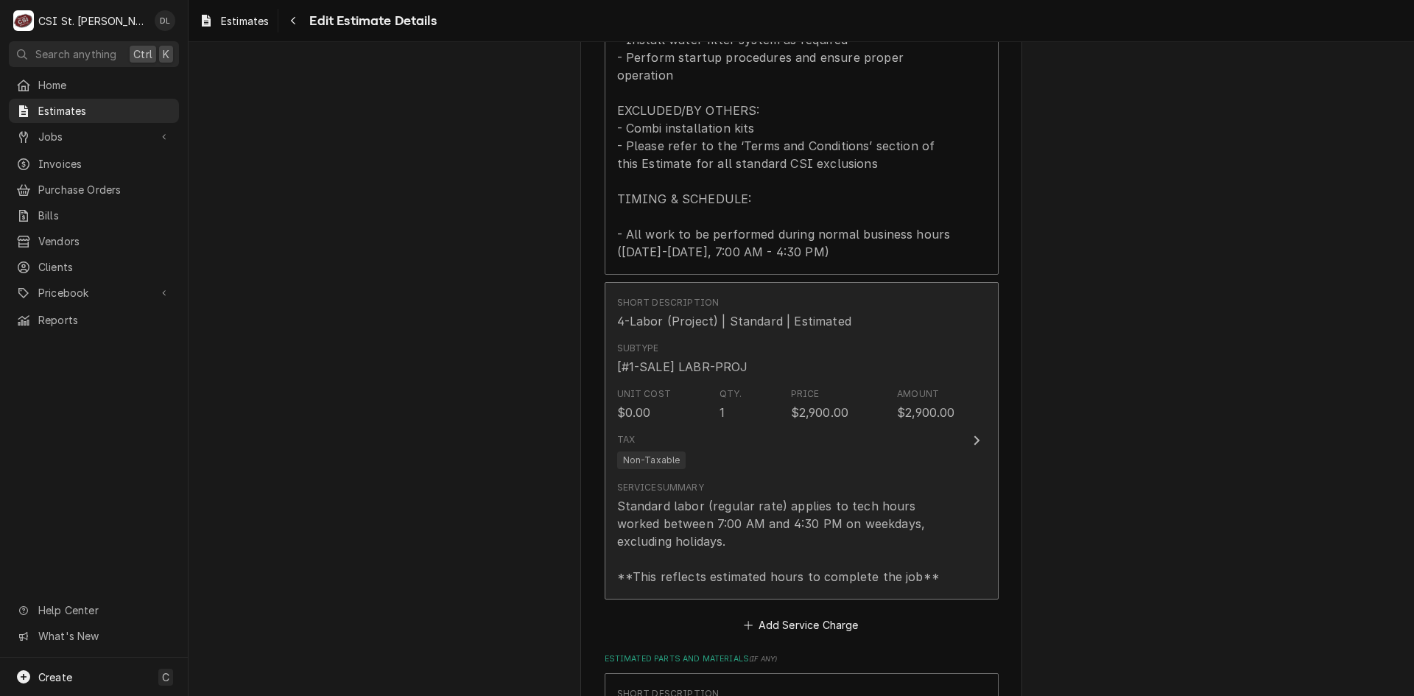
scroll to position [1869, 0]
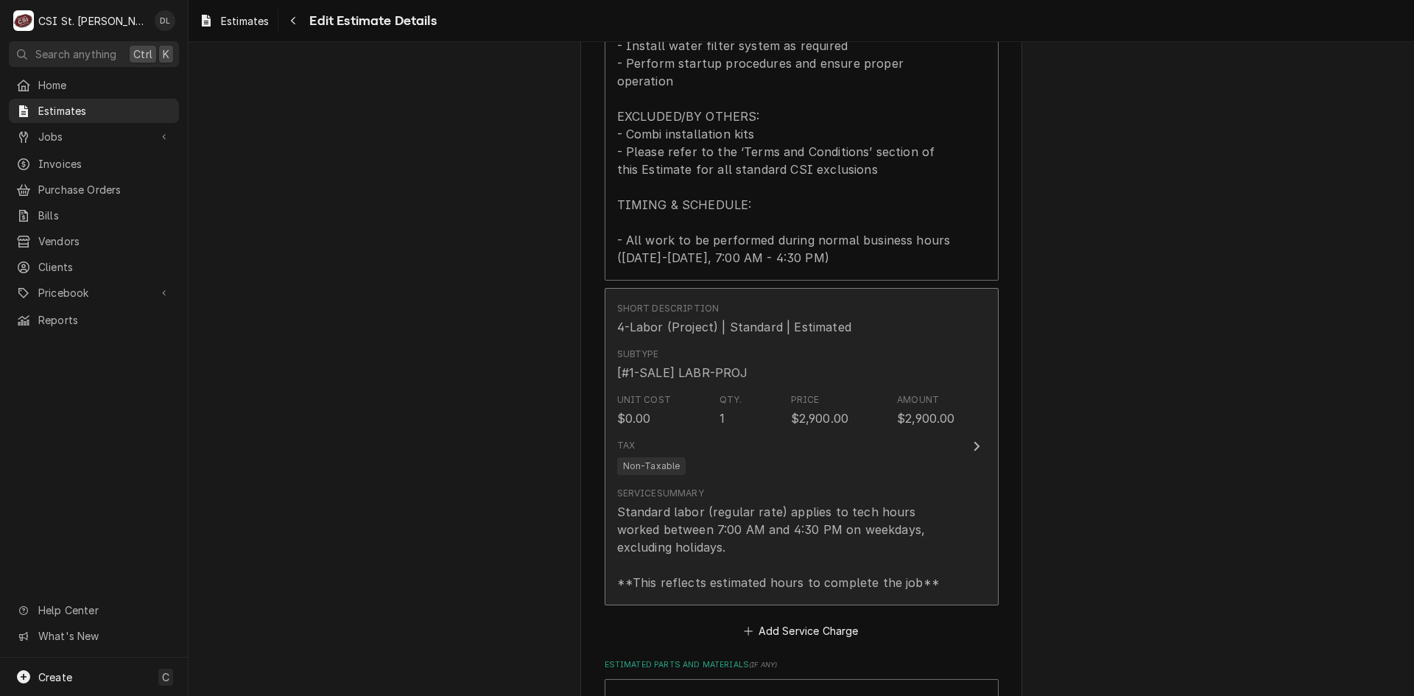
click at [879, 412] on div "Unit Cost $0.00 Qty. 1 Price $2,900.00 Amount $2,900.00" at bounding box center [786, 410] width 338 height 46
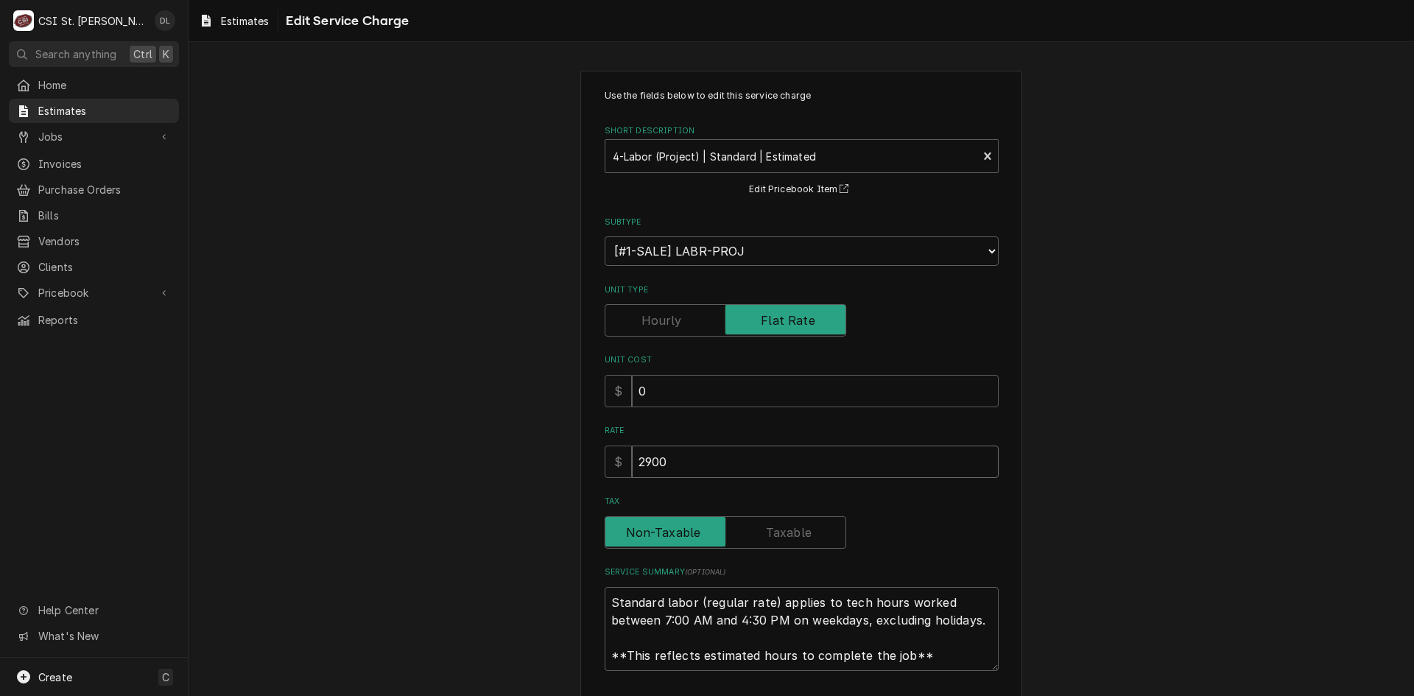
drag, startPoint x: 669, startPoint y: 461, endPoint x: 511, endPoint y: 463, distance: 157.6
click at [511, 463] on div "Use the fields below to edit this service charge Short Description 4-Labor (Pro…" at bounding box center [802, 427] width 1226 height 741
type textarea "x"
type input "2"
type textarea "x"
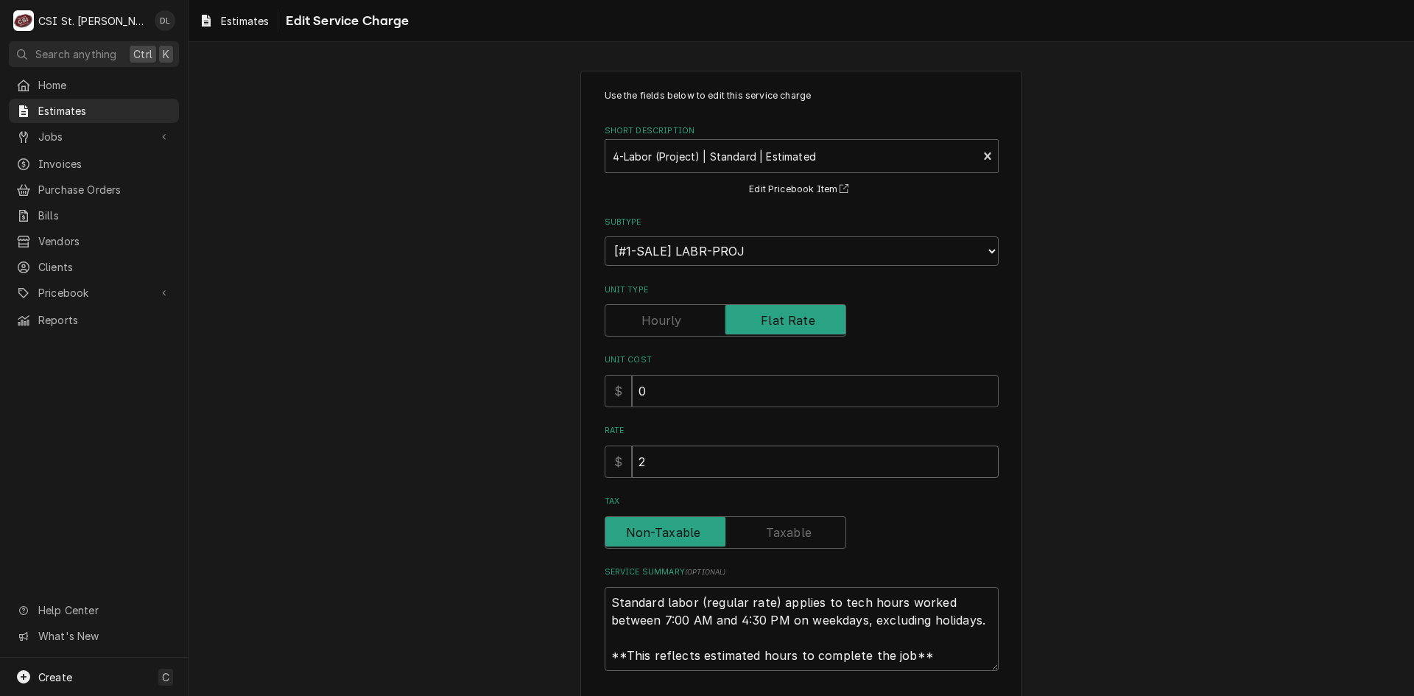
type input "26"
type textarea "x"
type input "260"
type textarea "x"
type input "2600"
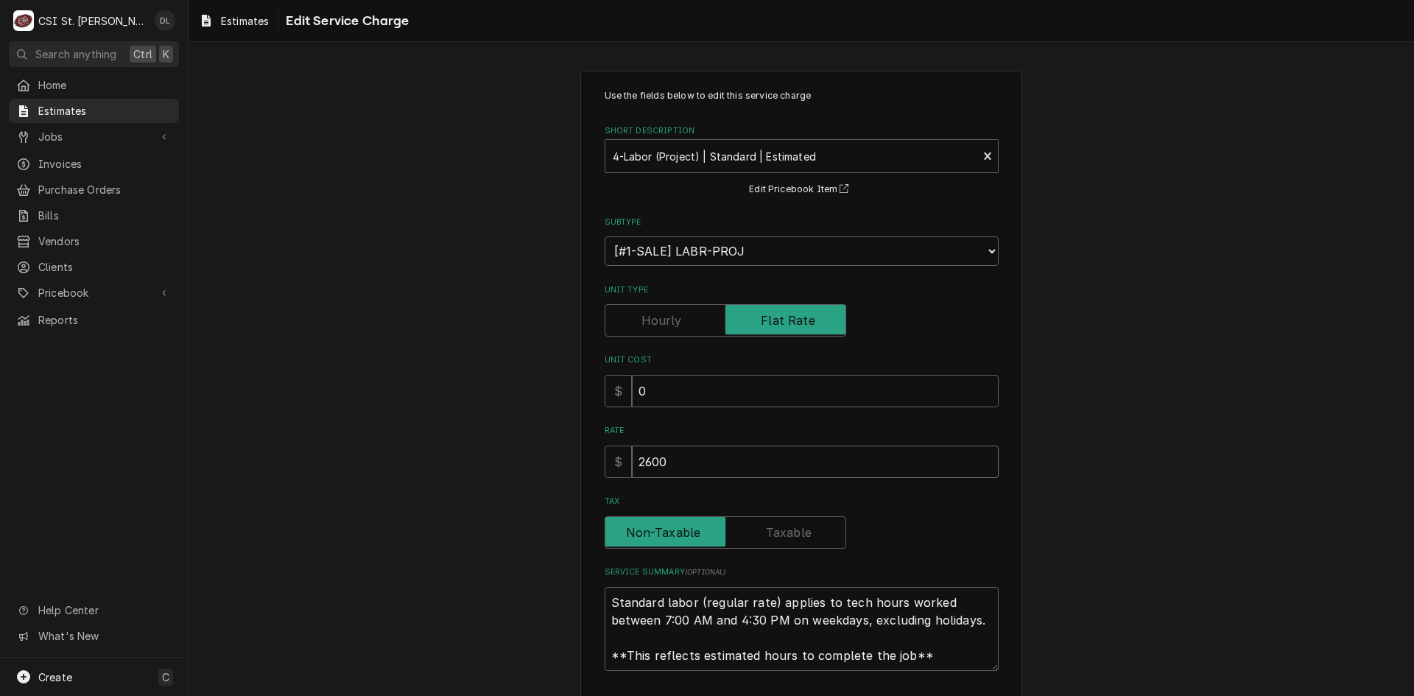
type textarea "x"
type input "2600"
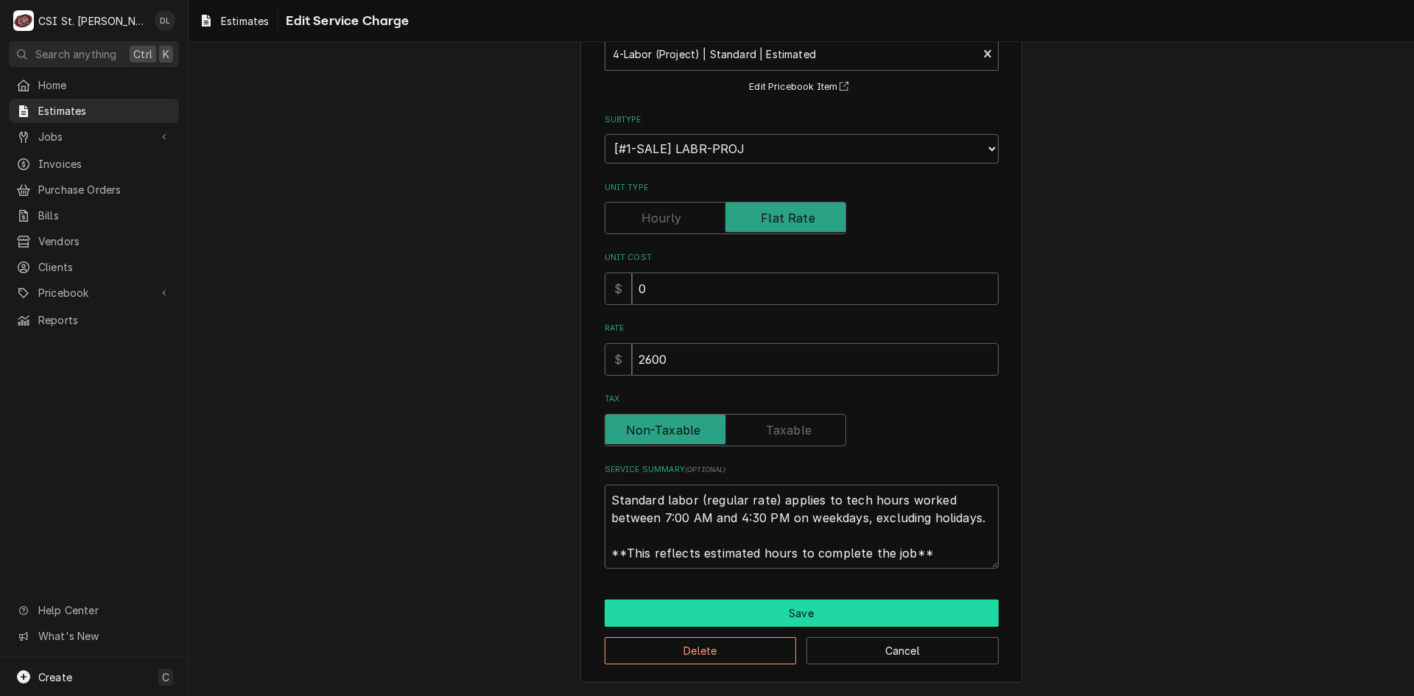
click at [781, 618] on button "Save" at bounding box center [802, 612] width 394 height 27
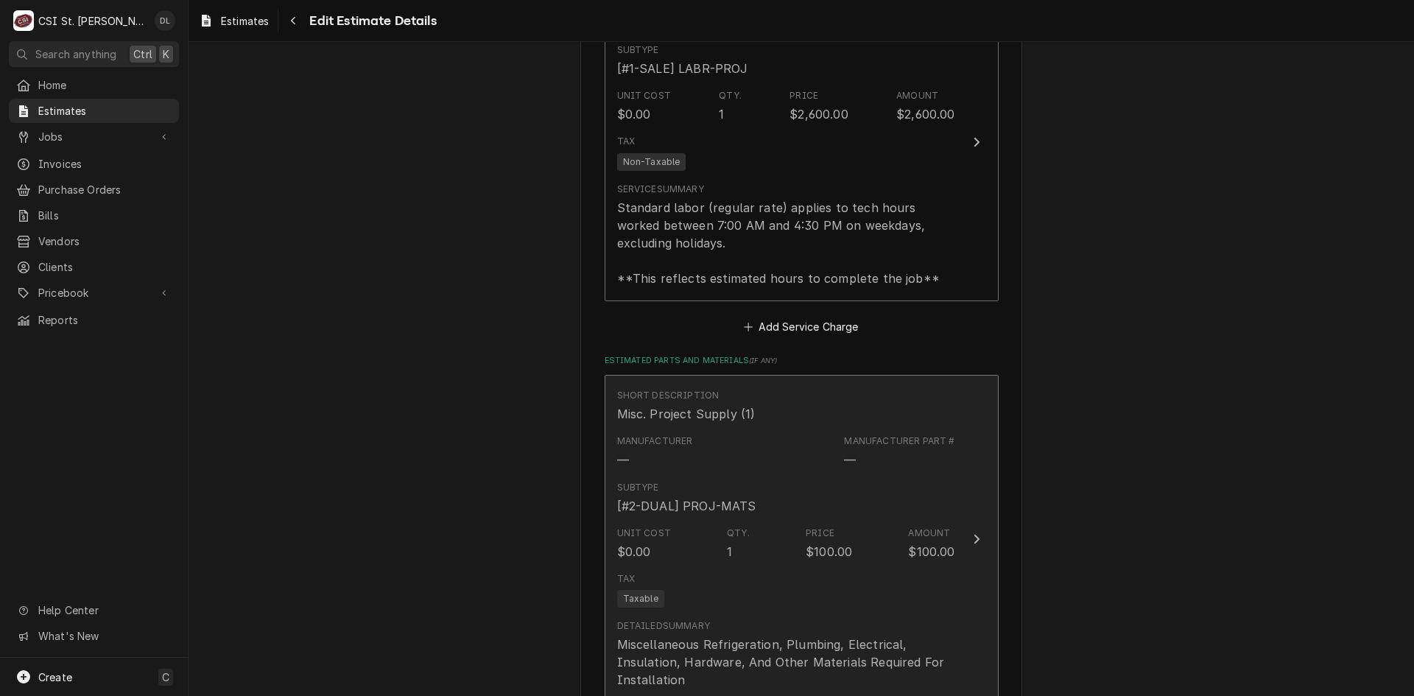
scroll to position [2192, 0]
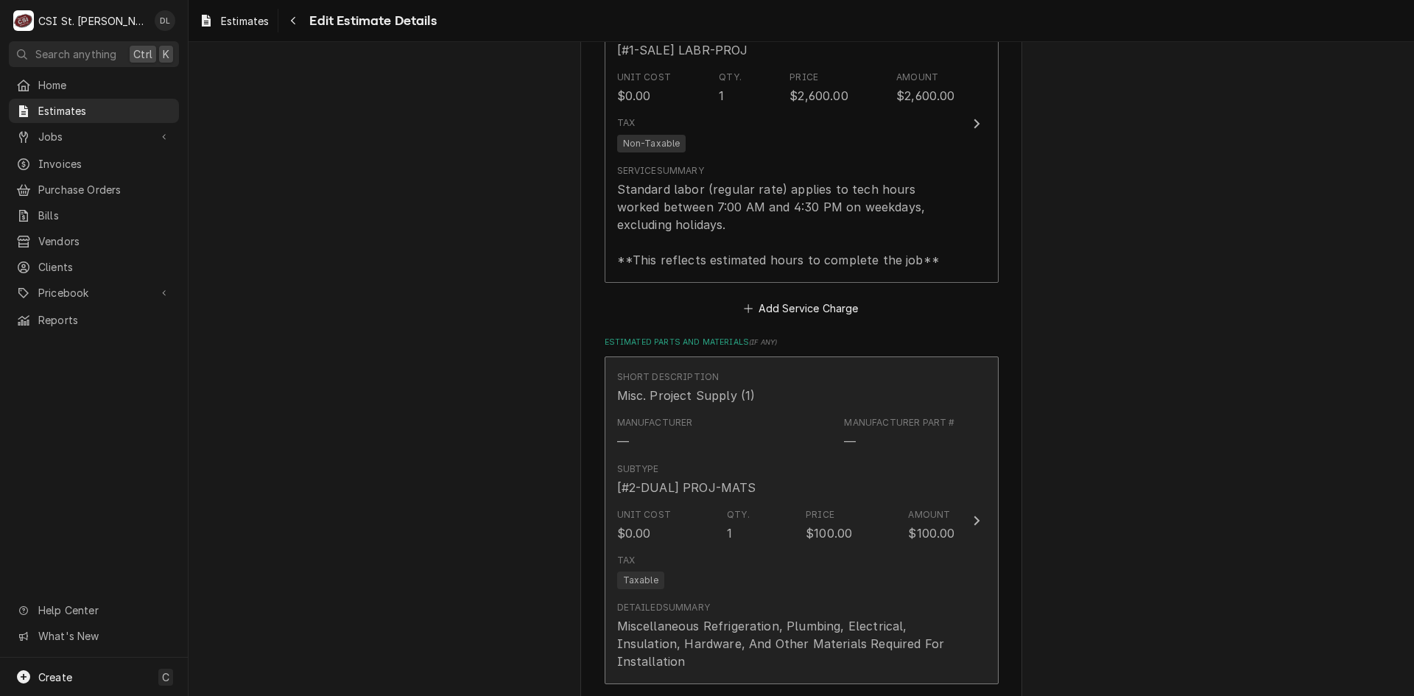
click at [798, 524] on div "Unit Cost $0.00 Qty. 1 Price $100.00 Amount $100.00" at bounding box center [786, 525] width 338 height 46
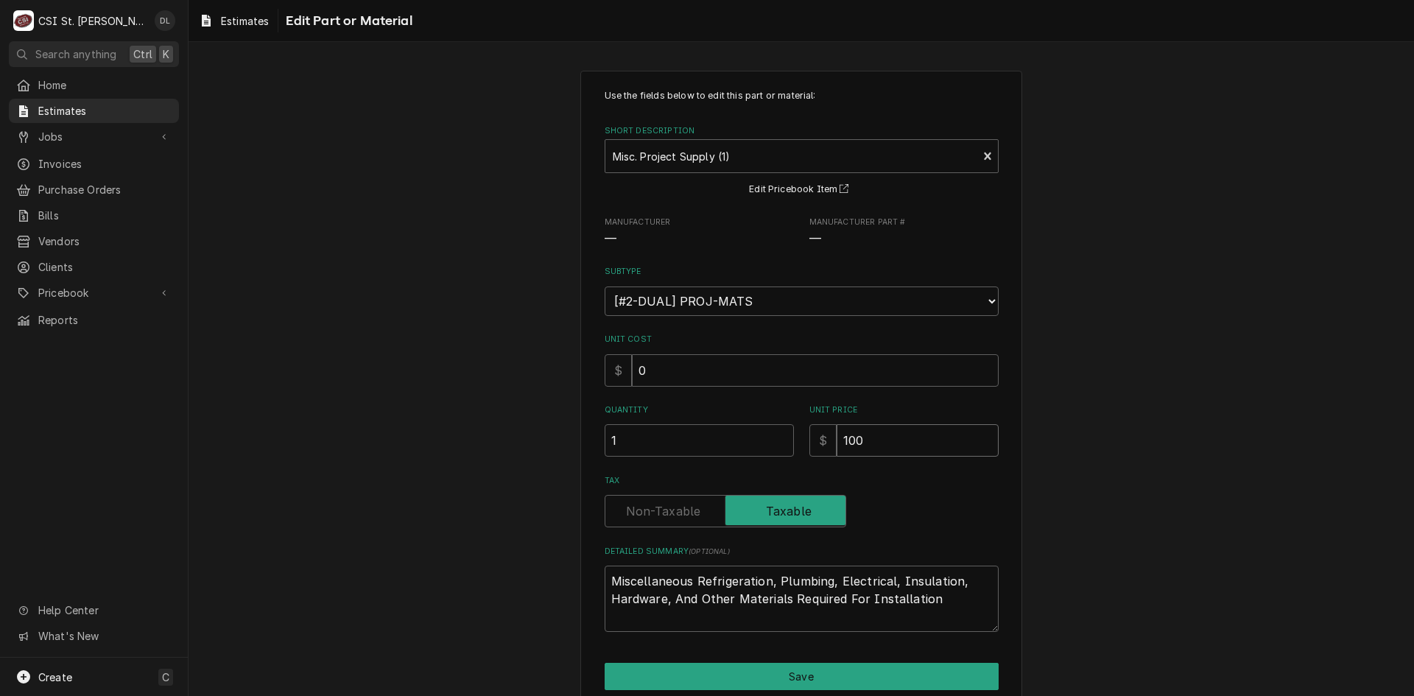
drag, startPoint x: 860, startPoint y: 430, endPoint x: 788, endPoint y: 415, distance: 73.7
click at [788, 415] on div "Quantity 1 Unit Price $ 100" at bounding box center [802, 430] width 394 height 52
type textarea "x"
type input "3"
type textarea "x"
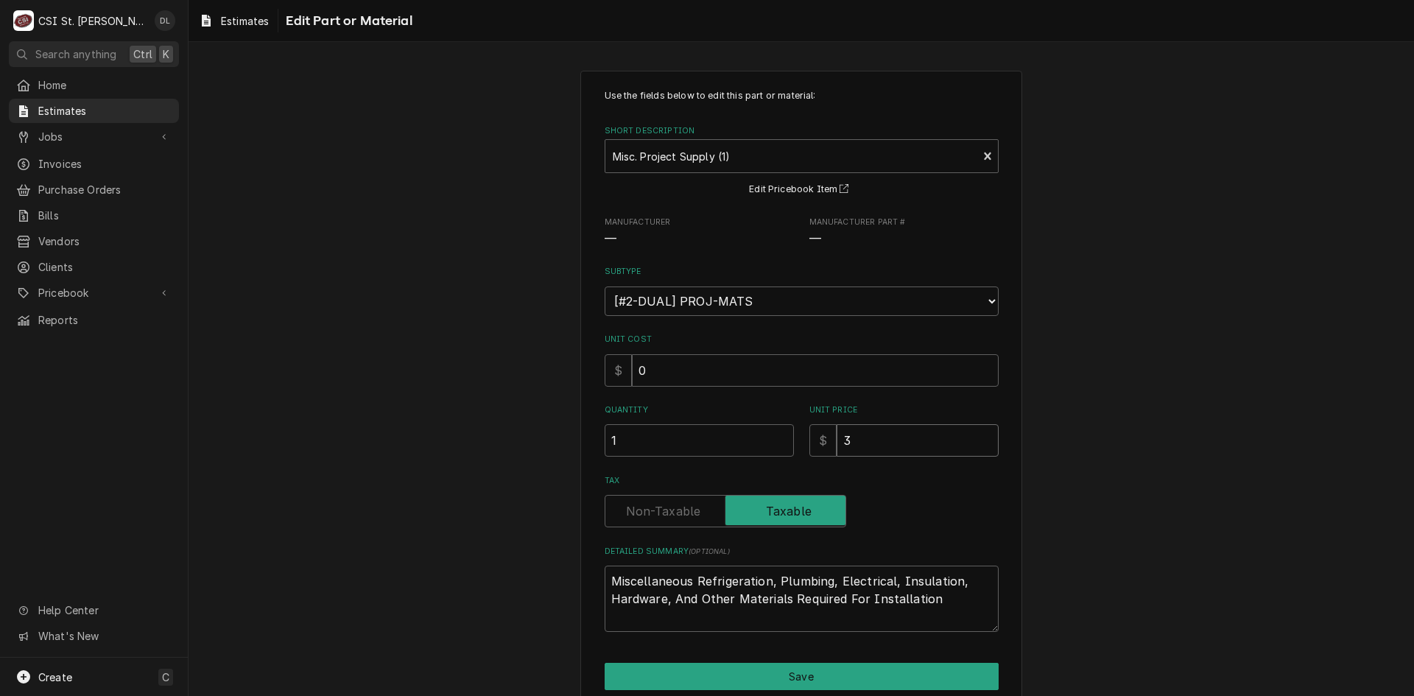
type input "30"
type textarea "x"
type input "300"
type textarea "x"
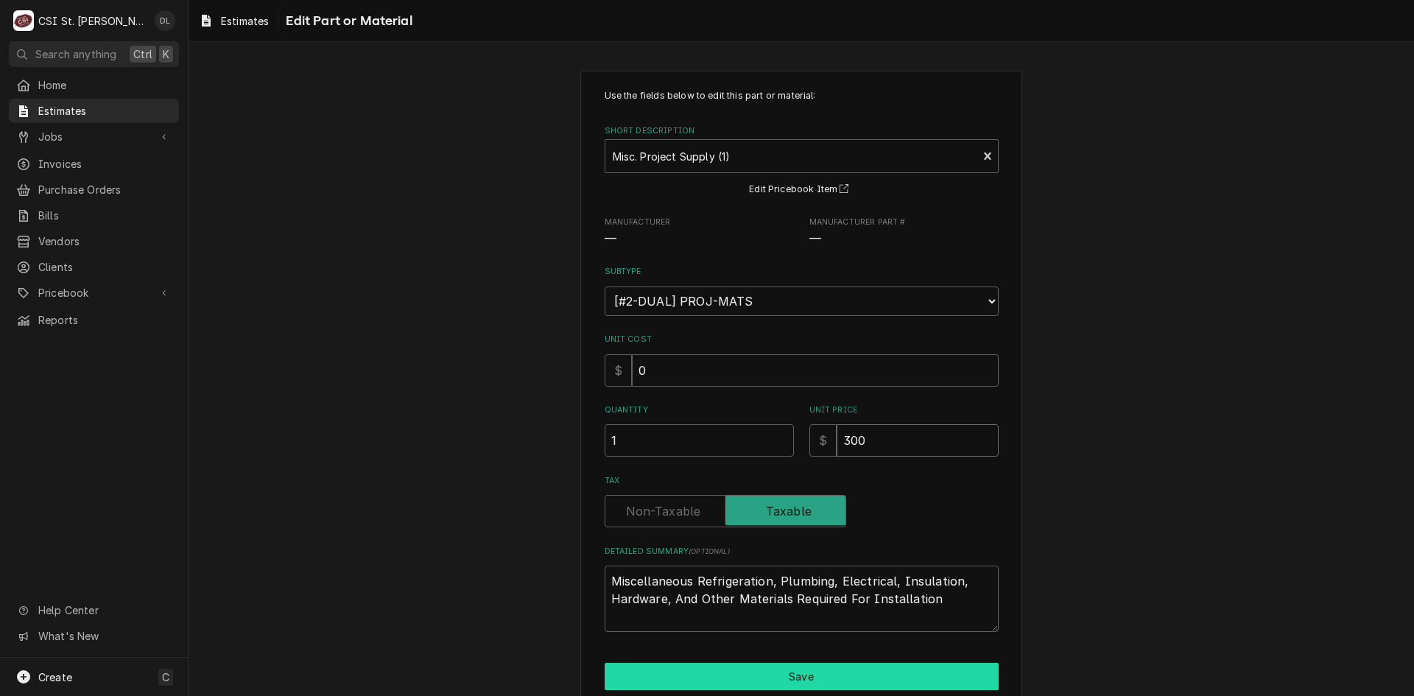
type input "300"
click at [829, 680] on button "Save" at bounding box center [802, 676] width 394 height 27
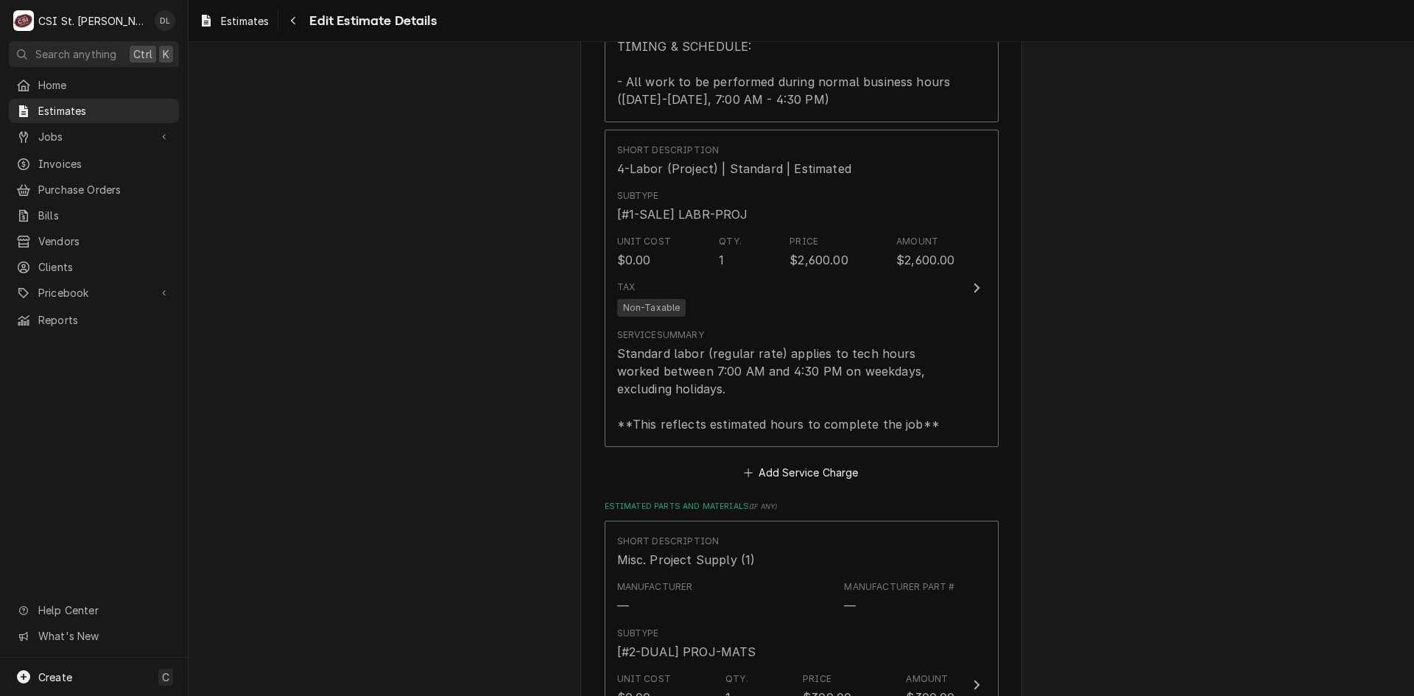
scroll to position [2027, 0]
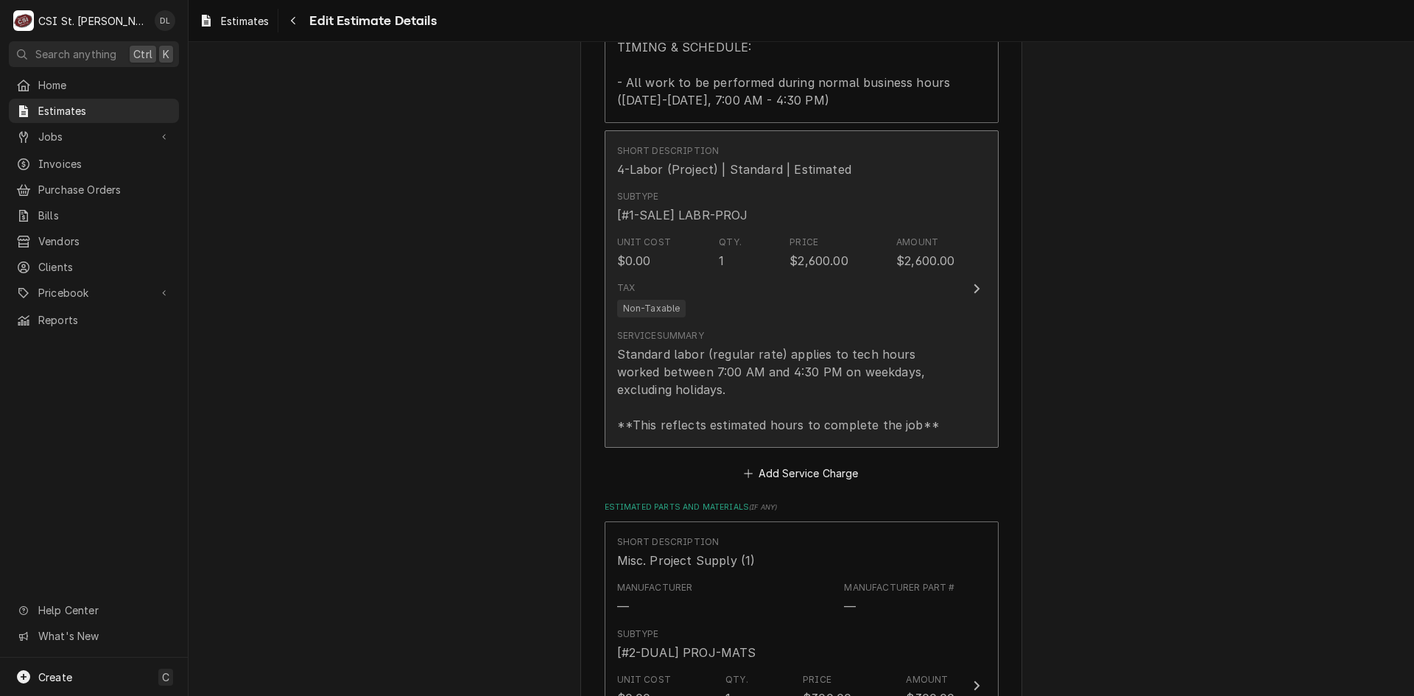
click at [871, 379] on div "Standard labor (regular rate) applies to tech hours worked between 7:00 AM and …" at bounding box center [786, 389] width 338 height 88
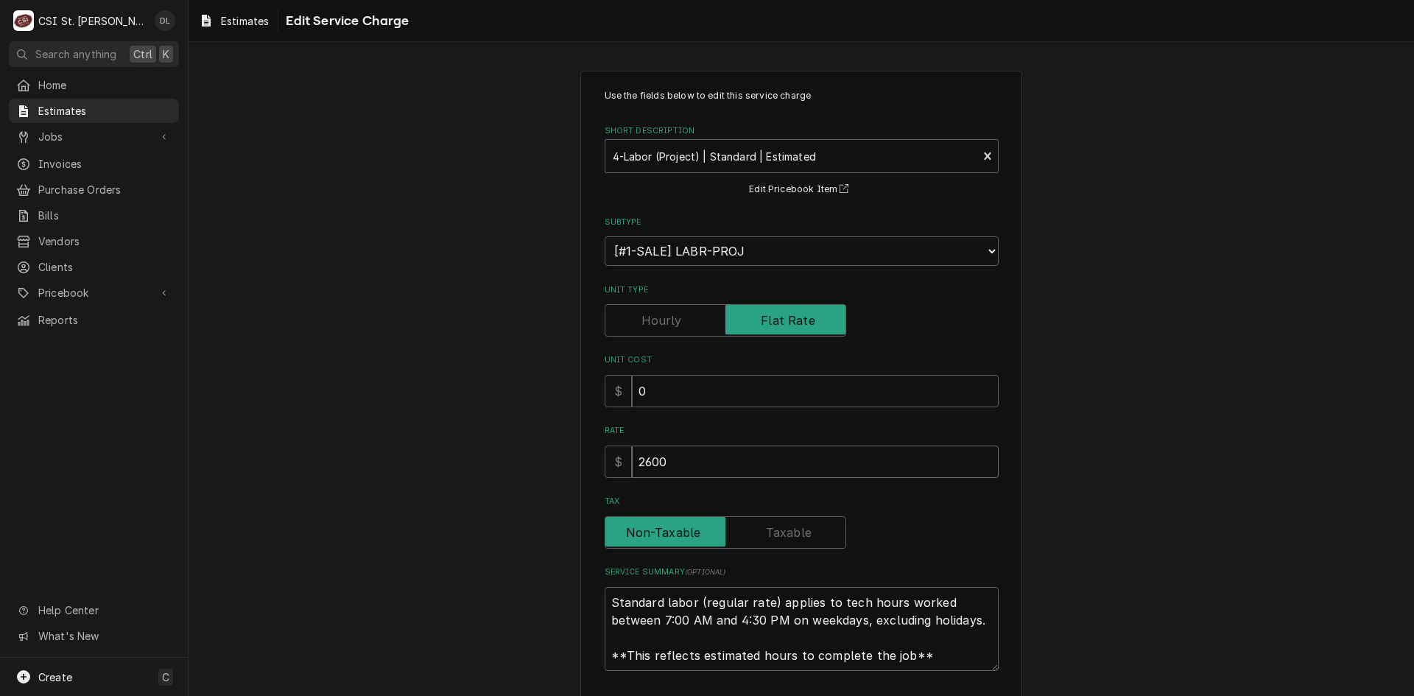
drag, startPoint x: 729, startPoint y: 476, endPoint x: 544, endPoint y: 463, distance: 186.1
click at [548, 463] on div "Use the fields below to edit this service charge Short Description 4-Labor (Pro…" at bounding box center [802, 427] width 1226 height 741
type textarea "x"
type input "2"
type textarea "x"
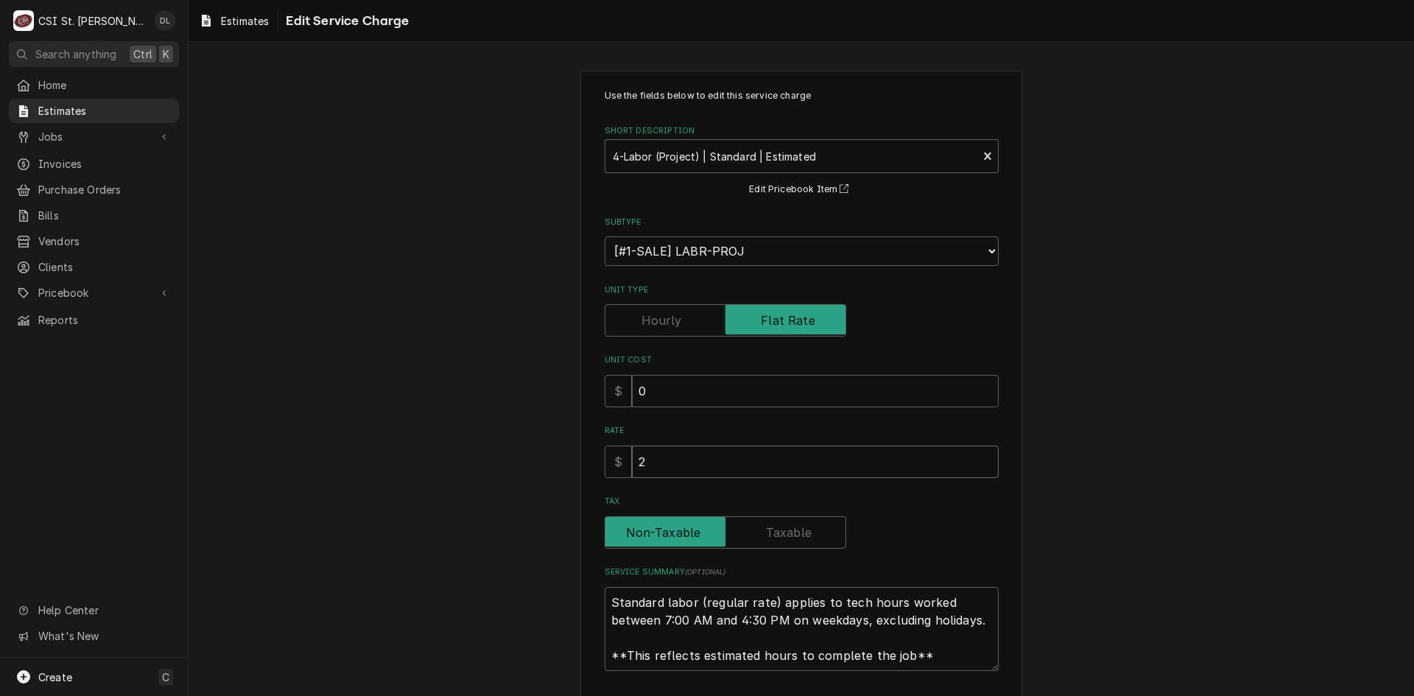
type input "27"
type textarea "x"
type input "270"
type textarea "x"
type input "2700"
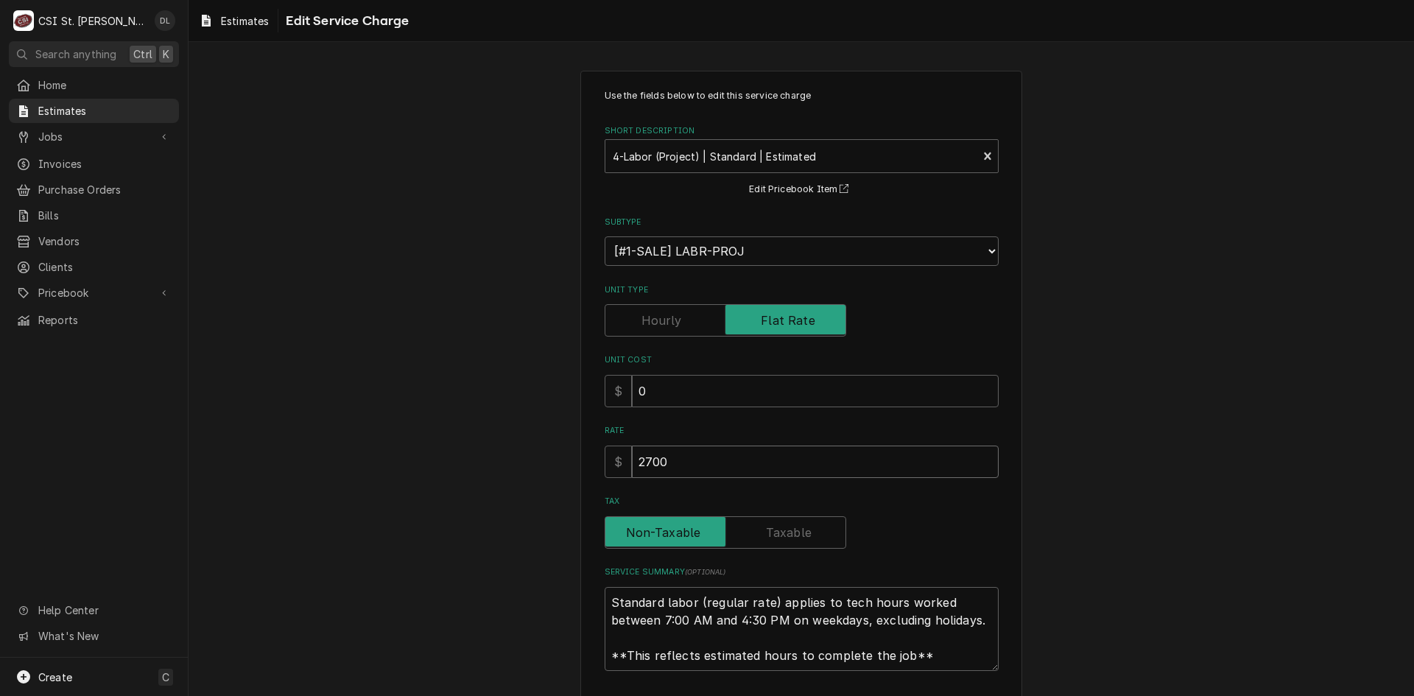
type textarea "x"
type input "2700"
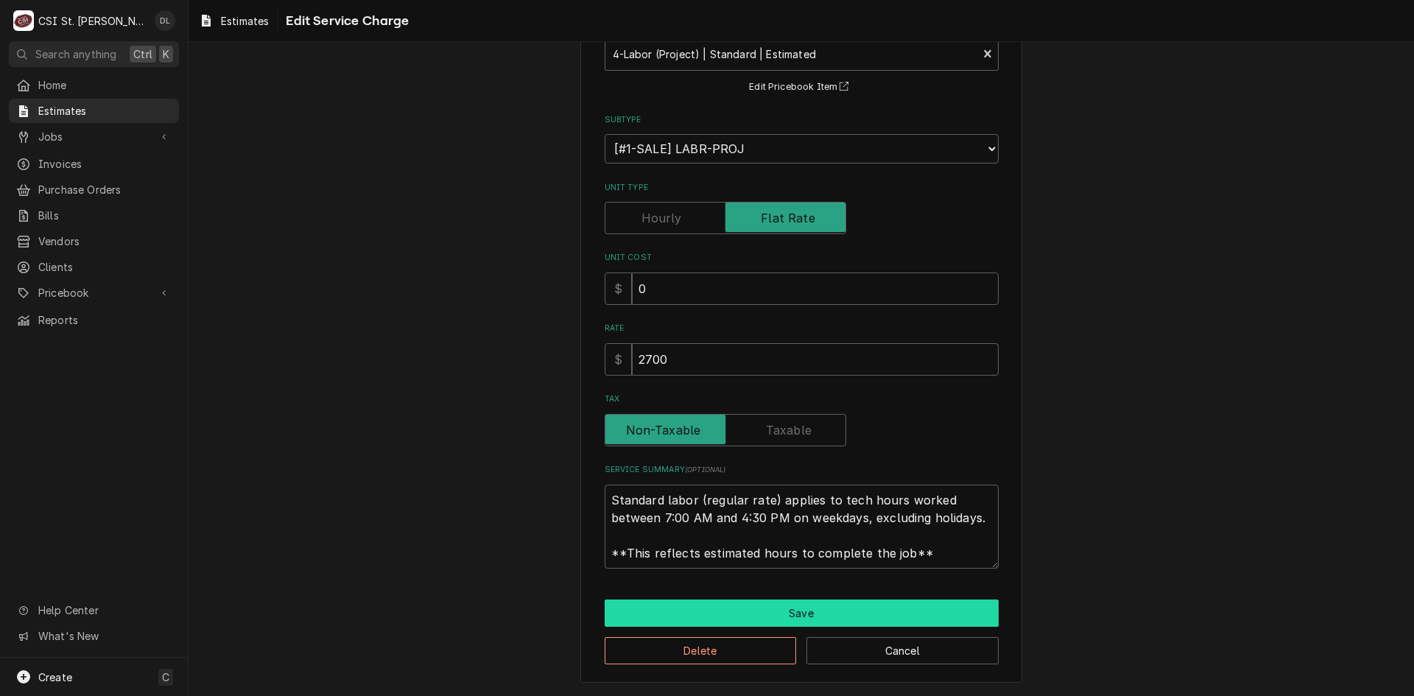
click at [783, 600] on button "Save" at bounding box center [802, 612] width 394 height 27
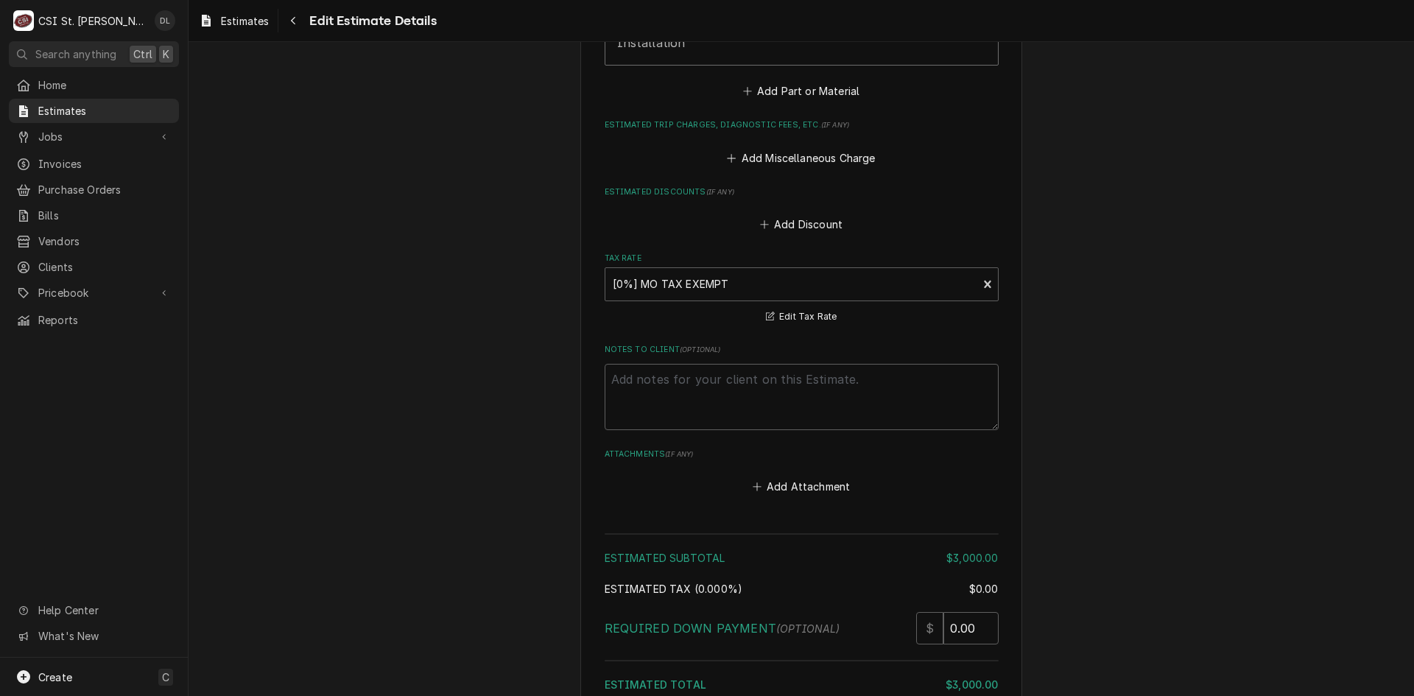
scroll to position [2984, 0]
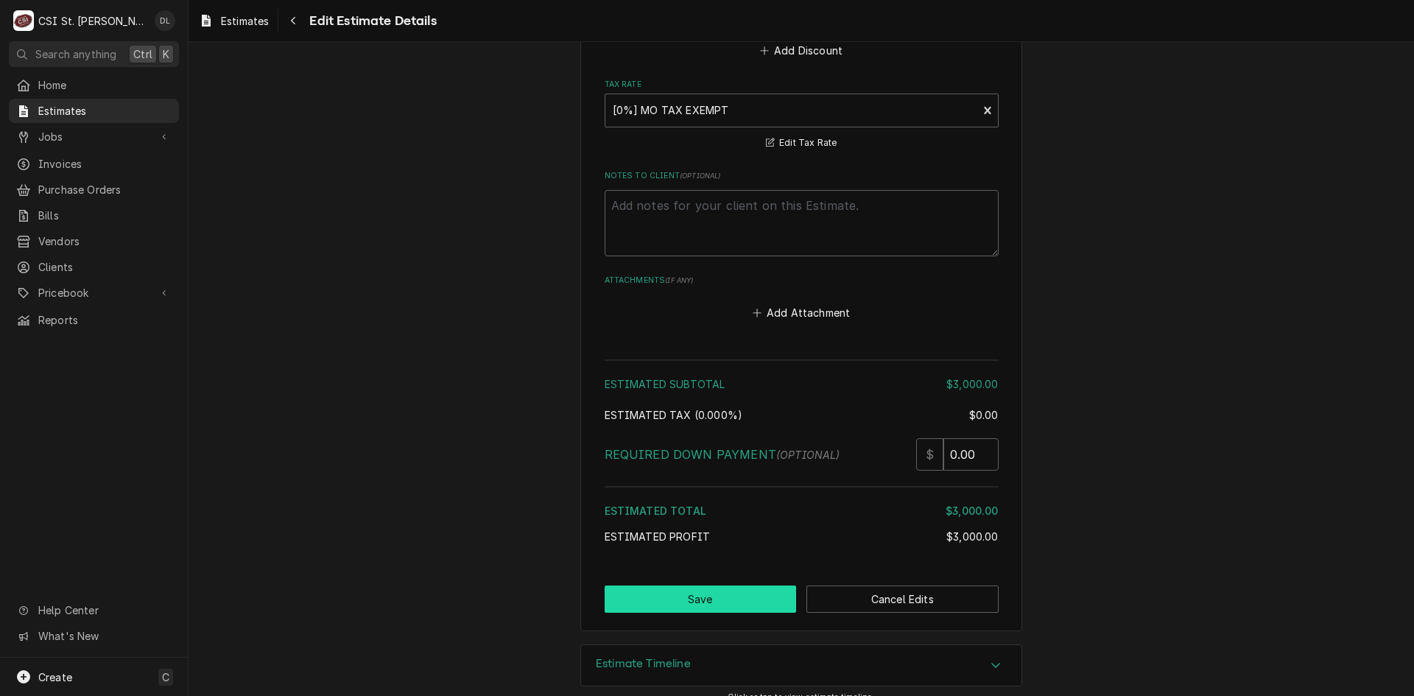
click at [697, 586] on button "Save" at bounding box center [701, 599] width 192 height 27
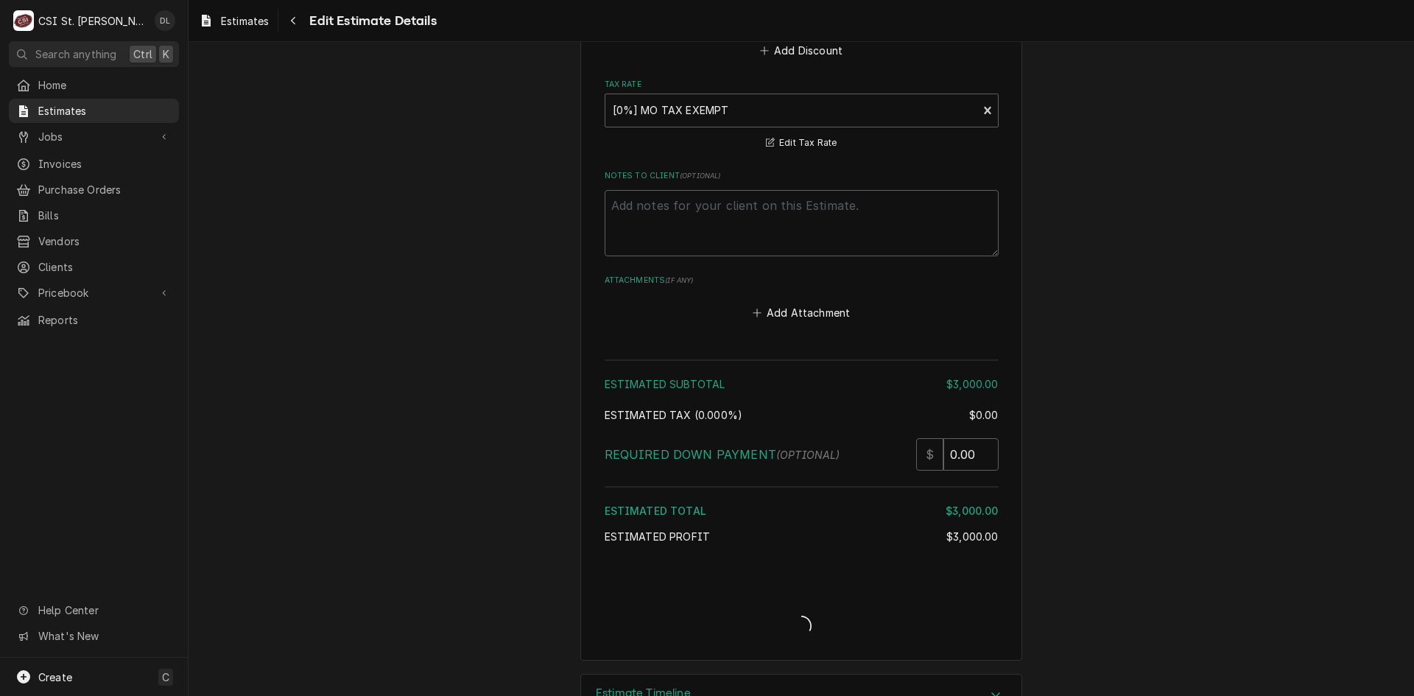
type textarea "x"
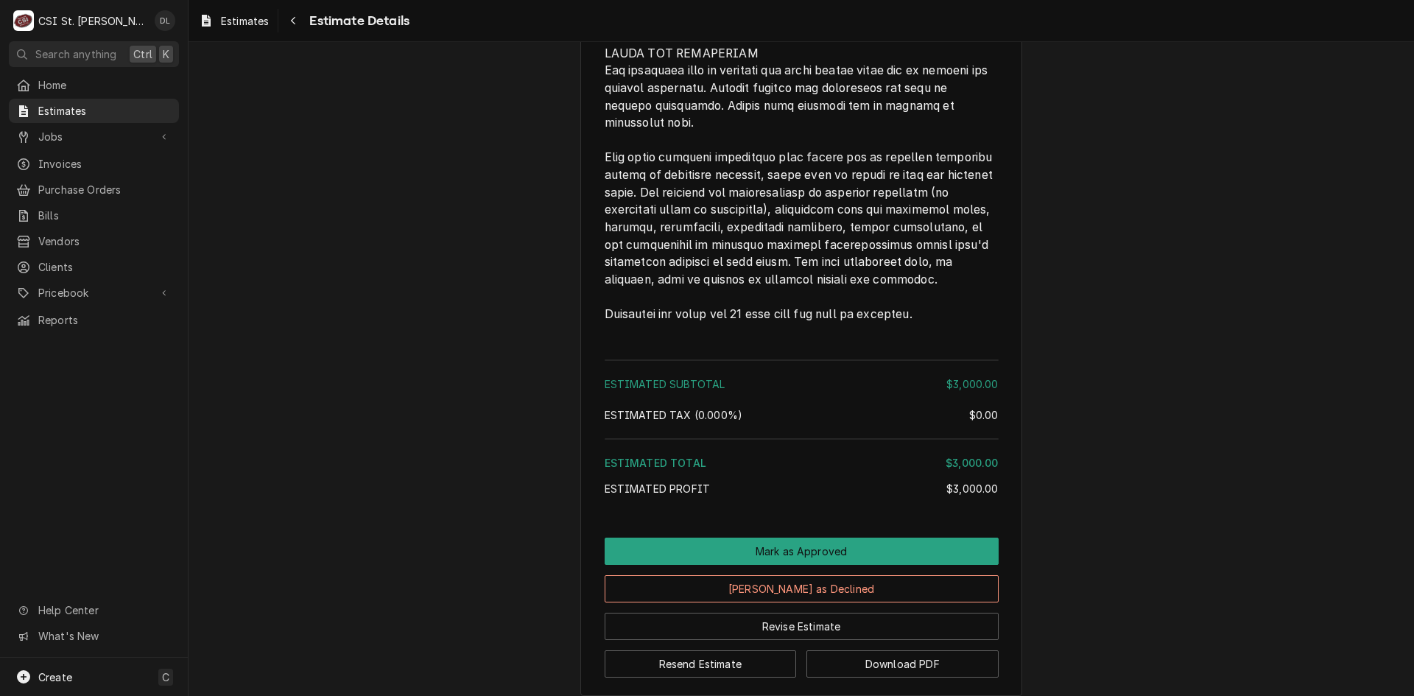
scroll to position [2658, 0]
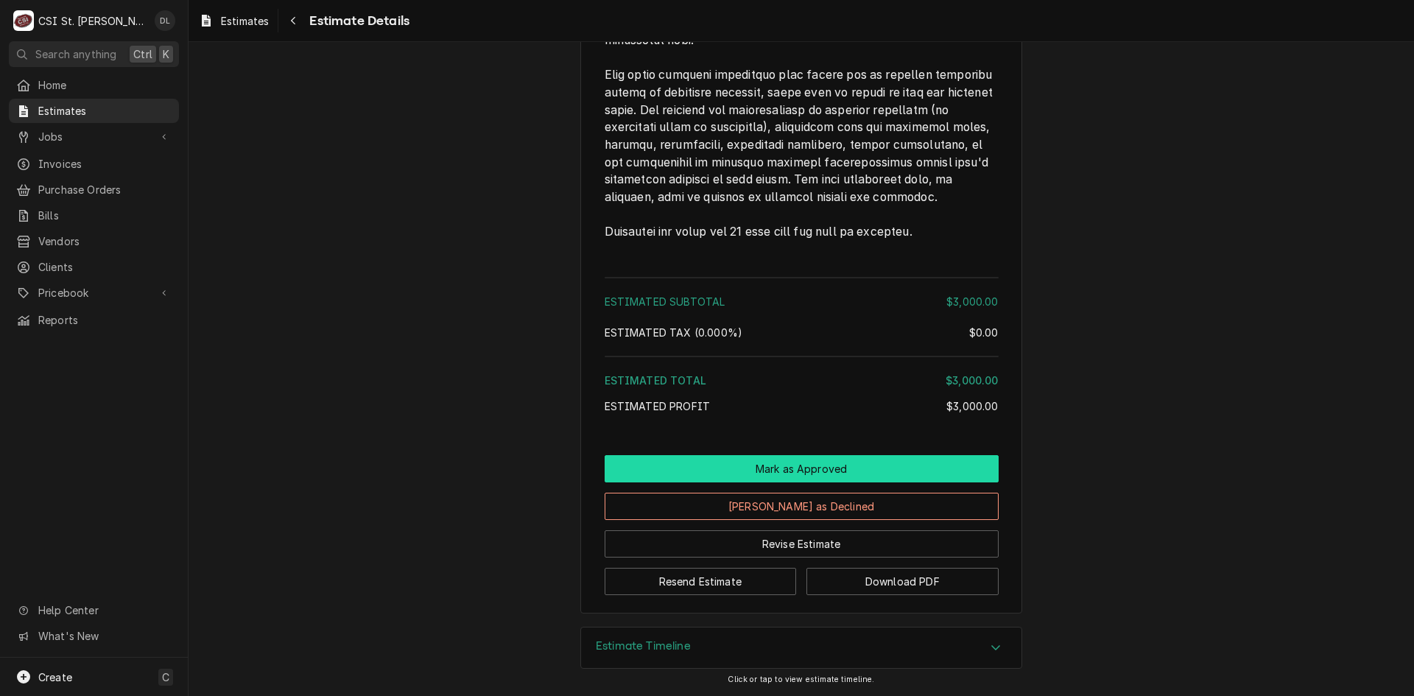
click at [840, 473] on button "Mark as Approved" at bounding box center [802, 468] width 394 height 27
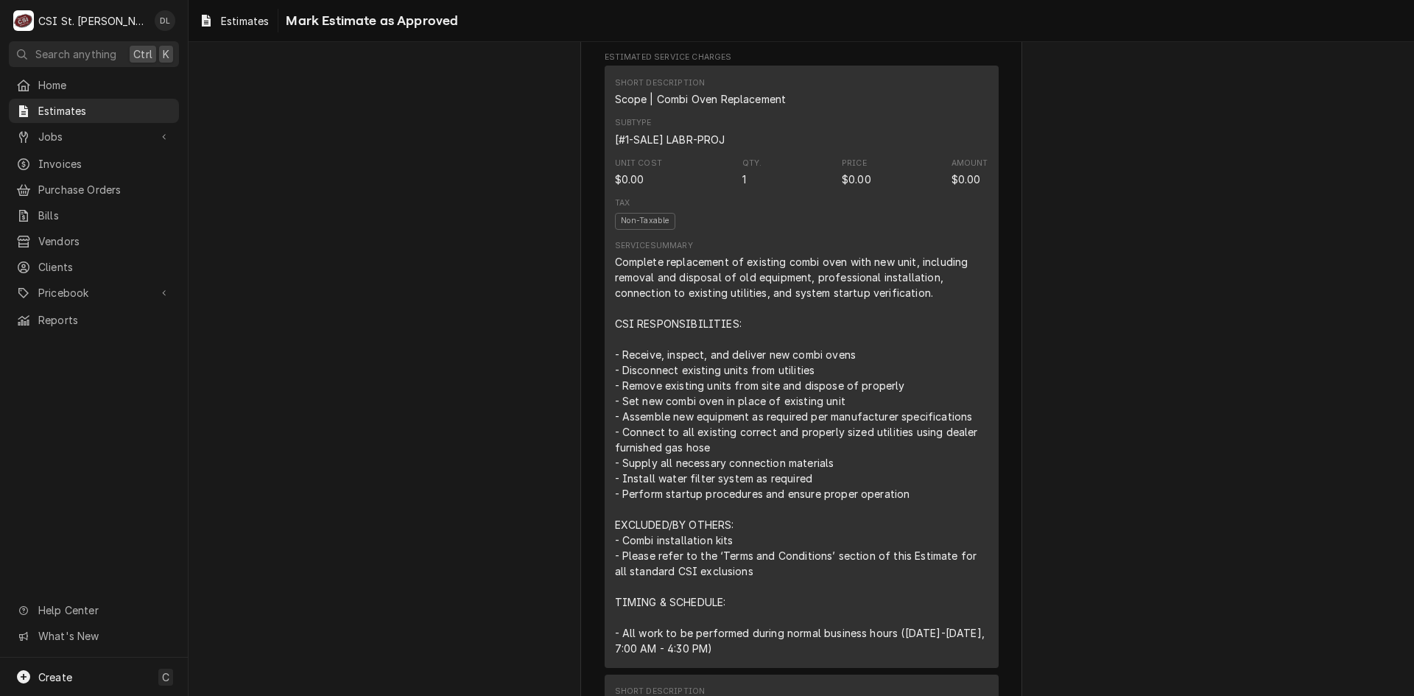
scroll to position [1031, 0]
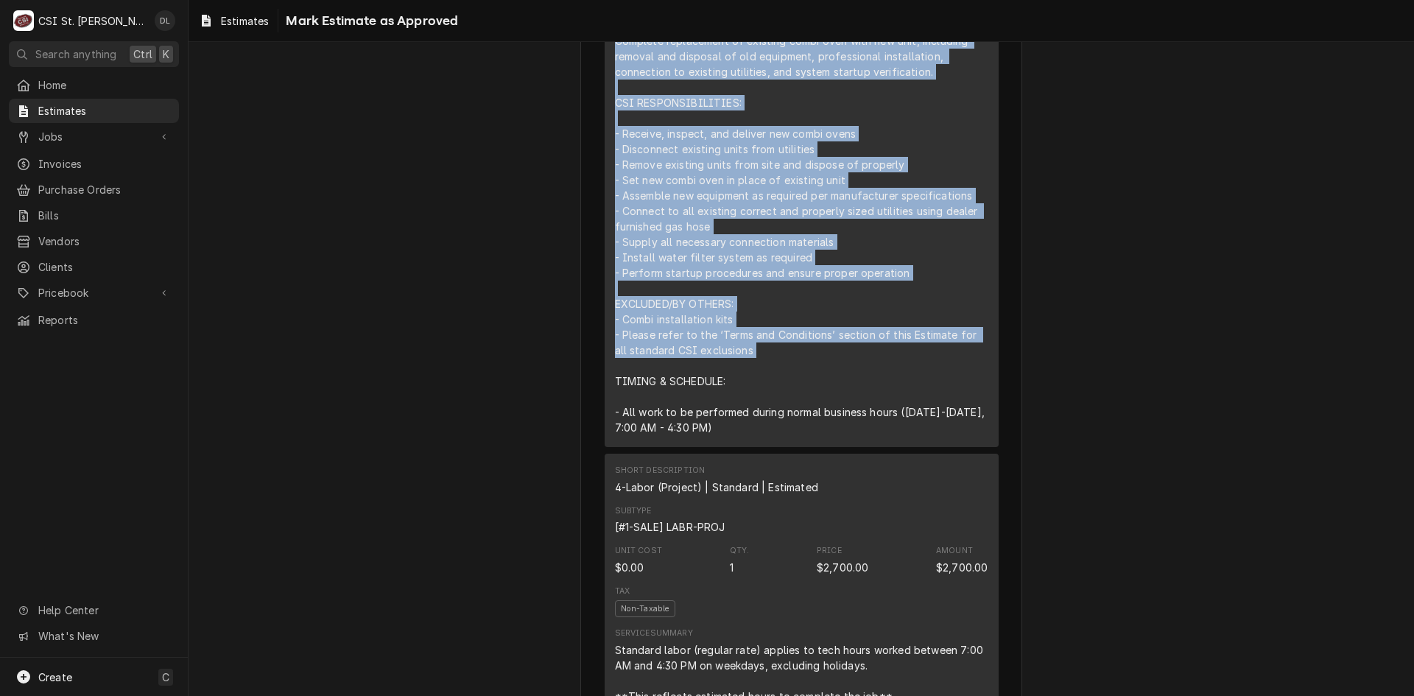
drag, startPoint x: 770, startPoint y: 409, endPoint x: 597, endPoint y: 92, distance: 361.2
click at [597, 92] on div "Sender CSI St. Louis CSI Commercial Services Inc18330 Edison Ave Chesterfield, …" at bounding box center [801, 620] width 442 height 3144
copy div "Complete replacement of existing combi oven with new unit, including removal an…"
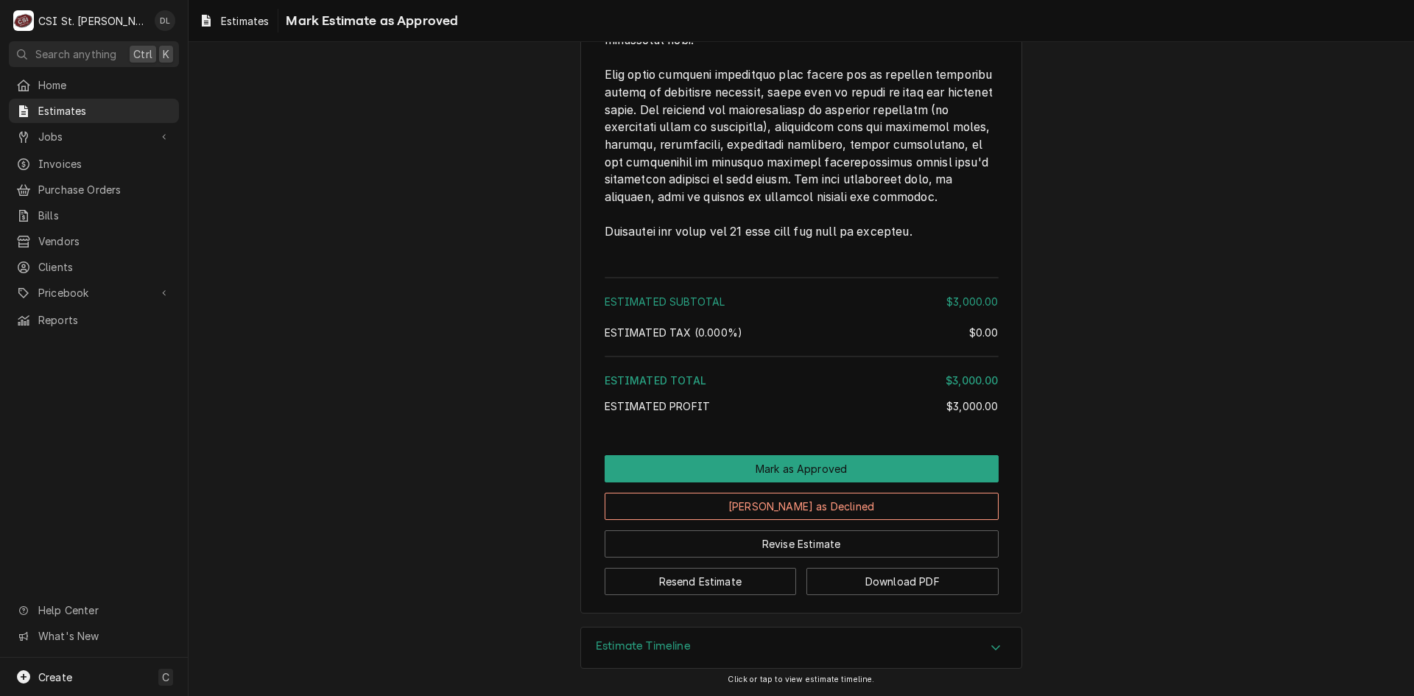
scroll to position [2658, 0]
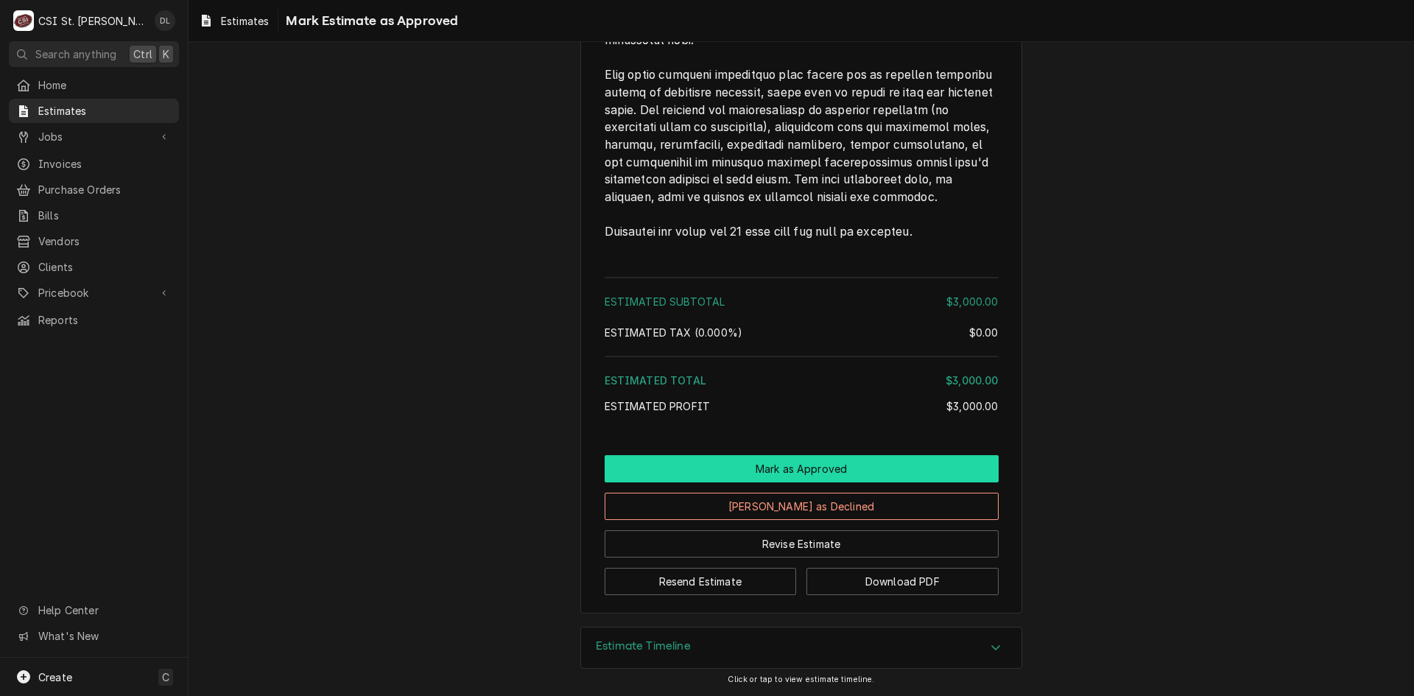
click at [804, 469] on button "Mark as Approved" at bounding box center [802, 468] width 394 height 27
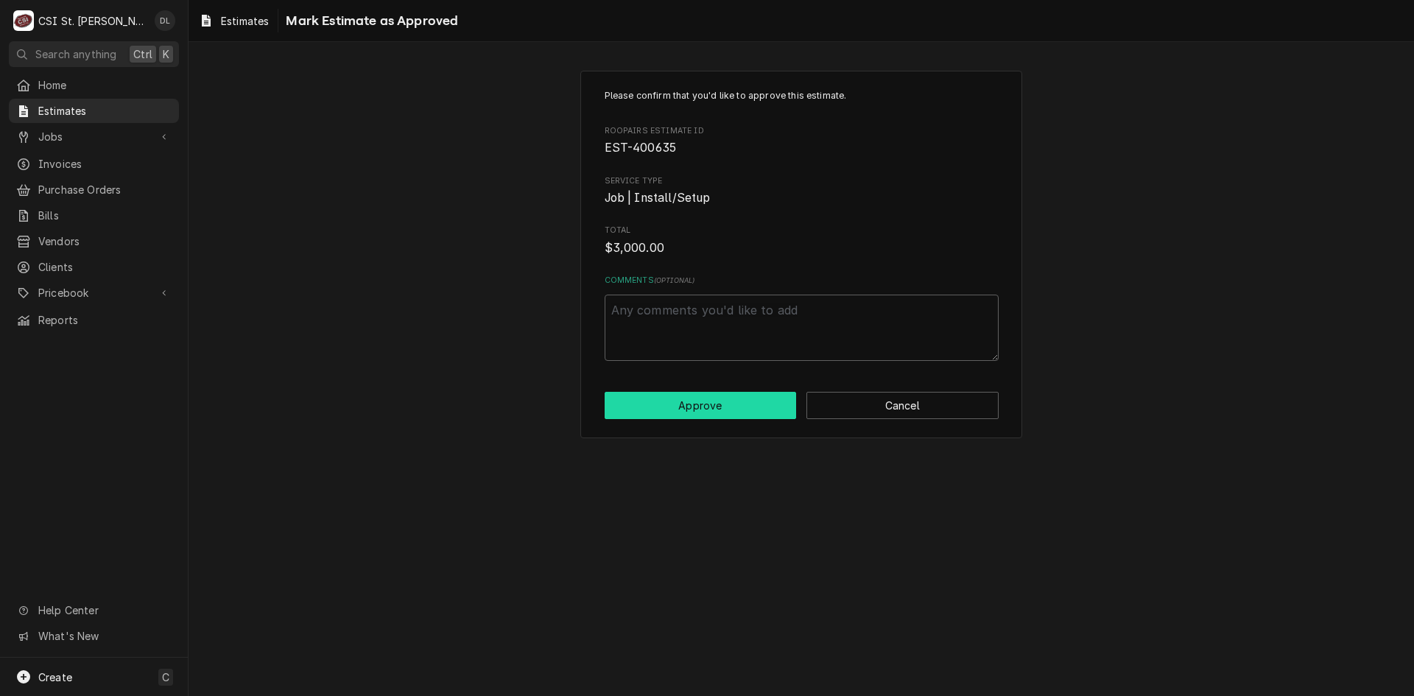
click at [724, 399] on button "Approve" at bounding box center [701, 405] width 192 height 27
type textarea "x"
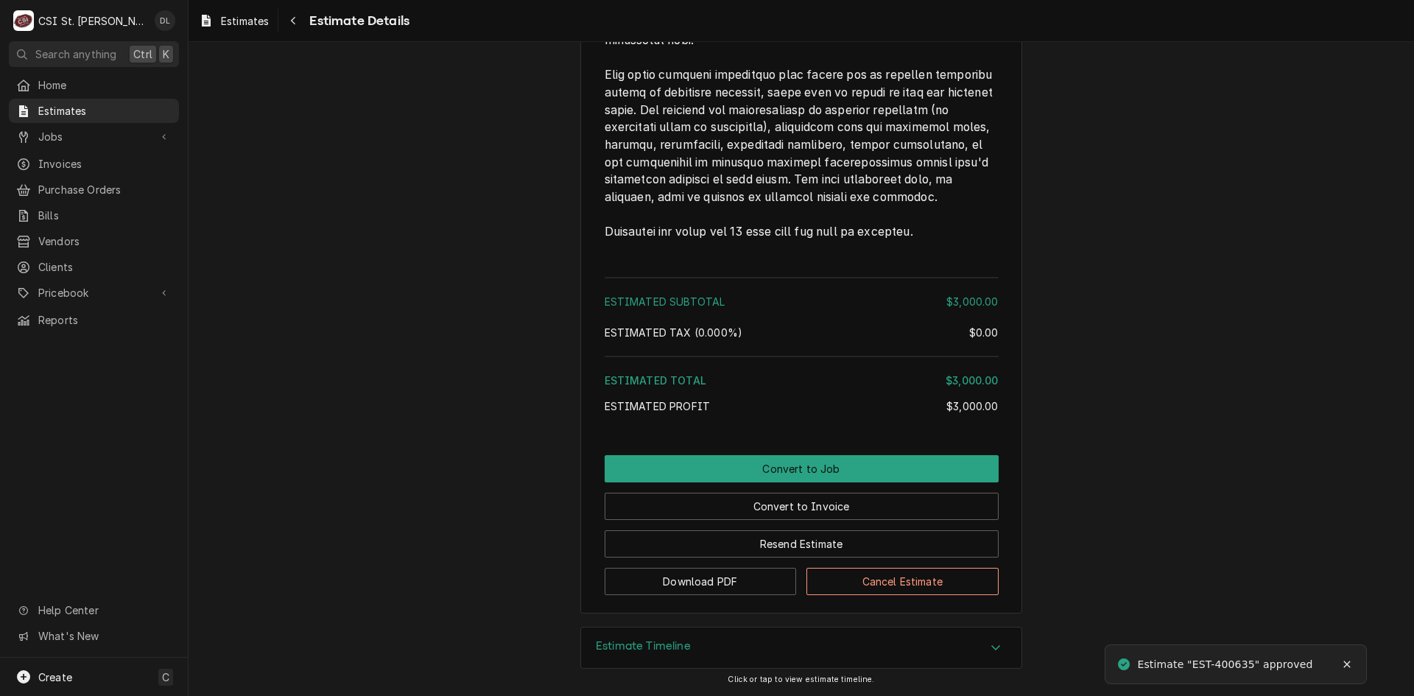
scroll to position [2658, 0]
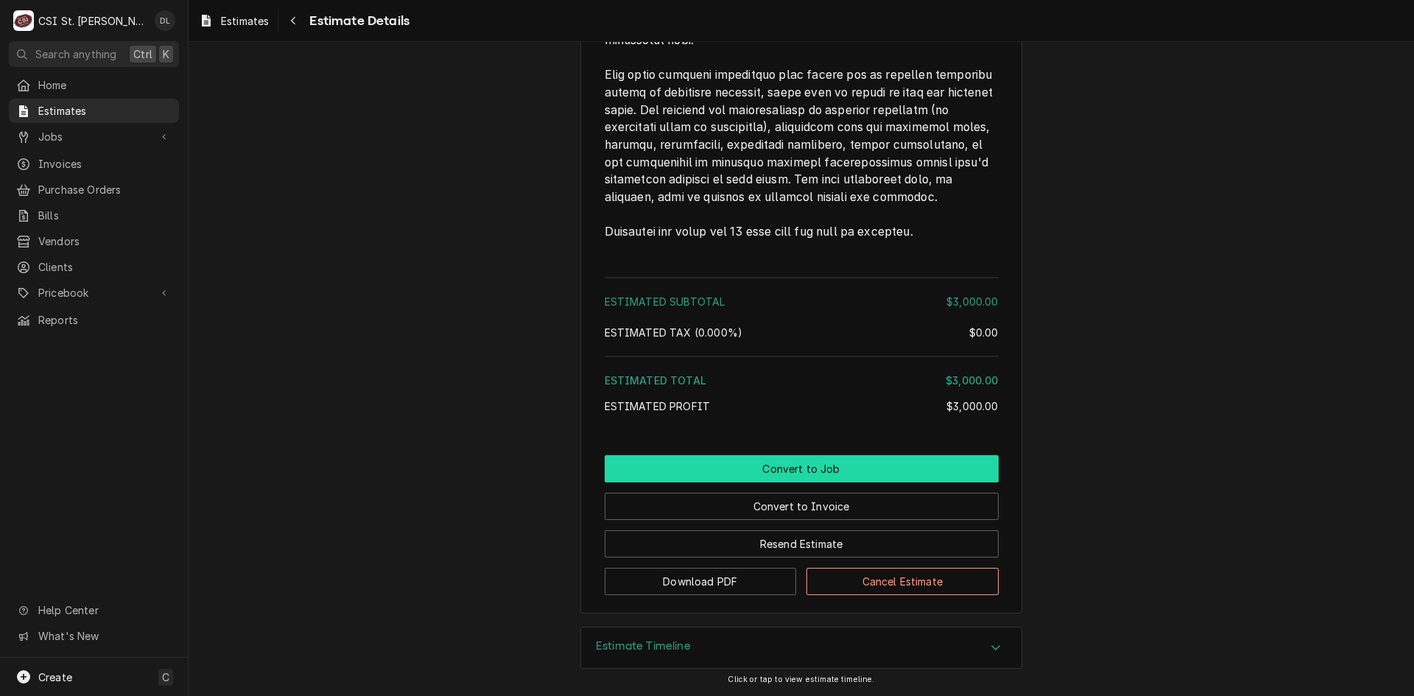
click at [812, 469] on button "Convert to Job" at bounding box center [802, 468] width 394 height 27
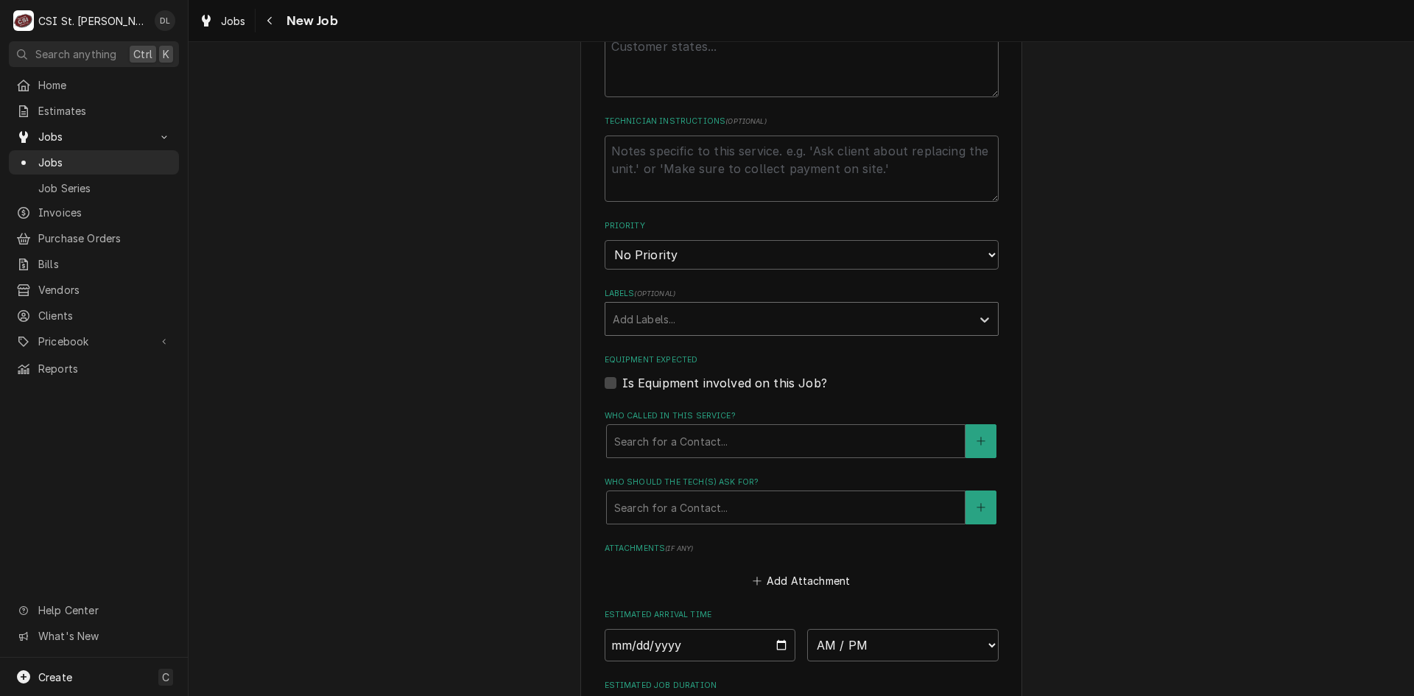
scroll to position [442, 0]
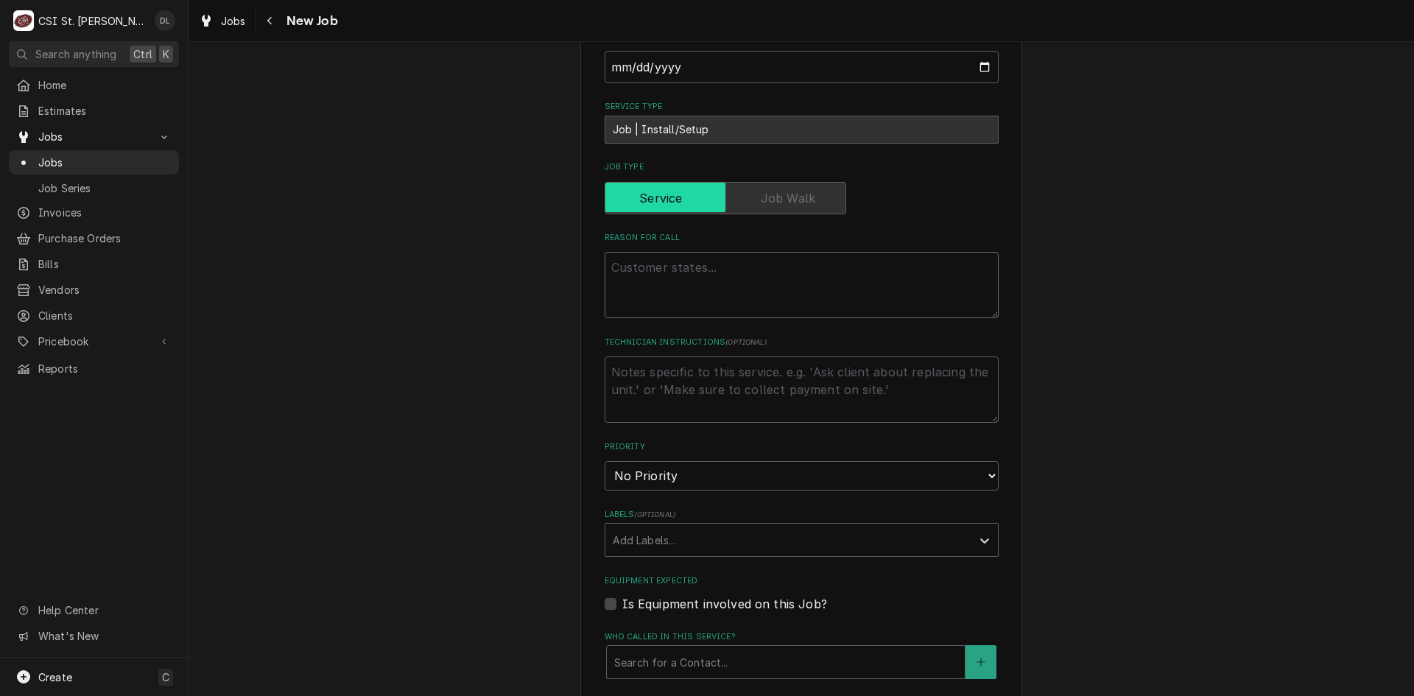
paste textarea "Complete replacement of existing combi oven with new unit, including removal an…"
type textarea "x"
type textarea "Complete replacement of existing combi oven with new unit, including removal an…"
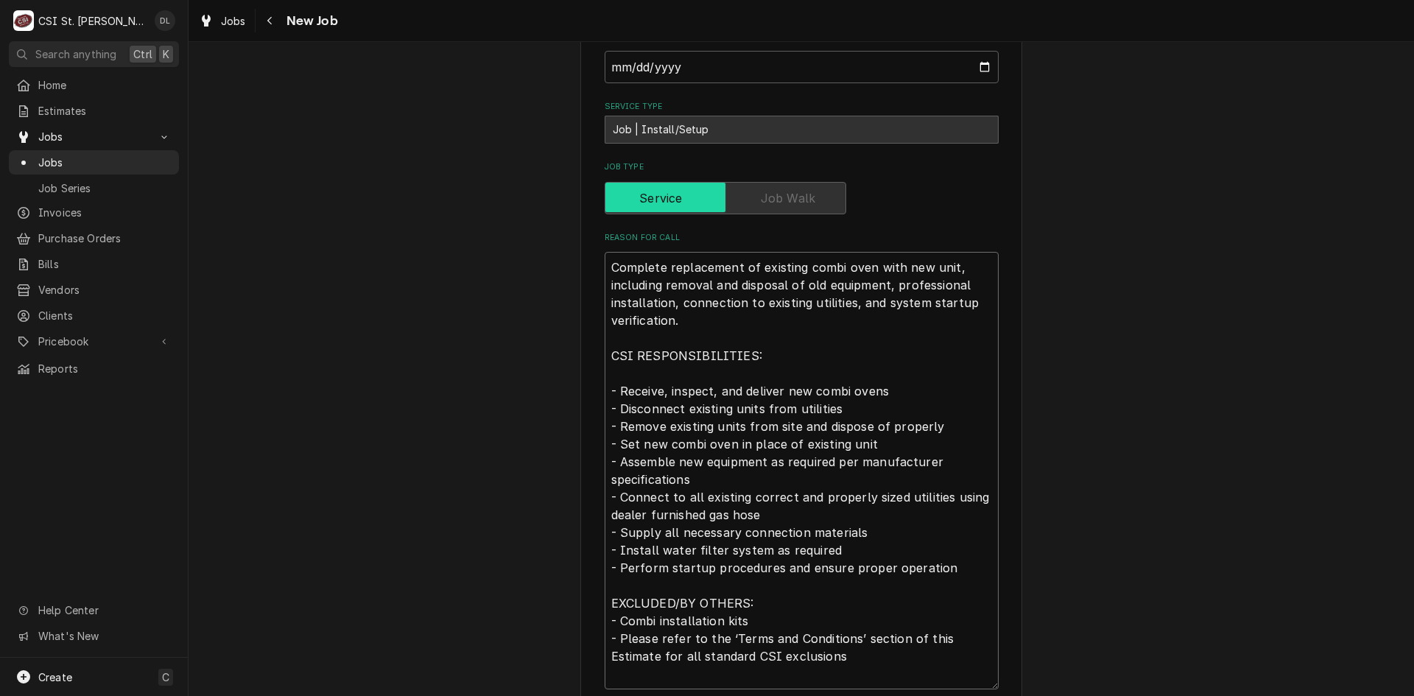
type textarea "x"
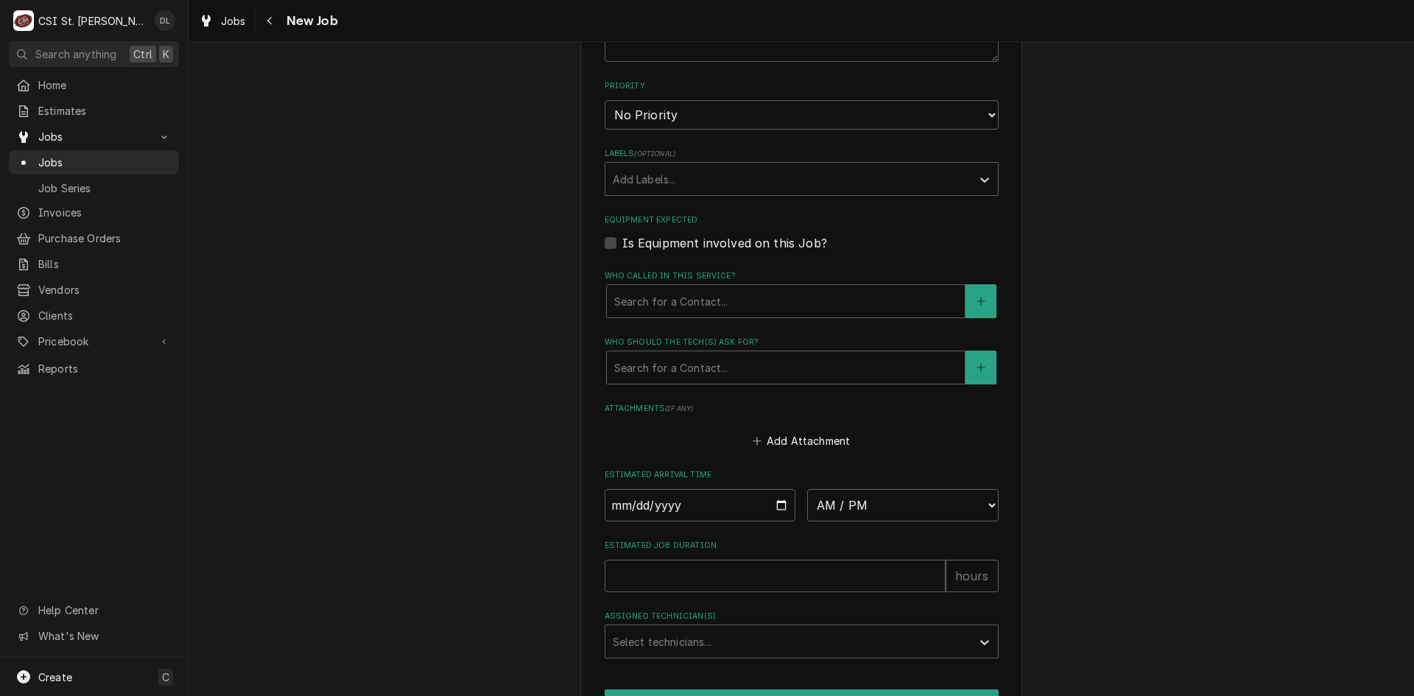
scroll to position [1031, 0]
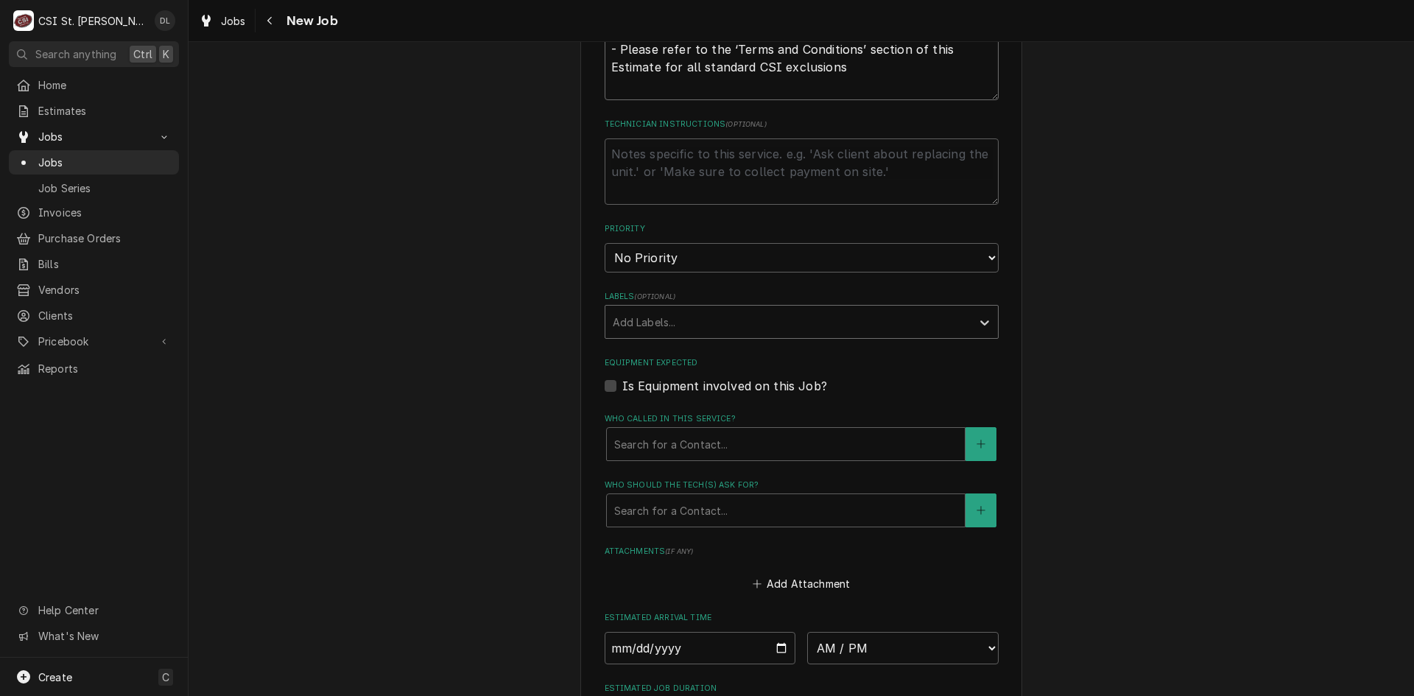
type textarea "Complete replacement of existing combi oven with new unit, including removal an…"
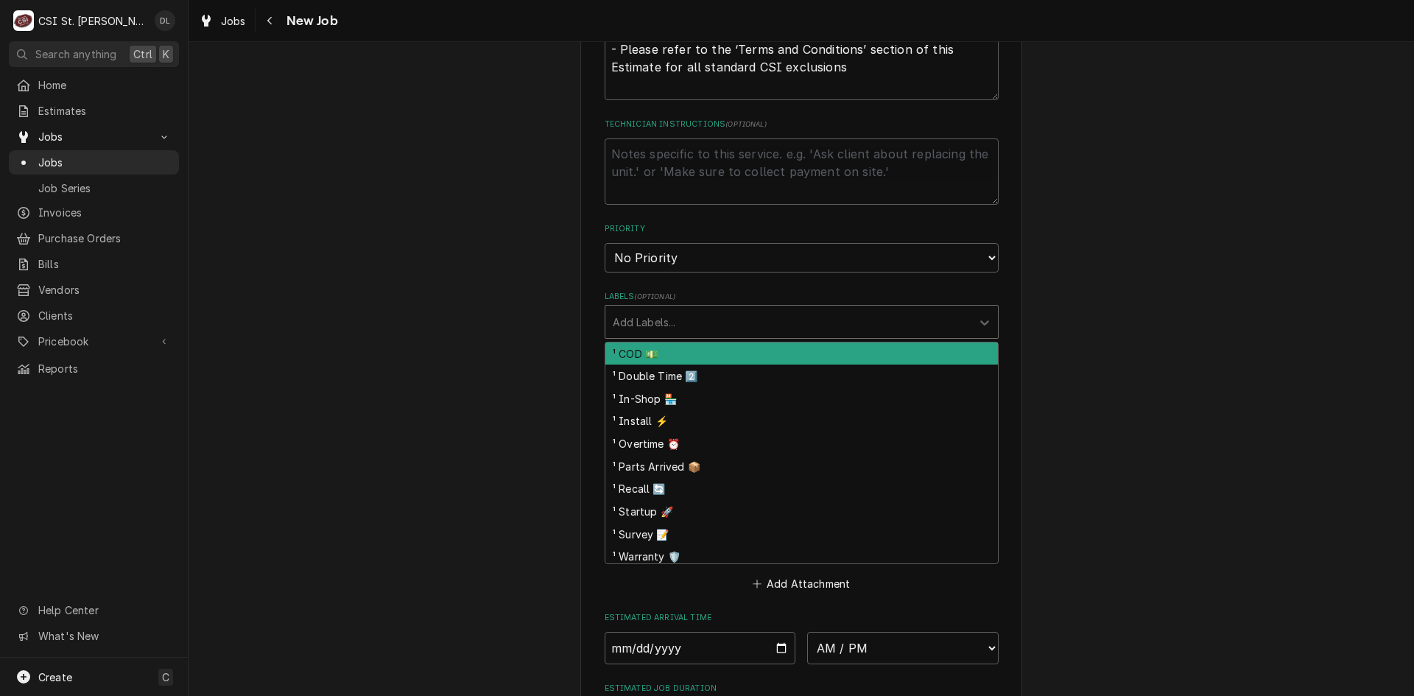
click at [917, 324] on div "Labels" at bounding box center [788, 322] width 351 height 27
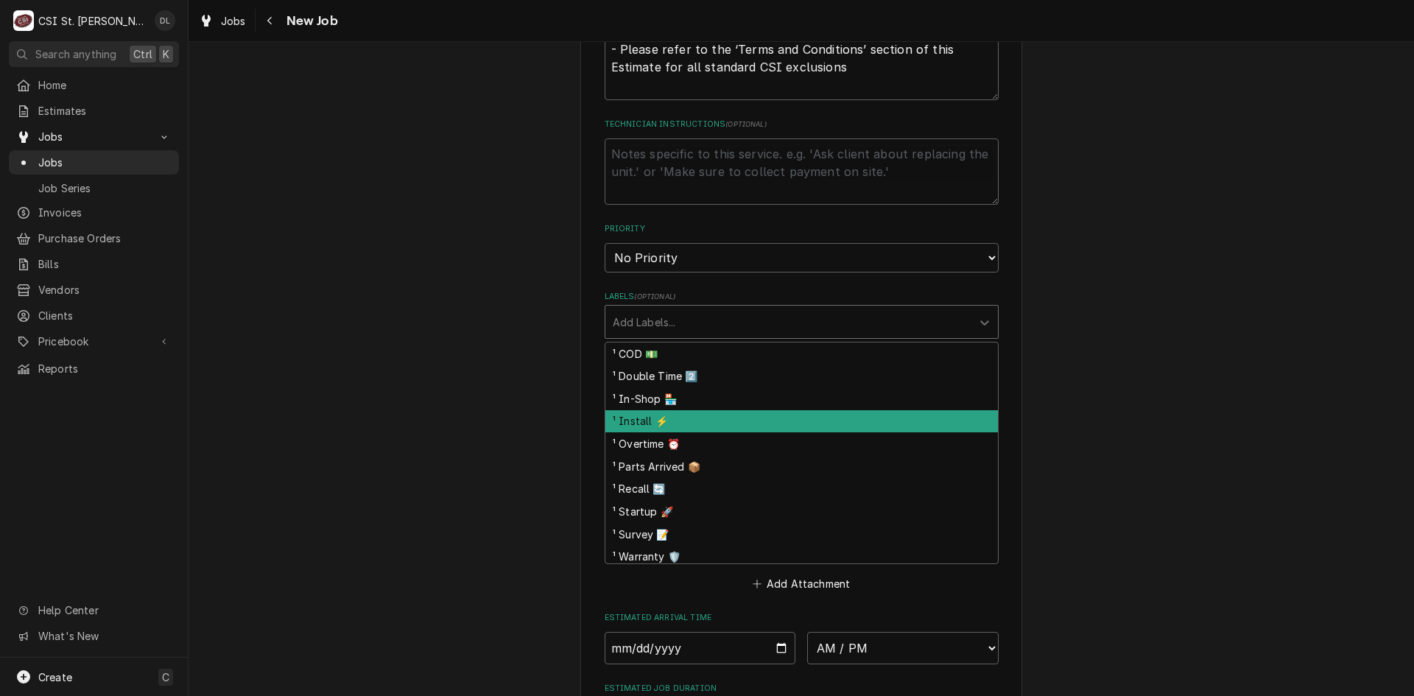
click at [678, 412] on div "¹ Install ⚡️" at bounding box center [801, 421] width 393 height 23
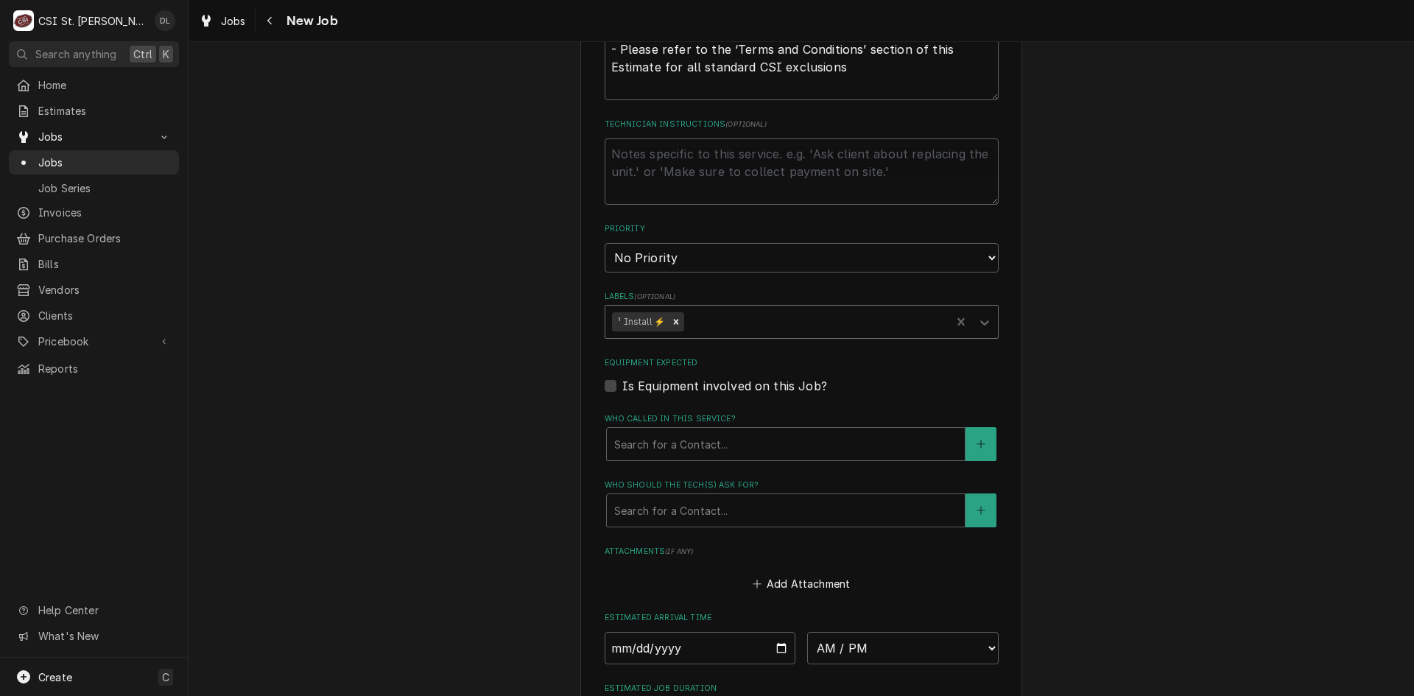
click at [744, 314] on div "Labels" at bounding box center [815, 322] width 257 height 27
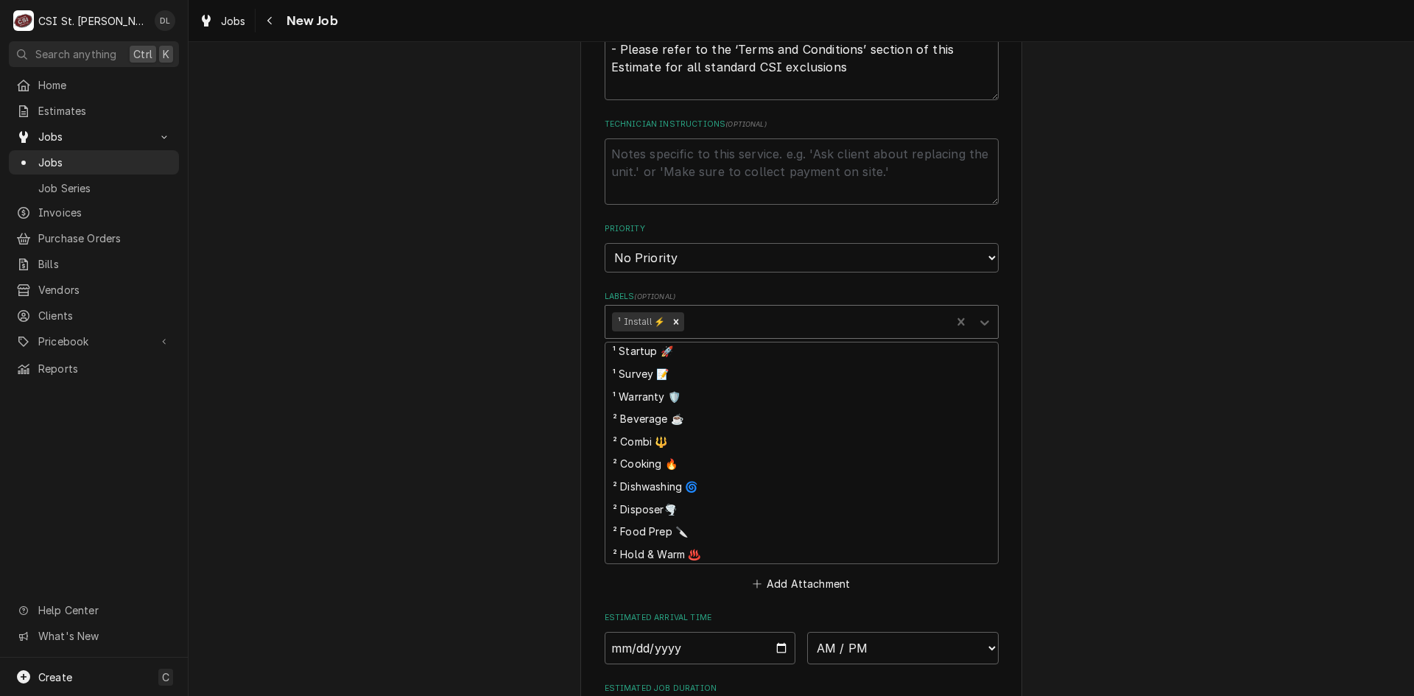
scroll to position [147, 0]
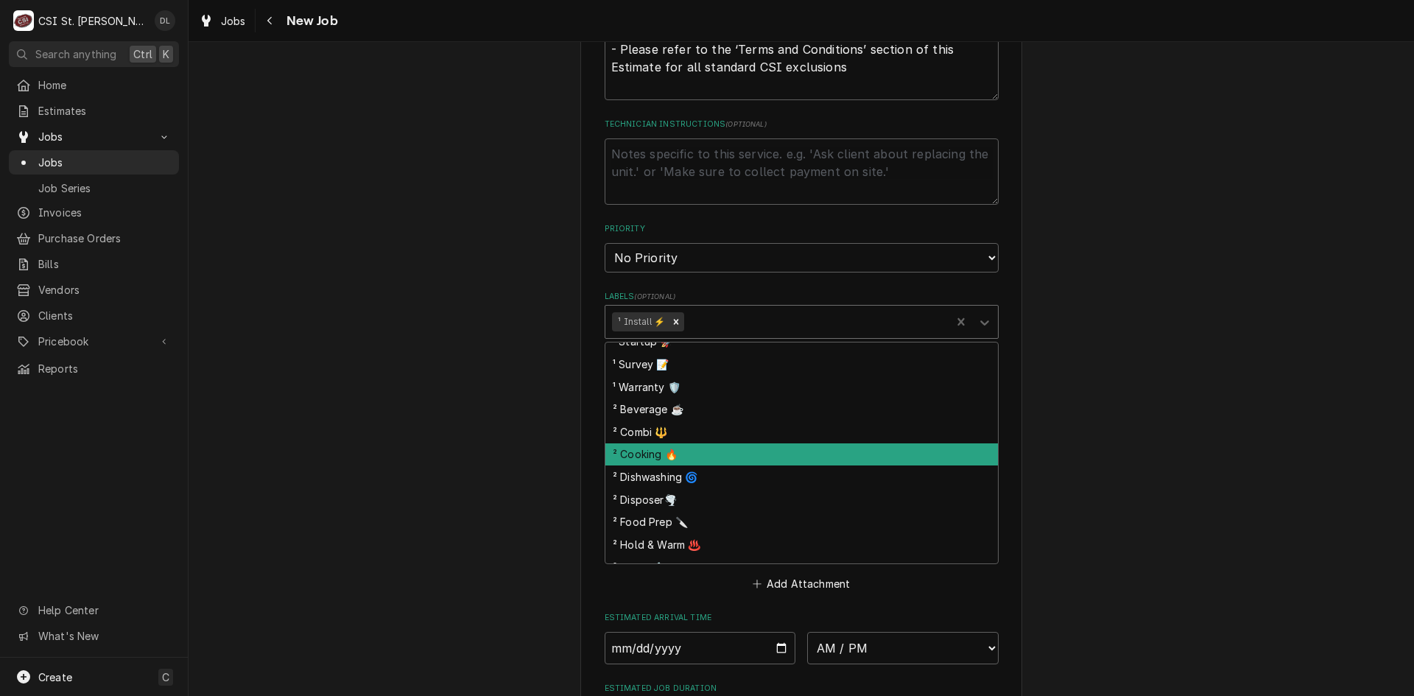
click at [658, 453] on div "² Cooking 🔥" at bounding box center [801, 454] width 393 height 23
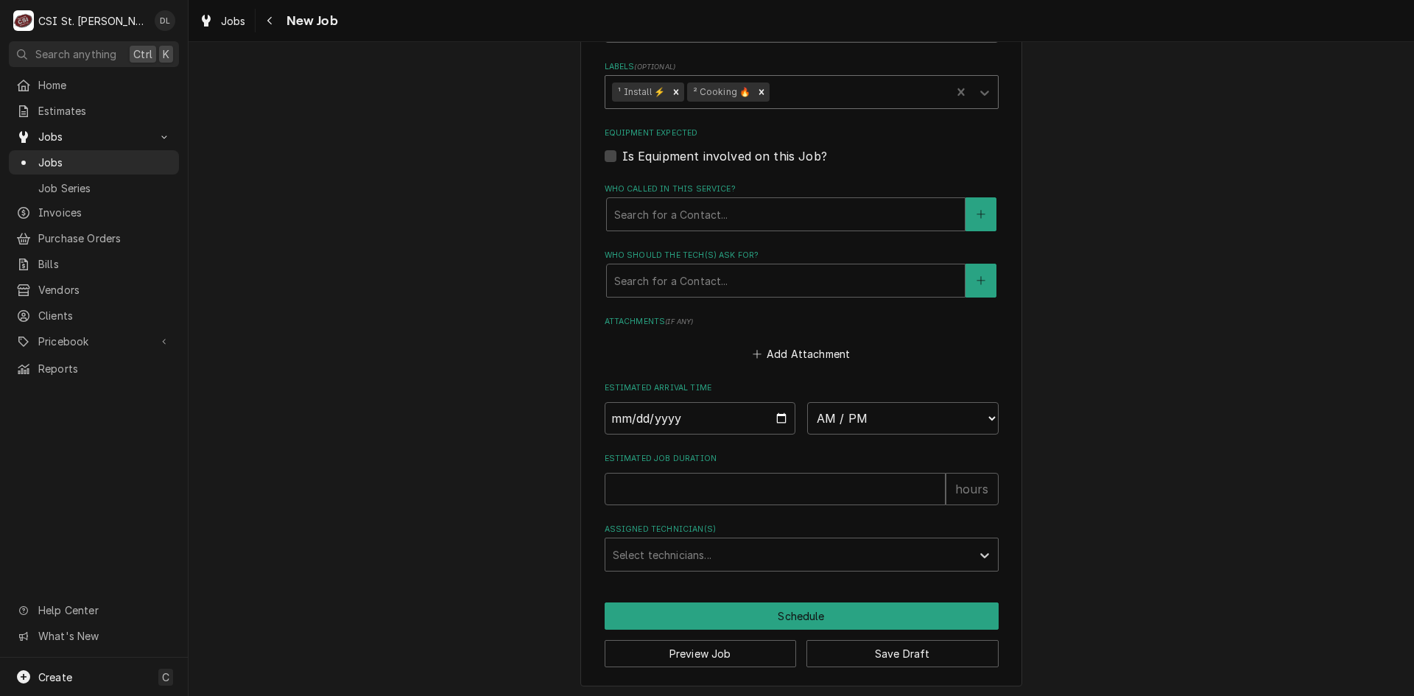
scroll to position [1264, 0]
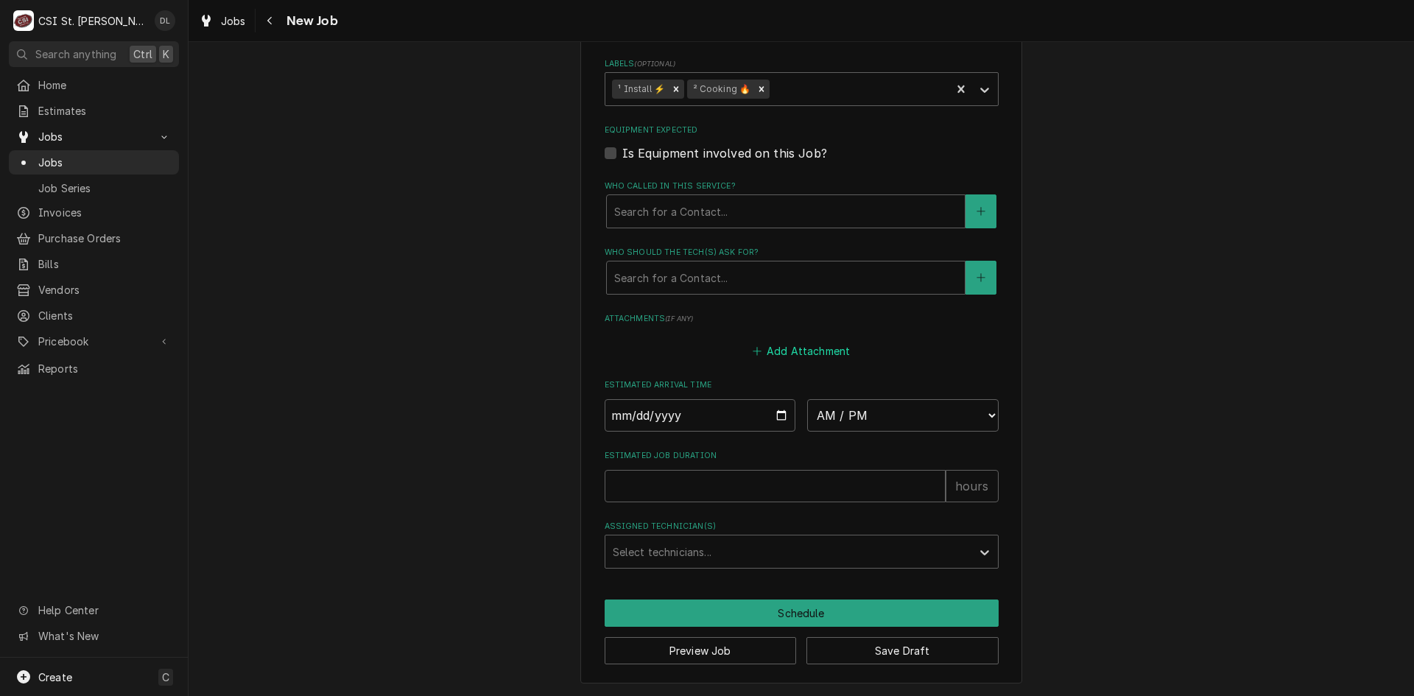
click at [757, 356] on icon "Attachments" at bounding box center [757, 351] width 9 height 10
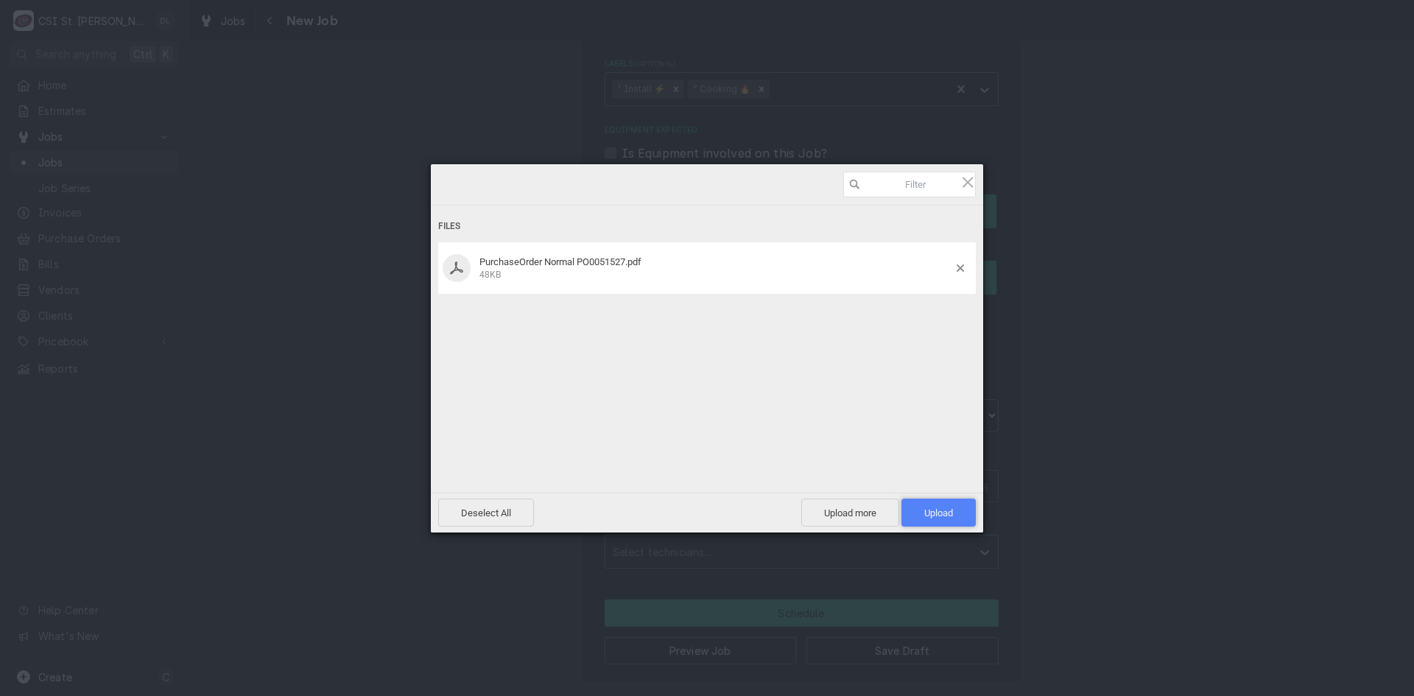
click at [945, 510] on span "Upload 1" at bounding box center [938, 512] width 29 height 11
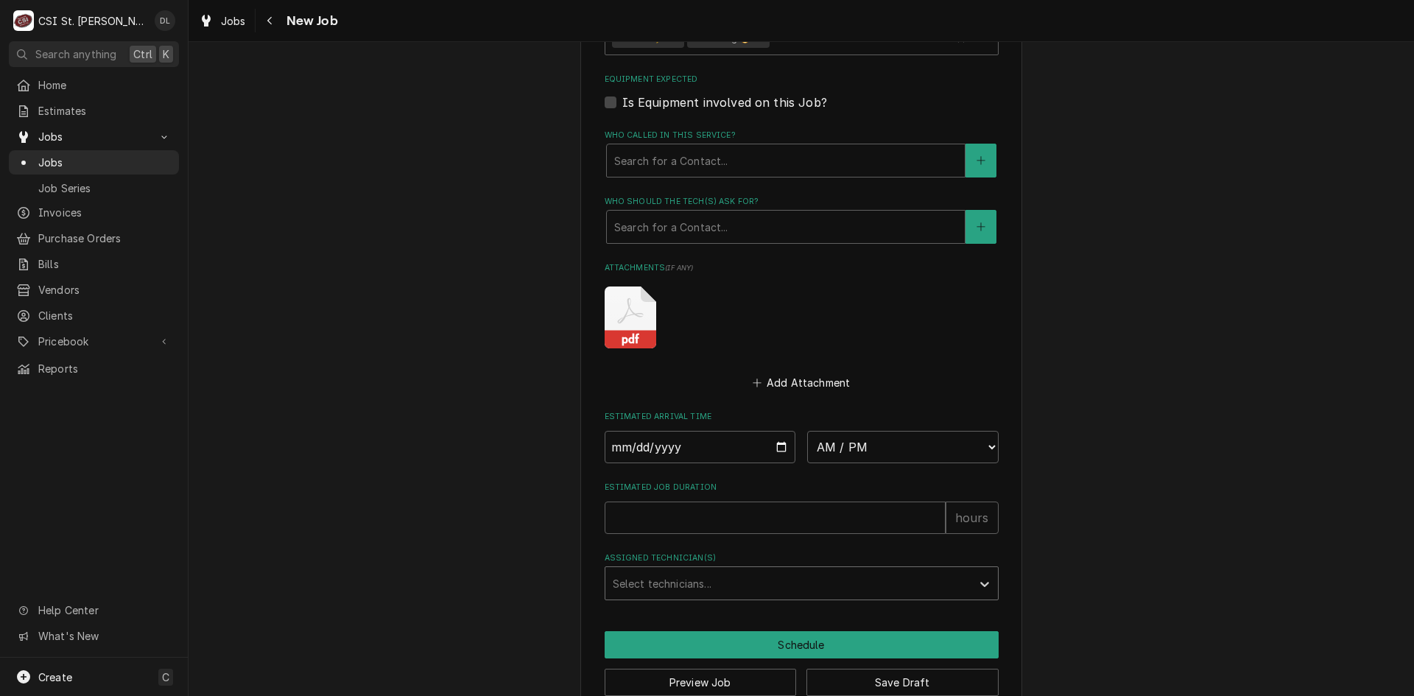
scroll to position [1337, 0]
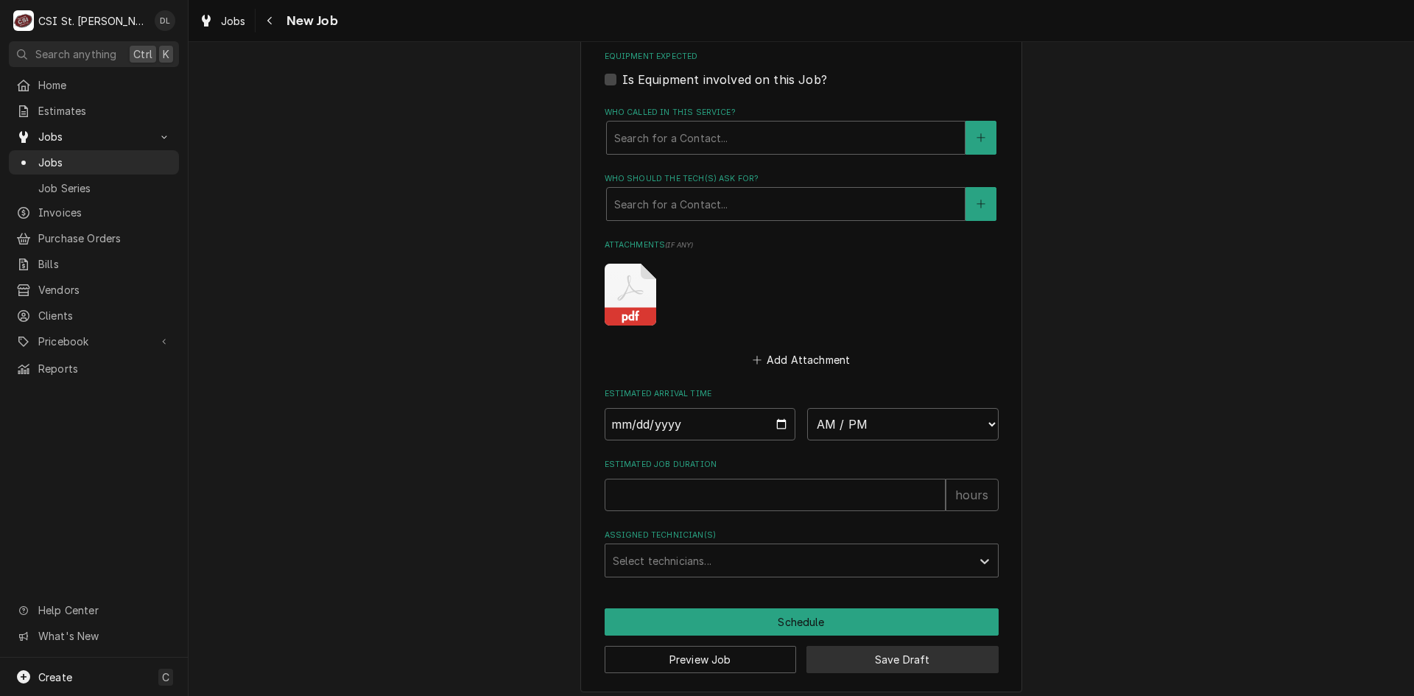
click at [913, 662] on button "Save Draft" at bounding box center [902, 659] width 192 height 27
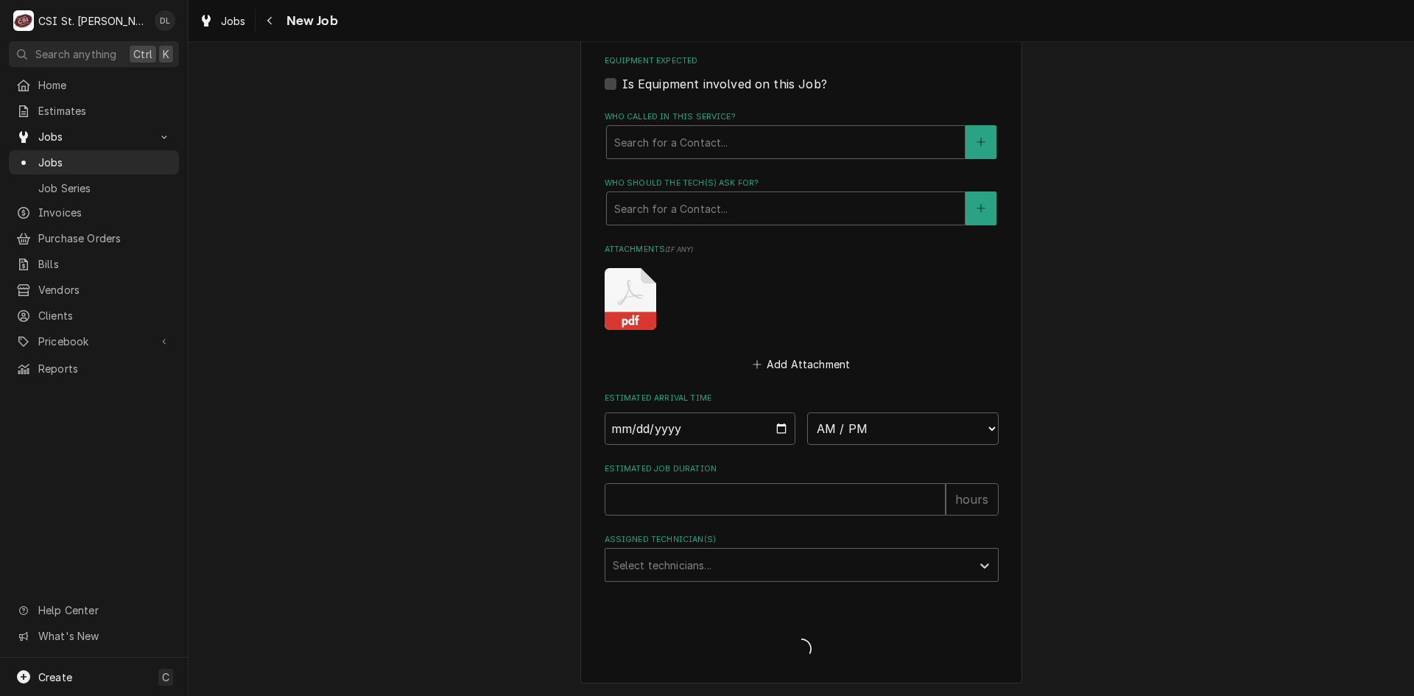
type textarea "x"
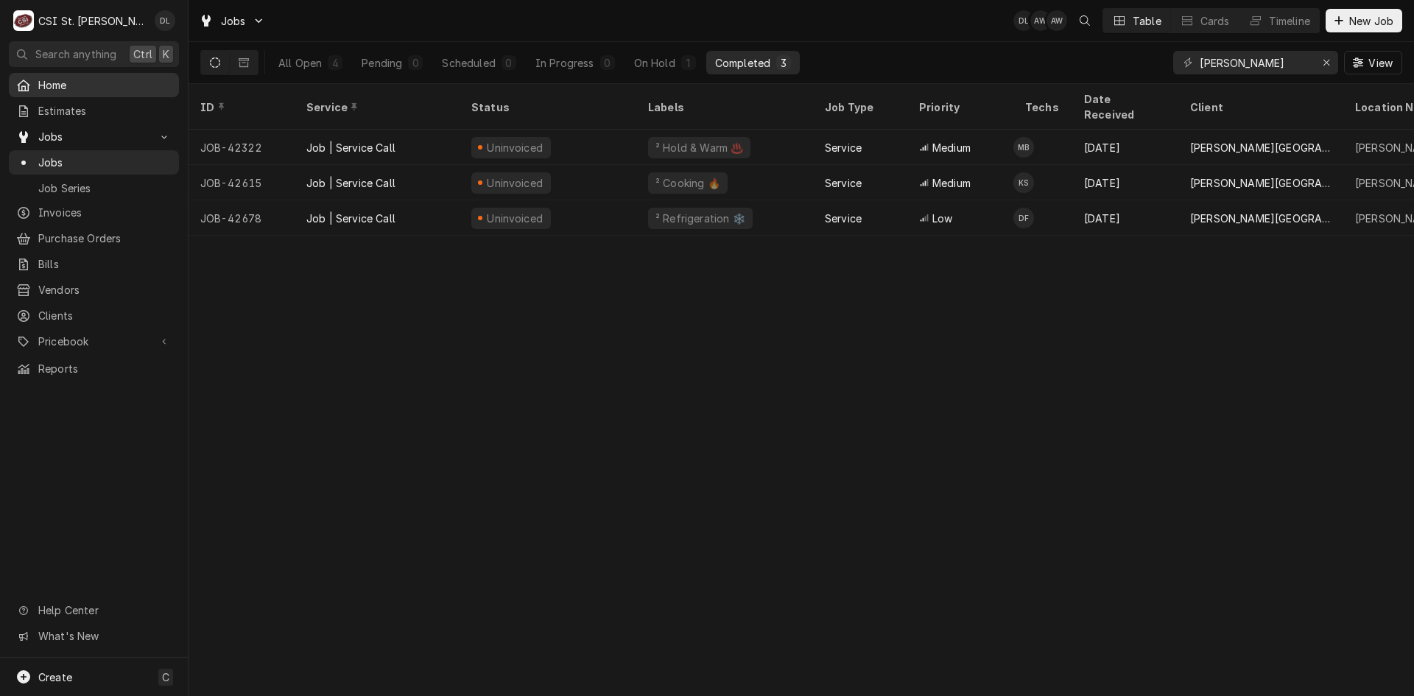
click at [54, 78] on span "Home" at bounding box center [104, 84] width 133 height 15
